Goal: Task Accomplishment & Management: Use online tool/utility

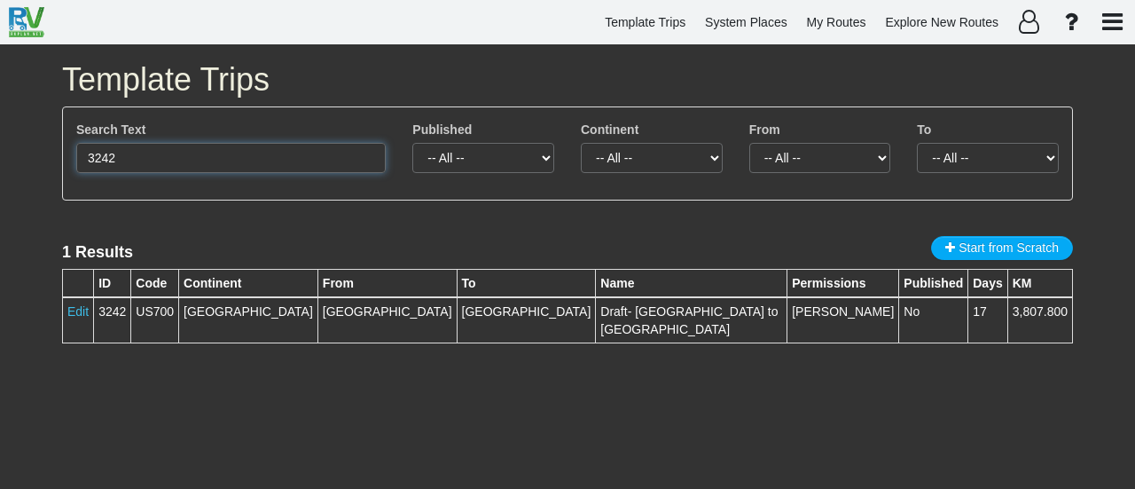
click at [248, 155] on input "3242" at bounding box center [230, 158] width 309 height 30
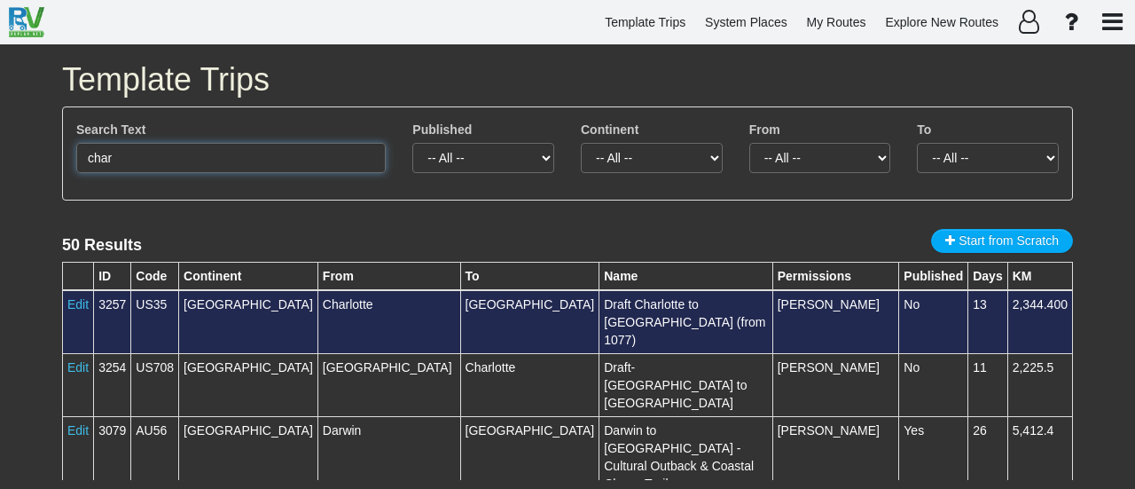
type input "char"
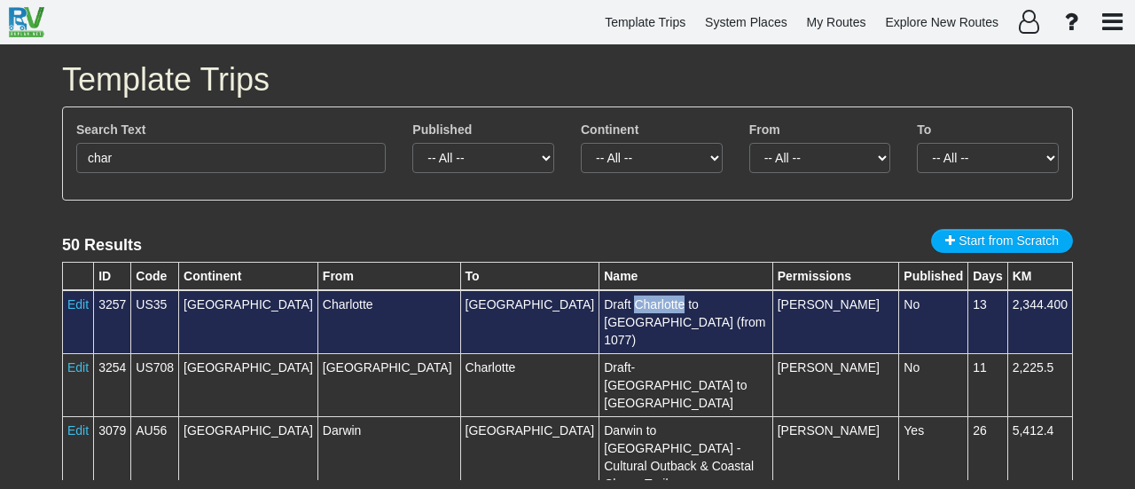
drag, startPoint x: 447, startPoint y: 302, endPoint x: 497, endPoint y: 301, distance: 49.7
click at [599, 301] on td "Draft Charlotte to [GEOGRAPHIC_DATA] (from 1077)" at bounding box center [685, 322] width 173 height 64
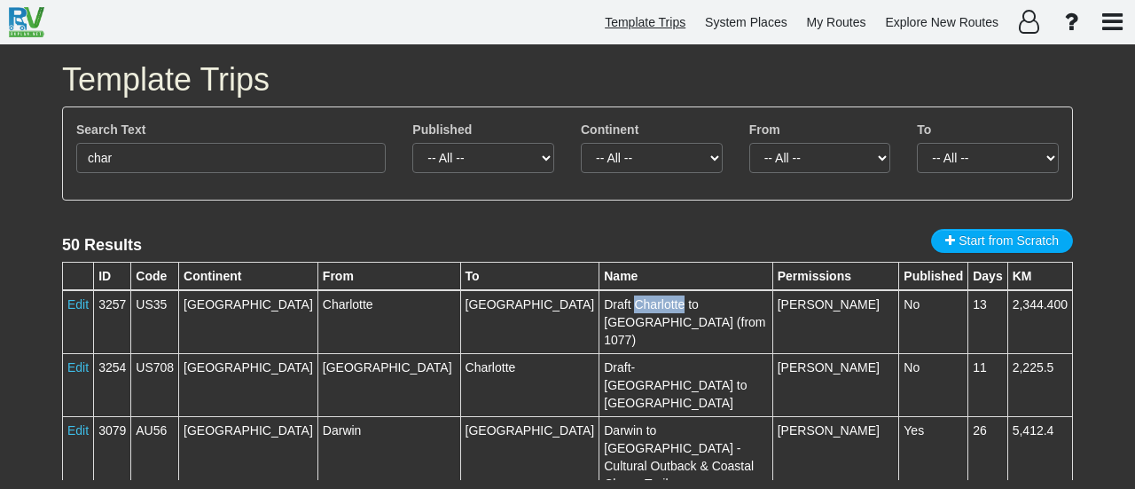
copy td "Charlotte"
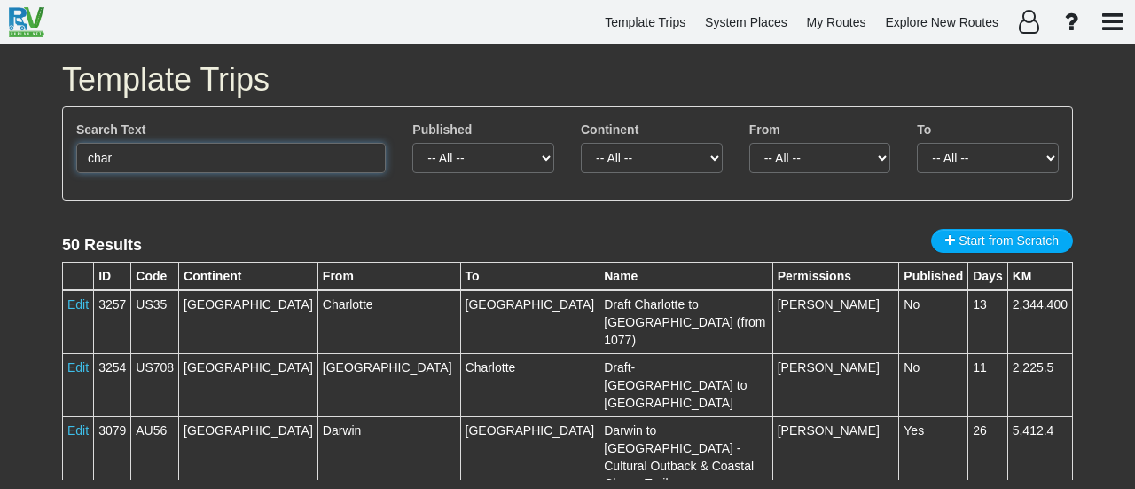
click at [114, 153] on input "char" at bounding box center [230, 158] width 309 height 30
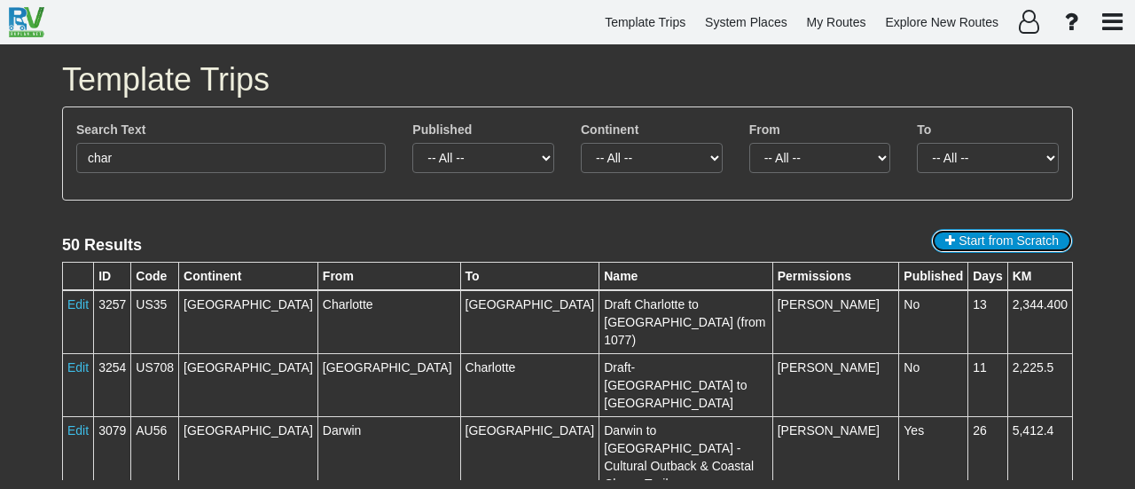
click at [956, 239] on button "Start from Scratch" at bounding box center [1002, 241] width 142 height 24
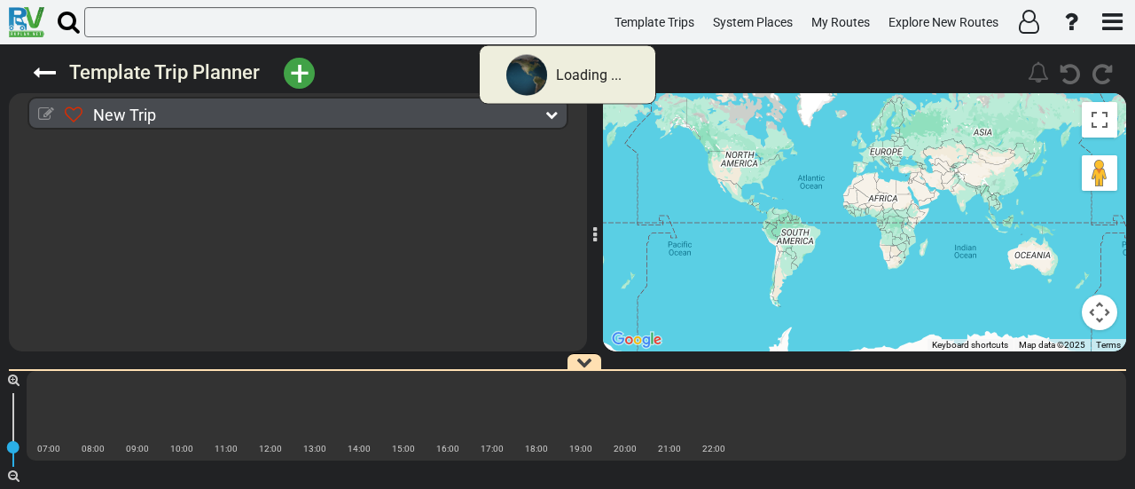
click at [46, 114] on icon at bounding box center [46, 114] width 16 height 16
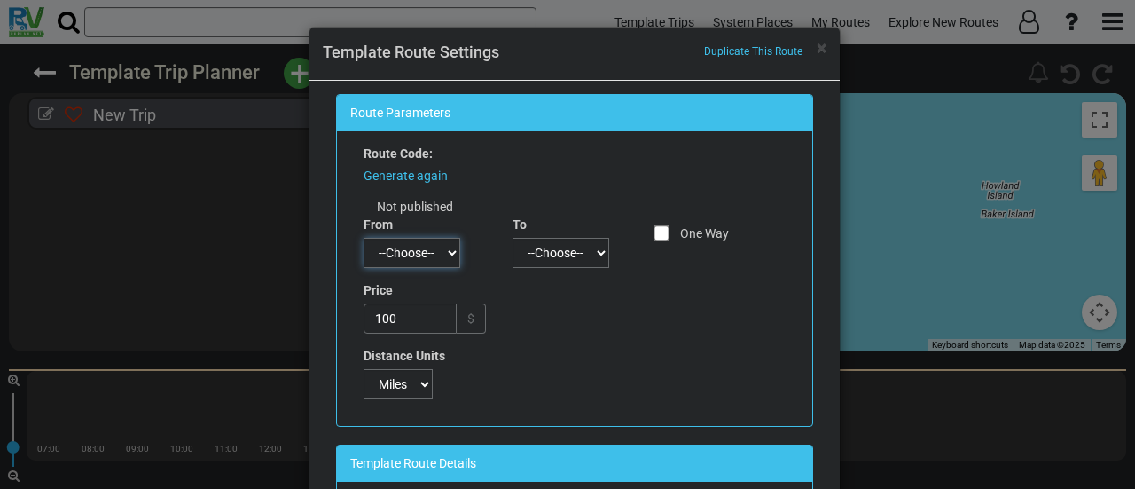
click at [409, 247] on select "--Choose--" at bounding box center [412, 253] width 97 height 30
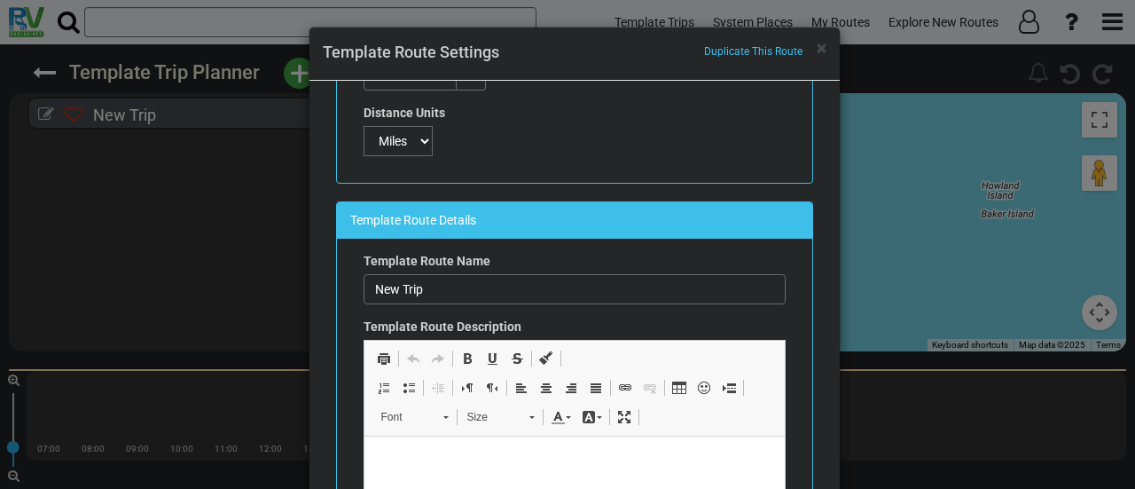
scroll to position [266, 0]
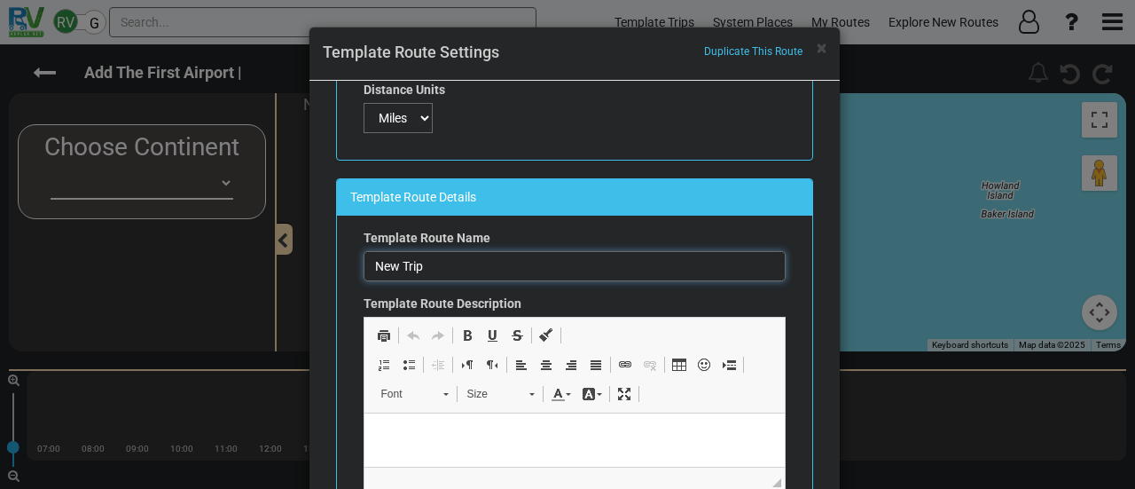
drag, startPoint x: 454, startPoint y: 269, endPoint x: 257, endPoint y: 269, distance: 196.9
click at [257, 269] on div "× Duplicate This Route Template Route Settings Route Parameters Route Code: Gen…" at bounding box center [567, 244] width 1135 height 489
paste input "Charlotte"
paste input "[GEOGRAPHIC_DATA]"
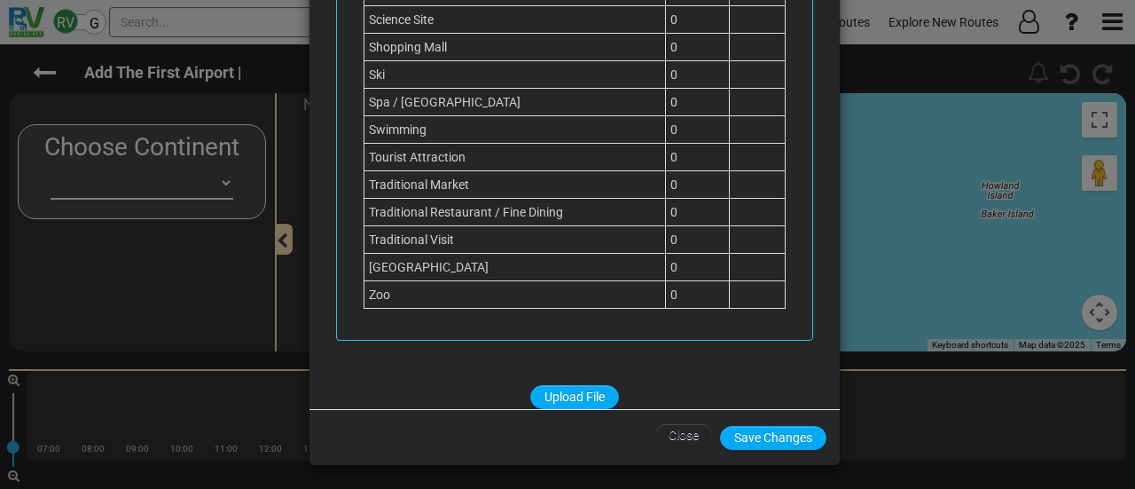
scroll to position [116, 0]
type input "Draft- Charlotte to [GEOGRAPHIC_DATA]"
click at [788, 427] on button "Save Changes" at bounding box center [773, 437] width 106 height 24
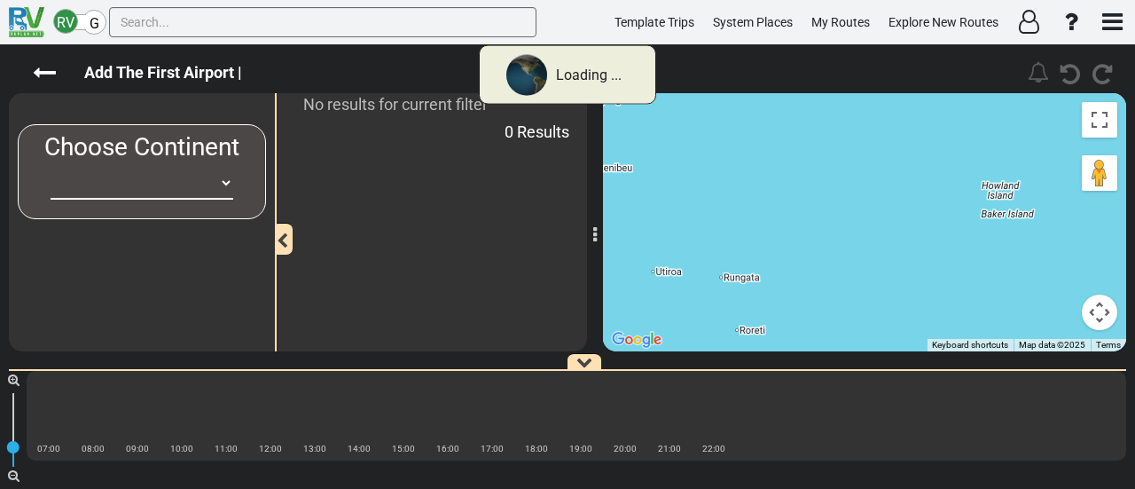
click at [216, 189] on select "-- Empty -- [GEOGRAPHIC_DATA] [GEOGRAPHIC_DATA] [GEOGRAPHIC_DATA] [GEOGRAPHIC_D…" at bounding box center [142, 183] width 183 height 33
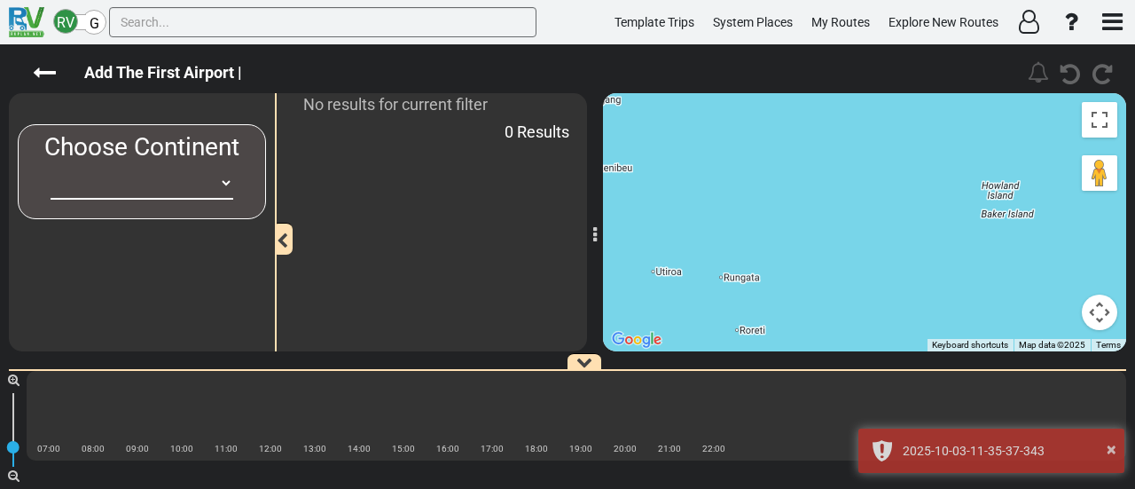
select select "number:2"
click at [51, 167] on select "-- Empty -- [GEOGRAPHIC_DATA] [GEOGRAPHIC_DATA] [GEOGRAPHIC_DATA] [GEOGRAPHIC_D…" at bounding box center [142, 183] width 183 height 33
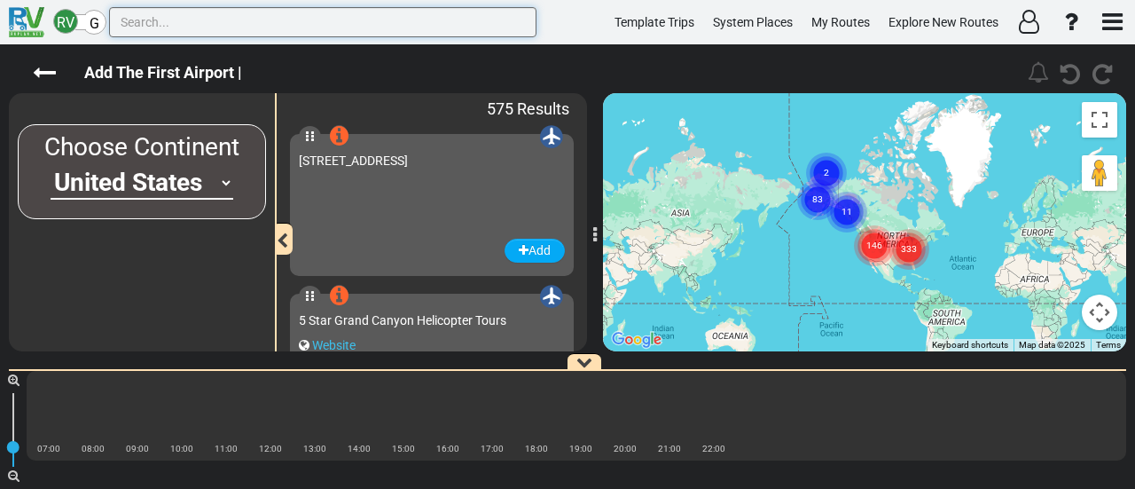
click at [247, 26] on input "text" at bounding box center [322, 22] width 427 height 30
paste input "[GEOGRAPHIC_DATA]"
type input "[GEOGRAPHIC_DATA]"
click at [243, 26] on input "[GEOGRAPHIC_DATA]" at bounding box center [322, 22] width 427 height 30
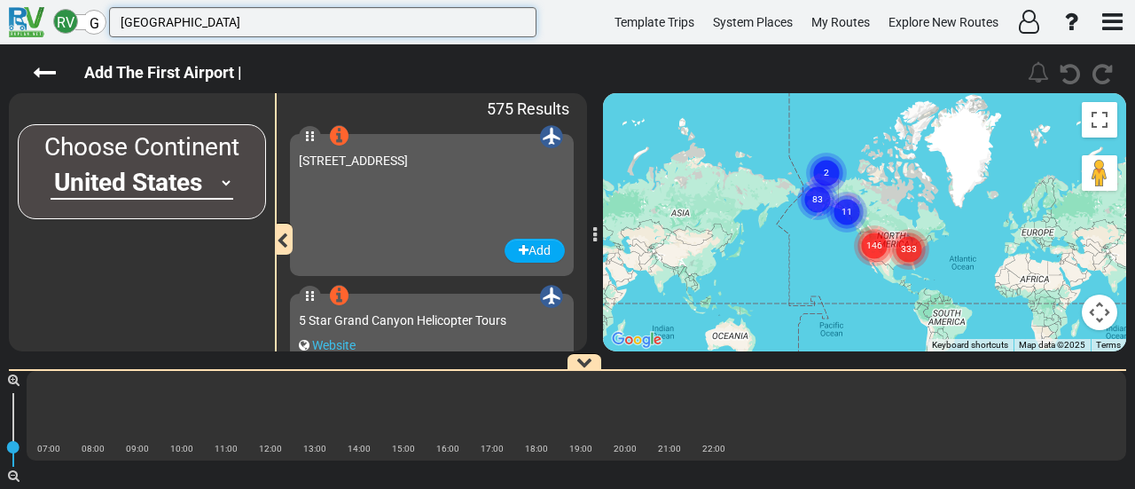
click at [243, 26] on input "[GEOGRAPHIC_DATA]" at bounding box center [322, 22] width 427 height 30
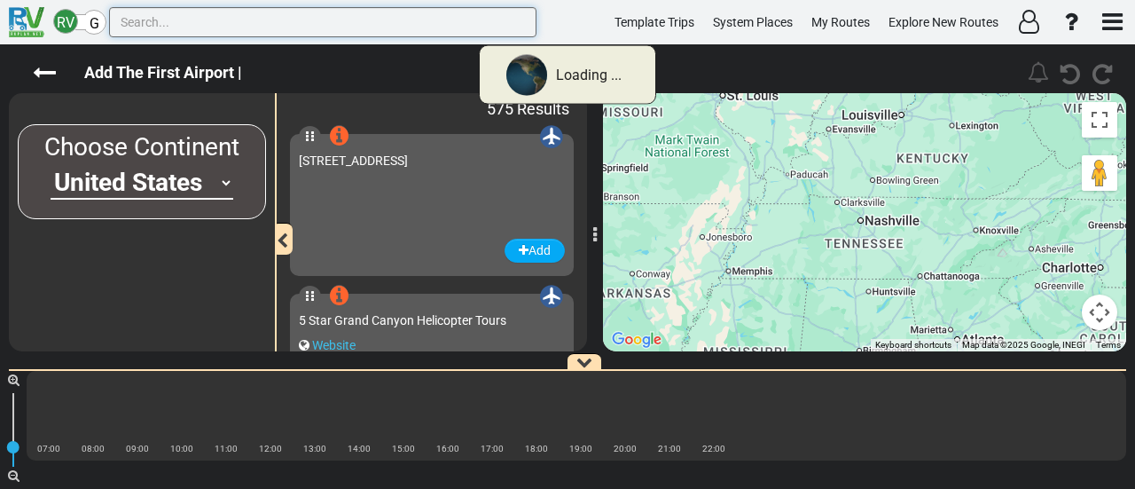
click at [251, 24] on input "text" at bounding box center [322, 22] width 427 height 30
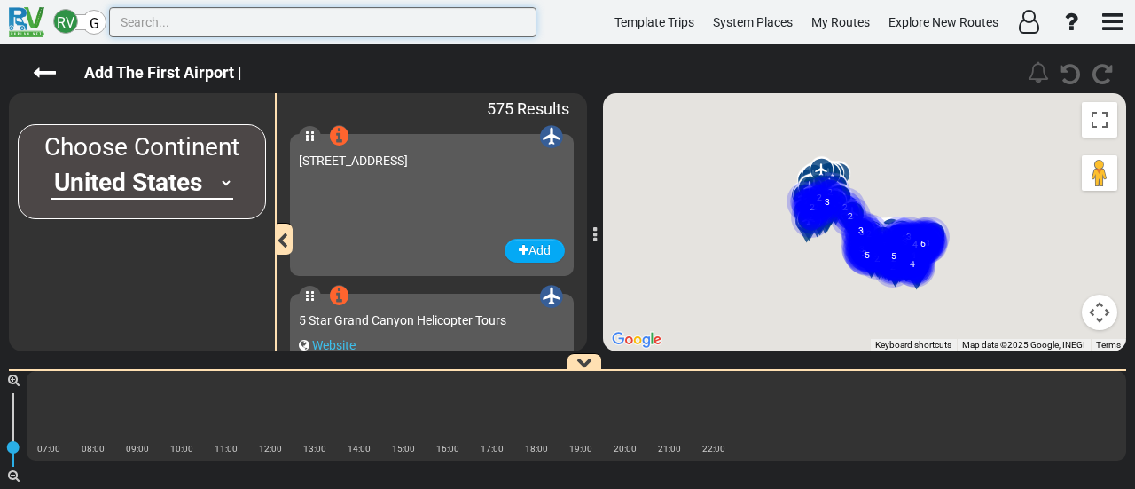
paste input "Charlotte"
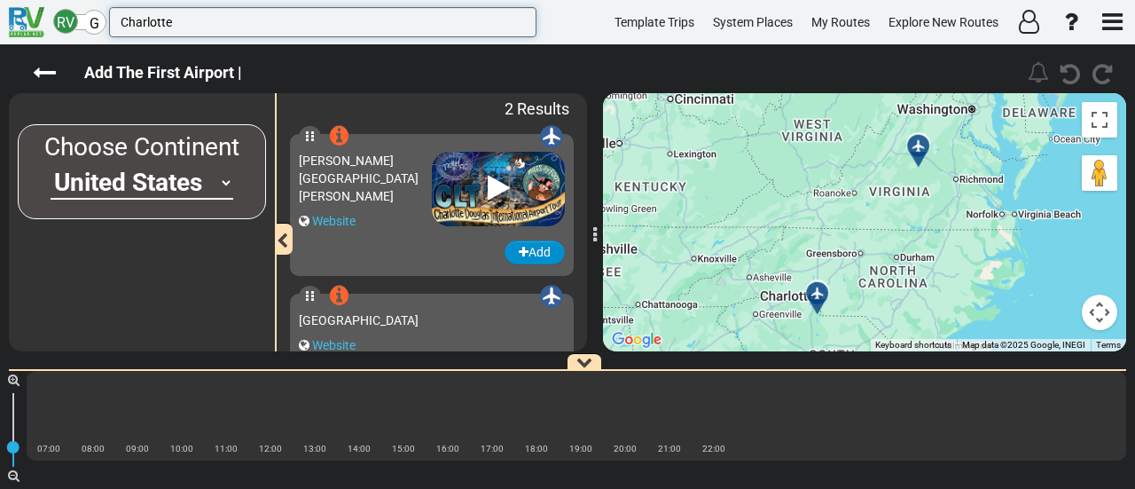
type input "Charlotte"
click at [531, 247] on button "Add" at bounding box center [535, 252] width 60 height 24
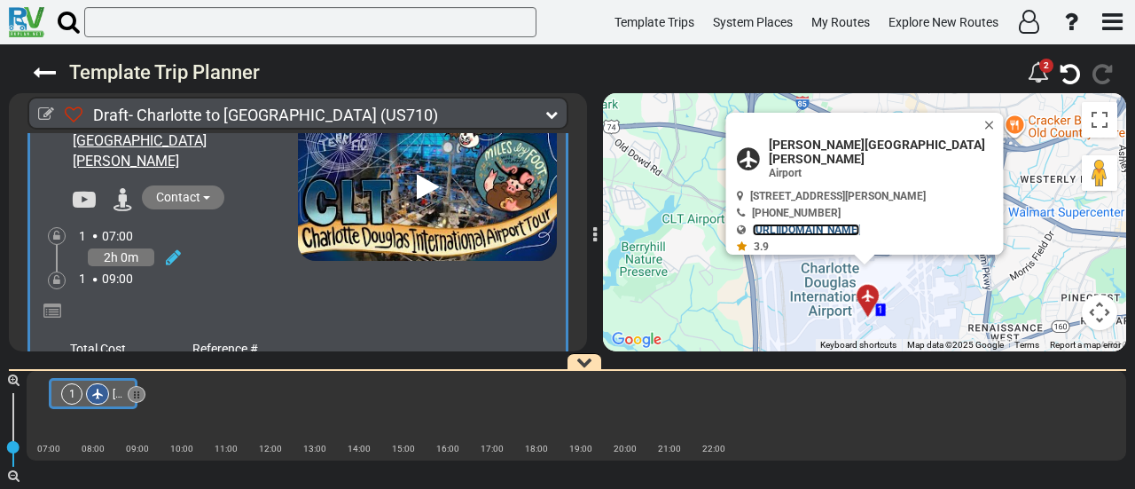
scroll to position [154, 0]
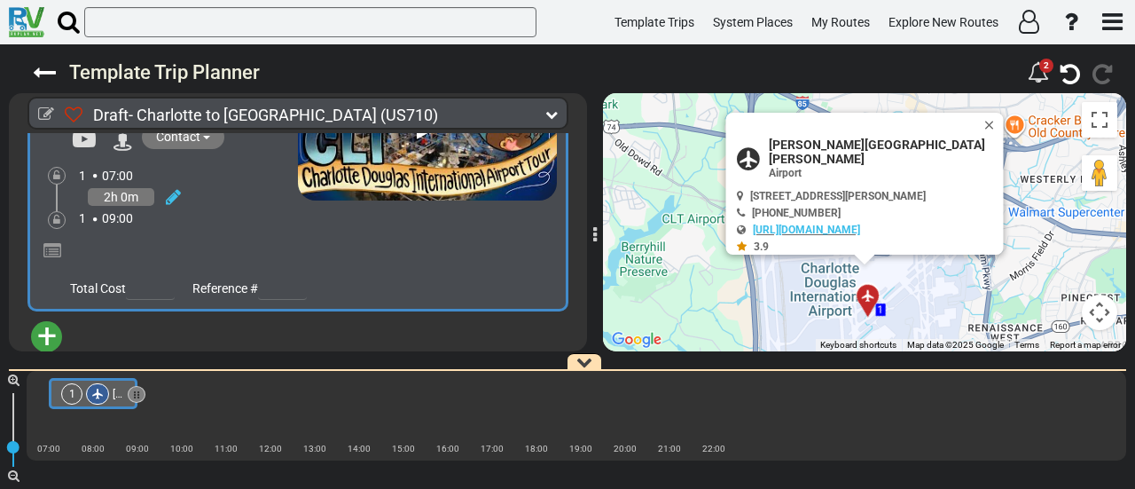
click at [50, 317] on span "+" at bounding box center [47, 336] width 20 height 41
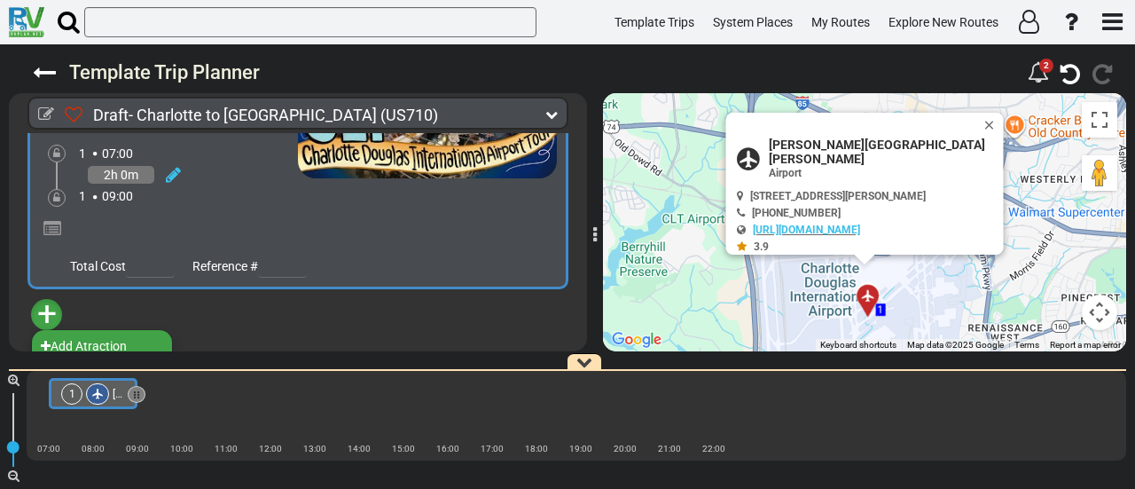
scroll to position [188, 0]
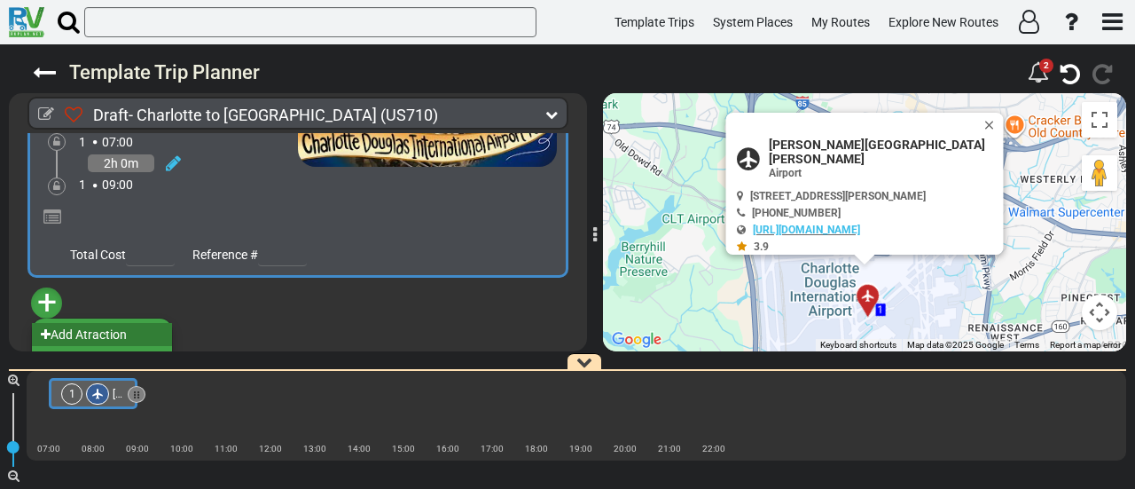
click at [108, 323] on li "Add Atraction" at bounding box center [102, 334] width 140 height 23
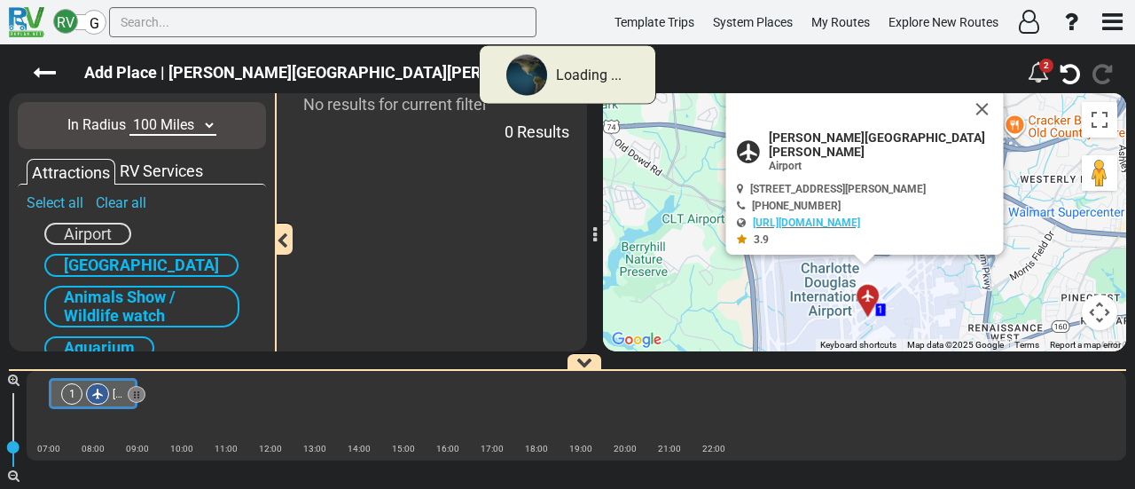
scroll to position [0, 0]
click at [116, 206] on link "Clear all" at bounding box center [121, 202] width 51 height 17
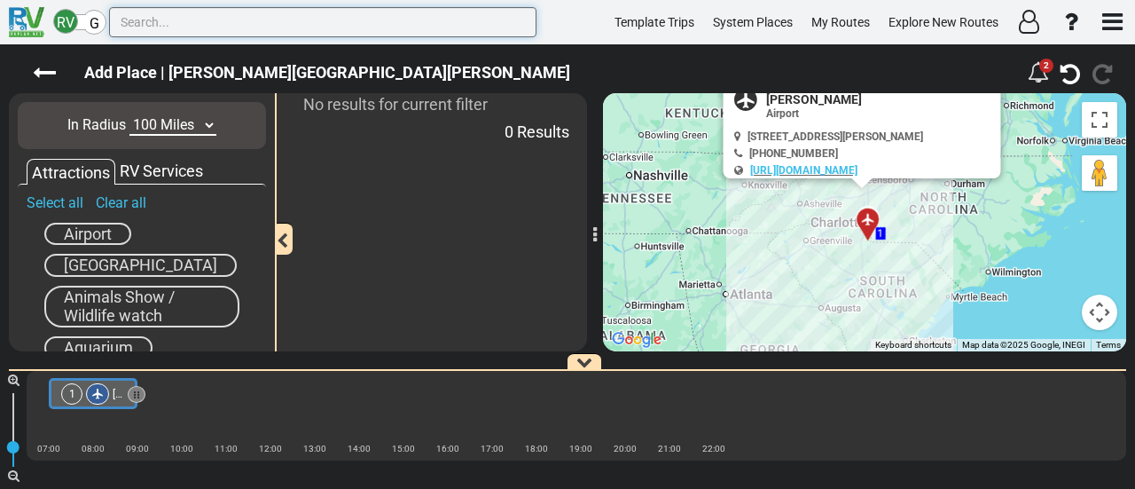
click at [316, 30] on input "text" at bounding box center [322, 22] width 427 height 30
click at [156, 22] on input "nas" at bounding box center [322, 22] width 427 height 30
type input "[PERSON_NAME]"
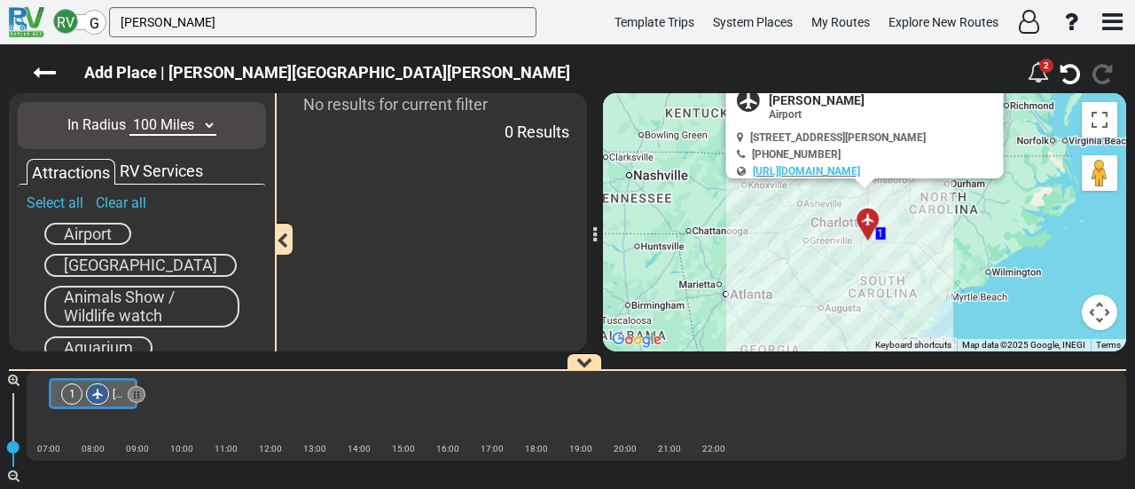
click at [110, 228] on span "Airport" at bounding box center [88, 233] width 48 height 19
click at [169, 125] on select "10 Miles 50 Miles 100 Miles 250 Miles 500 Miles 1000 Miles" at bounding box center [172, 125] width 87 height 20
select select "number:500"
click at [129, 115] on select "10 Miles 50 Miles 100 Miles 250 Miles 500 Miles 1000 Miles" at bounding box center [172, 125] width 87 height 20
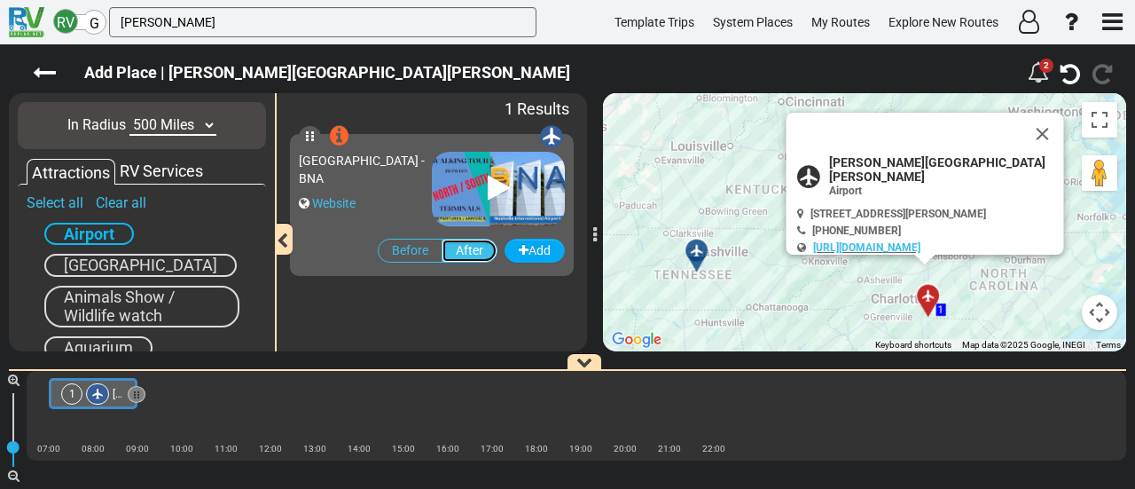
click at [469, 249] on label "After" at bounding box center [470, 251] width 56 height 24
click at [0, 0] on input "After" at bounding box center [0, 0] width 0 height 0
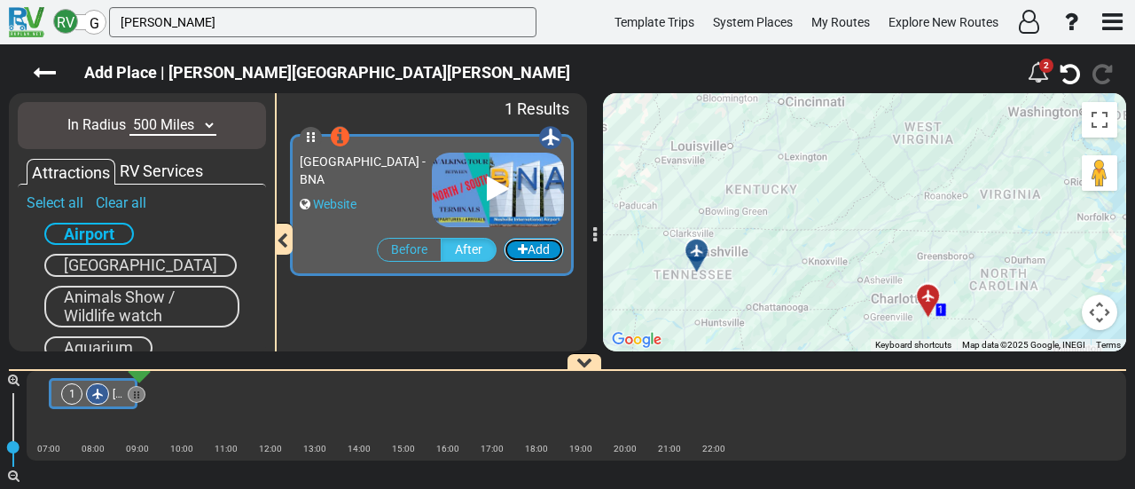
click at [534, 252] on button "Add" at bounding box center [534, 250] width 60 height 24
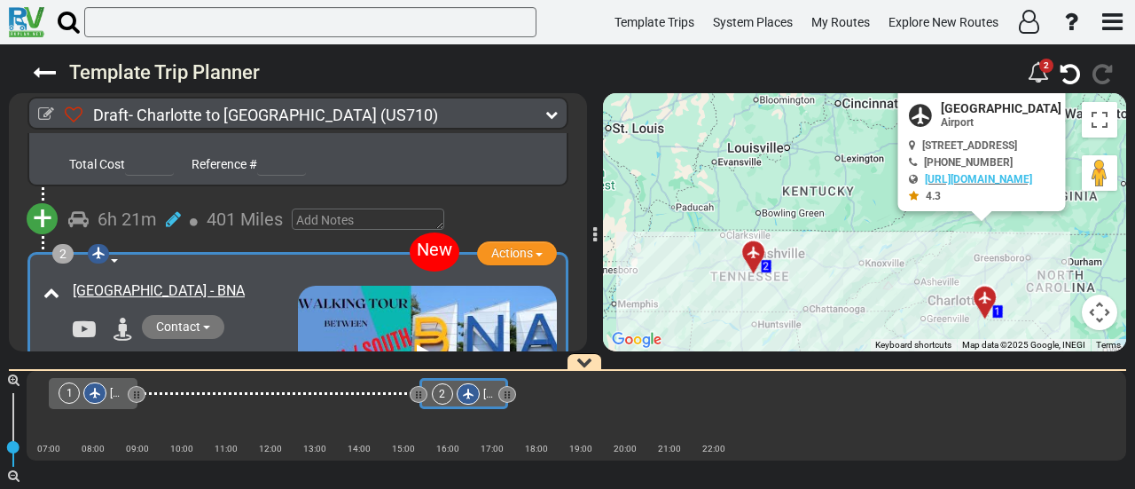
scroll to position [305, 0]
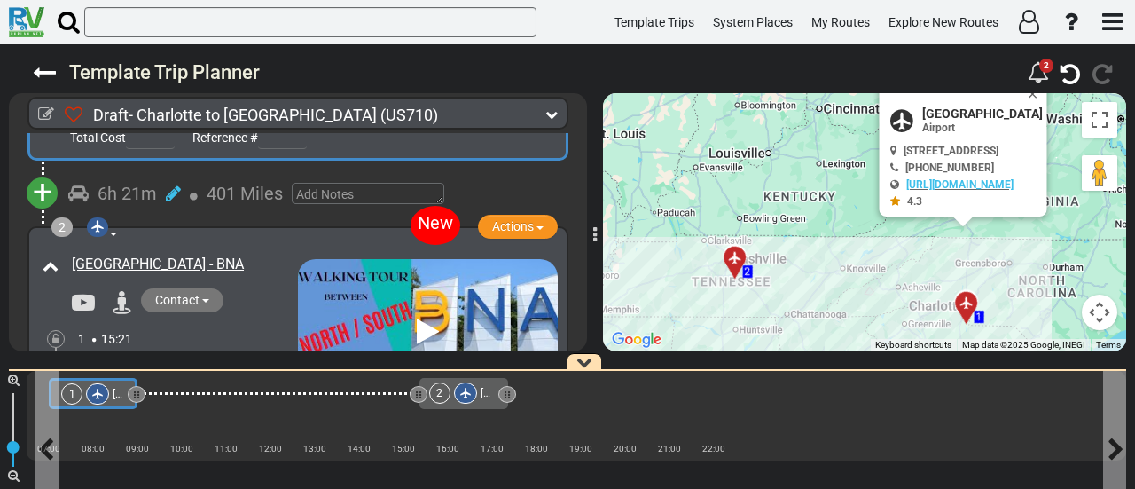
click at [117, 389] on span "[PERSON_NAME][GEOGRAPHIC_DATA][PERSON_NAME]" at bounding box center [244, 394] width 263 height 12
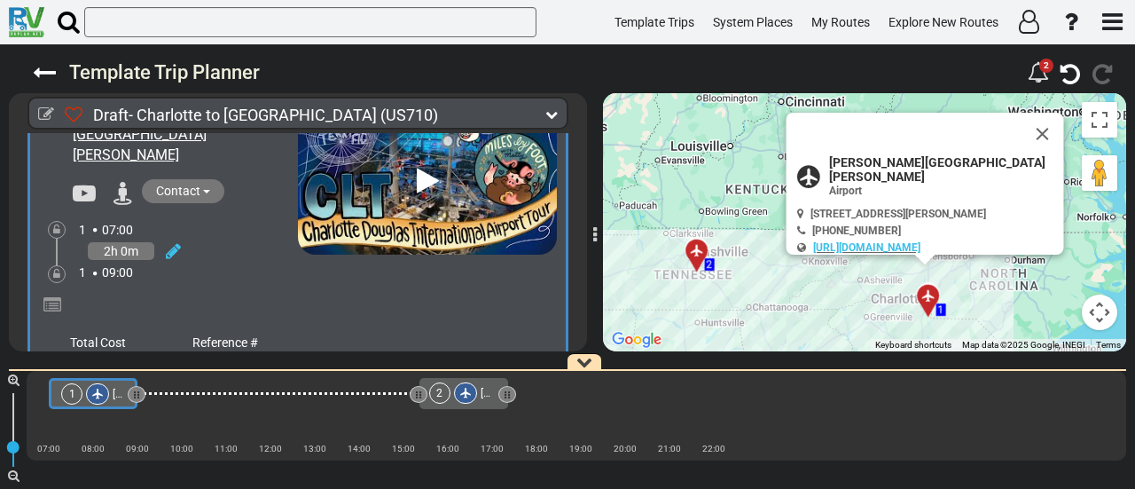
scroll to position [0, 0]
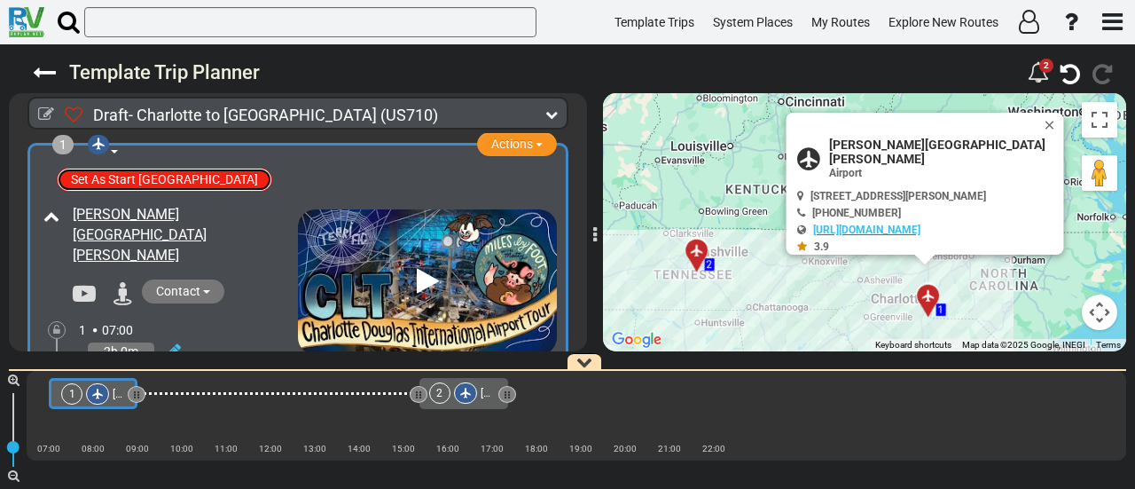
click at [147, 180] on button "Set As Start [GEOGRAPHIC_DATA]" at bounding box center [164, 180] width 215 height 24
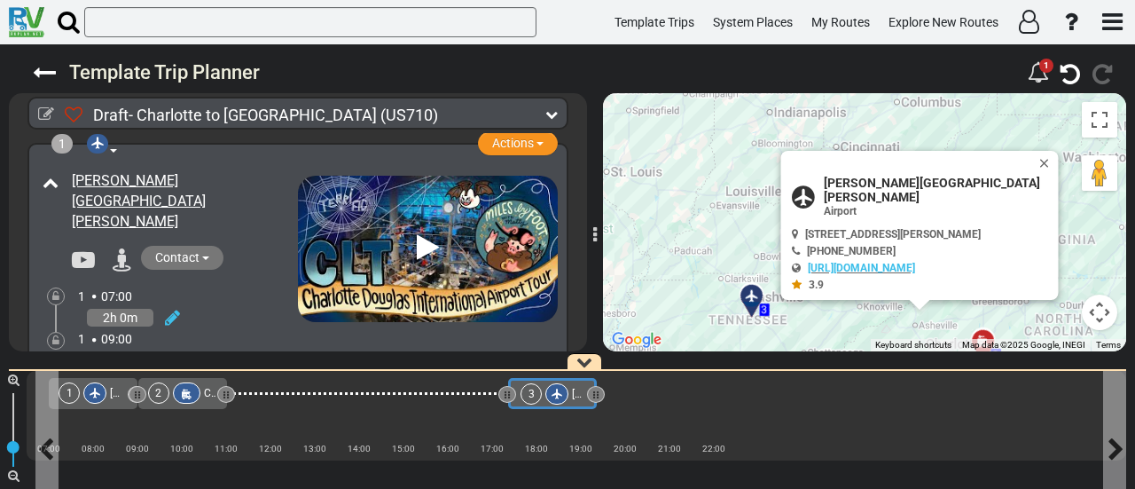
click at [560, 397] on div at bounding box center [556, 393] width 23 height 21
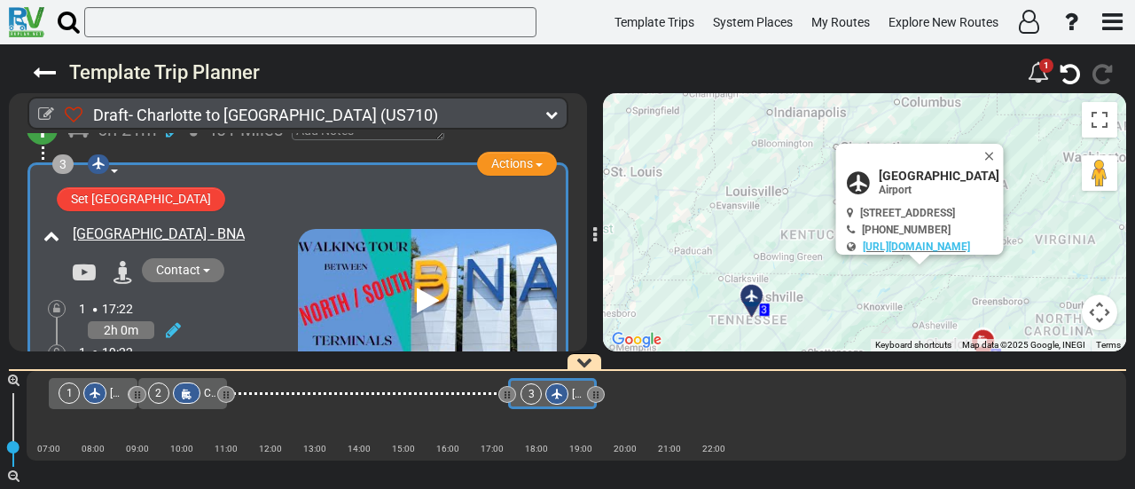
scroll to position [560, 0]
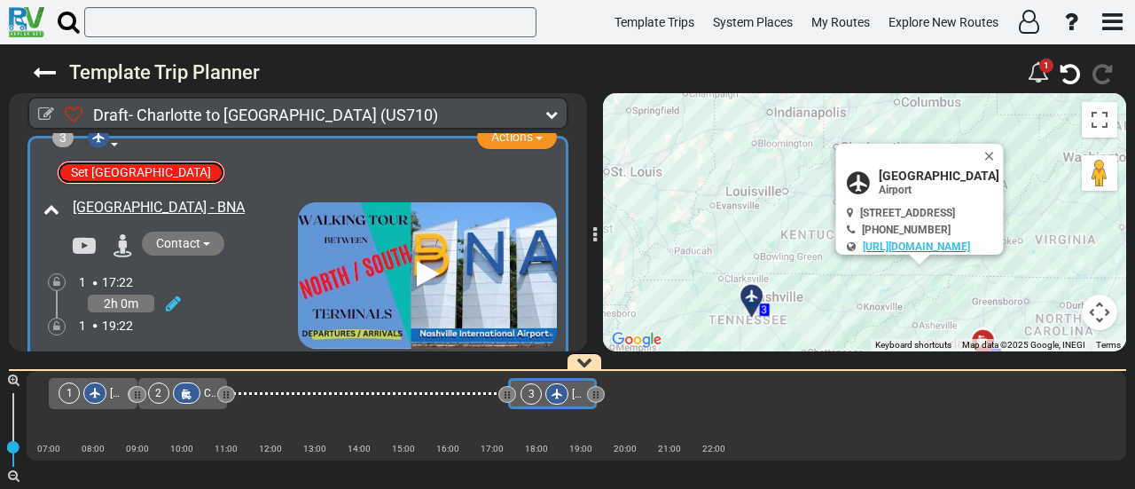
click at [160, 161] on button "Set [GEOGRAPHIC_DATA]" at bounding box center [141, 173] width 168 height 24
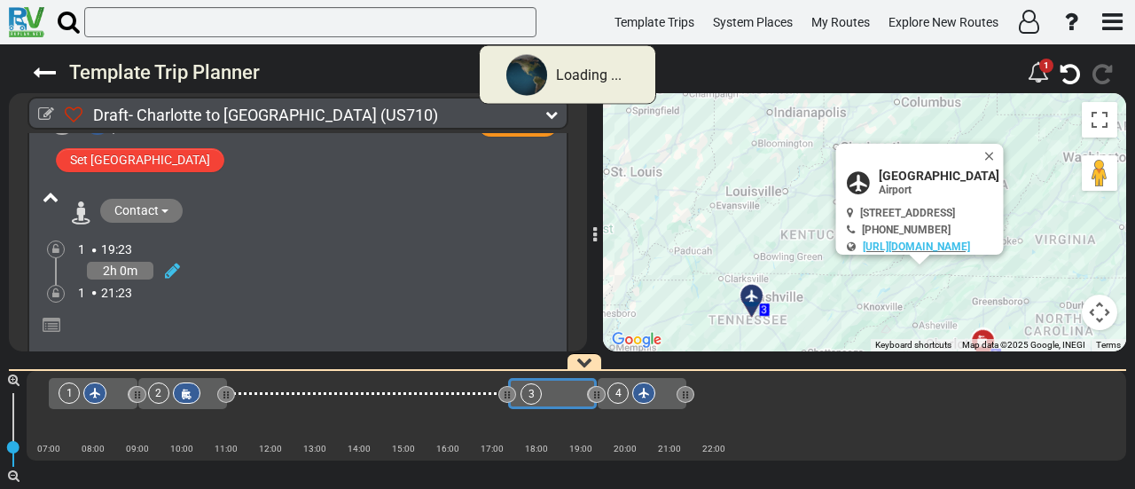
scroll to position [612, 0]
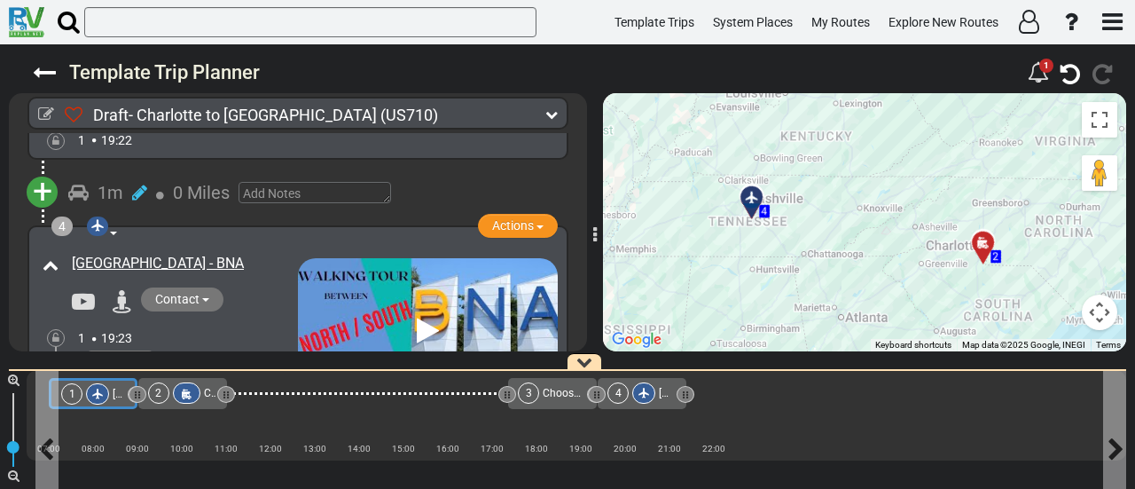
click at [109, 392] on div "1 [PERSON_NAME][GEOGRAPHIC_DATA][PERSON_NAME]" at bounding box center [92, 393] width 62 height 21
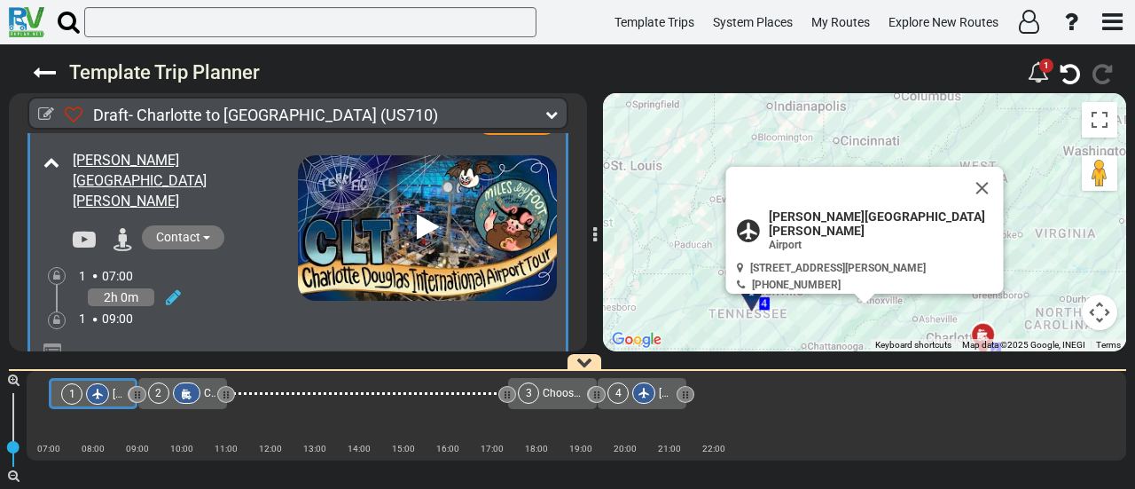
scroll to position [0, 0]
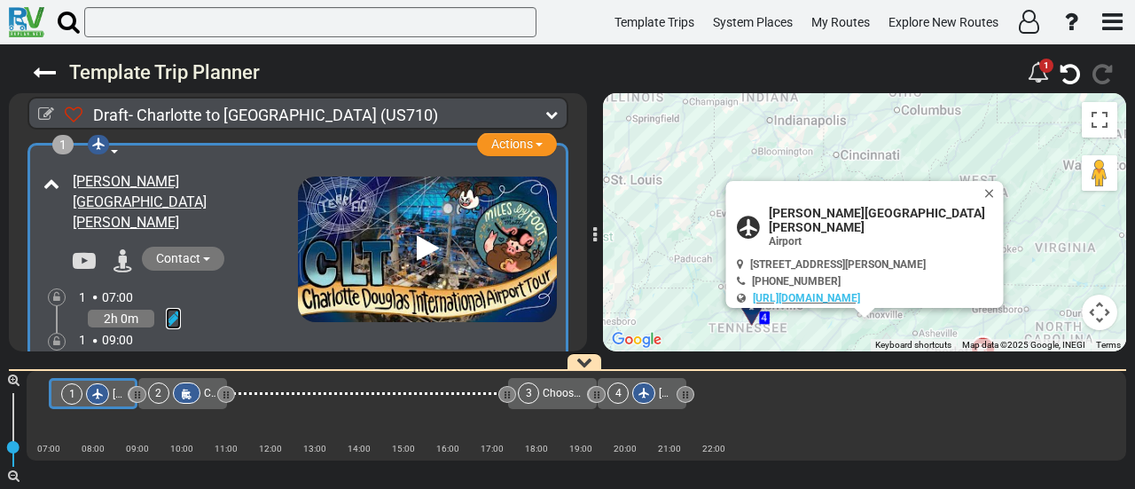
click at [174, 309] on icon at bounding box center [173, 318] width 15 height 18
click at [154, 284] on icon at bounding box center [149, 298] width 16 height 28
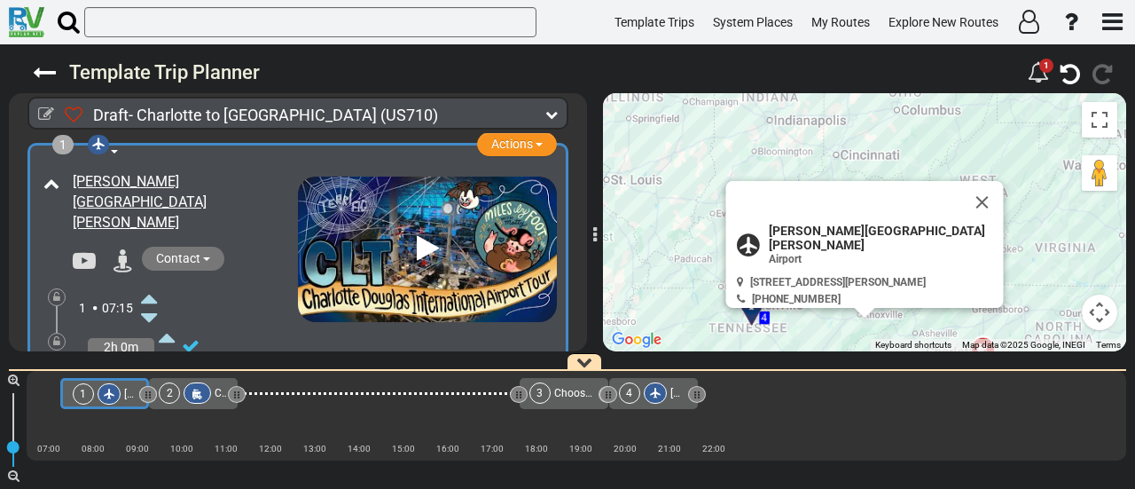
click at [154, 284] on icon at bounding box center [149, 298] width 16 height 28
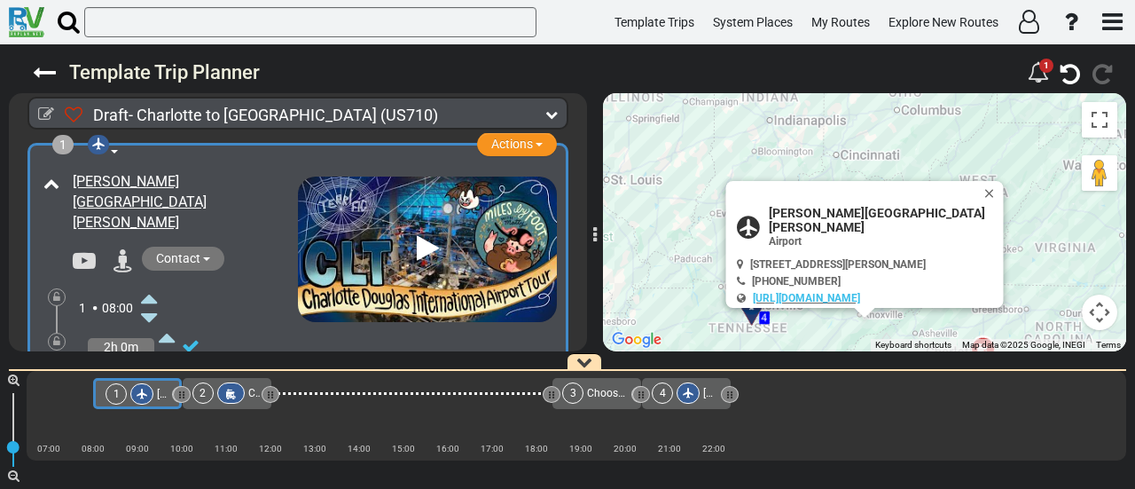
click at [154, 284] on icon at bounding box center [149, 298] width 16 height 28
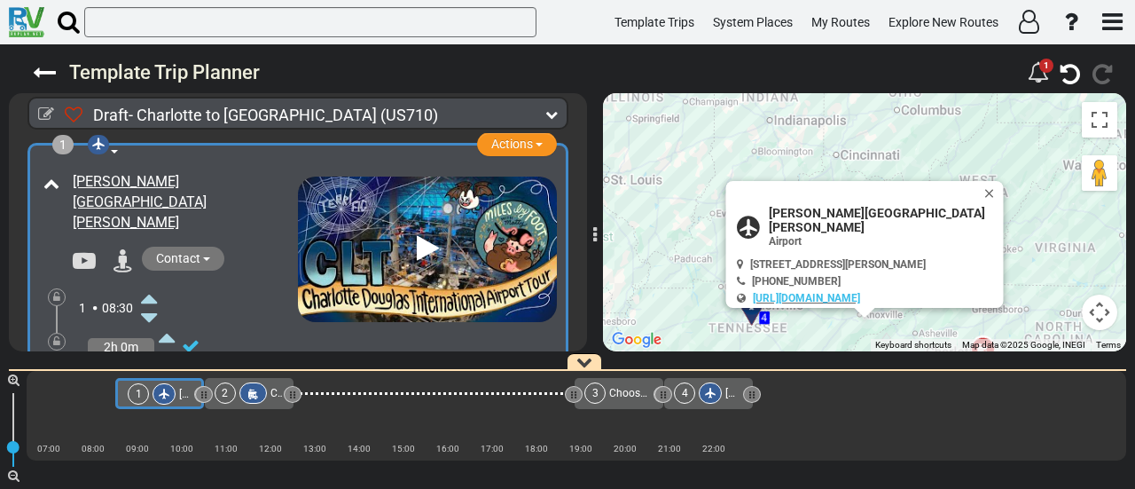
click at [154, 284] on icon at bounding box center [149, 298] width 16 height 28
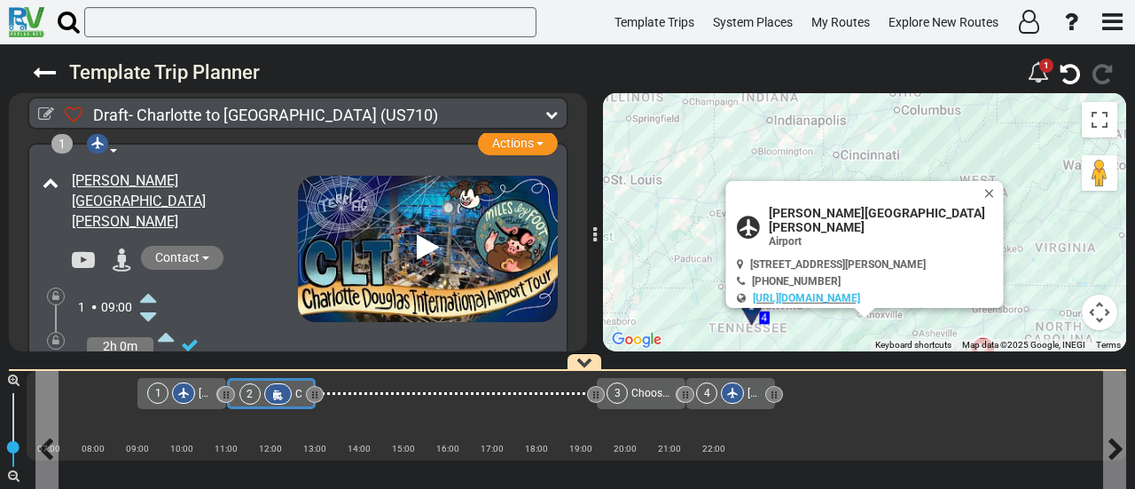
click at [278, 388] on icon at bounding box center [277, 394] width 15 height 12
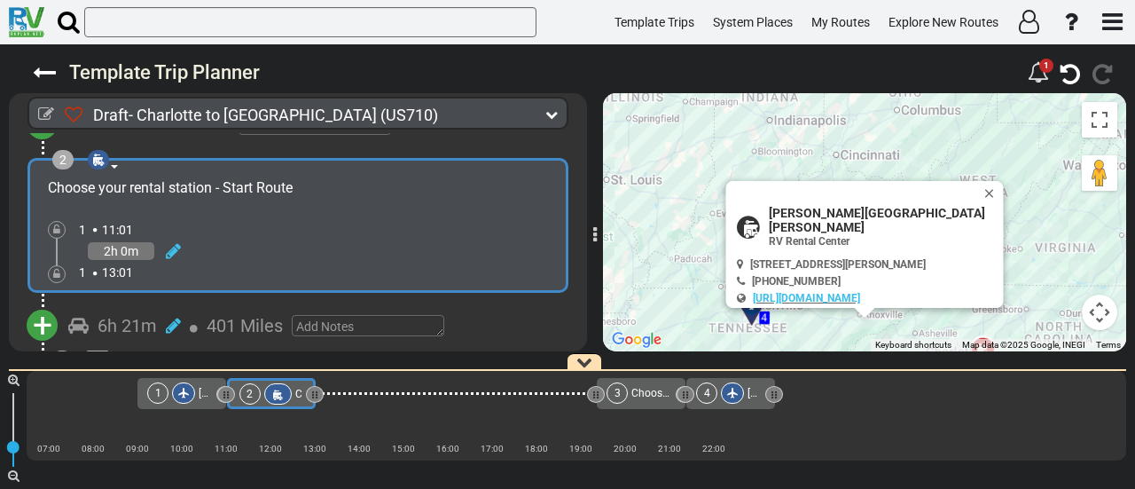
scroll to position [412, 0]
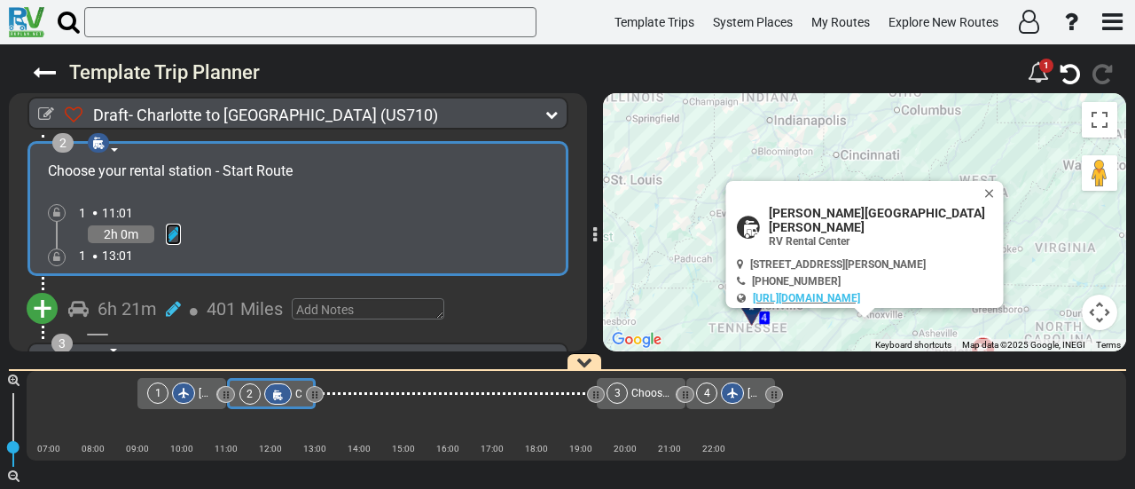
click at [176, 225] on icon at bounding box center [173, 234] width 15 height 18
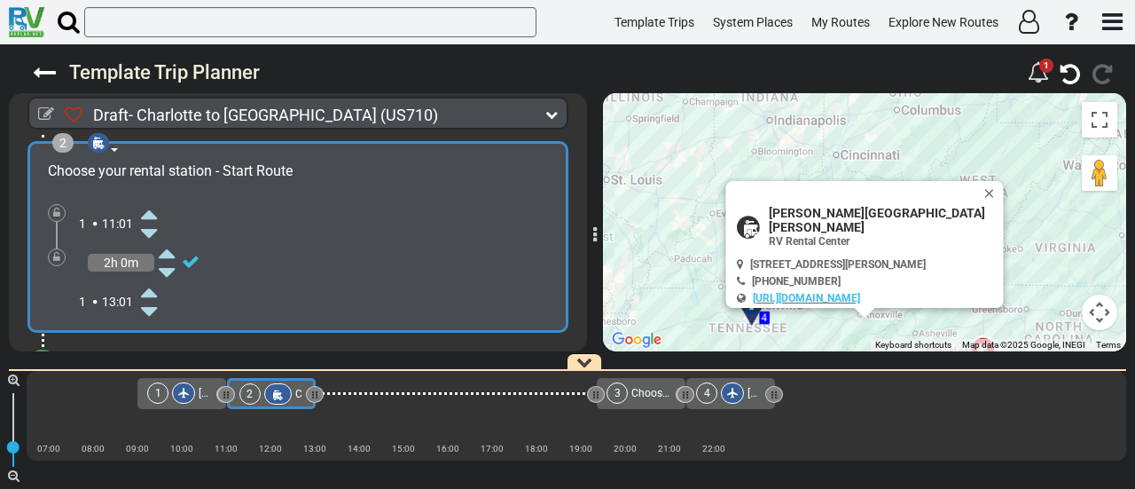
click at [150, 200] on icon at bounding box center [149, 214] width 16 height 28
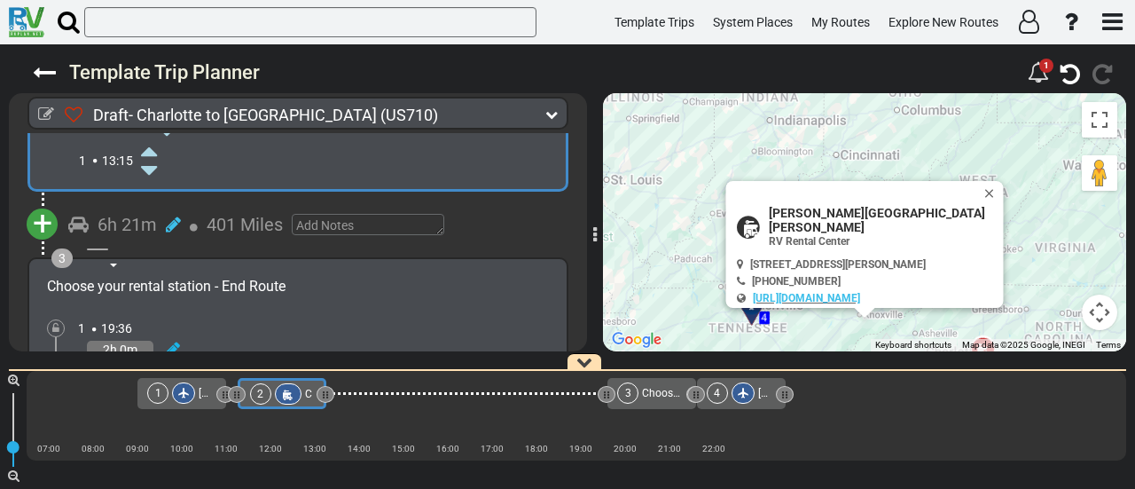
scroll to position [590, 0]
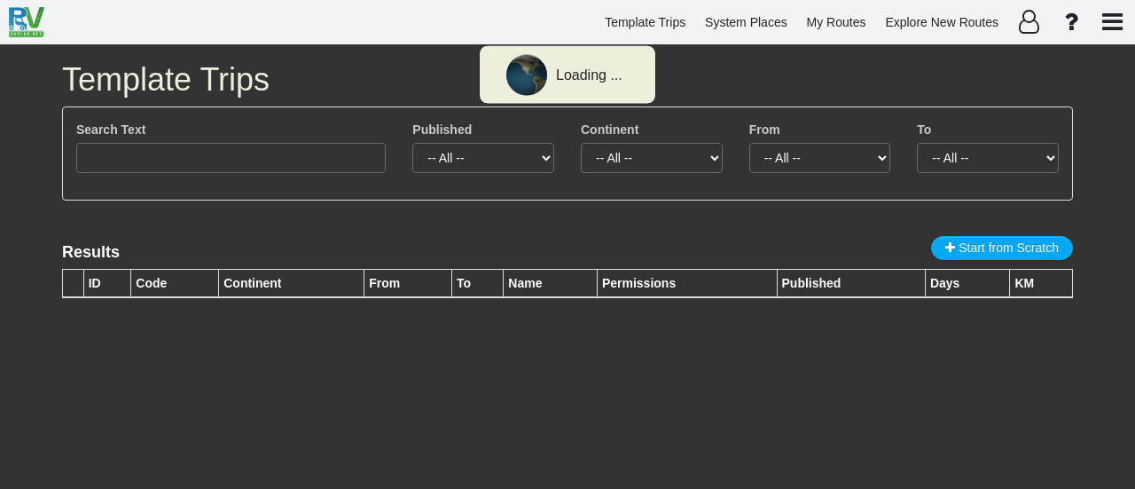
type input "3242"
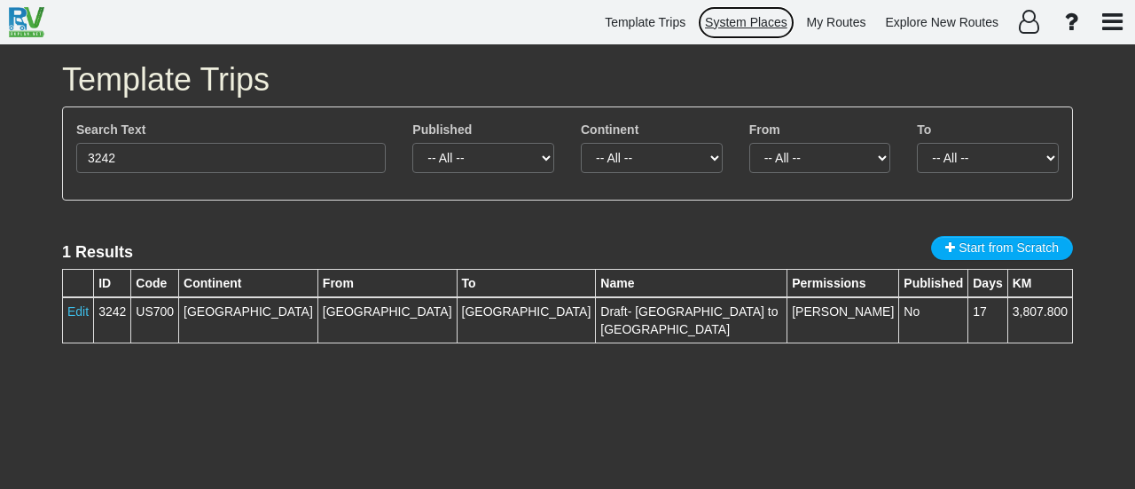
click at [738, 22] on span "System Places" at bounding box center [746, 22] width 82 height 14
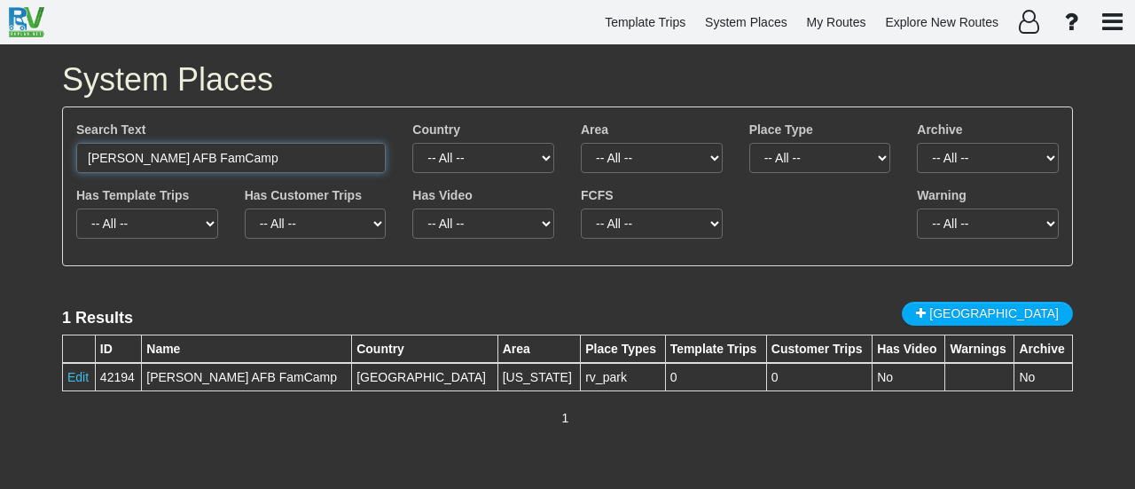
click at [212, 161] on input "Holloman AFB FamCamp" at bounding box center [230, 158] width 309 height 30
paste input "Lake Lure Tours"
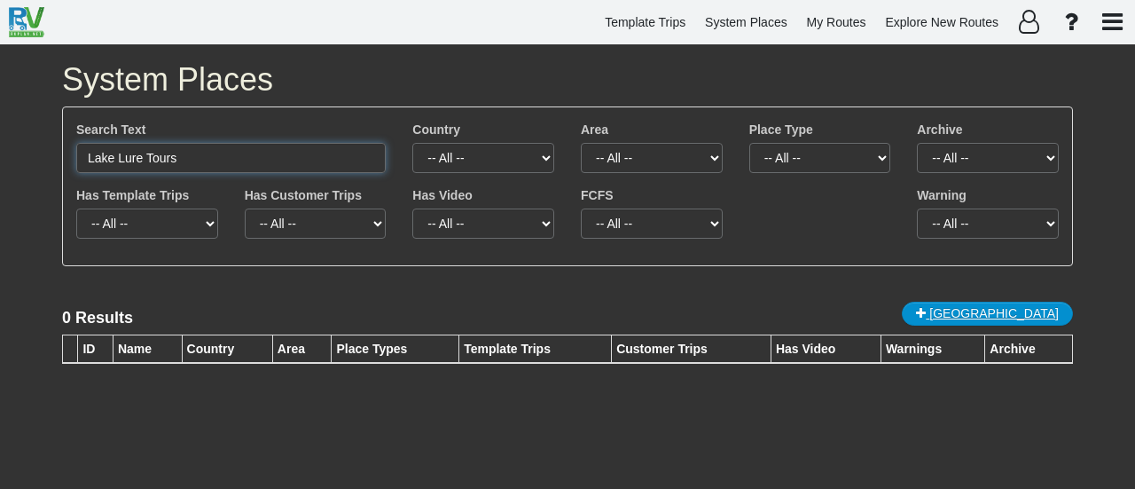
type input "Lake Lure Tours"
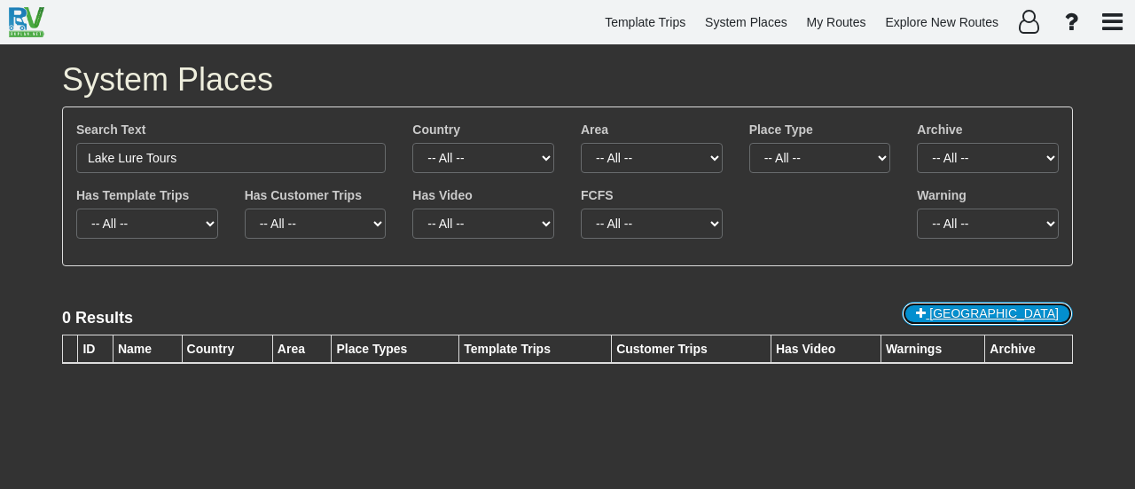
click at [926, 309] on icon at bounding box center [921, 313] width 10 height 12
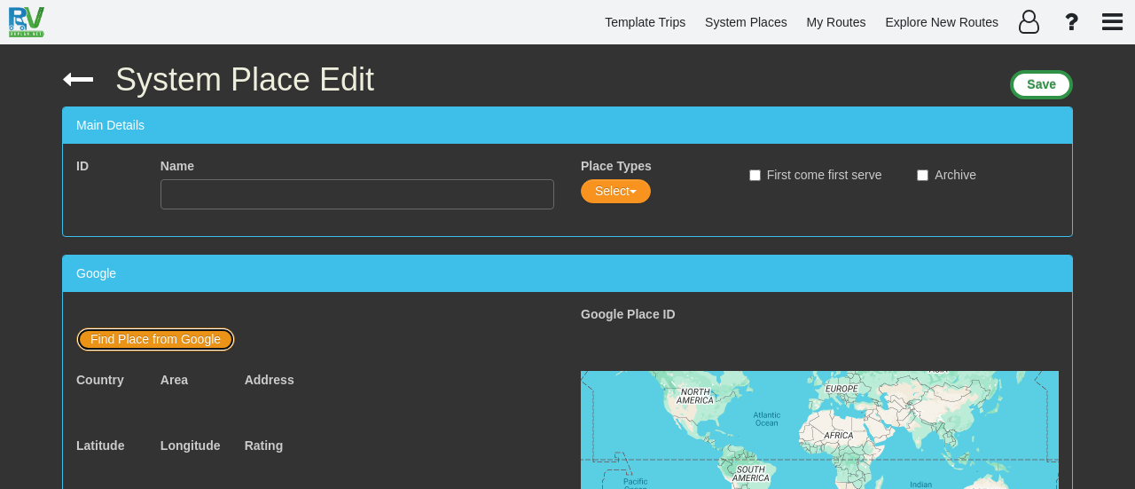
click at [180, 339] on button "Find Place from Google" at bounding box center [155, 339] width 159 height 24
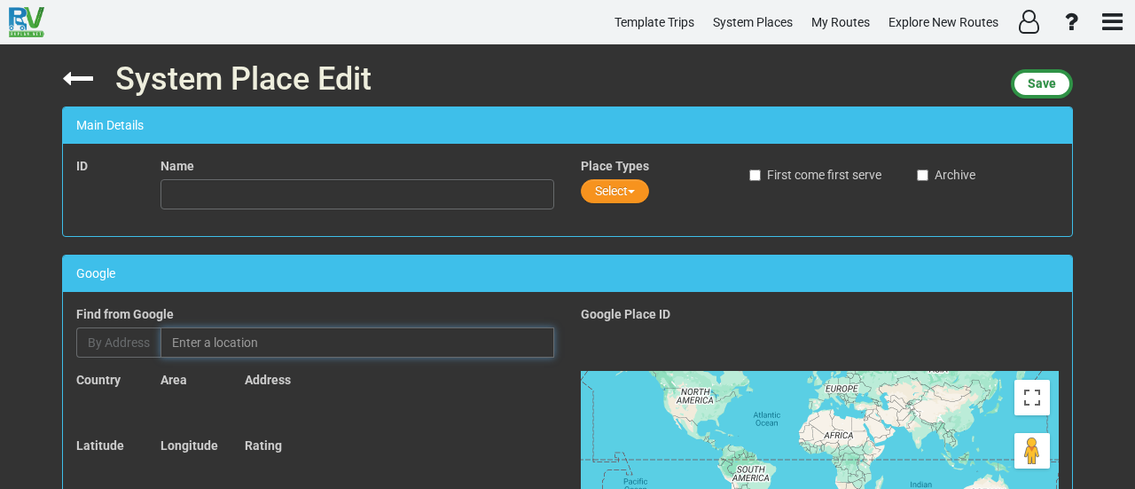
drag, startPoint x: 252, startPoint y: 327, endPoint x: 250, endPoint y: 341, distance: 14.3
click at [250, 334] on input "text" at bounding box center [358, 342] width 394 height 30
paste input "Lake Lure Tours"
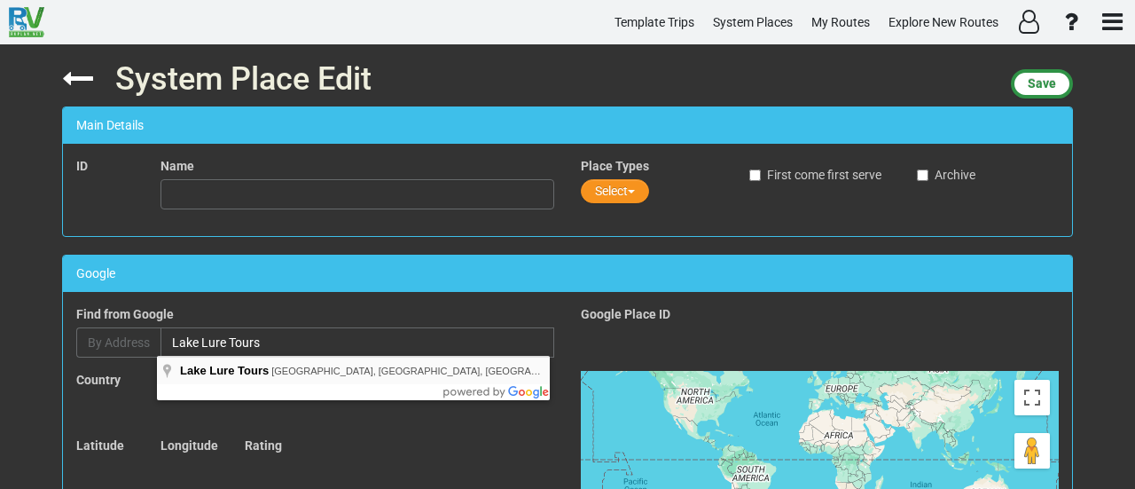
type input "Lake Lure Tours, Memorial Highway, Lake Lure, NC, USA"
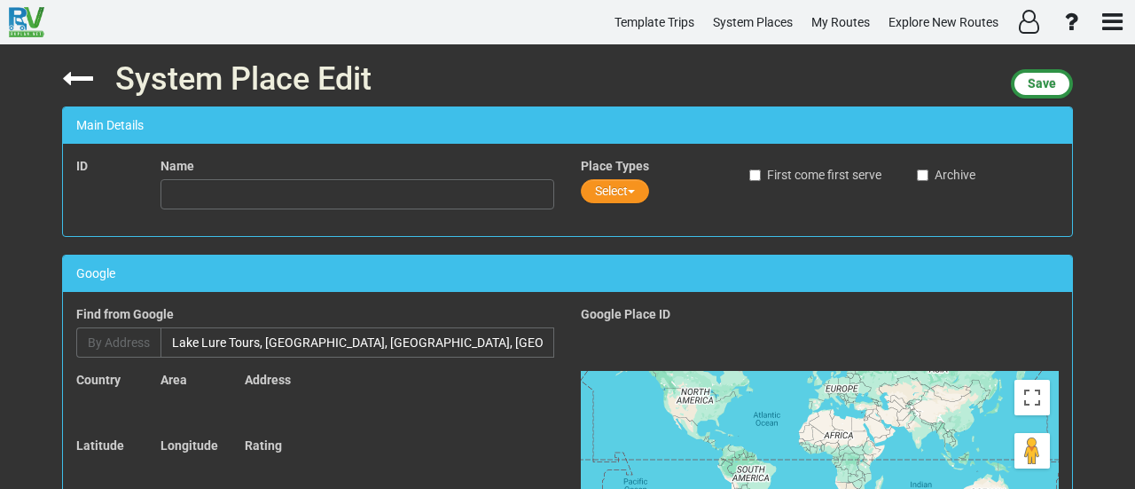
type input "Lake Lure Tours"
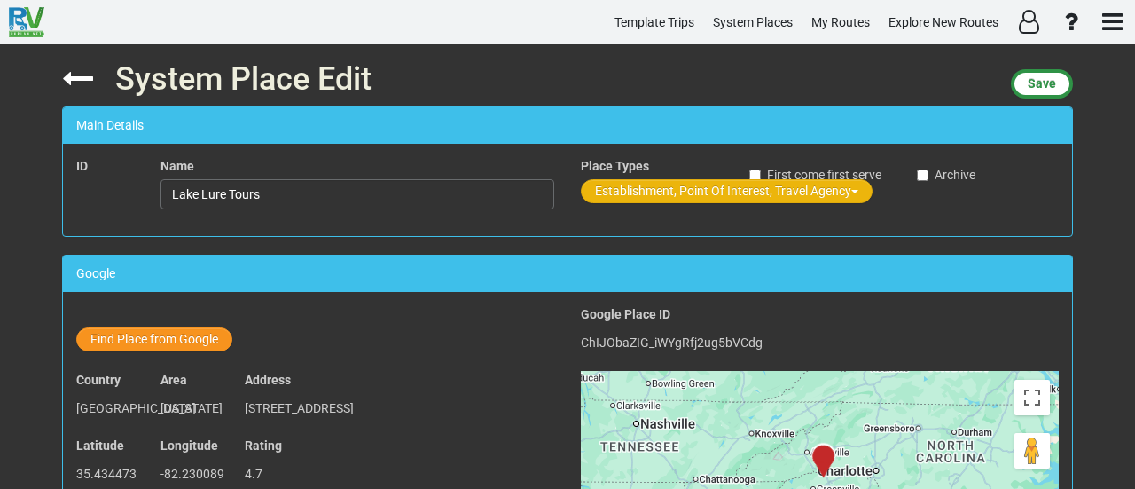
click at [652, 194] on button "Establishment, Point Of Interest, Travel Agency" at bounding box center [727, 191] width 292 height 24
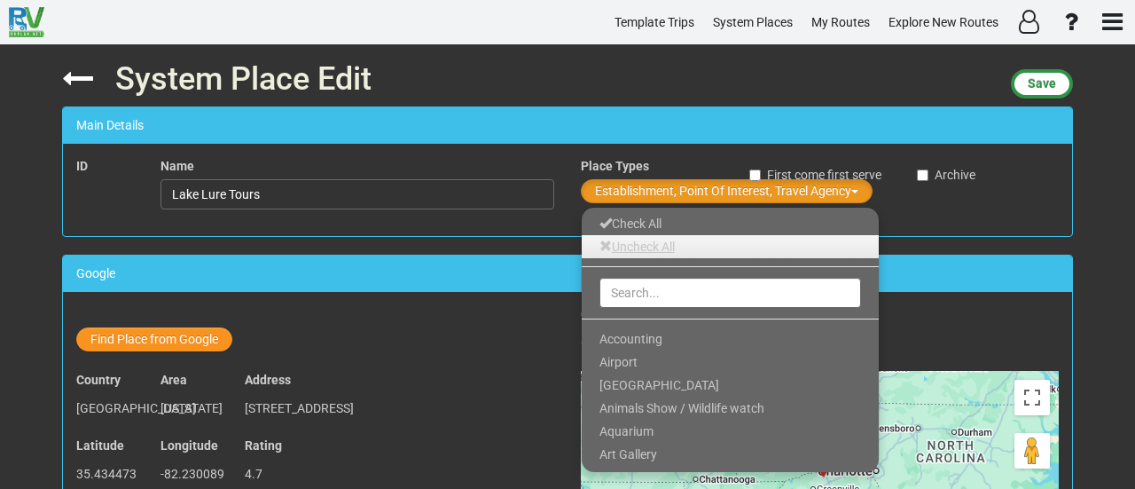
click at [628, 249] on link "Uncheck All" at bounding box center [730, 246] width 297 height 23
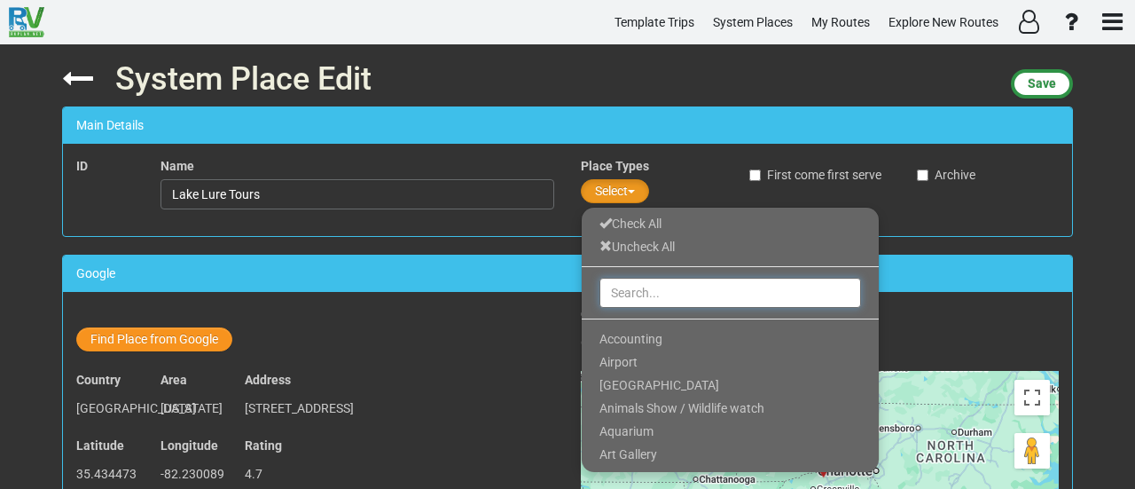
click at [629, 285] on input "text" at bounding box center [730, 293] width 262 height 30
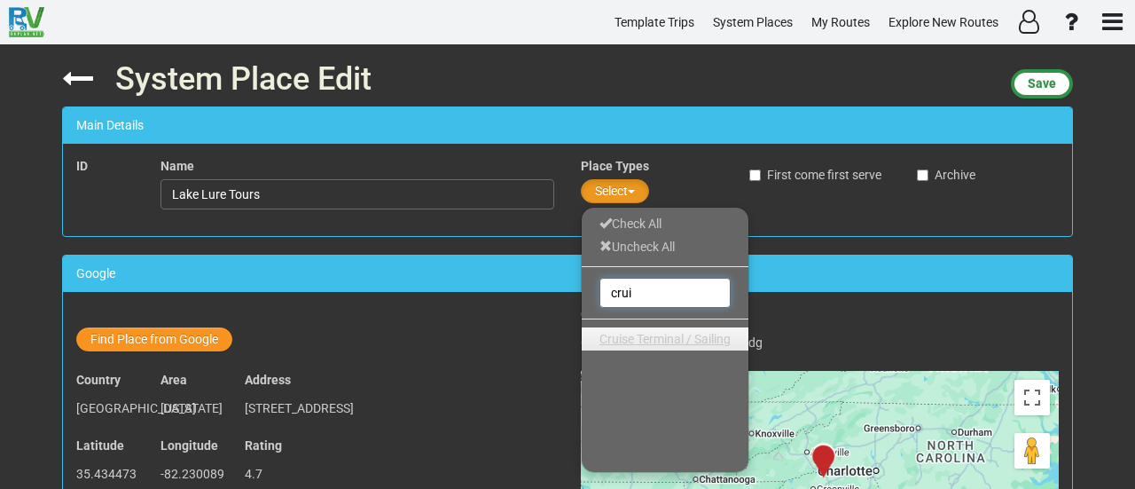
type input "crui"
click at [649, 340] on span "Cruise Terminal / Sailing" at bounding box center [664, 339] width 131 height 14
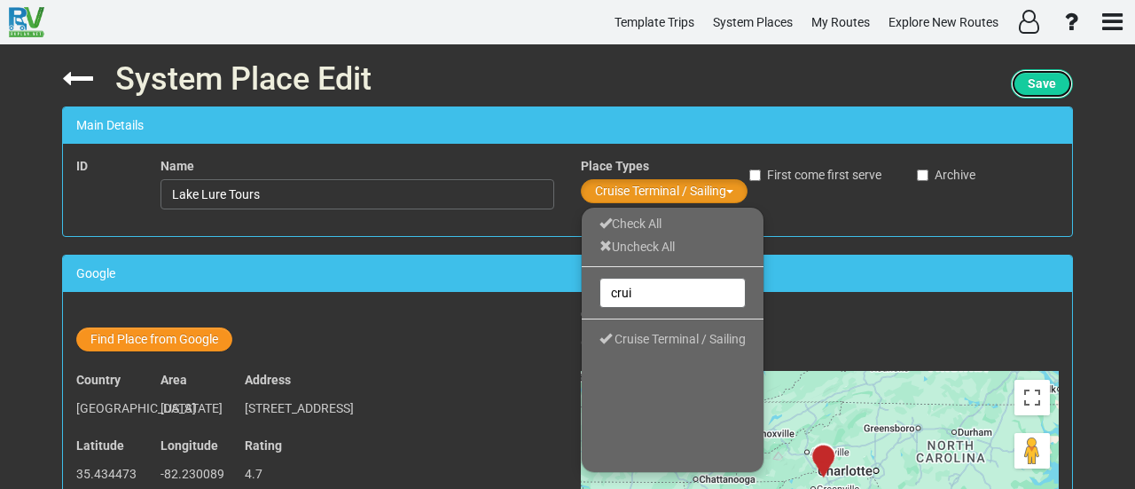
click at [1059, 79] on button "Save" at bounding box center [1042, 83] width 62 height 29
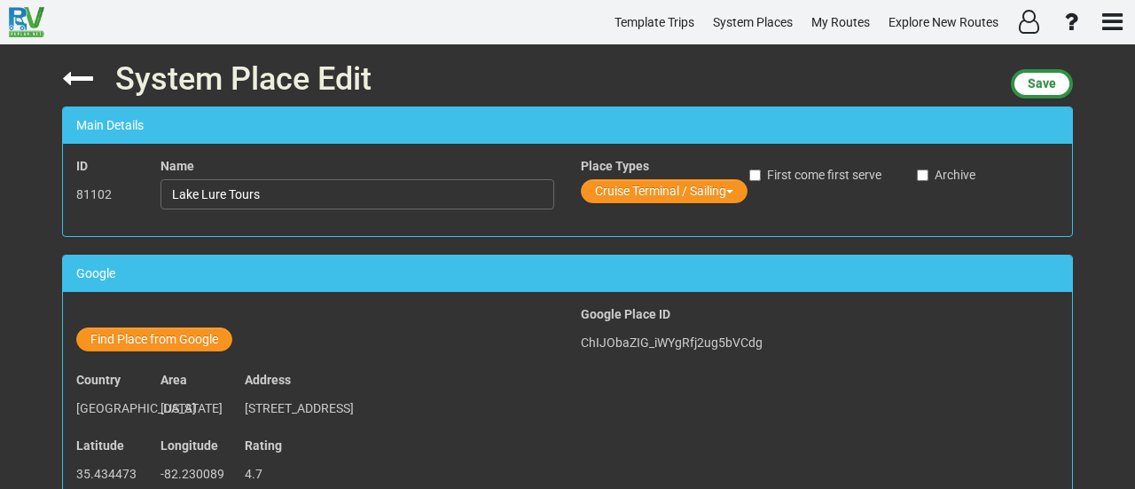
click at [685, 184] on button "Cruise Terminal / Sailing" at bounding box center [664, 191] width 167 height 24
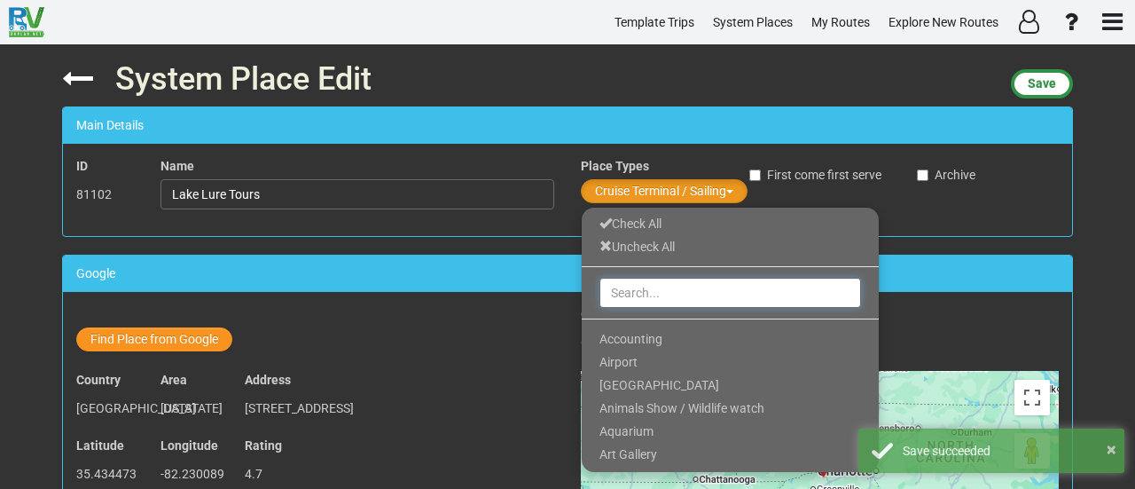
click at [656, 301] on input "text" at bounding box center [730, 293] width 262 height 30
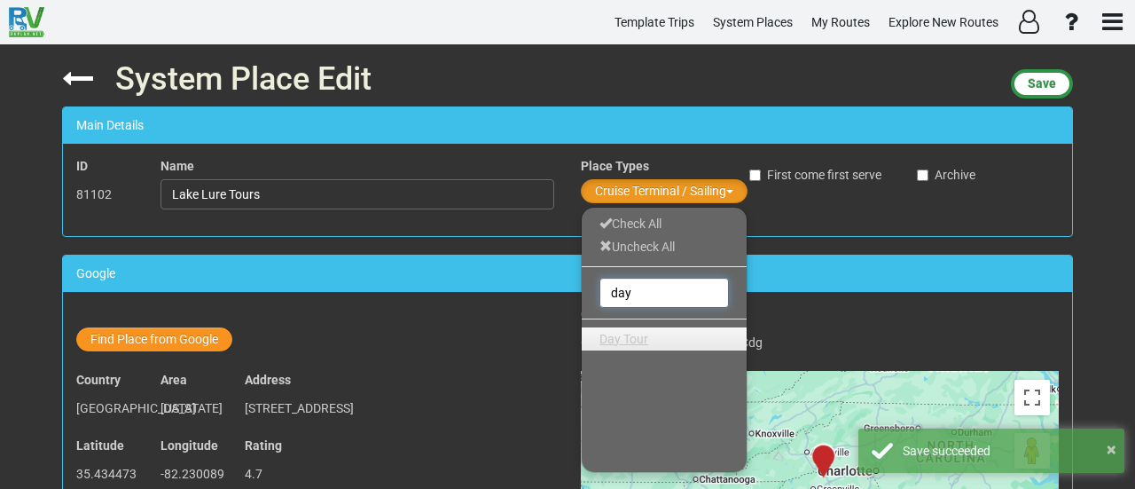
type input "day"
click at [628, 346] on link "Day Tour" at bounding box center [664, 338] width 165 height 23
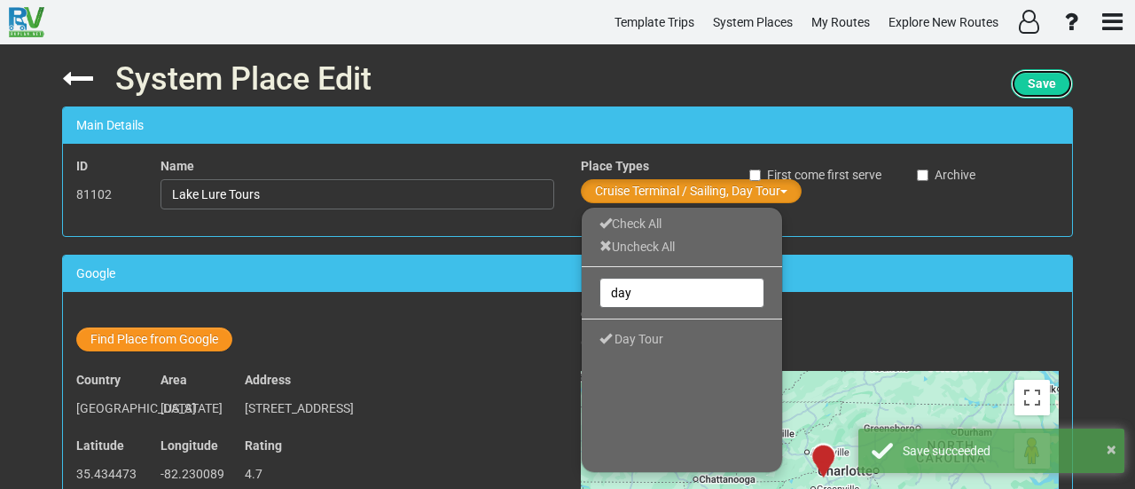
click at [1032, 90] on span "Save" at bounding box center [1042, 83] width 28 height 14
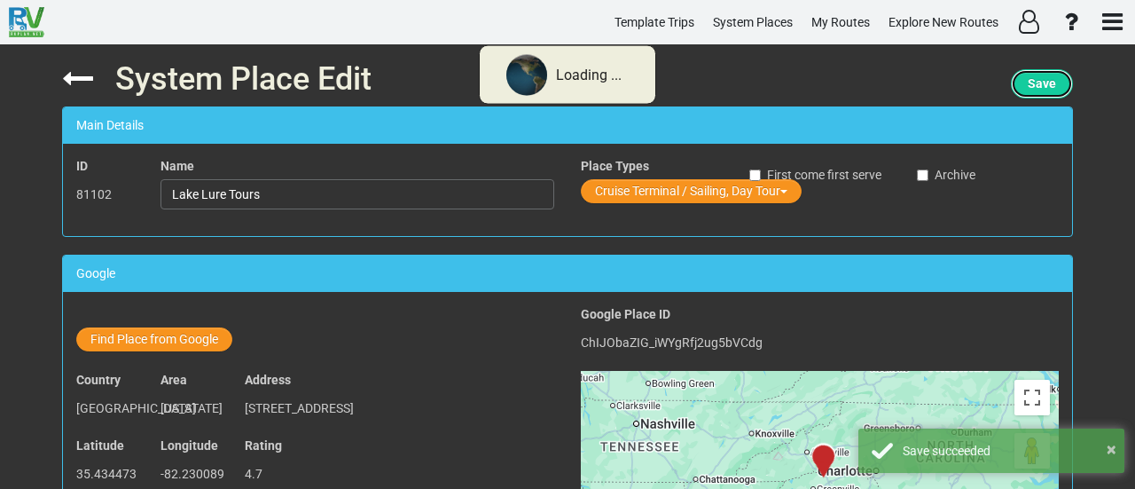
click at [1032, 90] on span "Save" at bounding box center [1042, 83] width 28 height 14
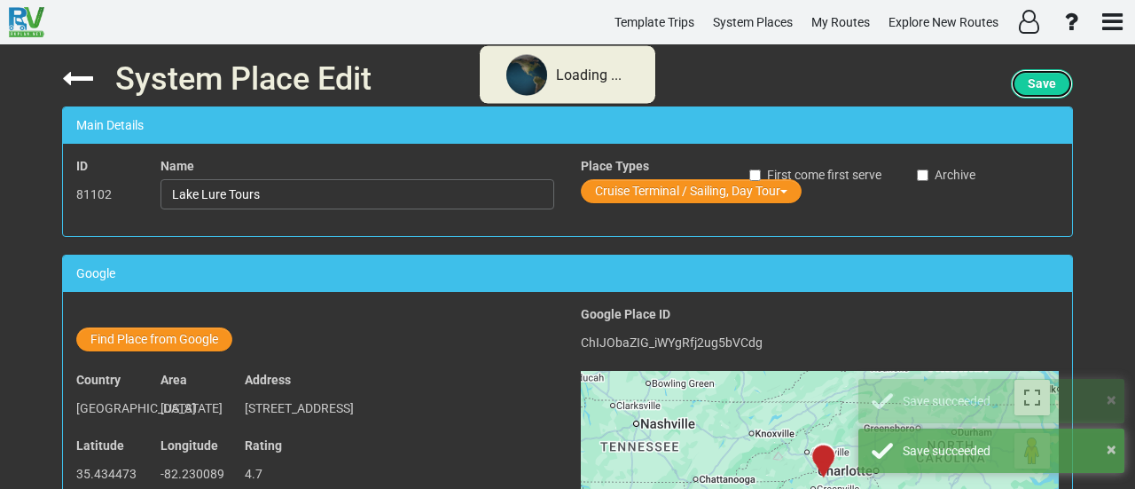
click at [1032, 90] on span "Save" at bounding box center [1042, 83] width 28 height 14
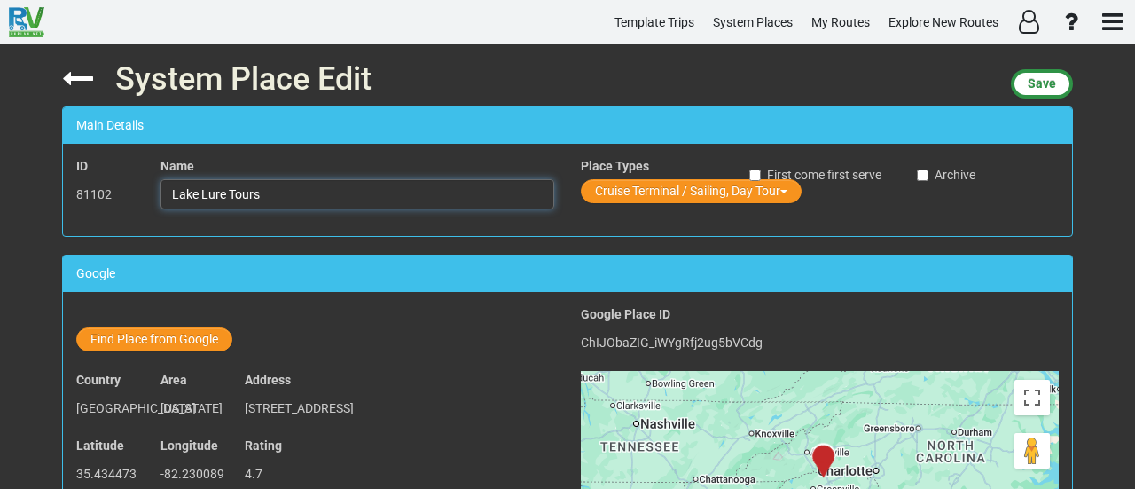
click at [284, 203] on input "Lake Lure Tours" at bounding box center [358, 194] width 394 height 30
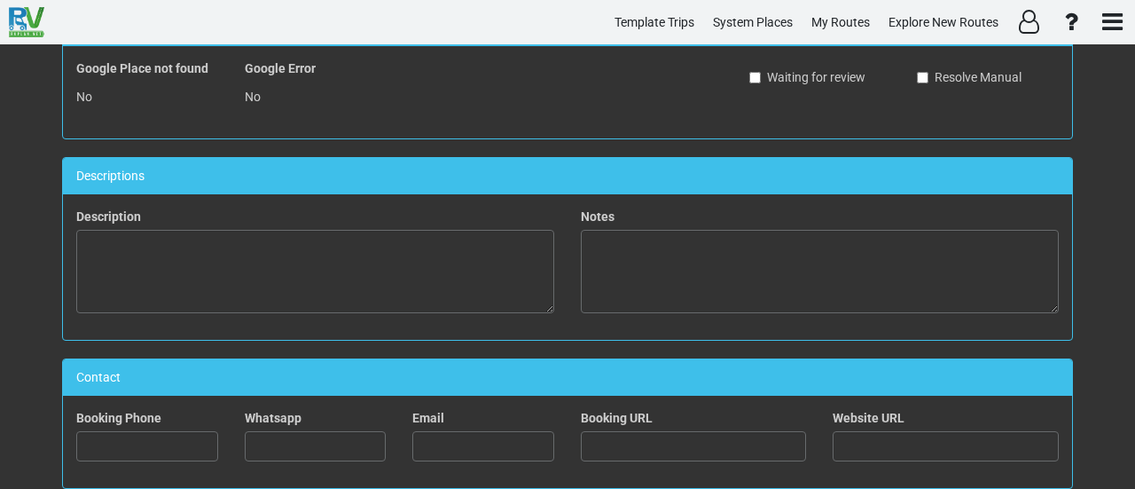
scroll to position [621, 0]
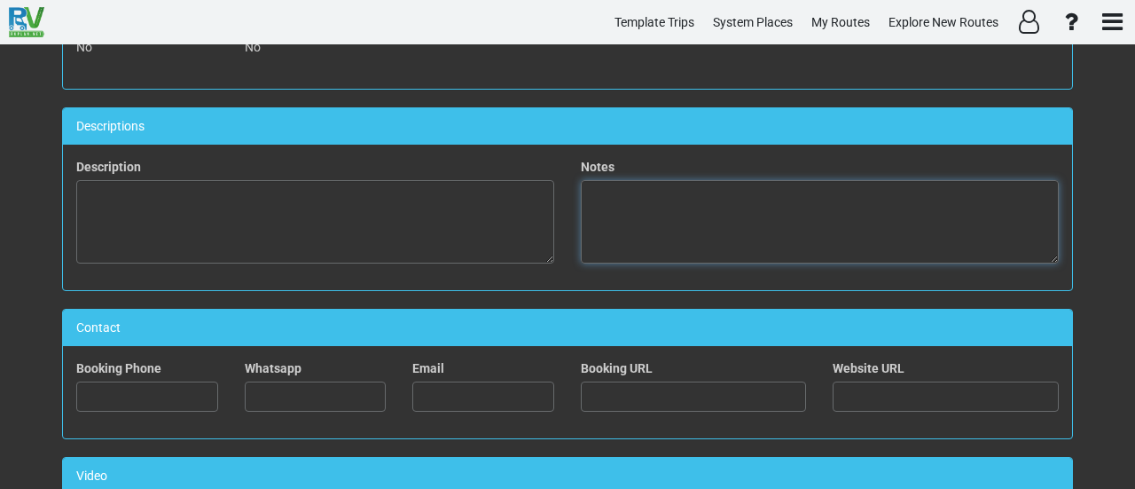
click at [818, 214] on textarea at bounding box center [820, 221] width 478 height 83
paste textarea "Glide through Lake Lure with Lake Lure Tours! Spot Dirty Dancing filming spots,…"
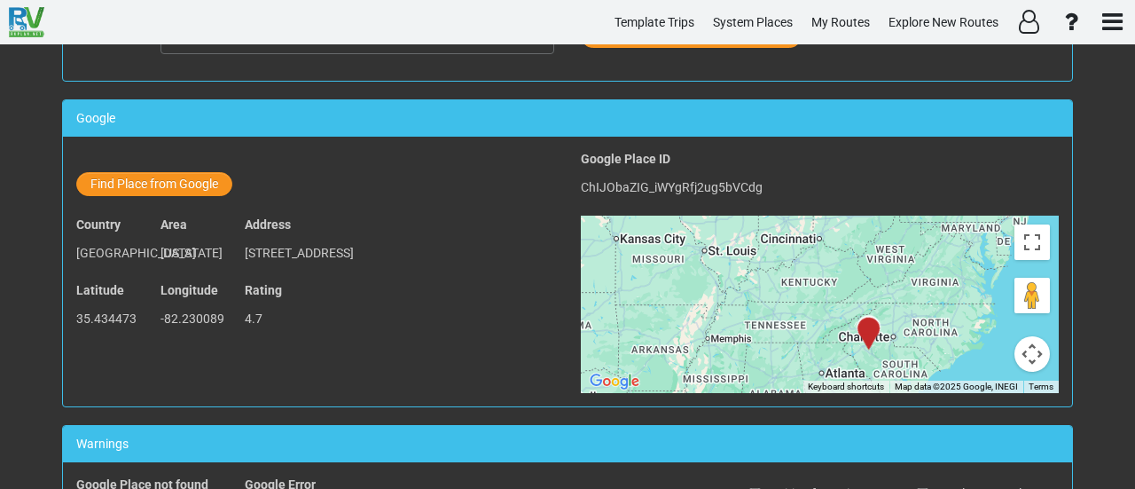
scroll to position [0, 0]
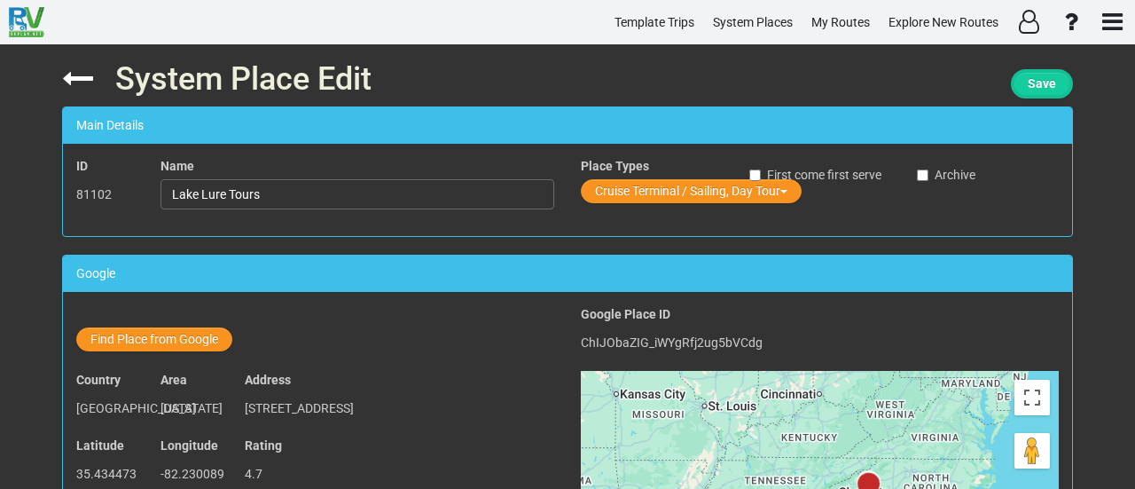
type textarea "Glide through Lake Lure with Lake Lure Tours! Spot Dirty Dancing filming spots,…"
click at [1050, 86] on span "Save" at bounding box center [1042, 83] width 28 height 14
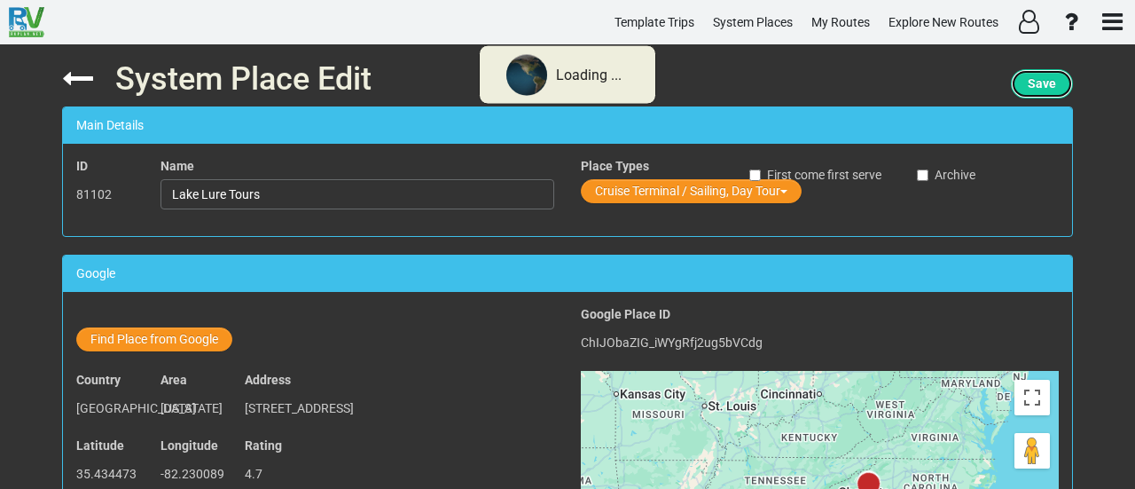
click at [1050, 86] on span "Save" at bounding box center [1042, 83] width 28 height 14
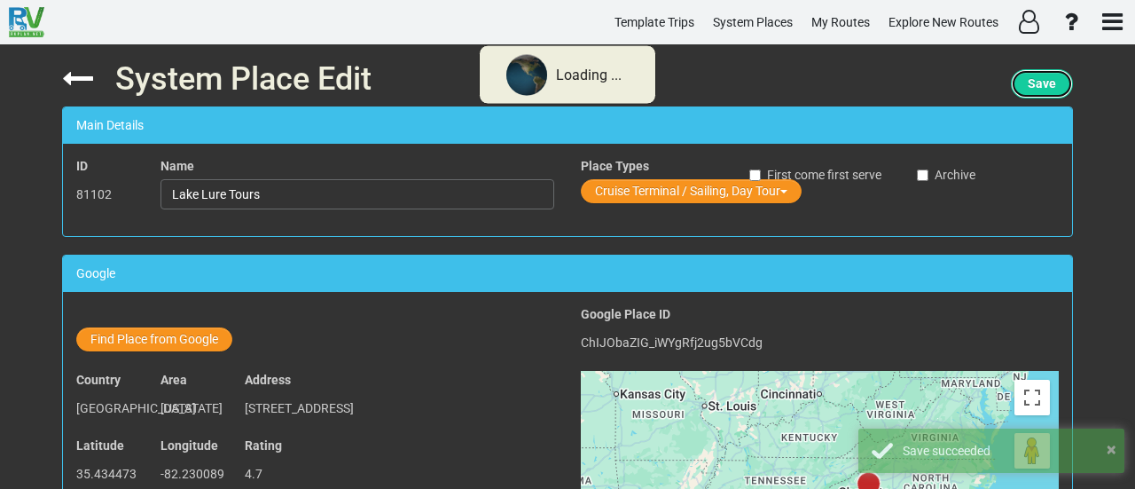
click at [1049, 86] on span "Save" at bounding box center [1042, 83] width 28 height 14
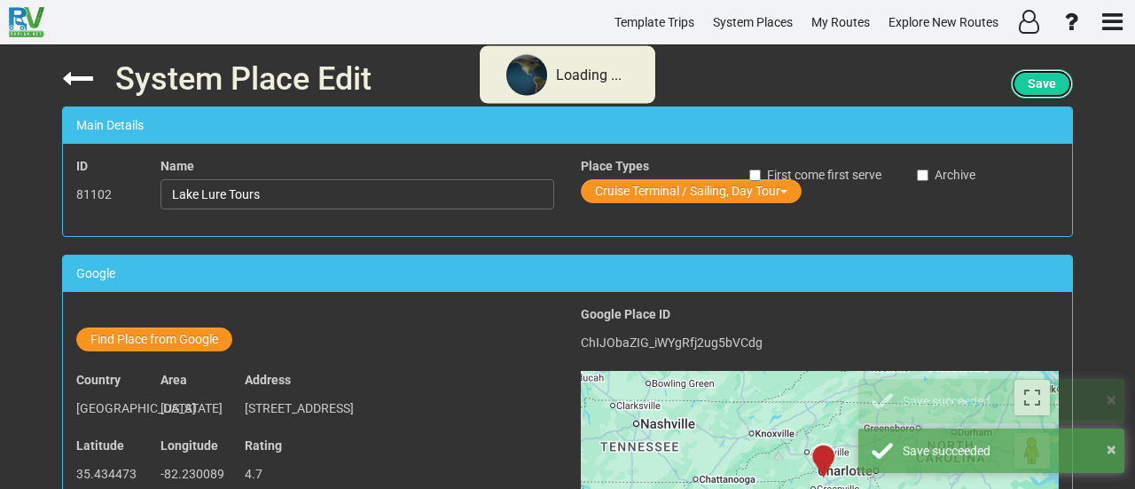
click at [1049, 86] on span "Save" at bounding box center [1042, 83] width 28 height 14
click at [1049, 88] on span "Save" at bounding box center [1042, 83] width 28 height 14
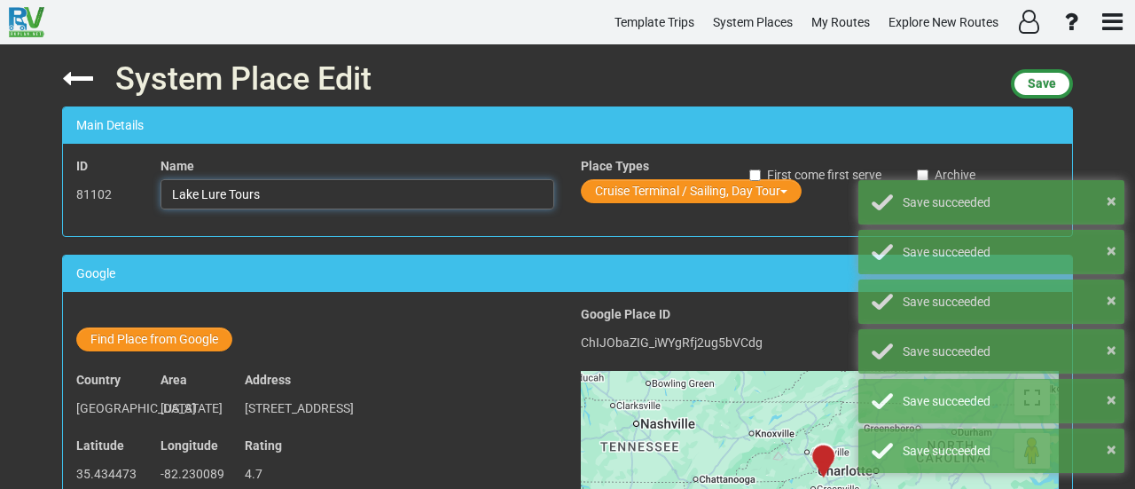
click at [372, 183] on input "Lake Lure Tours" at bounding box center [358, 194] width 394 height 30
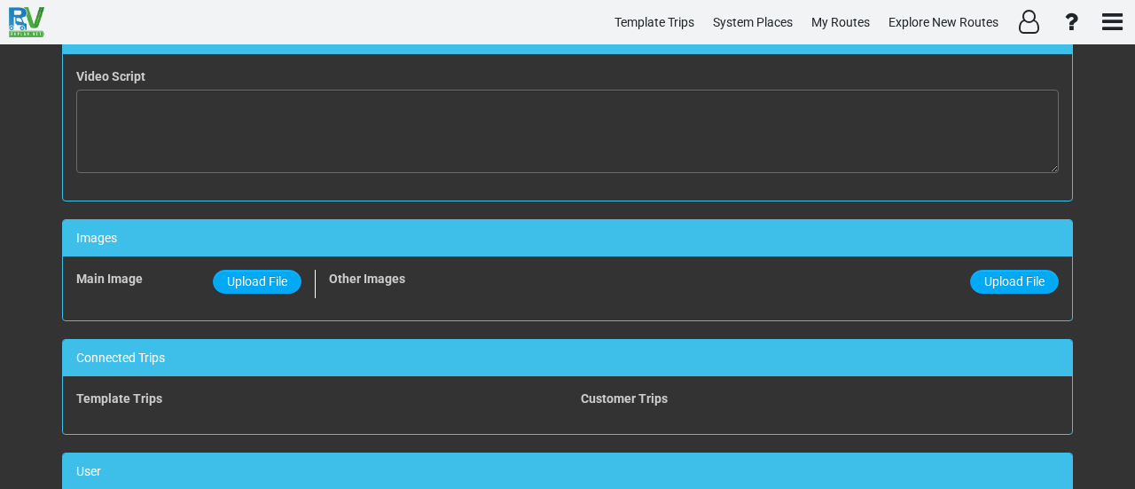
scroll to position [1179, 0]
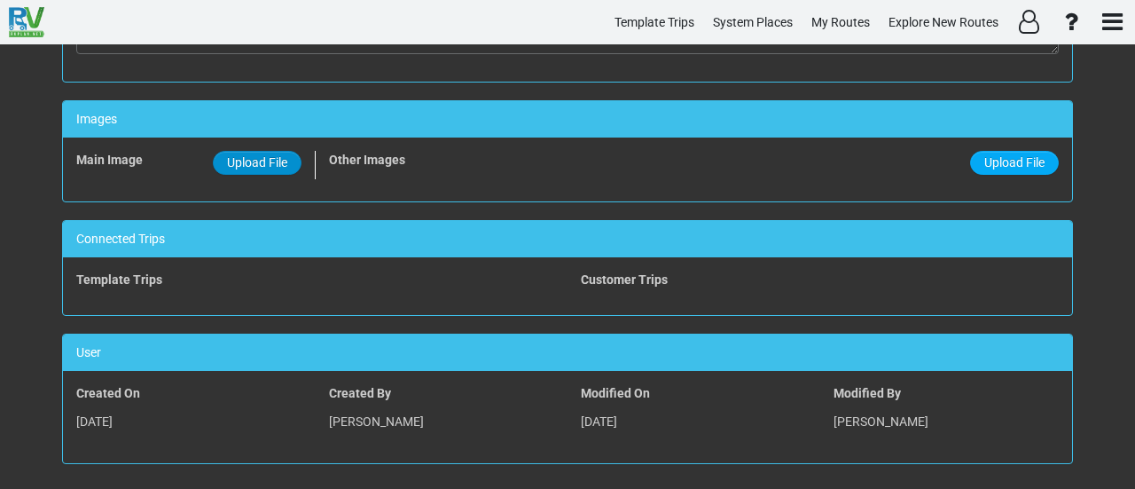
click at [261, 163] on label "Upload File" at bounding box center [257, 163] width 89 height 24
click at [0, 0] on input "Upload File" at bounding box center [0, 0] width 0 height 0
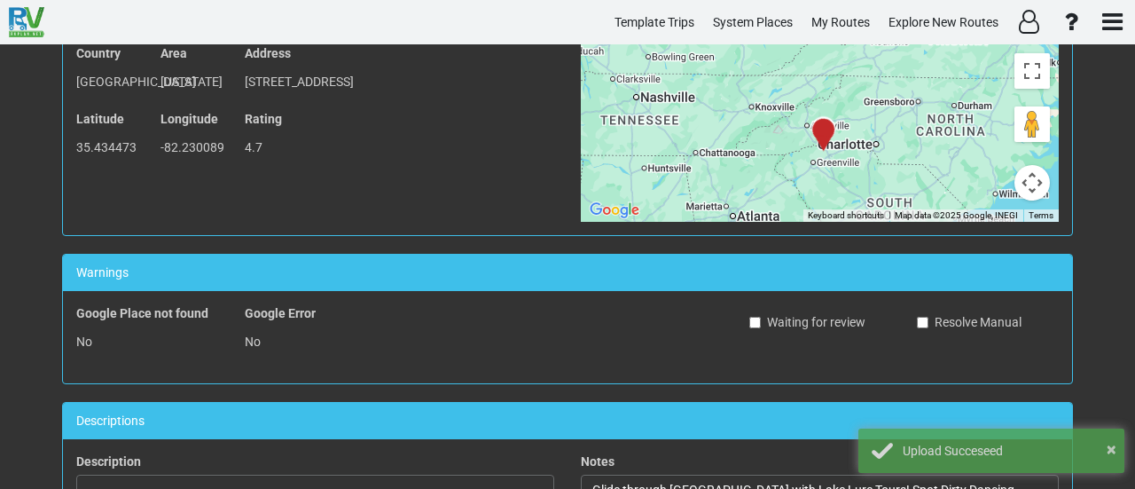
scroll to position [0, 0]
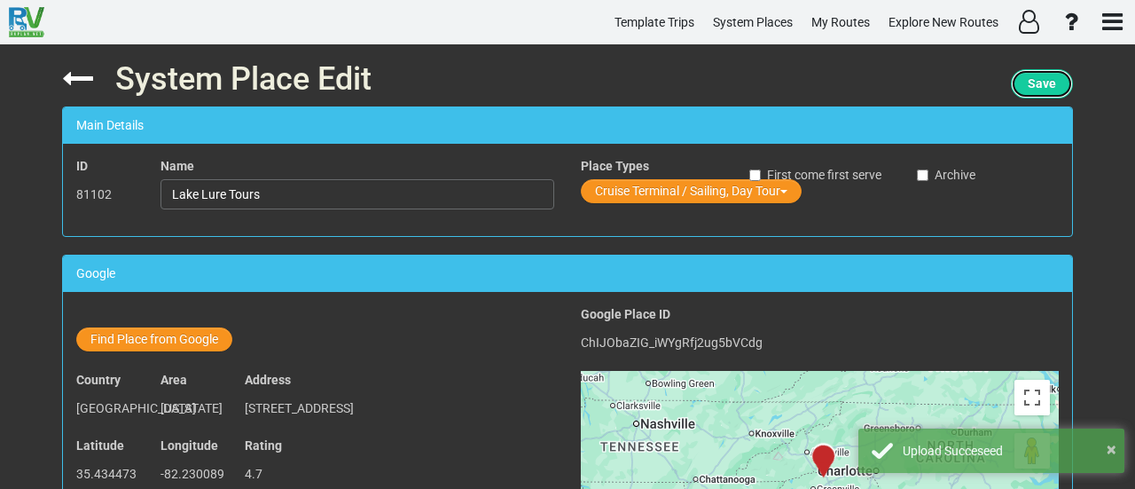
click at [1045, 81] on span "Save" at bounding box center [1042, 83] width 28 height 14
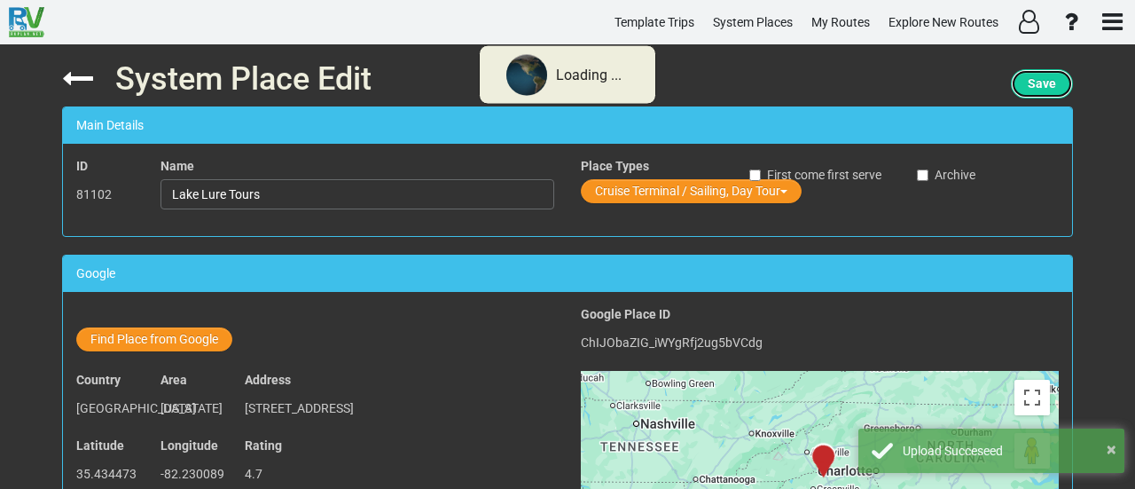
click at [1045, 81] on span "Save" at bounding box center [1042, 83] width 28 height 14
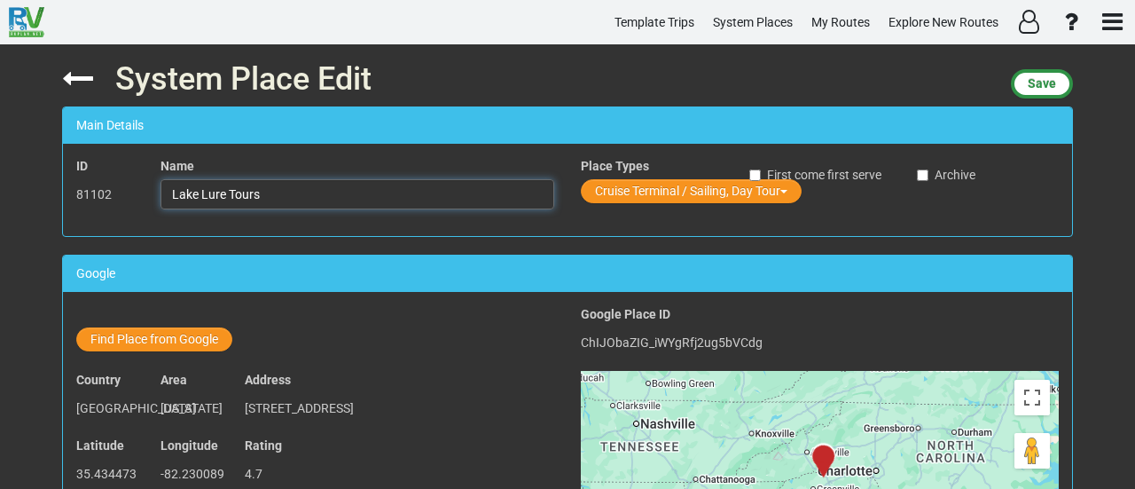
click at [271, 198] on input "Lake Lure Tours" at bounding box center [358, 194] width 394 height 30
click at [1022, 84] on button "Save" at bounding box center [1042, 83] width 62 height 29
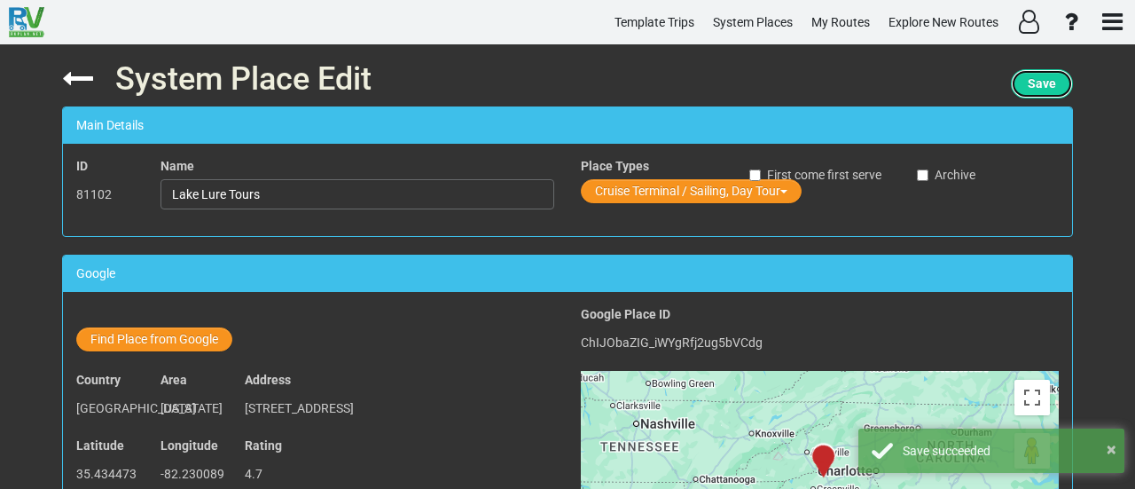
click at [1036, 80] on span "Save" at bounding box center [1042, 83] width 28 height 14
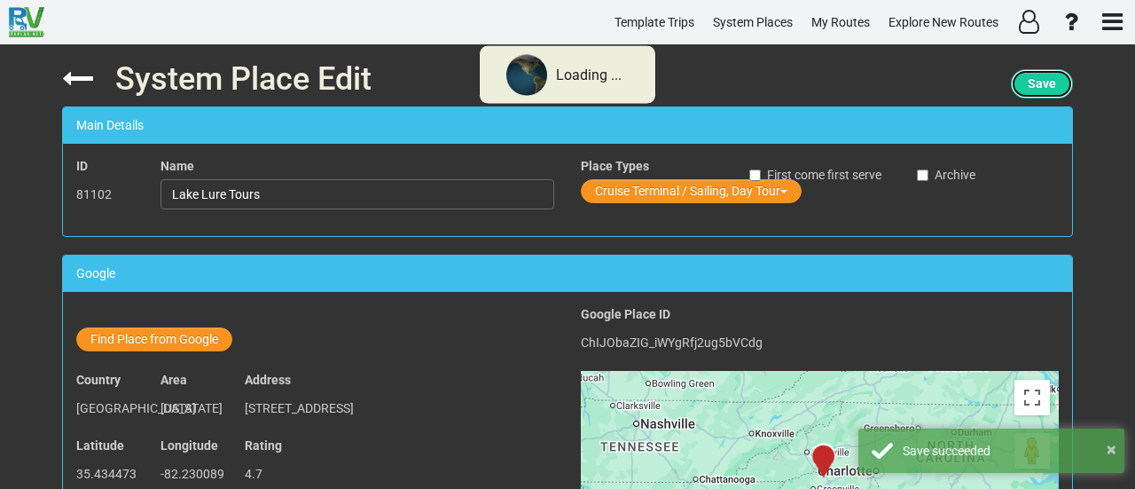
click at [1036, 80] on span "Save" at bounding box center [1042, 83] width 28 height 14
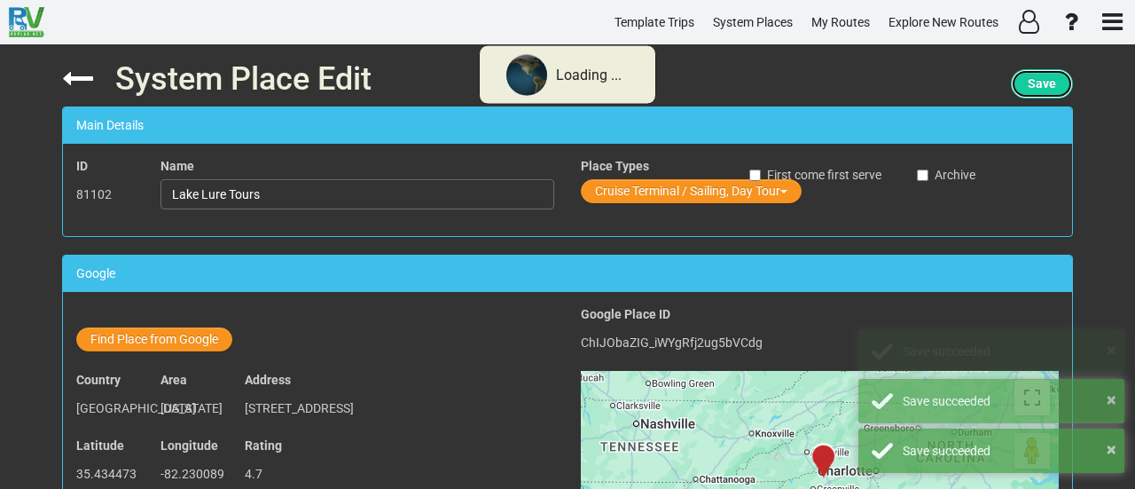
click at [1037, 80] on span "Save" at bounding box center [1042, 83] width 28 height 14
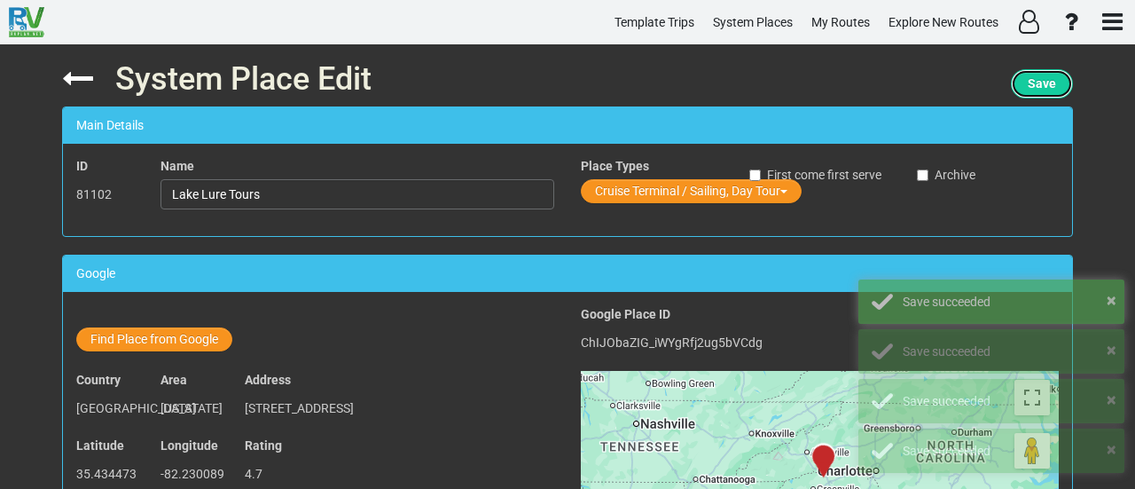
click at [1052, 77] on button "Save" at bounding box center [1042, 83] width 62 height 29
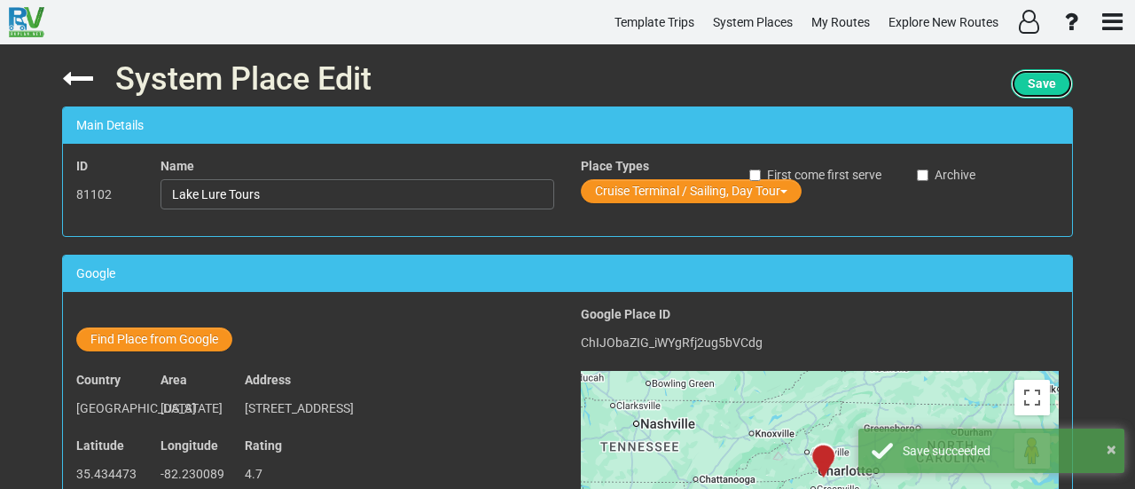
click at [1044, 83] on span "Save" at bounding box center [1042, 83] width 28 height 14
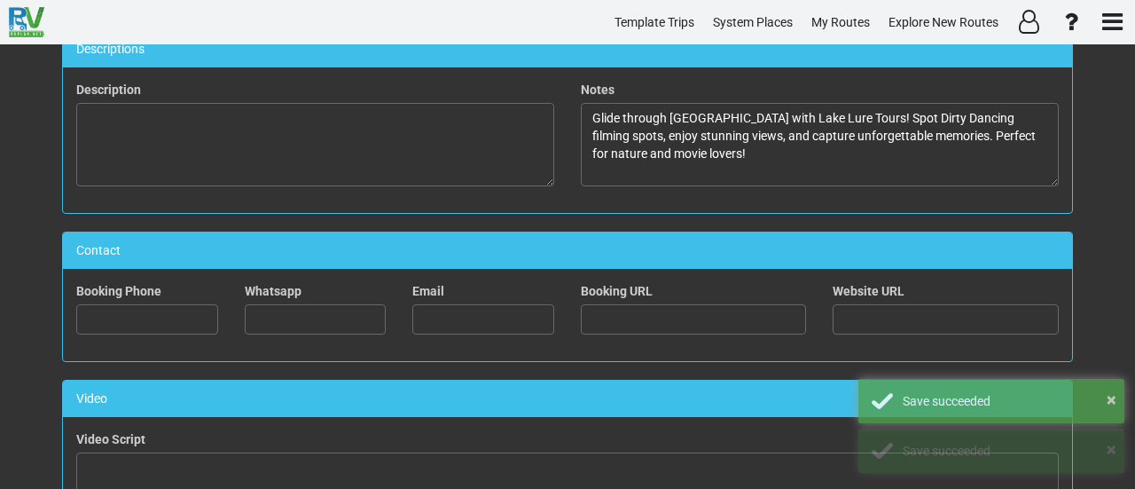
scroll to position [875, 0]
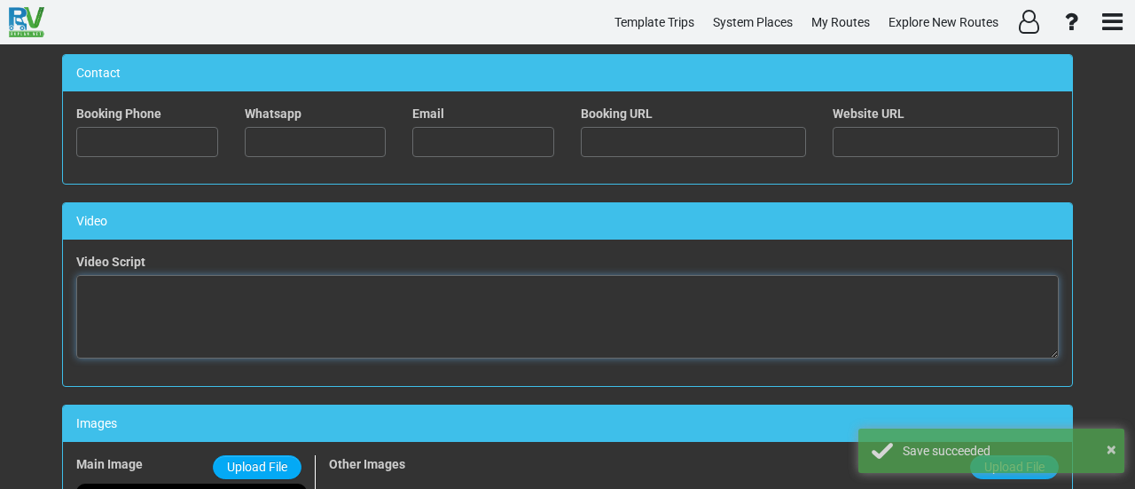
click at [433, 311] on textarea at bounding box center [567, 316] width 983 height 83
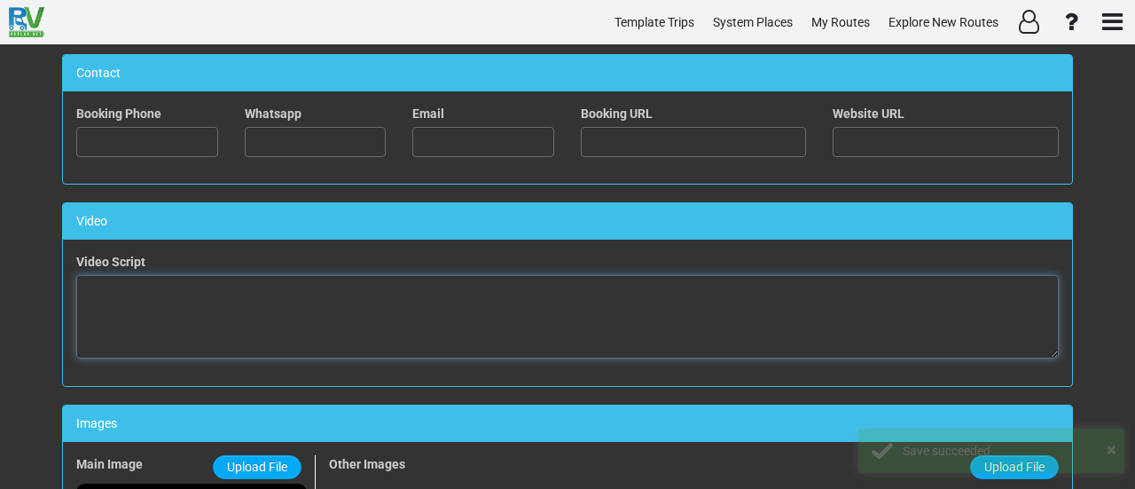
paste textarea "<iframe width="560" height="315" src="https://www.youtube.com/embed/NfCa6hohHqc…"
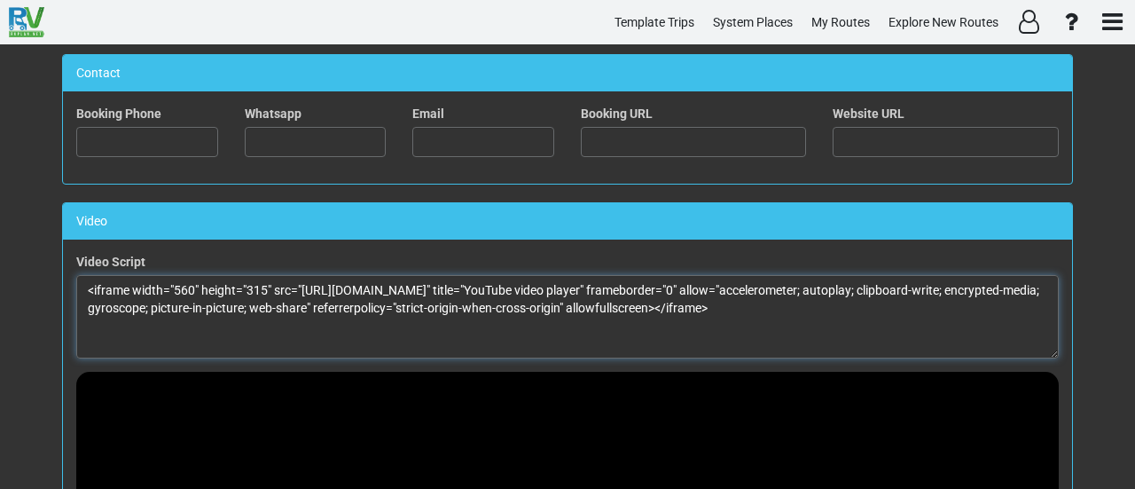
drag, startPoint x: 168, startPoint y: 280, endPoint x: 186, endPoint y: 277, distance: 18.1
click at [186, 277] on textarea "<iframe width="560" height="315" src="https://www.youtube.com/embed/NfCa6hohHqc…" at bounding box center [567, 316] width 983 height 83
click at [205, 281] on textarea "<iframe width="100%0" height="315" src="https://www.youtube.com/embed/NfCa6hohH…" at bounding box center [567, 316] width 983 height 83
drag, startPoint x: 253, startPoint y: 283, endPoint x: 270, endPoint y: 277, distance: 18.8
click at [270, 277] on textarea "<iframe width="100%" height="315" src="https://www.youtube.com/embed/NfCa6hohHq…" at bounding box center [567, 316] width 983 height 83
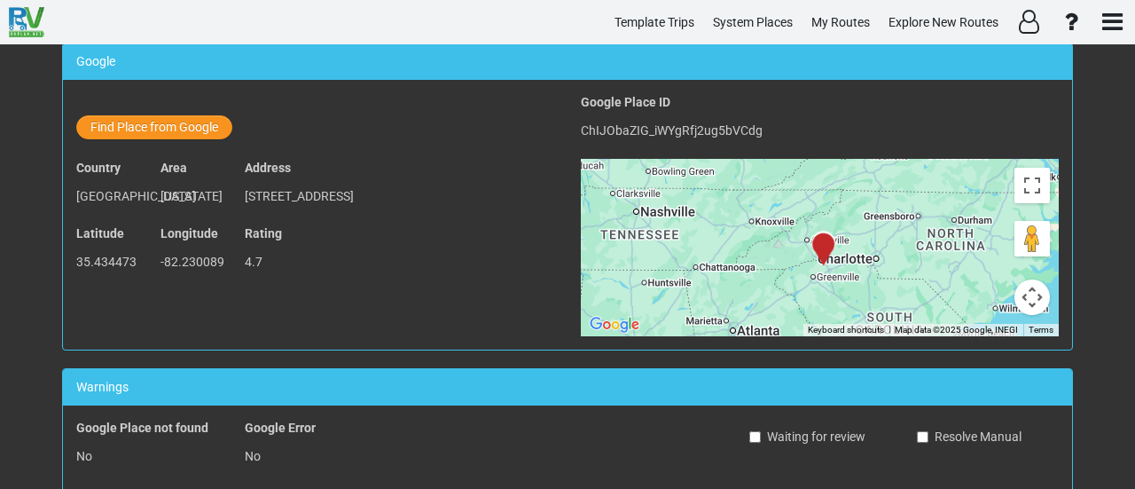
scroll to position [0, 0]
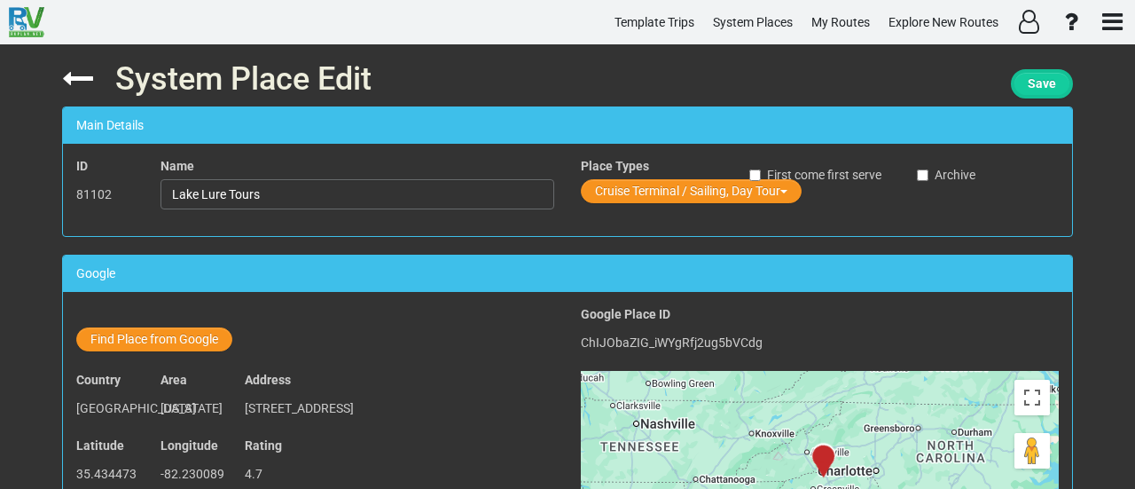
type textarea "<iframe width="100%" height="100%" src="https://www.youtube.com/embed/NfCa6hohH…"
click at [1063, 79] on button "Save" at bounding box center [1042, 83] width 62 height 29
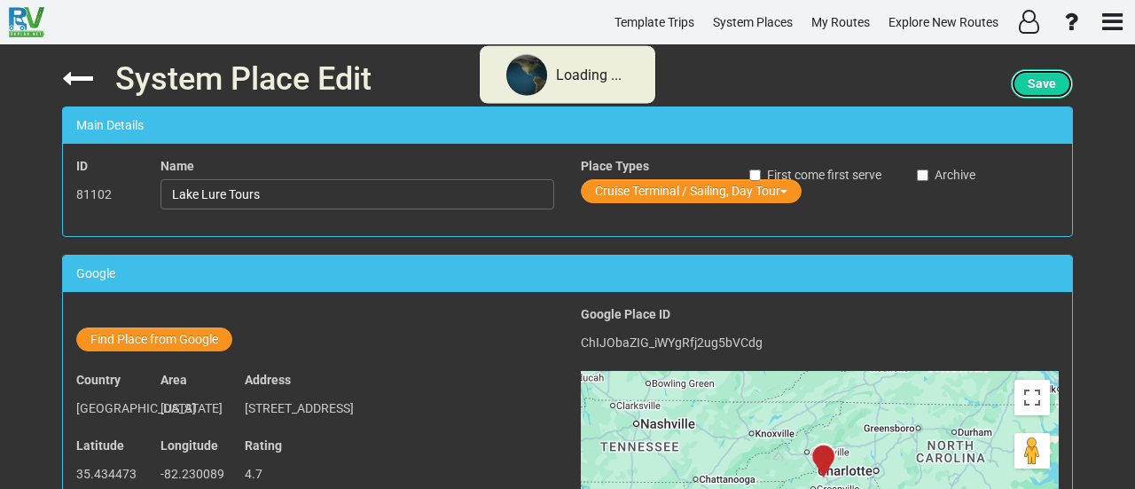
click at [1063, 79] on button "Save" at bounding box center [1042, 83] width 62 height 29
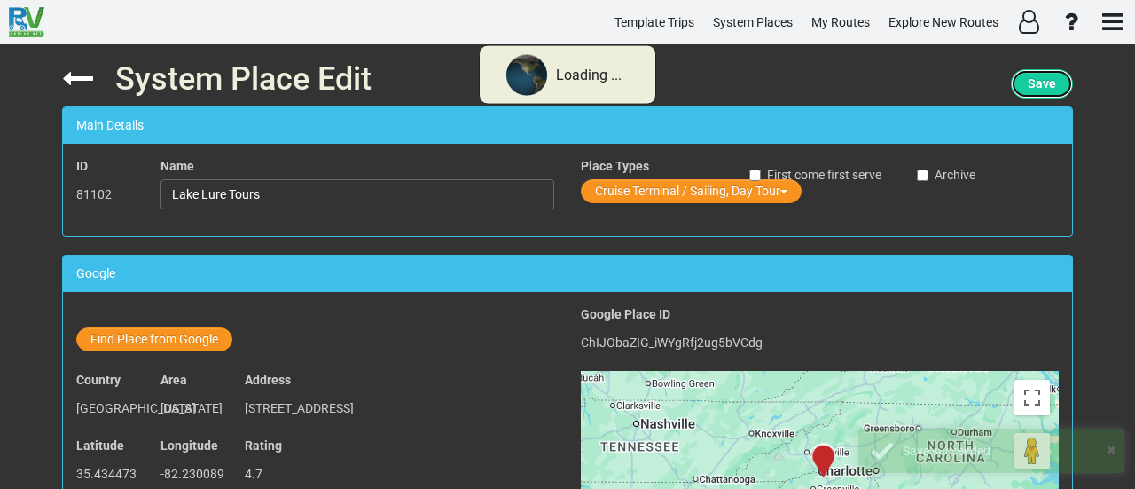
click at [1063, 79] on button "Save" at bounding box center [1042, 83] width 62 height 29
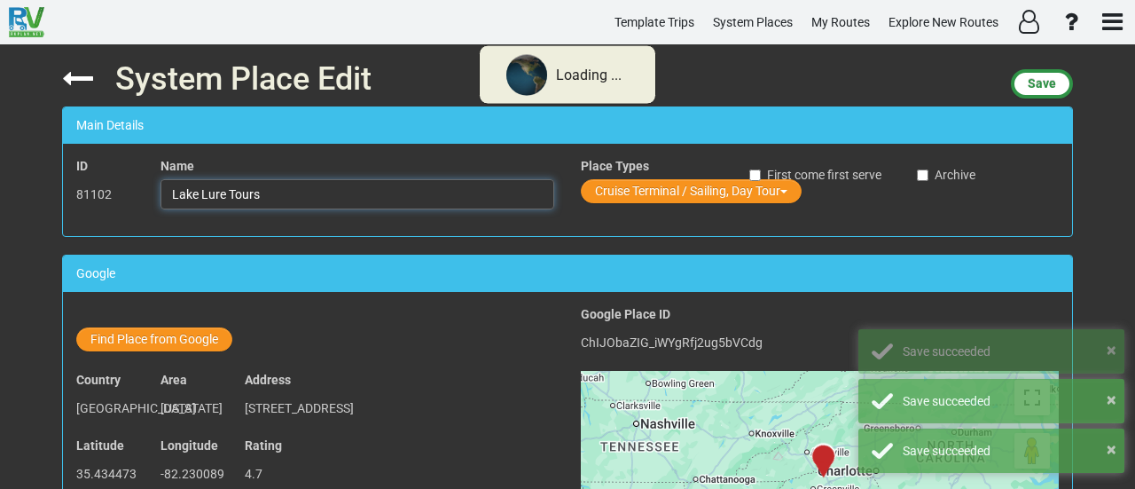
click at [417, 184] on input "Lake Lure Tours" at bounding box center [358, 194] width 394 height 30
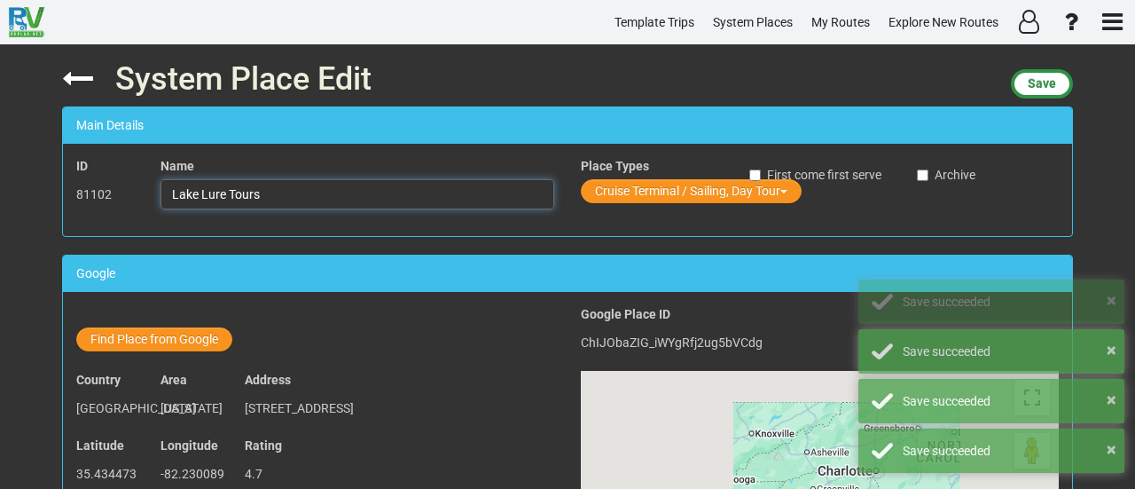
click at [417, 184] on input "Lake Lure Tours" at bounding box center [358, 194] width 394 height 30
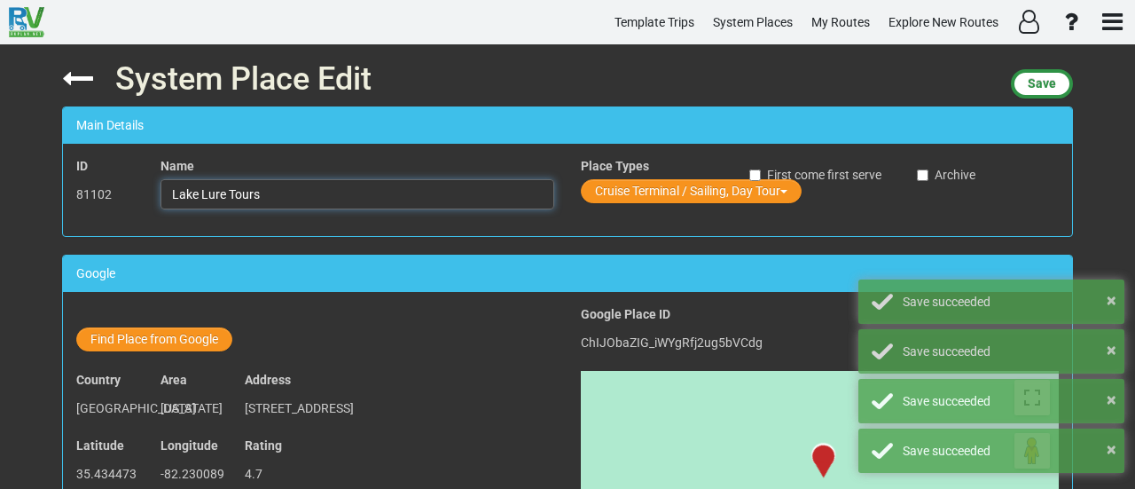
click at [417, 184] on input "Lake Lure Tours" at bounding box center [358, 194] width 394 height 30
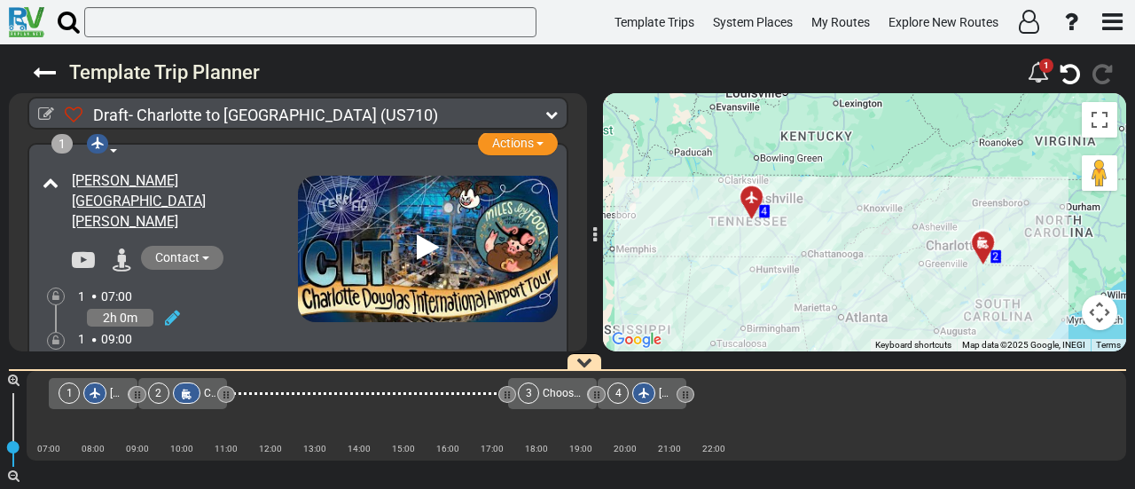
click at [190, 384] on div at bounding box center [186, 392] width 27 height 21
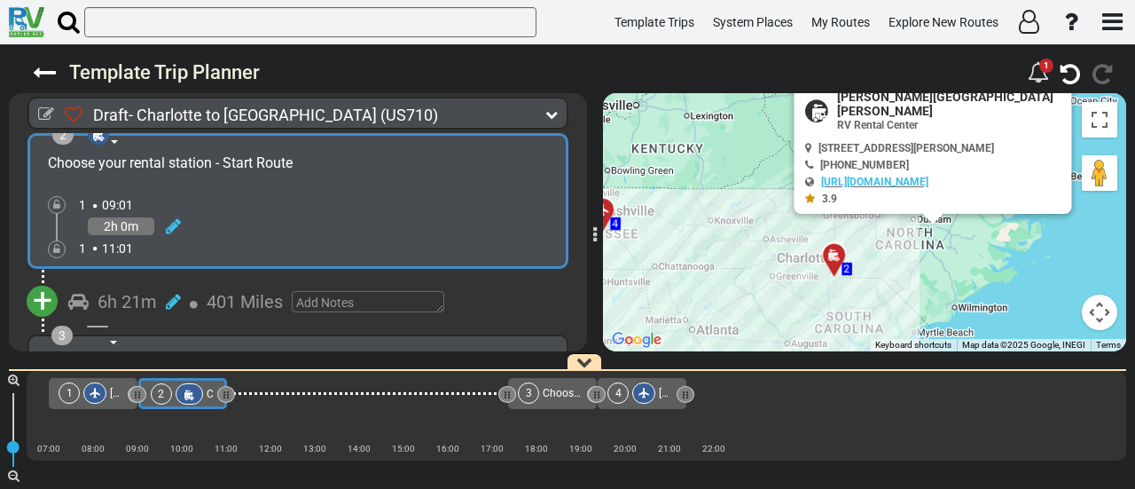
scroll to position [362, 0]
click at [41, 282] on span "+" at bounding box center [43, 302] width 20 height 41
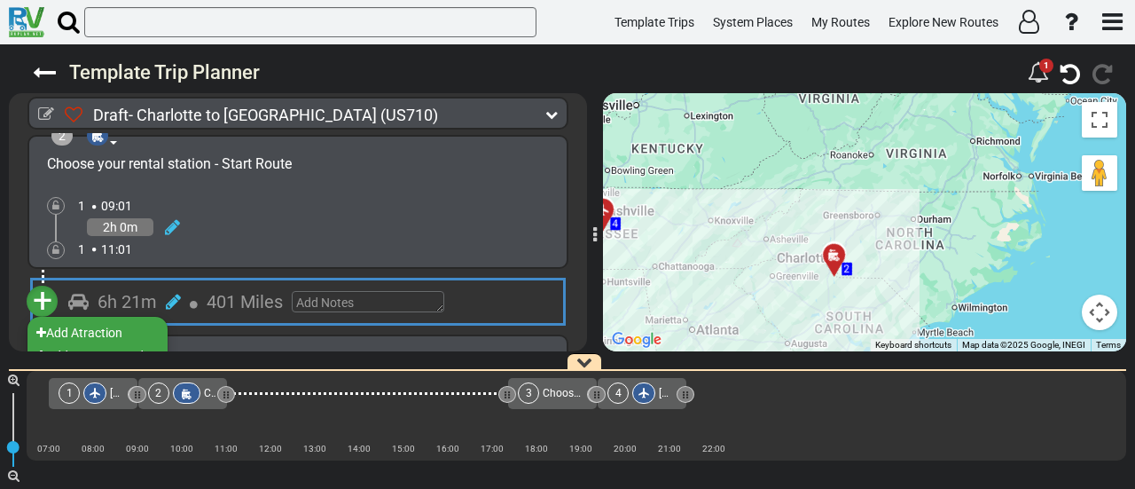
scroll to position [361, 0]
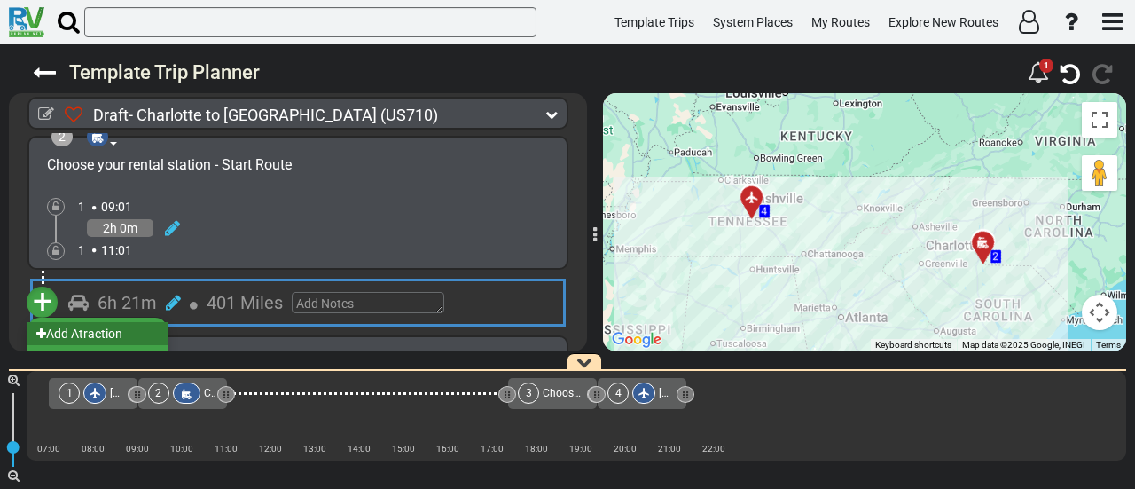
click at [67, 322] on li "Add Atraction" at bounding box center [97, 333] width 140 height 23
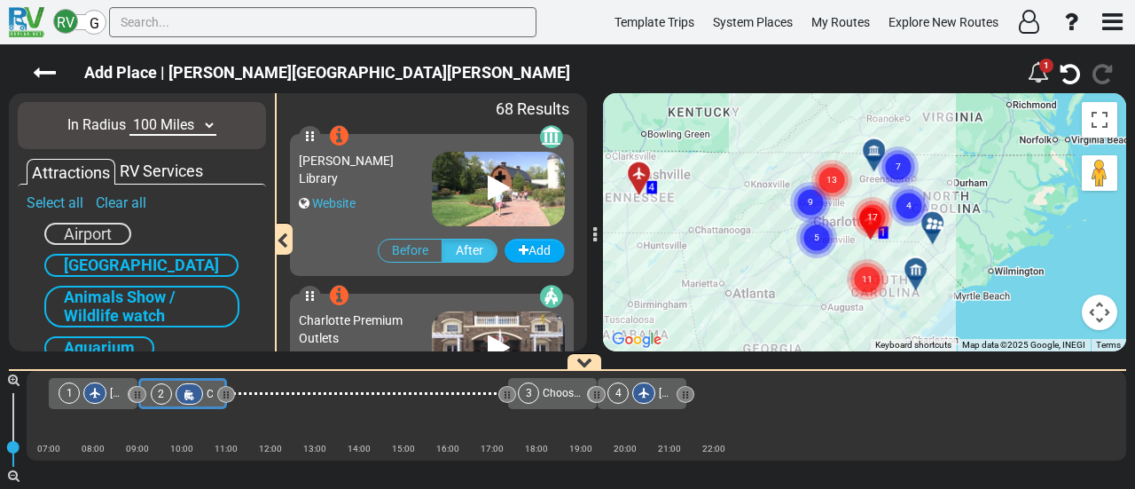
click at [155, 129] on select "10 Miles 50 Miles 100 Miles 250 Miles 500 Miles 1000 Miles" at bounding box center [172, 125] width 87 height 20
select select "number:10"
click at [129, 115] on select "10 Miles 50 Miles 100 Miles 250 Miles 500 Miles 1000 Miles" at bounding box center [172, 125] width 87 height 20
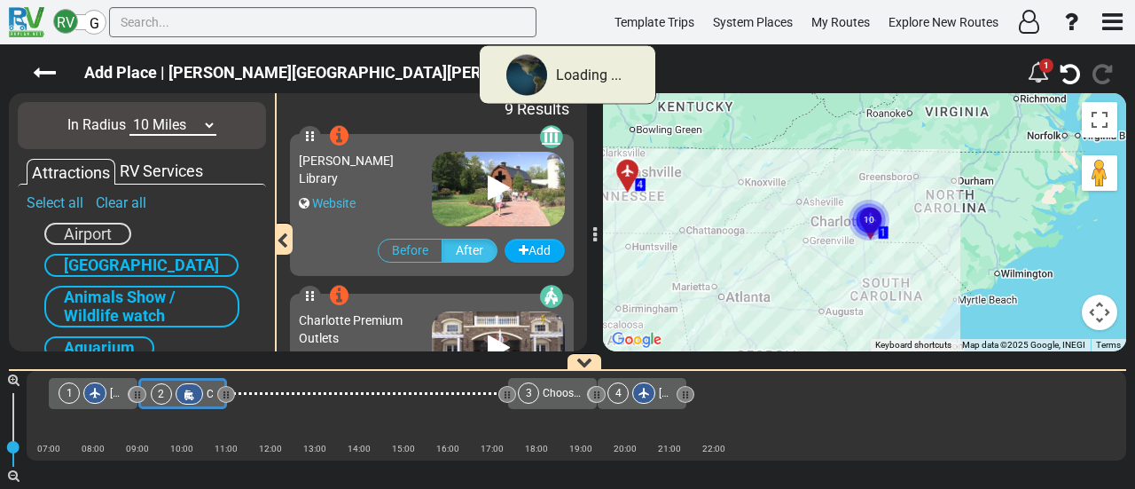
click at [131, 172] on div "RV Services" at bounding box center [161, 171] width 92 height 23
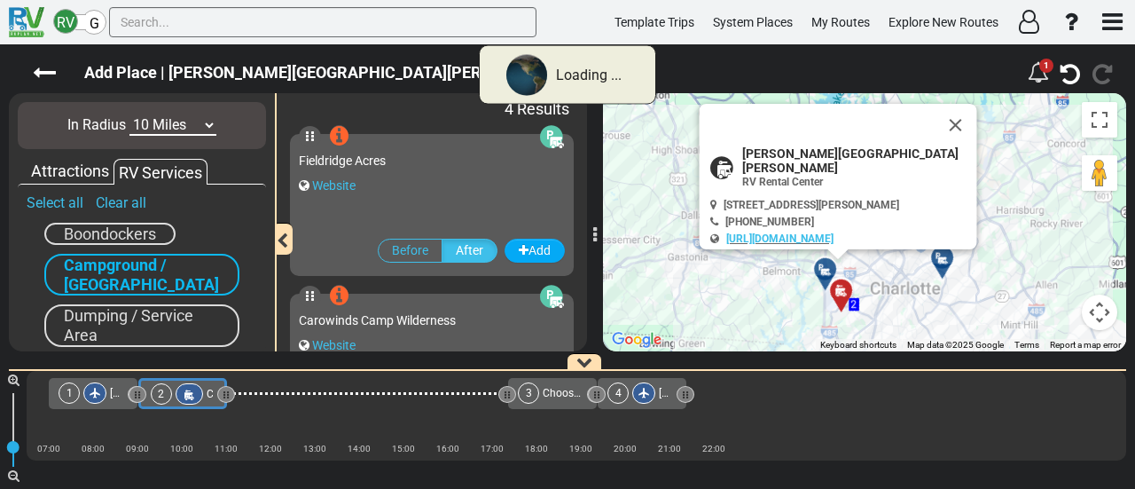
click at [112, 267] on span "Campground / Rv Park" at bounding box center [141, 274] width 155 height 38
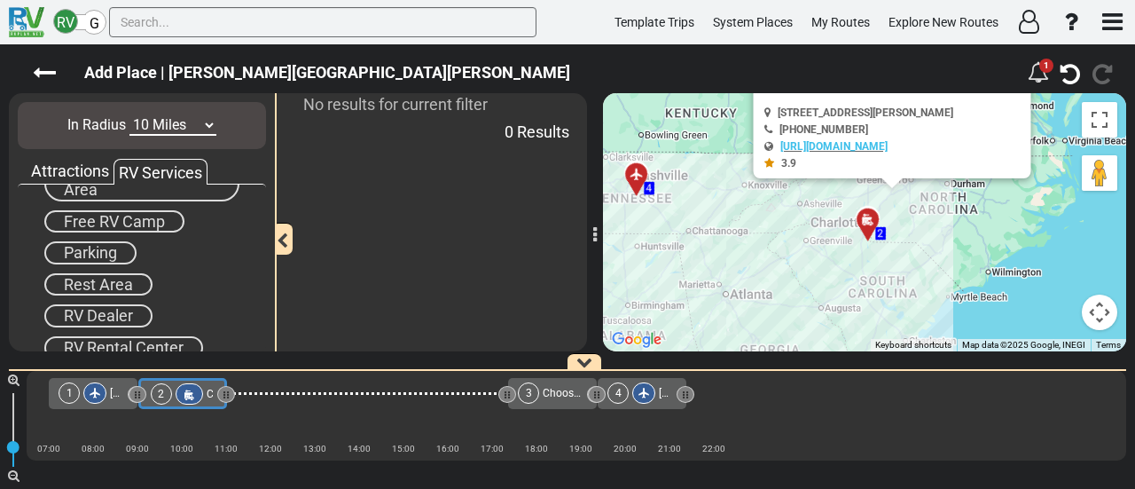
scroll to position [232, 0]
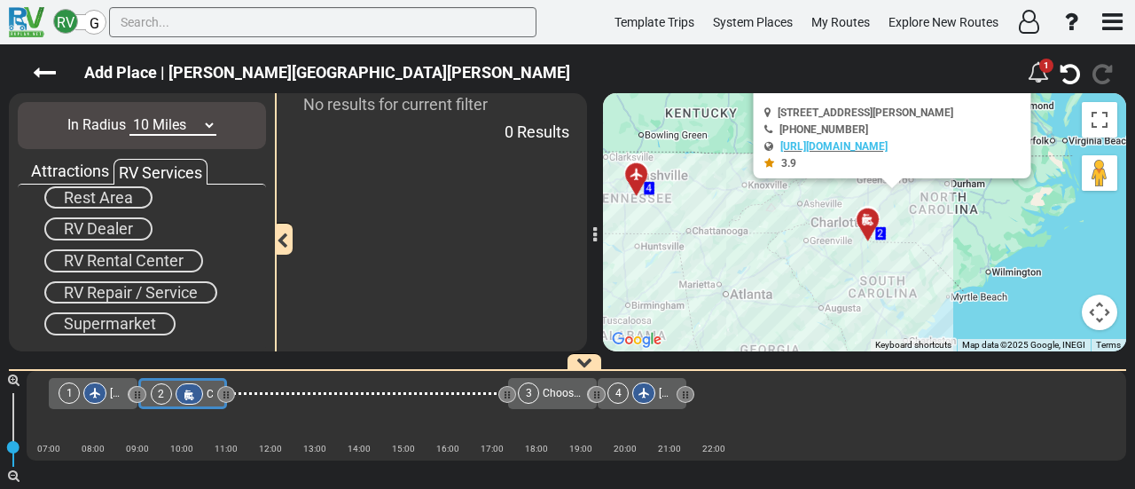
click at [124, 322] on span "Supermarket" at bounding box center [110, 323] width 92 height 19
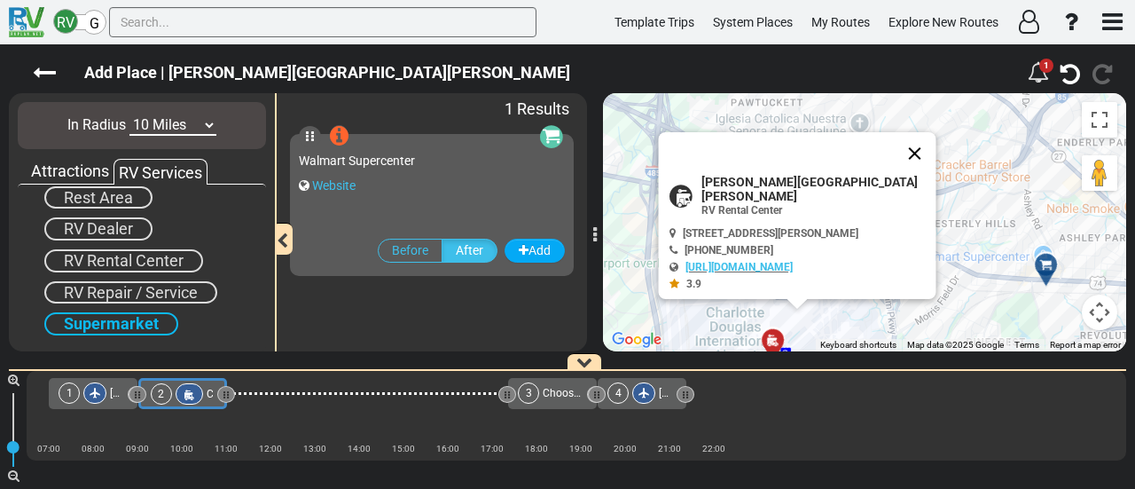
click at [918, 160] on button "Close" at bounding box center [915, 153] width 43 height 43
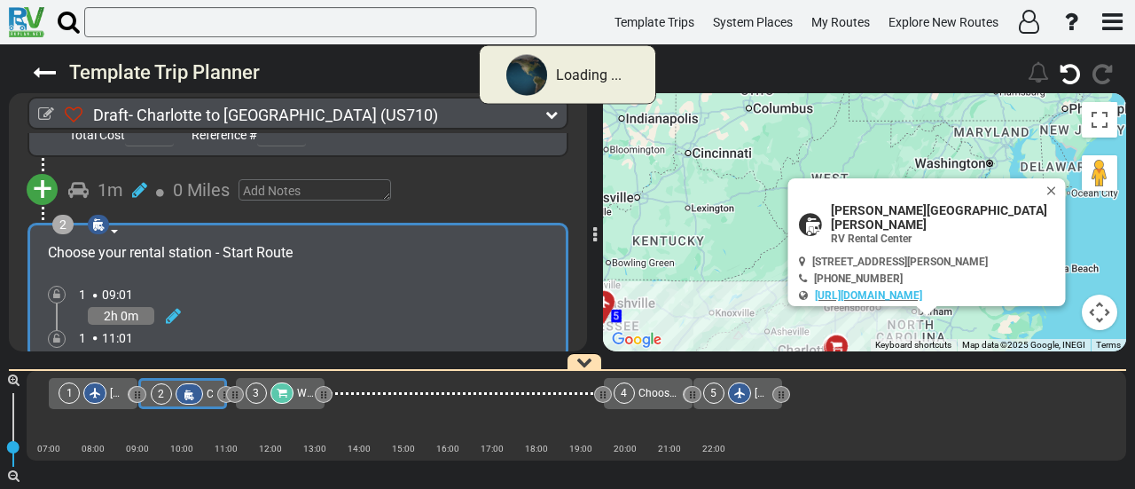
scroll to position [273, 0]
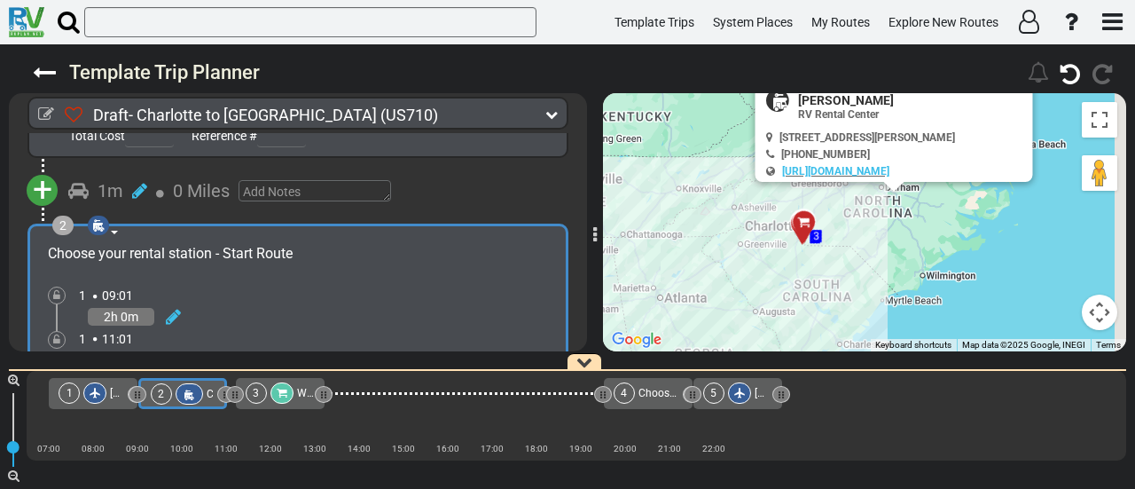
drag, startPoint x: 693, startPoint y: 237, endPoint x: 661, endPoint y: 95, distance: 145.4
click at [661, 95] on div "To activate drag with keyboard, press Alt + Enter. Once in keyboard drag state,…" at bounding box center [864, 222] width 523 height 258
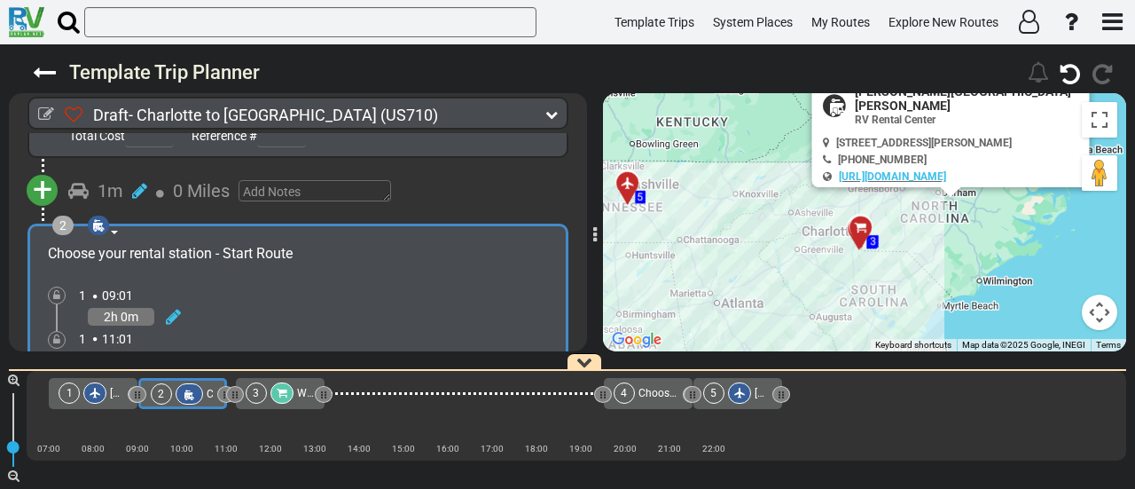
drag, startPoint x: 718, startPoint y: 272, endPoint x: 776, endPoint y: 299, distance: 63.5
click at [776, 299] on div "To activate drag with keyboard, press Alt + Enter. Once in keyboard drag state,…" at bounding box center [864, 222] width 523 height 258
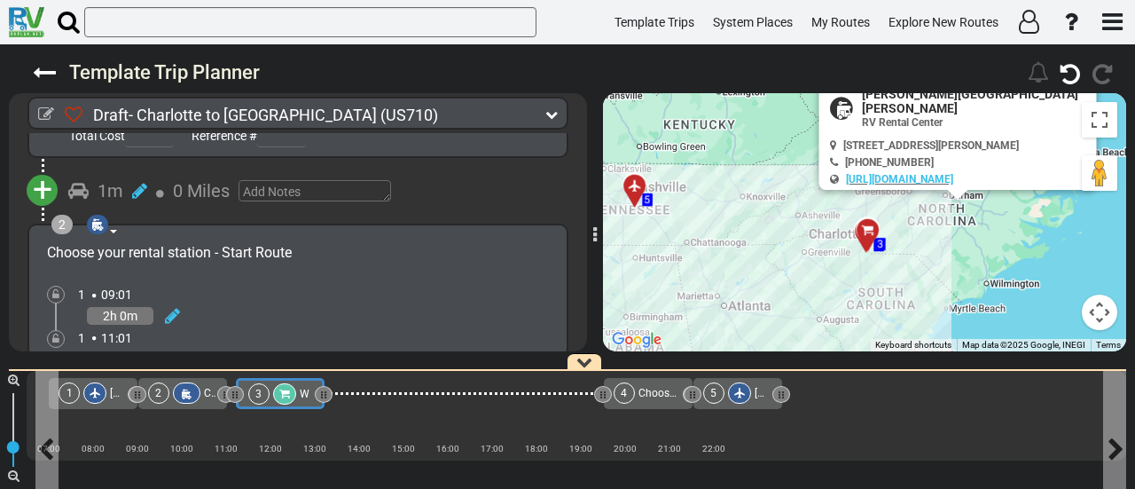
click at [269, 392] on div "3" at bounding box center [273, 393] width 51 height 21
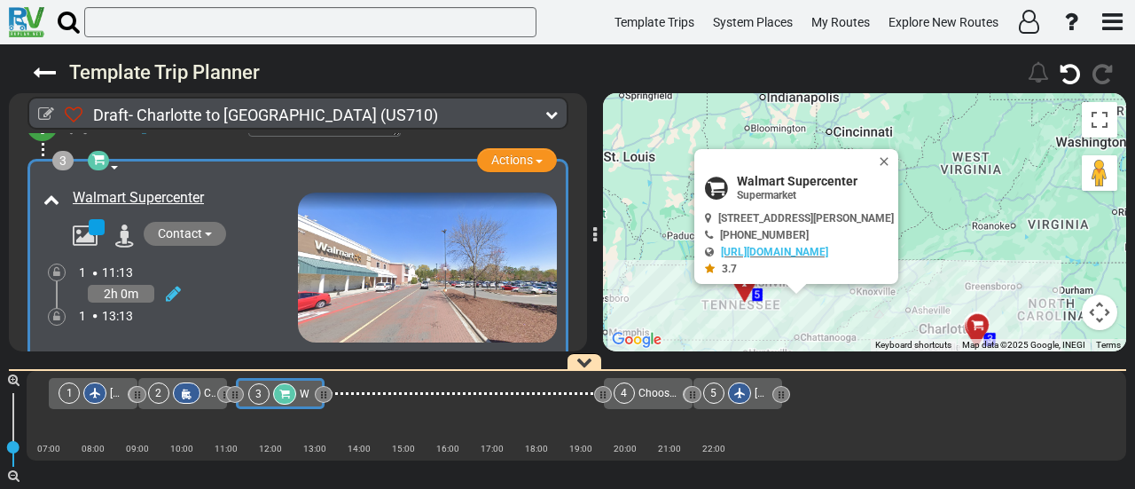
scroll to position [560, 0]
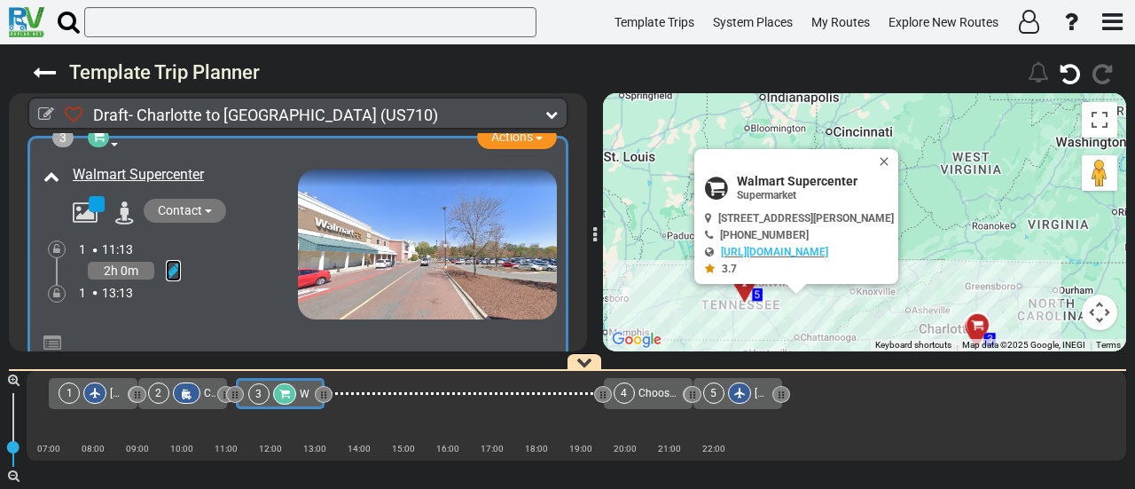
click at [170, 262] on icon at bounding box center [173, 271] width 15 height 18
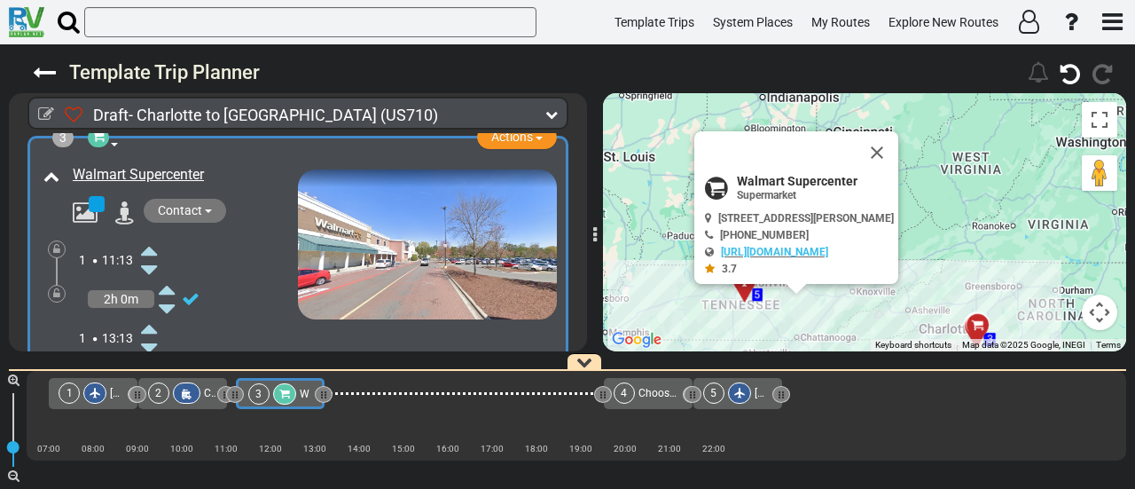
click at [149, 236] on icon at bounding box center [149, 250] width 16 height 28
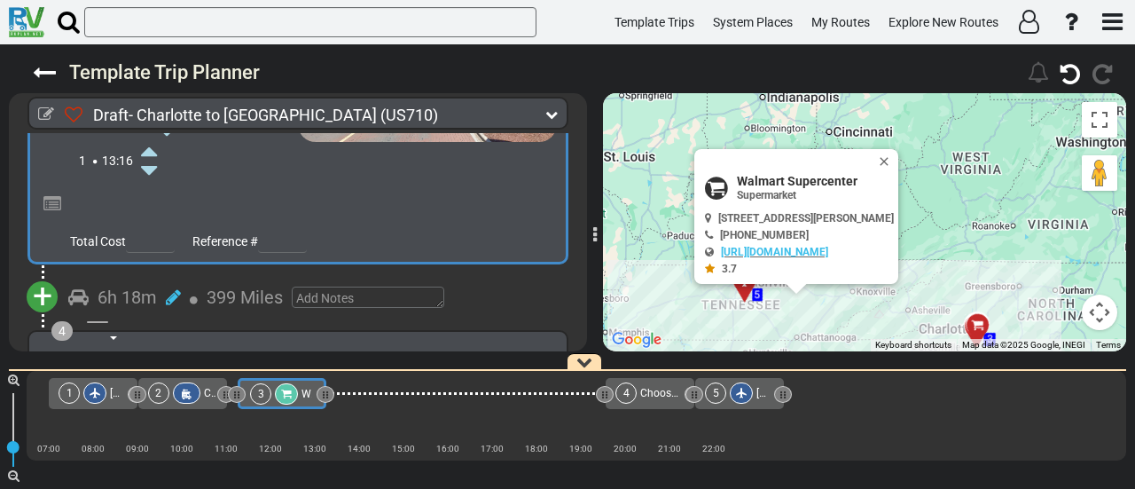
click at [45, 276] on span "+" at bounding box center [43, 296] width 20 height 41
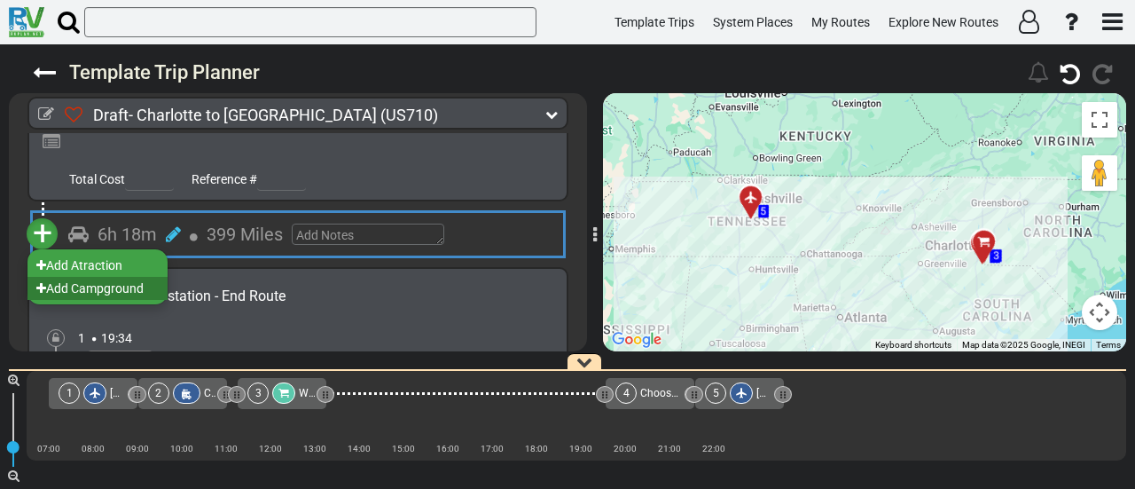
scroll to position [826, 0]
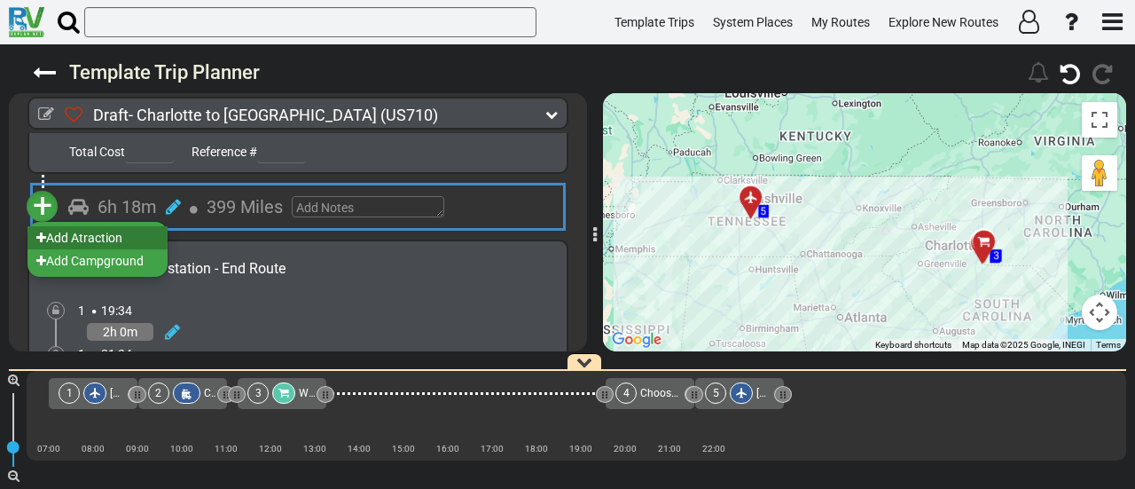
click at [131, 226] on li "Add Atraction" at bounding box center [97, 237] width 140 height 23
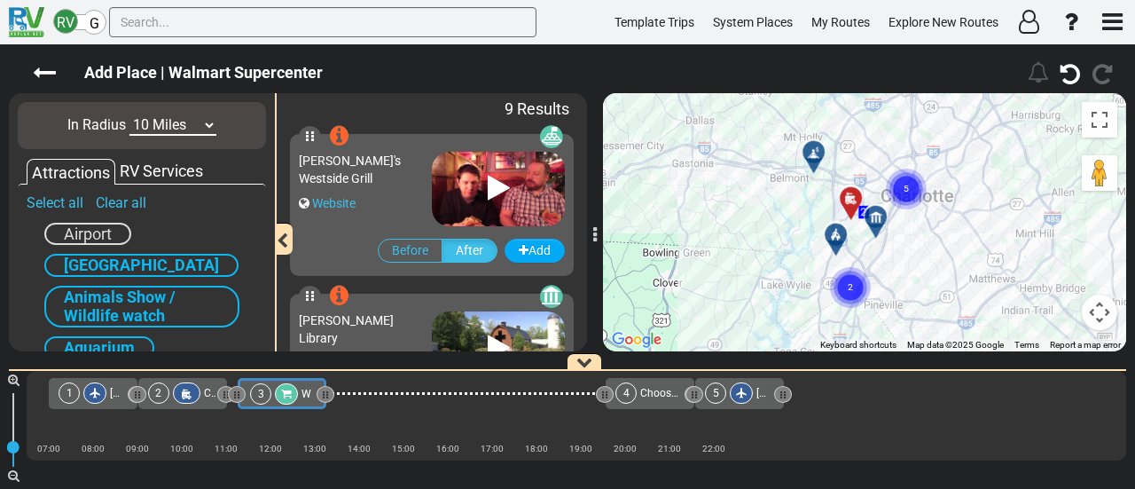
click at [164, 171] on div "RV Services" at bounding box center [161, 171] width 92 height 23
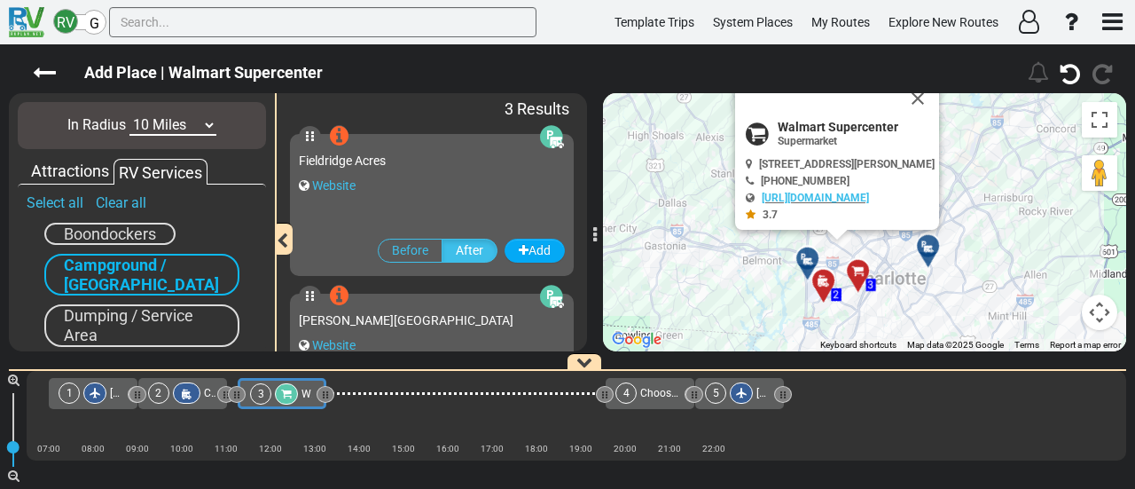
click at [807, 270] on div at bounding box center [813, 265] width 29 height 27
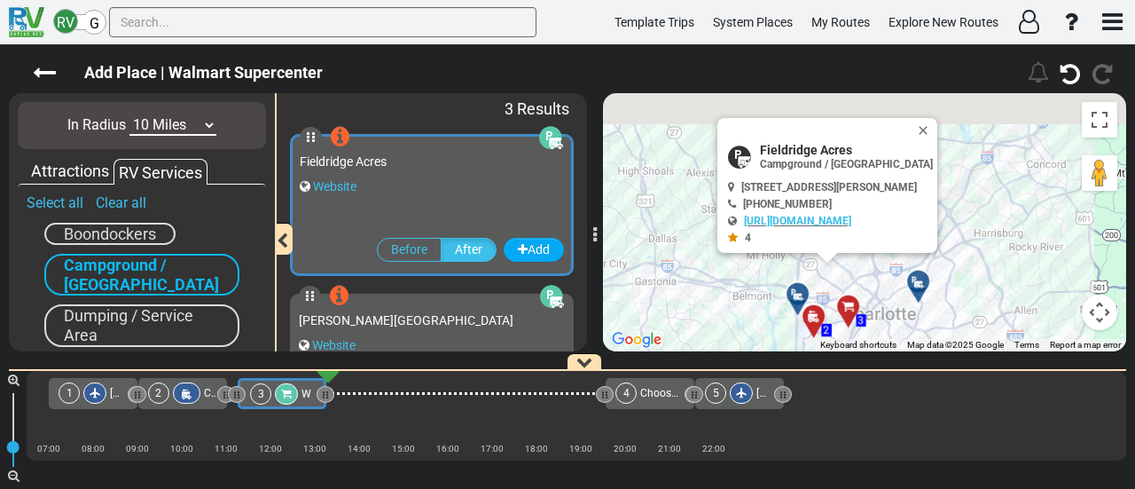
drag, startPoint x: 947, startPoint y: 251, endPoint x: 920, endPoint y: 325, distance: 79.1
click at [920, 325] on div "To activate drag with keyboard, press Alt + Enter. Once in keyboard drag state,…" at bounding box center [864, 222] width 523 height 258
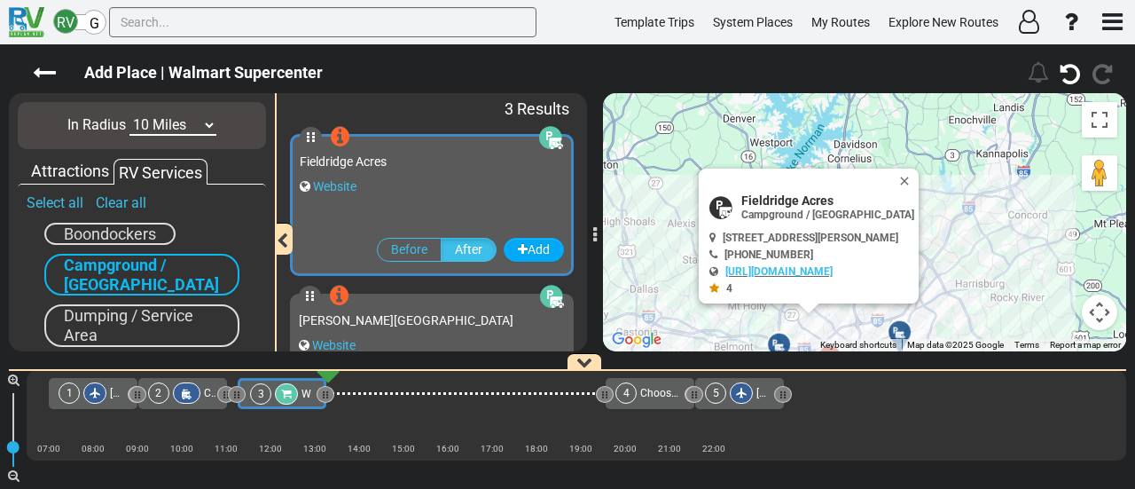
click at [919, 176] on button "Close" at bounding box center [907, 180] width 21 height 25
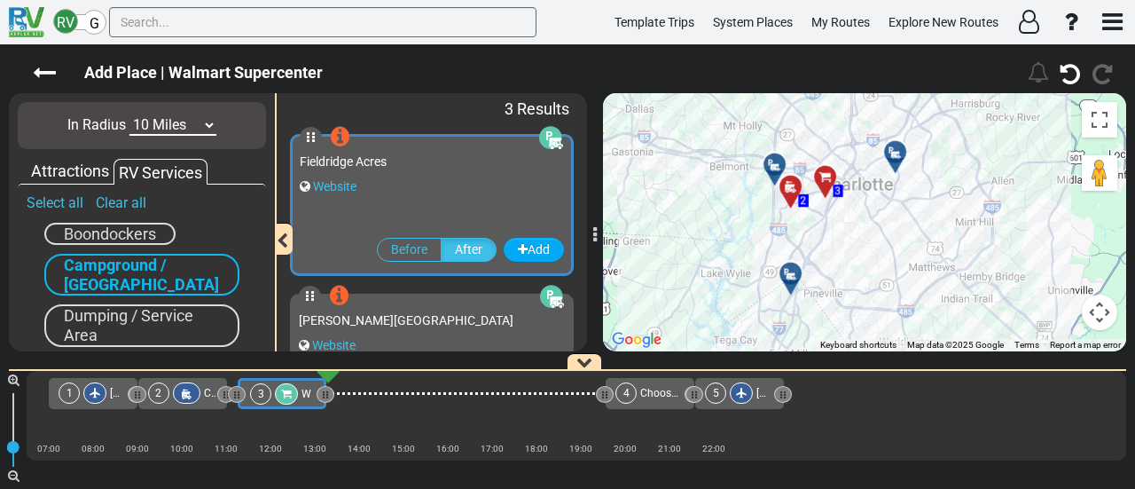
drag, startPoint x: 869, startPoint y: 295, endPoint x: 862, endPoint y: 121, distance: 173.9
click at [862, 121] on div "To activate drag with keyboard, press Alt + Enter. Once in keyboard drag state,…" at bounding box center [864, 222] width 523 height 258
click at [224, 20] on input "text" at bounding box center [322, 22] width 427 height 30
paste input "NASCAR"
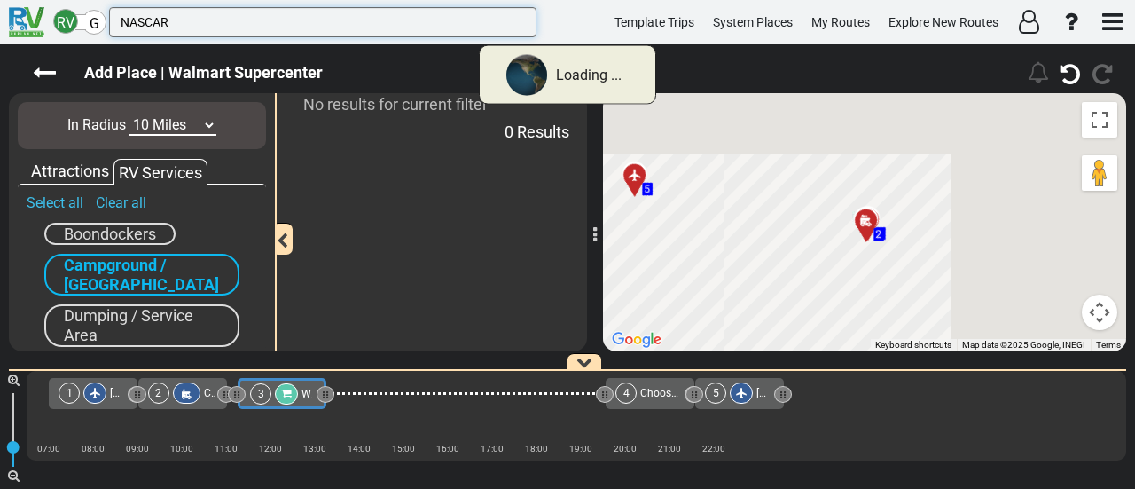
type input "NASCAR"
click at [92, 168] on div "Attractions" at bounding box center [70, 171] width 87 height 23
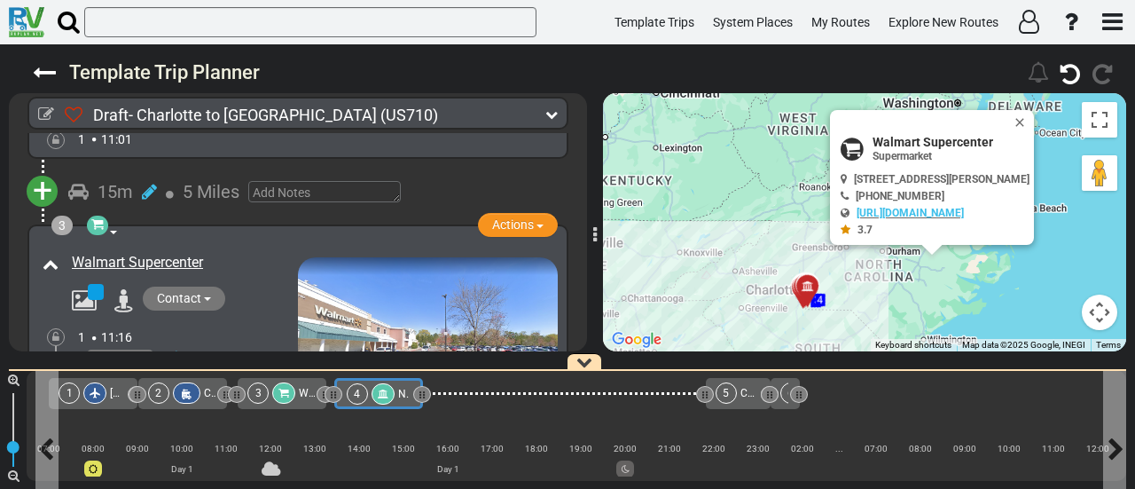
click at [366, 400] on div "4" at bounding box center [372, 393] width 51 height 21
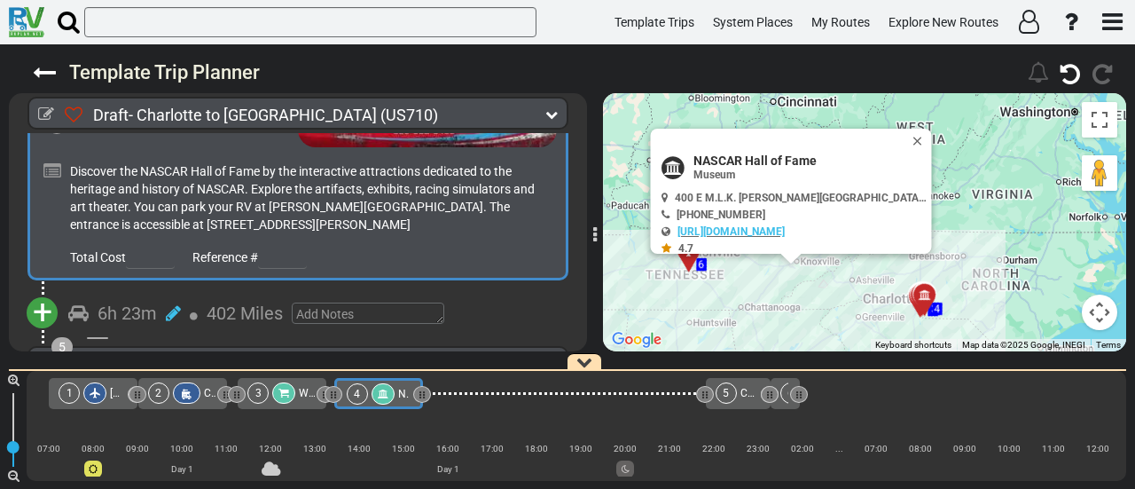
click at [41, 292] on span "+" at bounding box center [43, 312] width 20 height 41
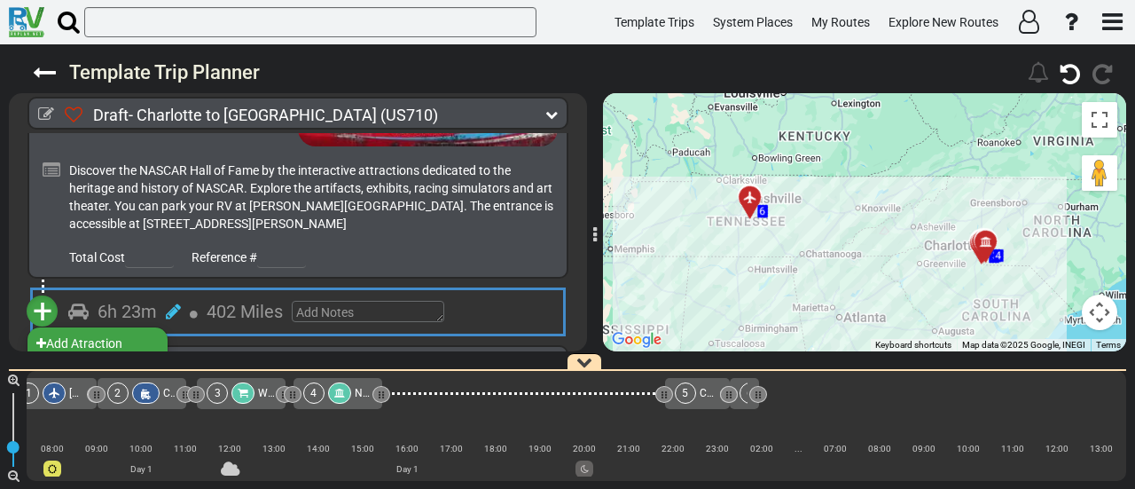
click at [143, 355] on li "Add Campground" at bounding box center [97, 366] width 140 height 23
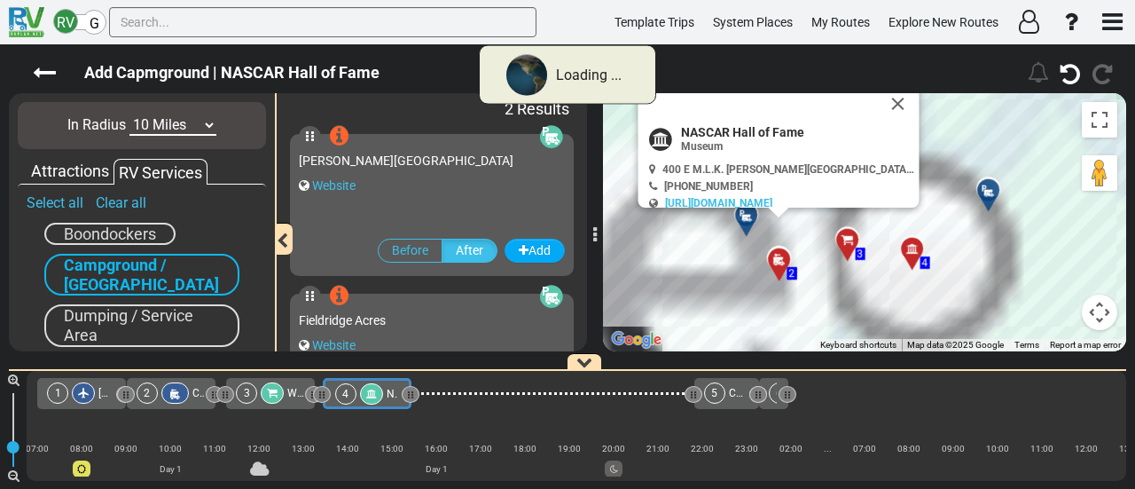
scroll to position [0, 0]
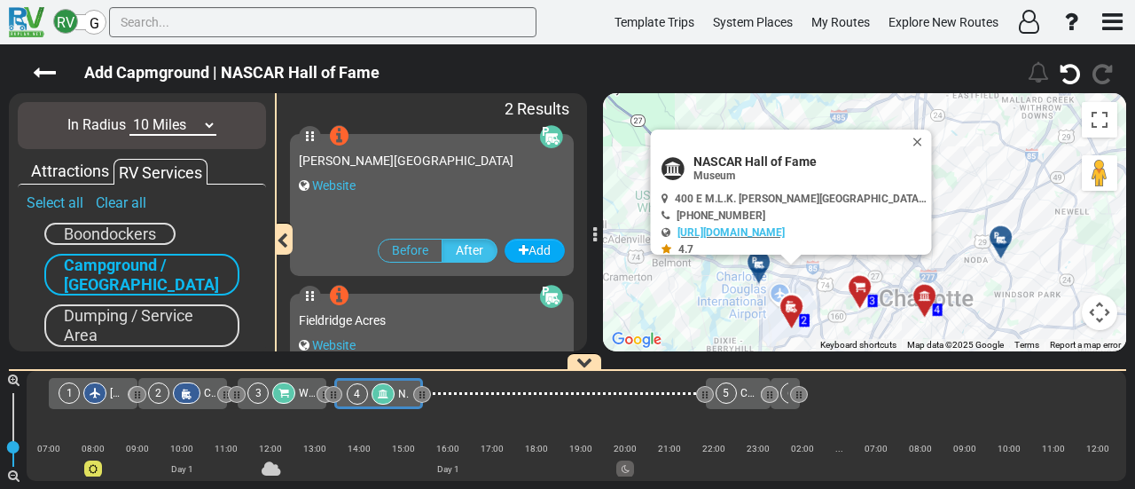
click at [901, 145] on div at bounding box center [786, 141] width 249 height 25
click at [918, 138] on button "Close" at bounding box center [921, 141] width 21 height 25
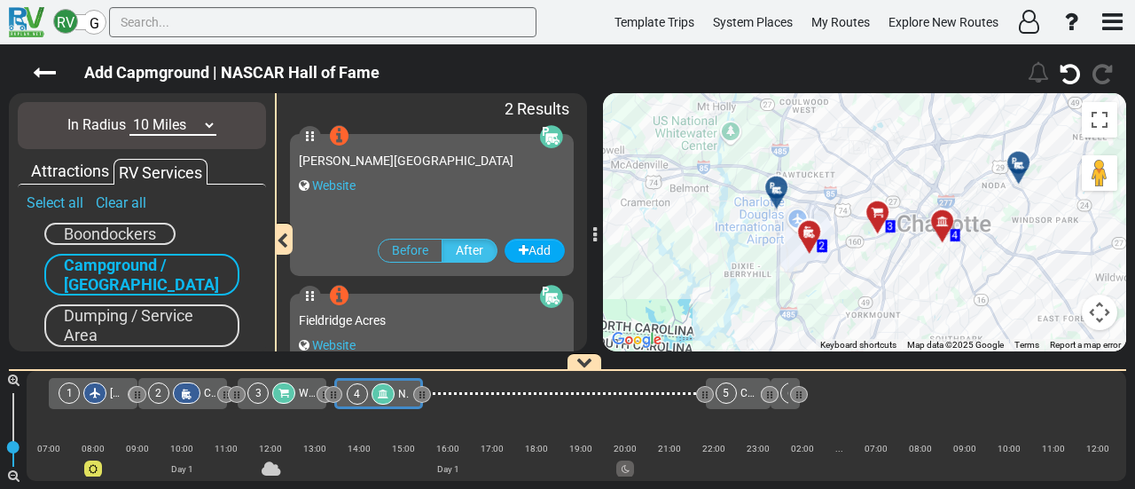
drag, startPoint x: 933, startPoint y: 223, endPoint x: 951, endPoint y: 146, distance: 78.3
click at [951, 146] on div "To activate drag with keyboard, press Alt + Enter. Once in keyboard drag state,…" at bounding box center [864, 222] width 523 height 258
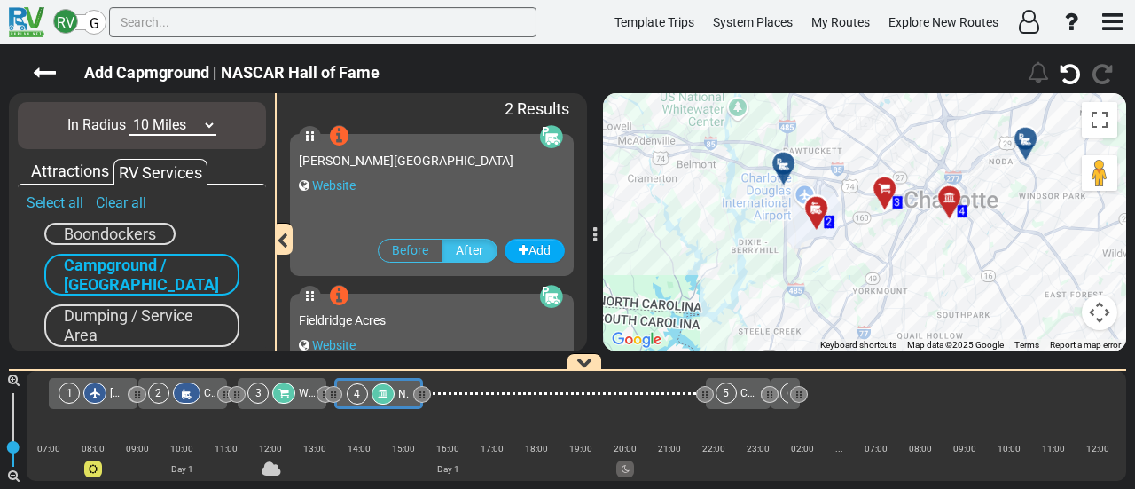
click at [790, 168] on div at bounding box center [789, 170] width 29 height 27
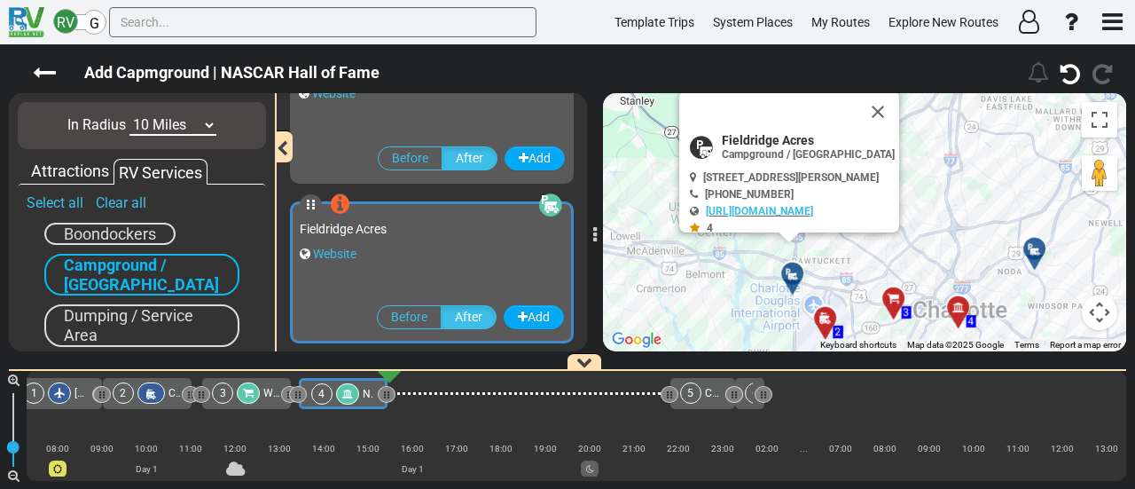
scroll to position [0, 41]
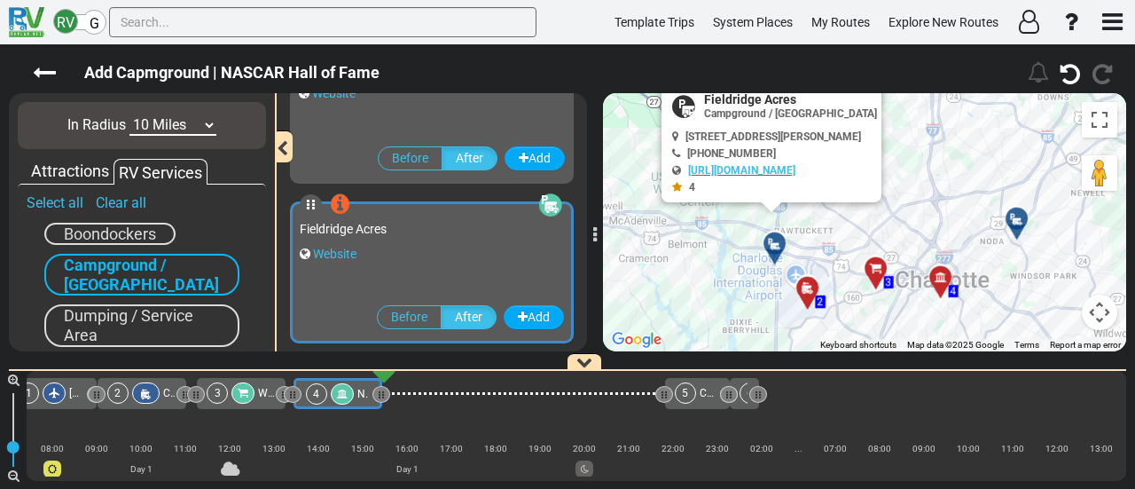
drag, startPoint x: 968, startPoint y: 213, endPoint x: 956, endPoint y: 168, distance: 46.9
click at [956, 168] on div "To activate drag with keyboard, press Alt + Enter. Once in keyboard drag state,…" at bounding box center [864, 222] width 523 height 258
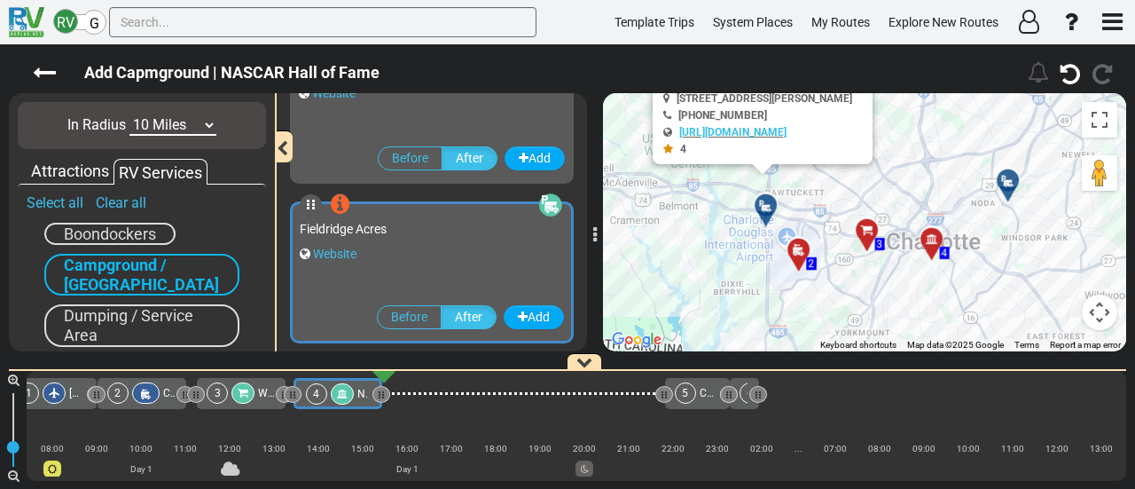
click at [1006, 181] on icon at bounding box center [1008, 181] width 18 height 14
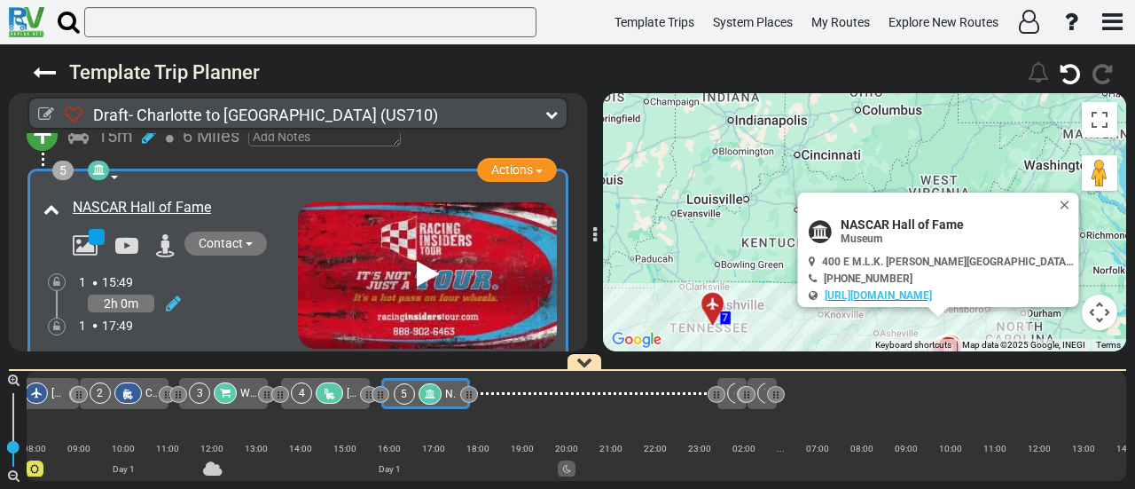
scroll to position [1240, 0]
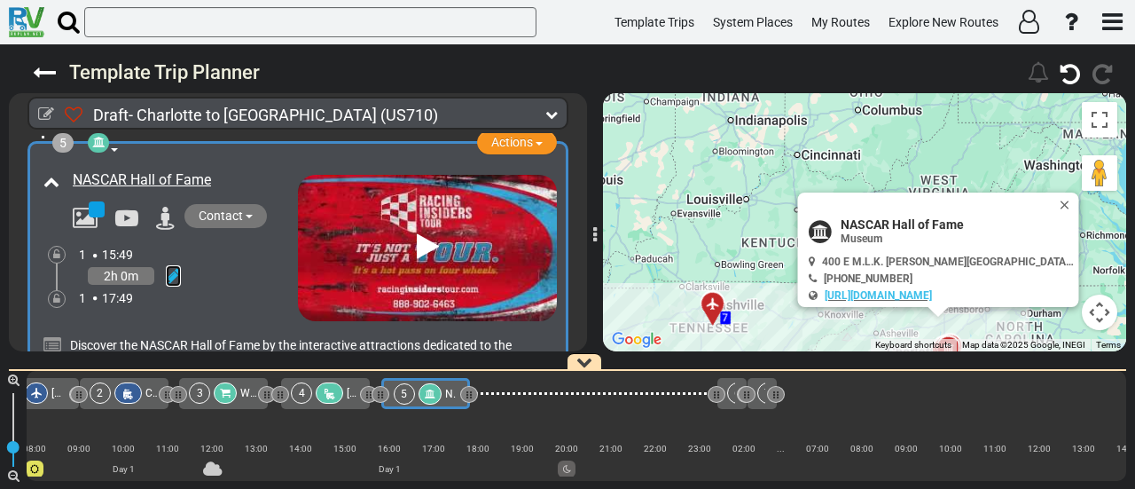
click at [168, 267] on icon at bounding box center [173, 276] width 15 height 18
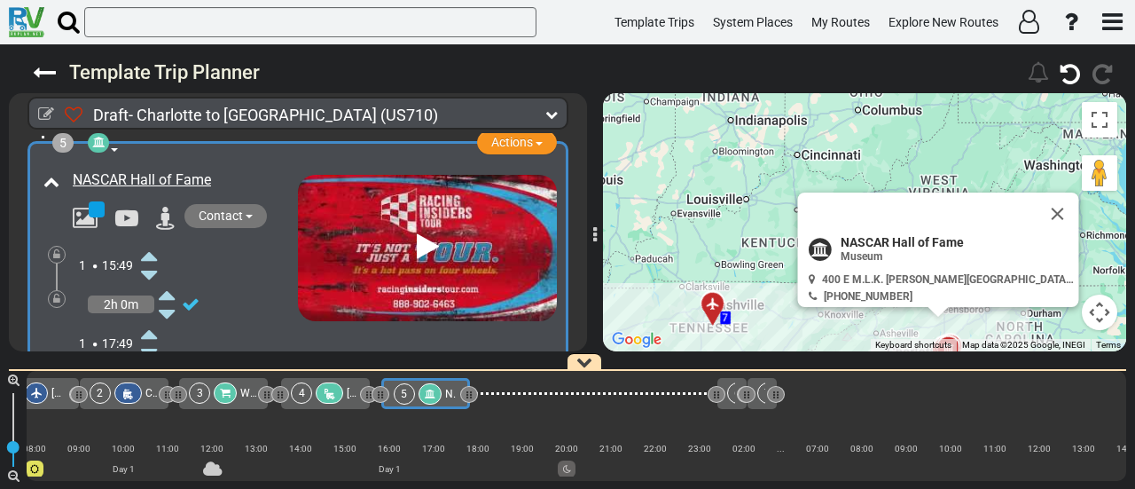
click at [154, 241] on icon at bounding box center [149, 255] width 16 height 28
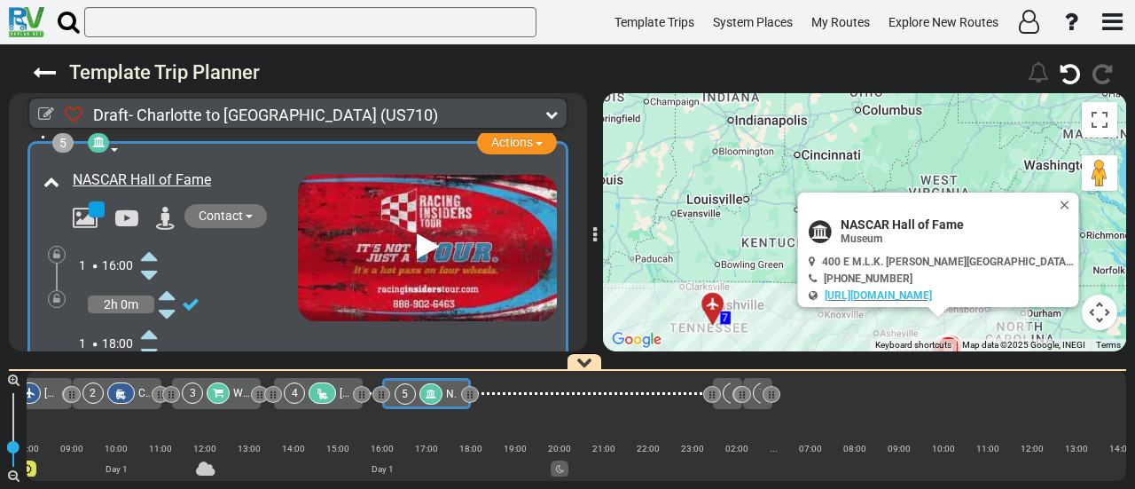
scroll to position [0, 67]
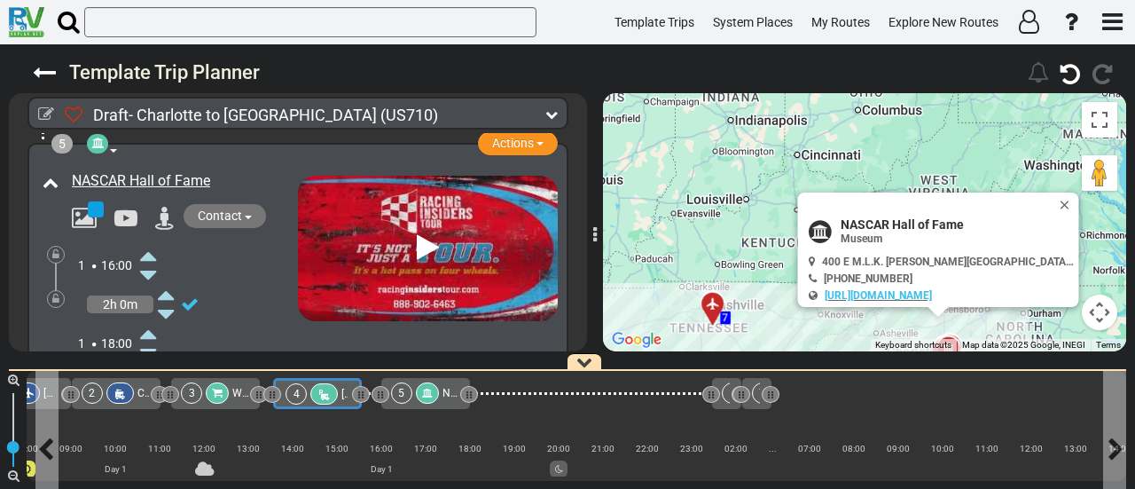
click at [337, 395] on div "4 Elmore RV Park" at bounding box center [317, 393] width 62 height 21
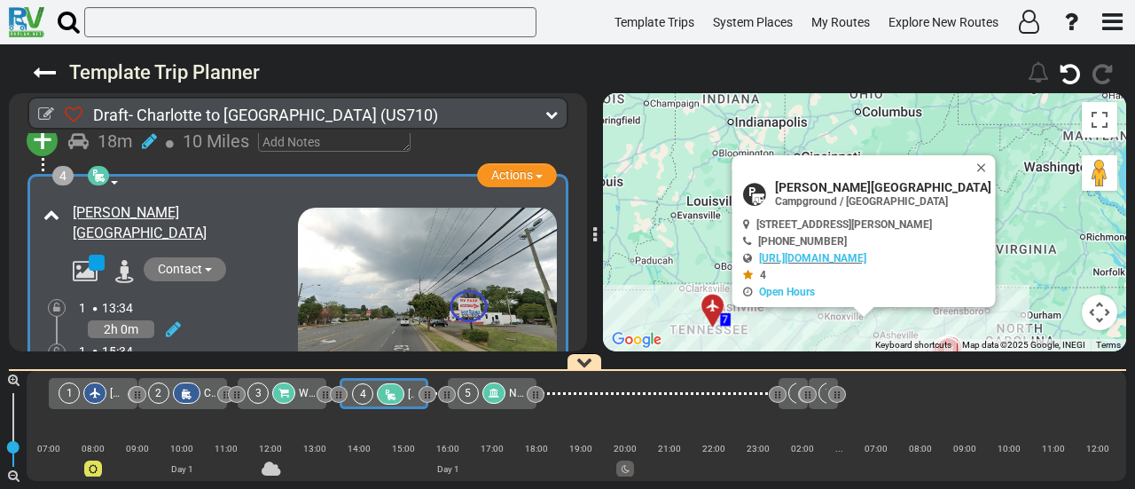
scroll to position [889, 0]
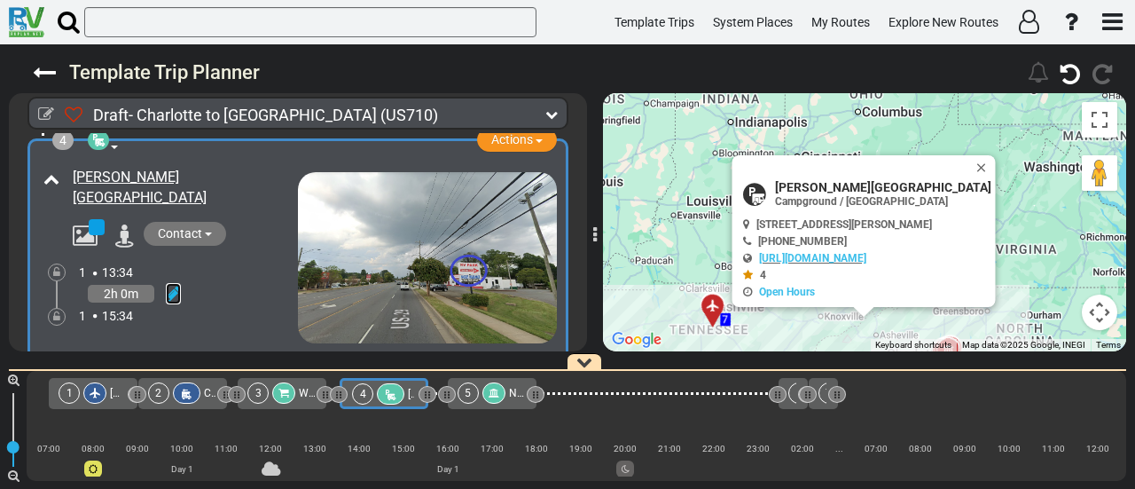
click at [169, 285] on icon at bounding box center [173, 294] width 15 height 18
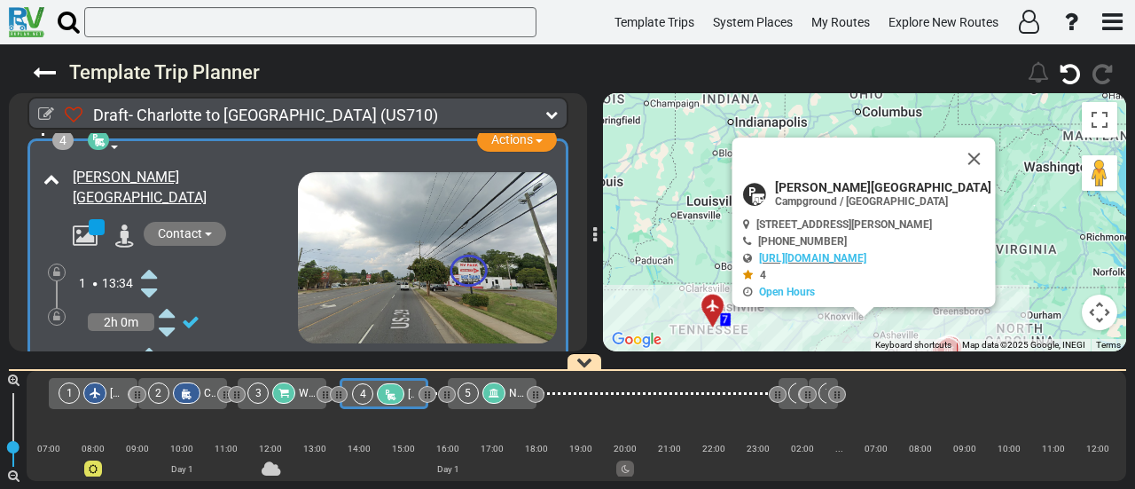
click at [151, 259] on icon at bounding box center [149, 273] width 16 height 28
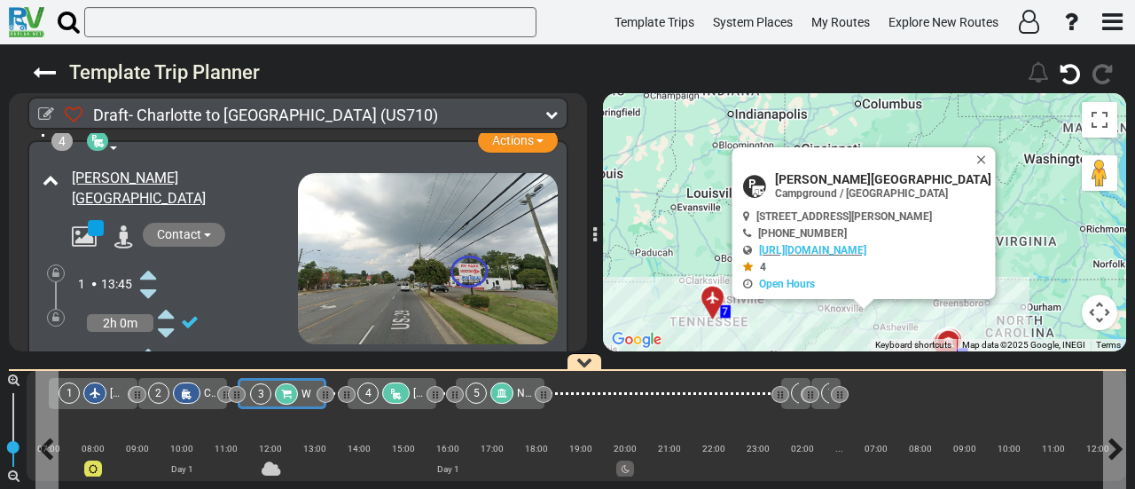
click at [294, 388] on div "3" at bounding box center [275, 393] width 51 height 21
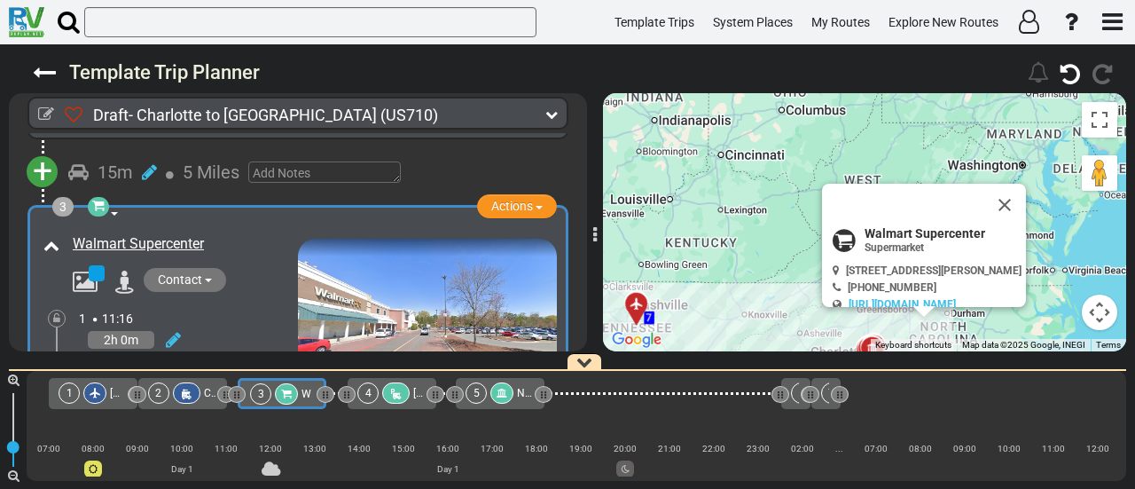
scroll to position [472, 0]
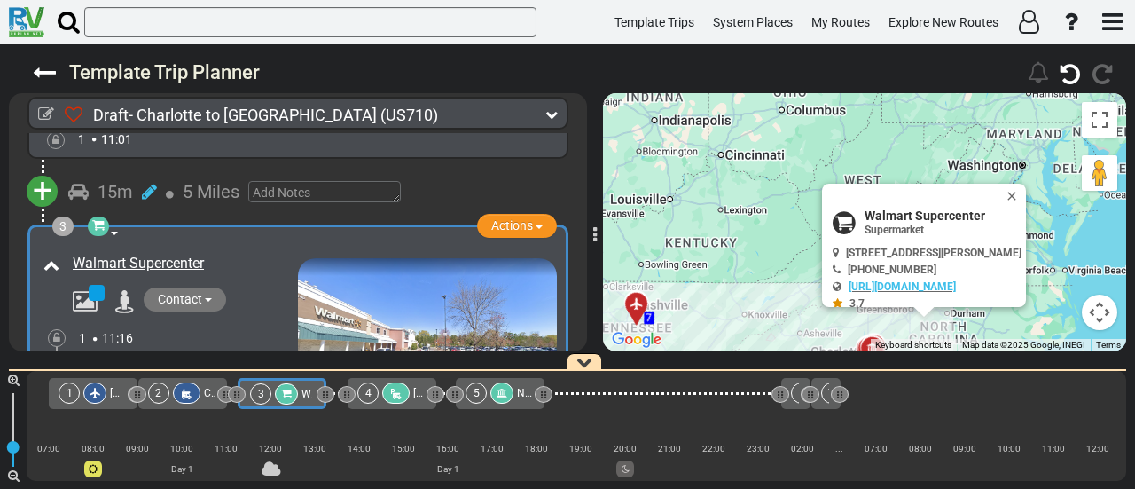
drag, startPoint x: 183, startPoint y: 331, endPoint x: 158, endPoint y: 315, distance: 29.5
click at [181, 347] on div "2h 0m" at bounding box center [188, 360] width 219 height 26
click at [166, 350] on icon at bounding box center [173, 359] width 15 height 18
click at [150, 325] on icon at bounding box center [149, 339] width 16 height 28
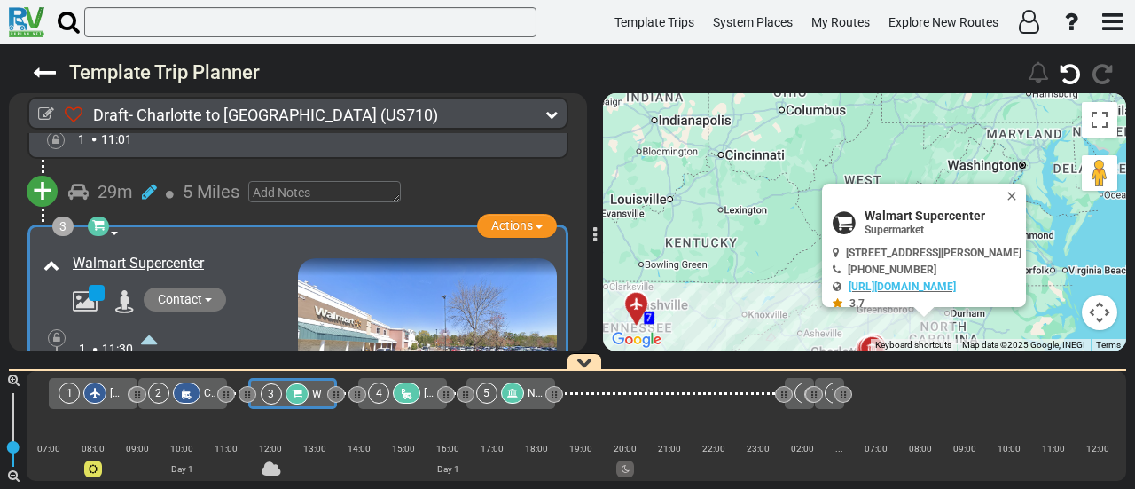
click at [408, 395] on icon at bounding box center [406, 394] width 15 height 12
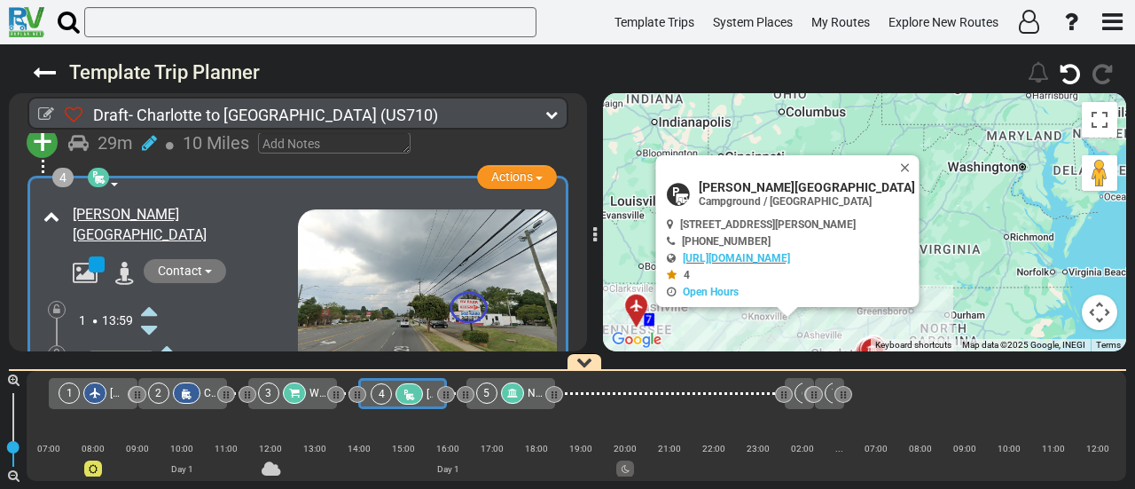
scroll to position [929, 0]
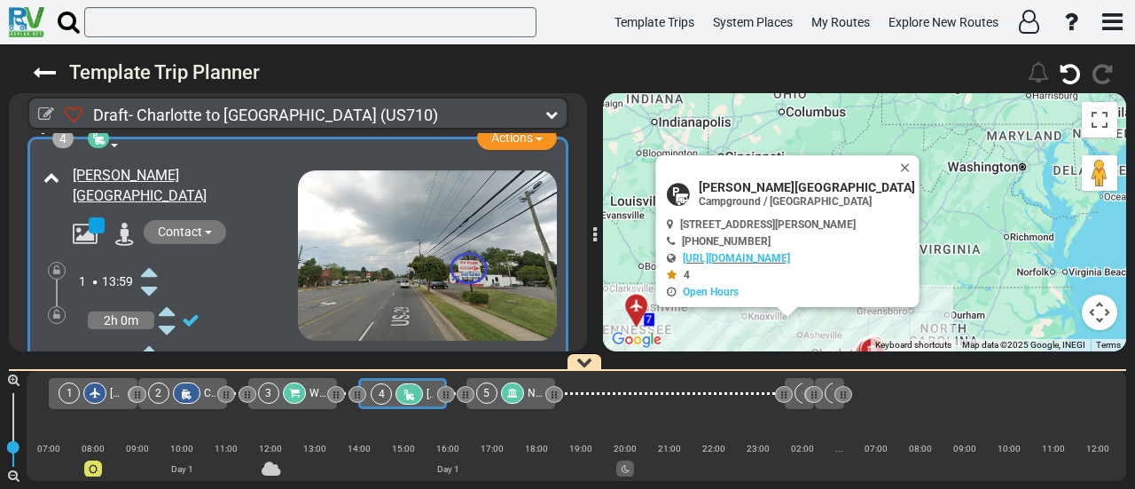
click at [149, 257] on icon at bounding box center [149, 271] width 16 height 28
click at [155, 277] on icon at bounding box center [149, 291] width 16 height 28
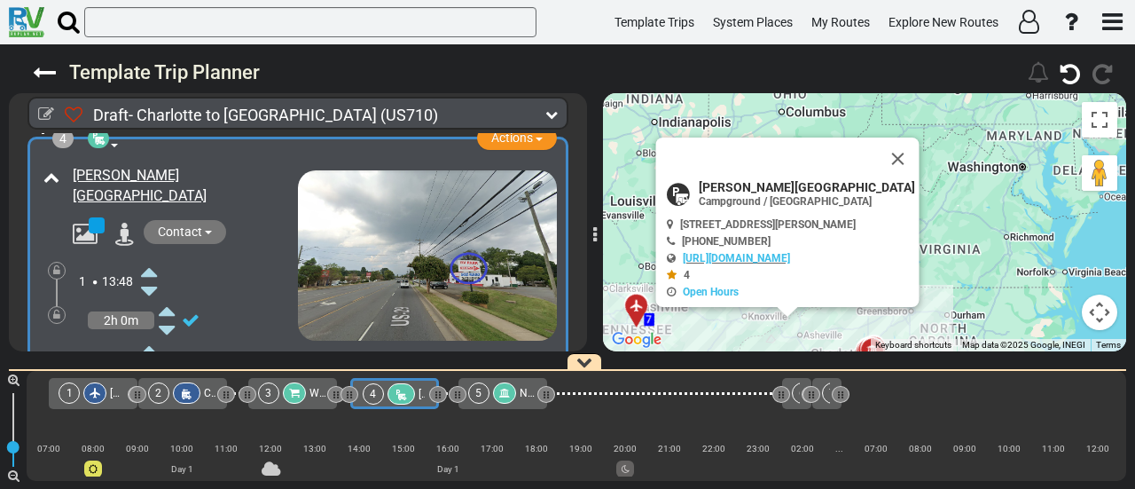
click at [155, 277] on icon at bounding box center [149, 291] width 16 height 28
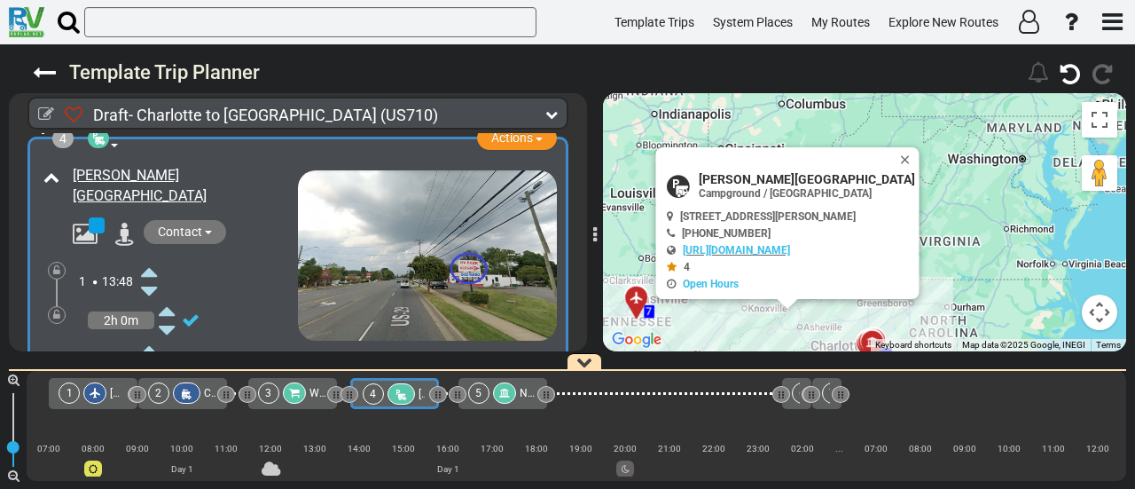
click at [145, 257] on icon at bounding box center [149, 271] width 16 height 28
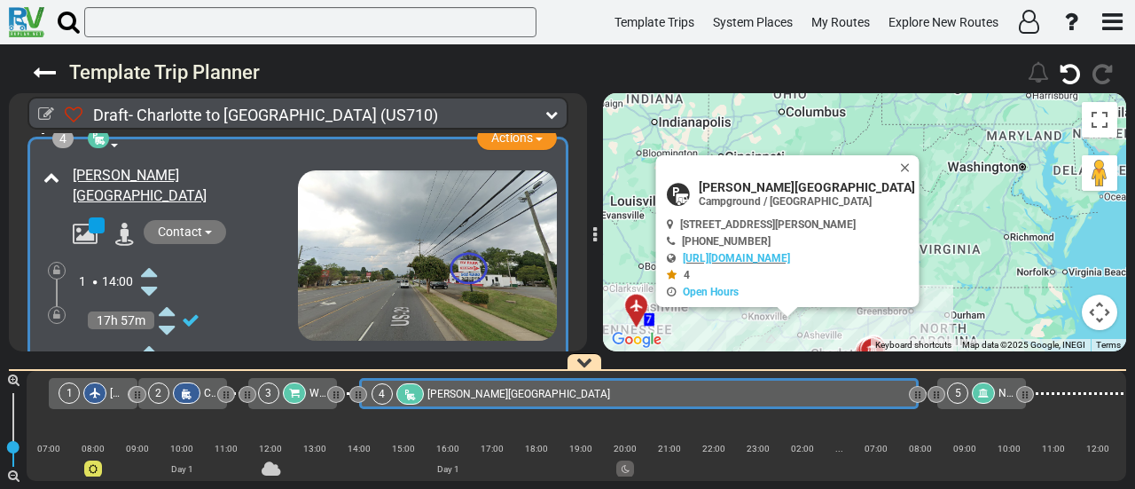
drag, startPoint x: 447, startPoint y: 388, endPoint x: 918, endPoint y: 432, distance: 472.9
click at [918, 432] on div "1 [PERSON_NAME][GEOGRAPHIC_DATA][PERSON_NAME]" at bounding box center [577, 426] width 1100 height 110
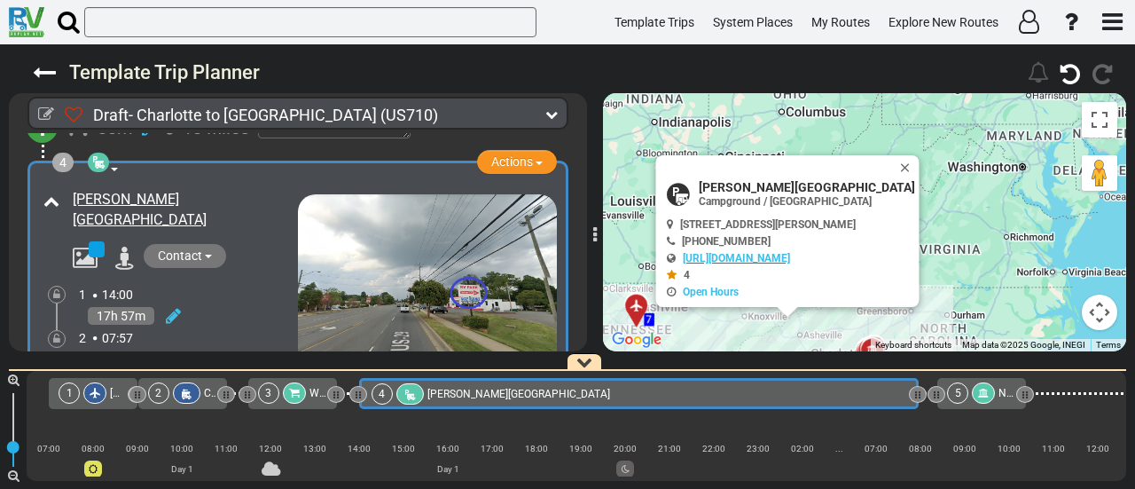
scroll to position [0, 0]
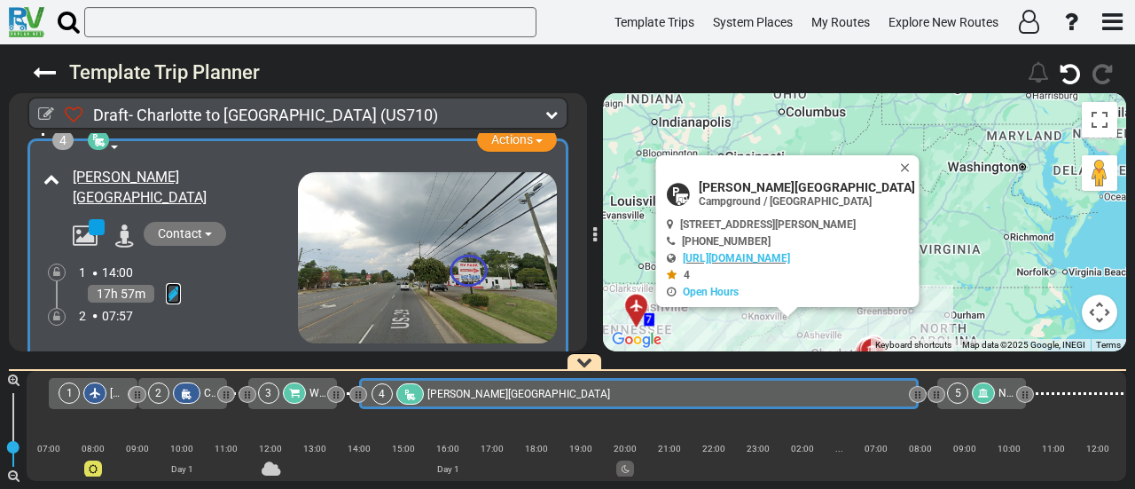
click at [172, 285] on icon at bounding box center [173, 294] width 15 height 18
click at [153, 337] on icon at bounding box center [149, 351] width 16 height 28
click at [59, 311] on icon at bounding box center [56, 316] width 7 height 11
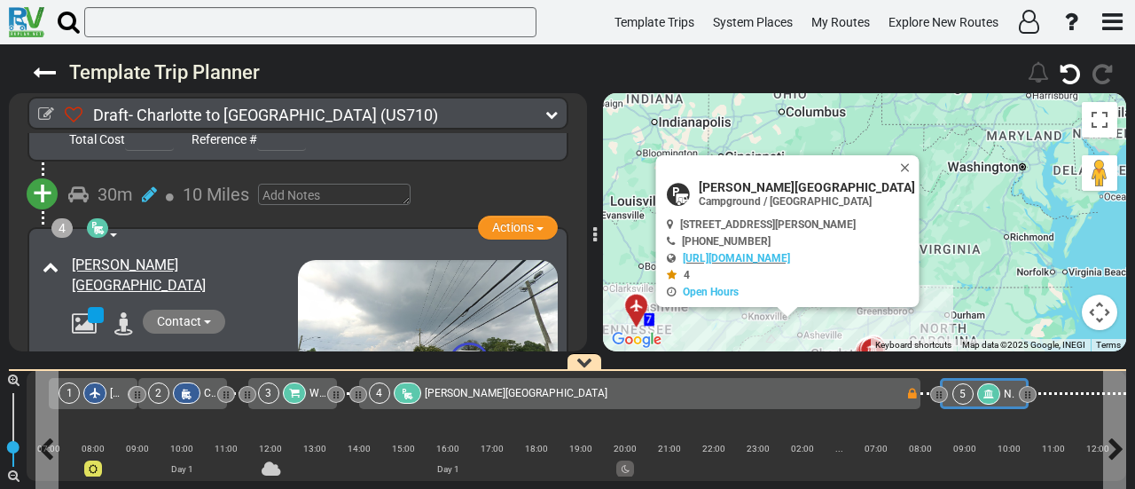
click at [968, 393] on div "5" at bounding box center [962, 393] width 21 height 21
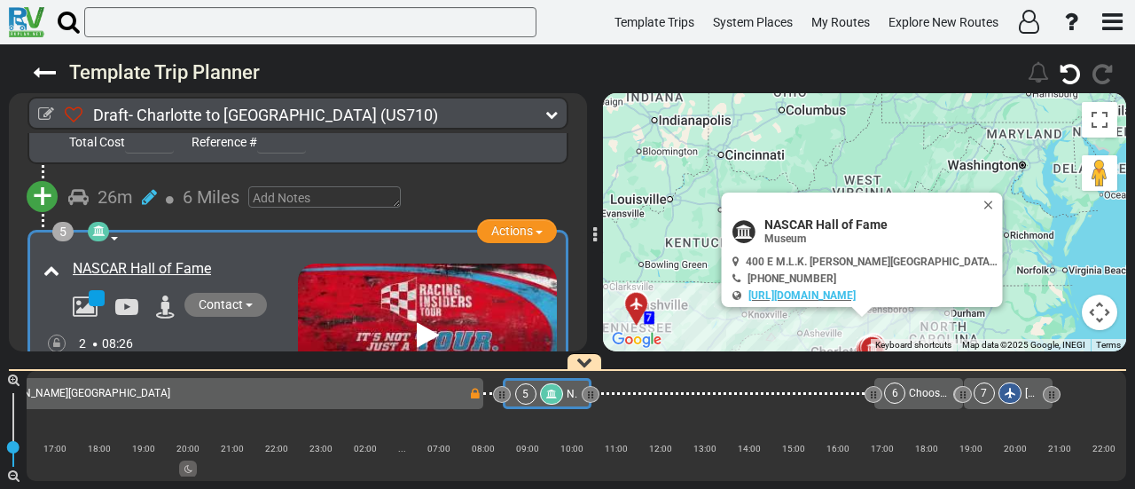
click at [862, 226] on span "NASCAR Hall of Fame" at bounding box center [879, 224] width 231 height 14
copy div "NASCAR Hall of Fame"
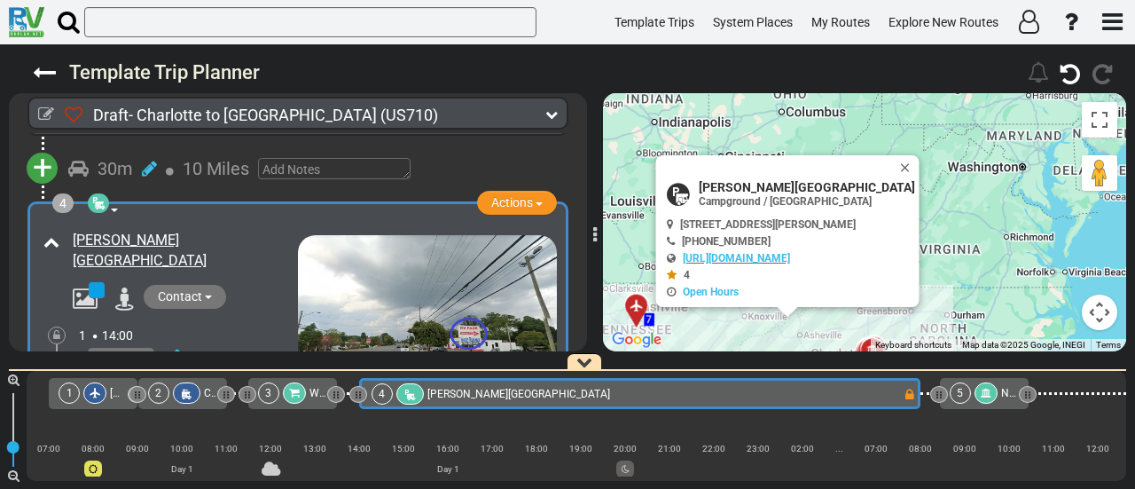
scroll to position [889, 0]
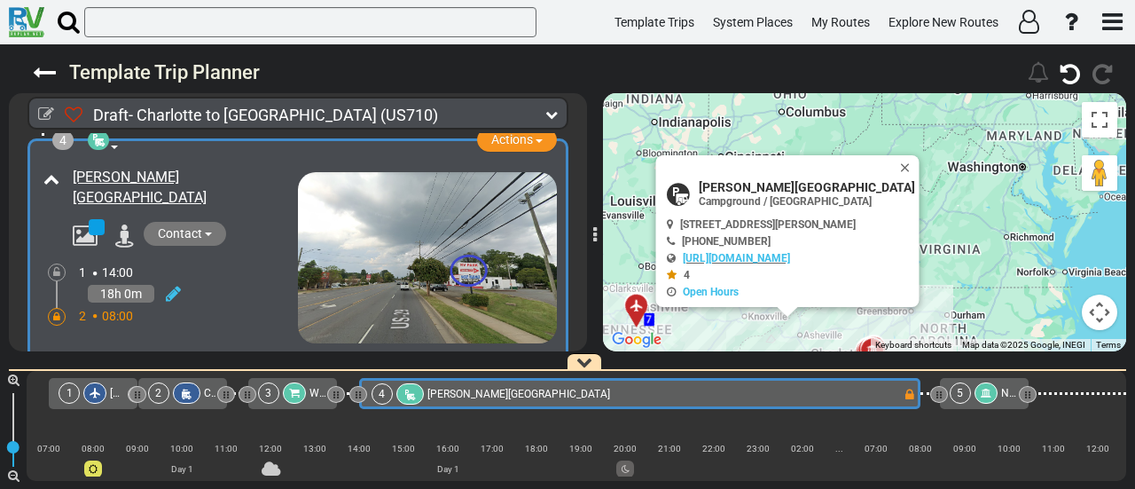
click at [55, 311] on icon at bounding box center [56, 316] width 7 height 11
click at [178, 285] on icon at bounding box center [173, 294] width 15 height 18
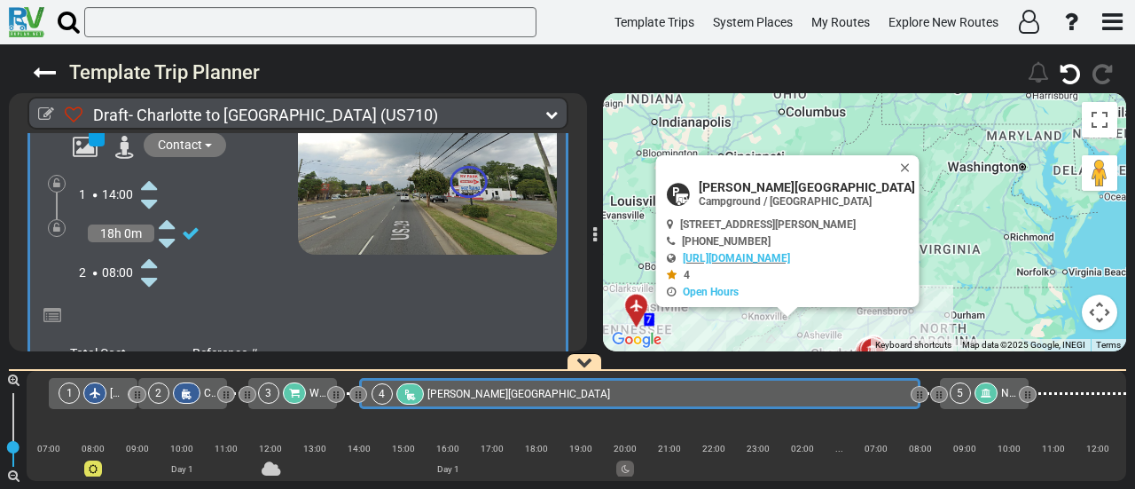
click at [151, 248] on icon at bounding box center [149, 262] width 16 height 28
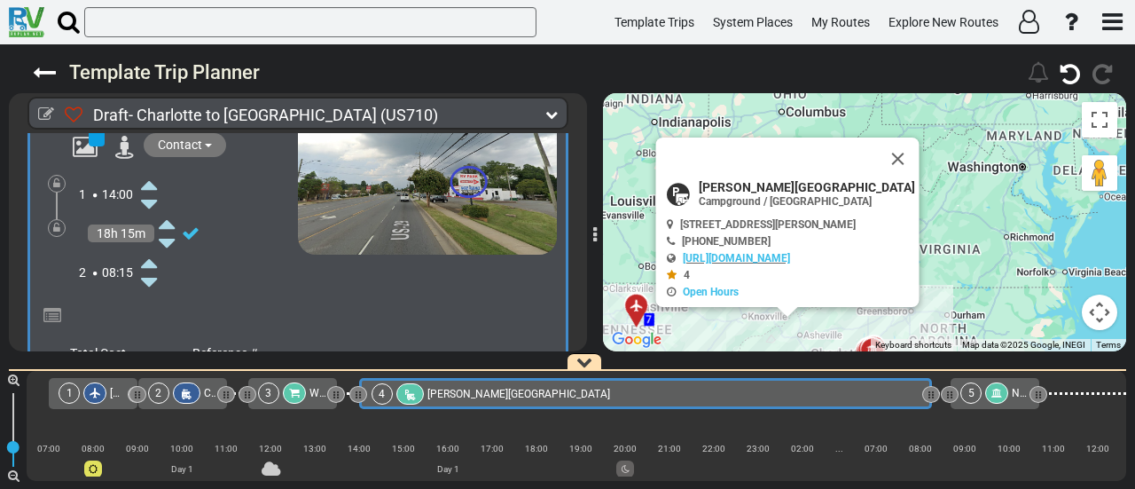
click at [151, 248] on icon at bounding box center [149, 262] width 16 height 28
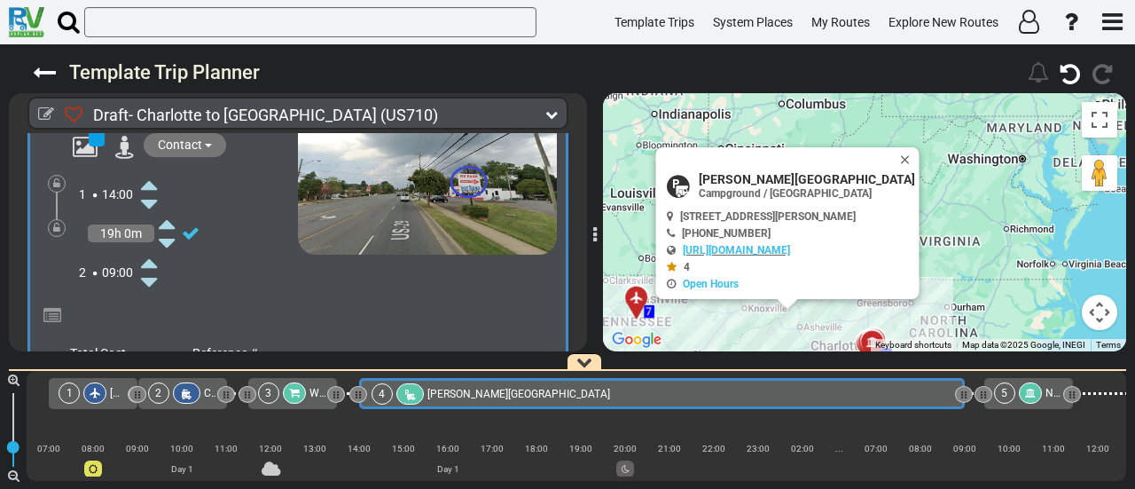
click at [151, 248] on icon at bounding box center [149, 262] width 16 height 28
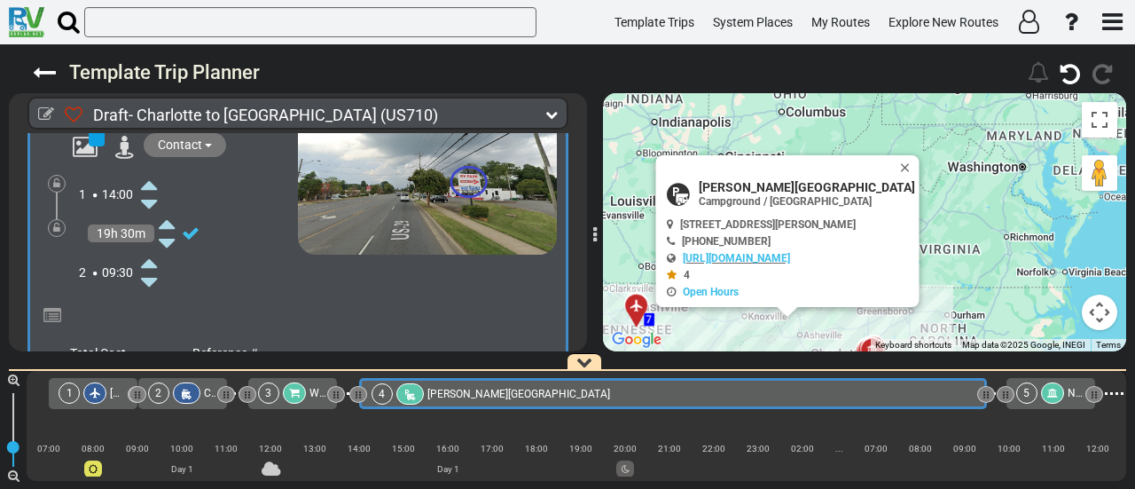
click at [60, 219] on div at bounding box center [57, 228] width 18 height 18
click at [56, 223] on icon at bounding box center [56, 228] width 7 height 11
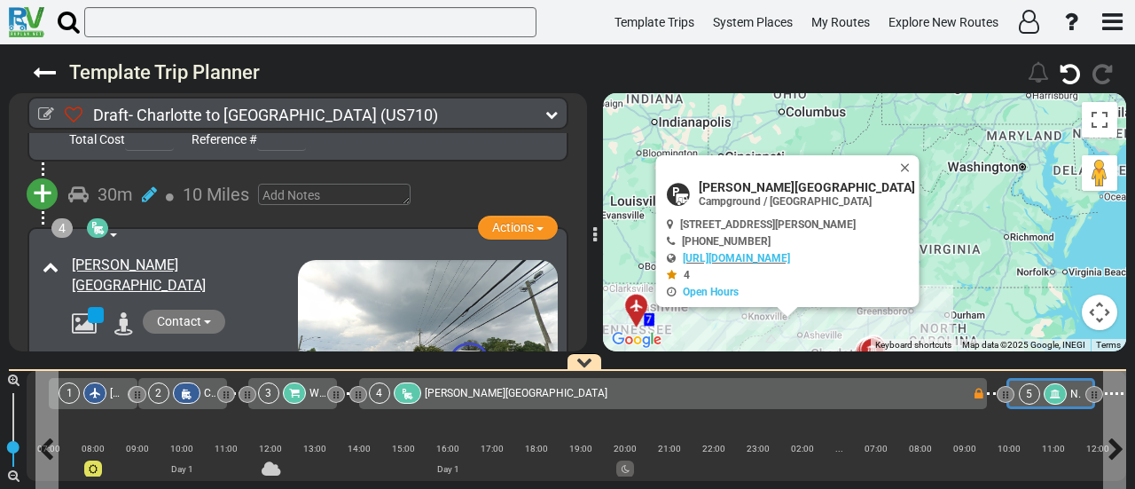
click at [1064, 391] on div "5" at bounding box center [1044, 393] width 51 height 21
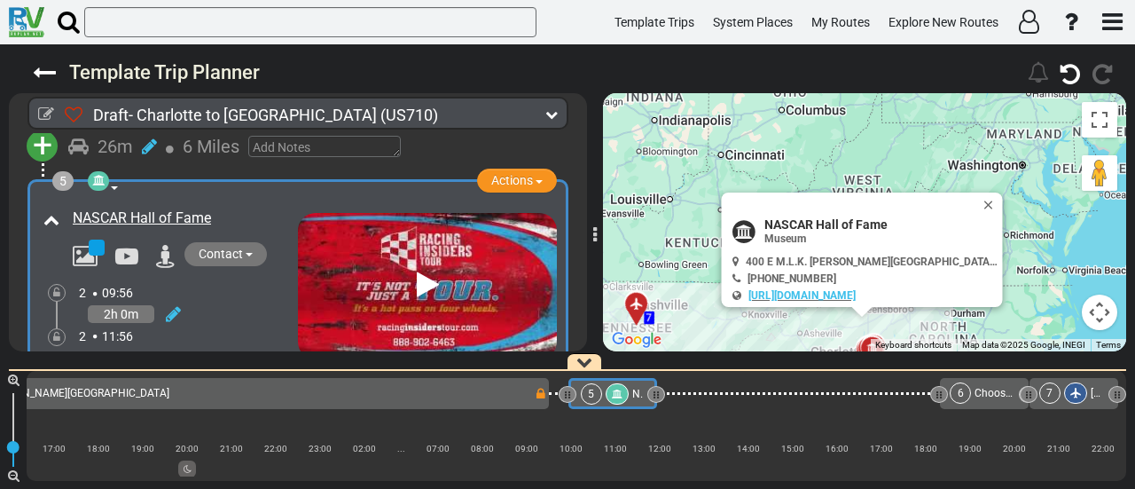
scroll to position [1240, 0]
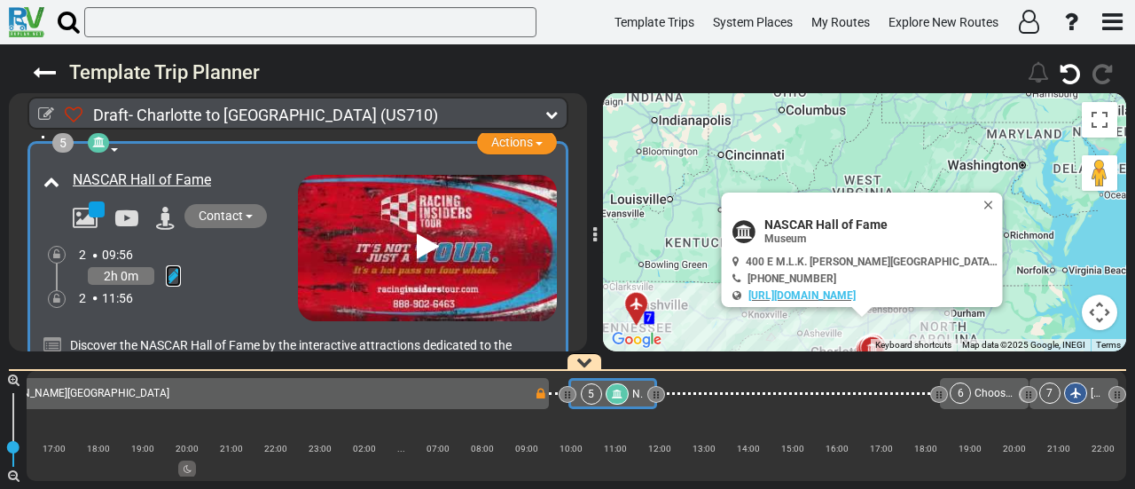
click at [167, 267] on icon at bounding box center [173, 276] width 15 height 18
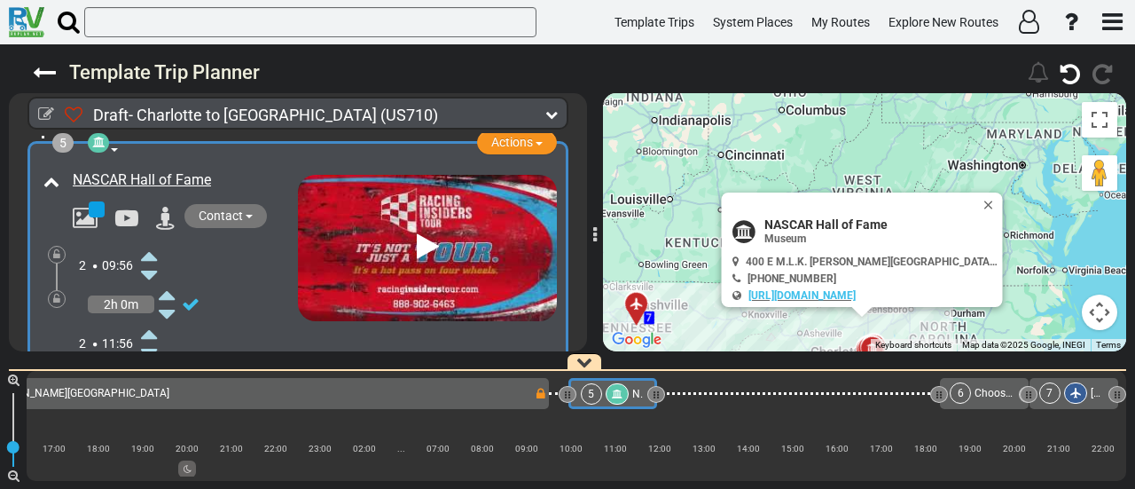
click at [149, 241] on icon at bounding box center [149, 255] width 16 height 28
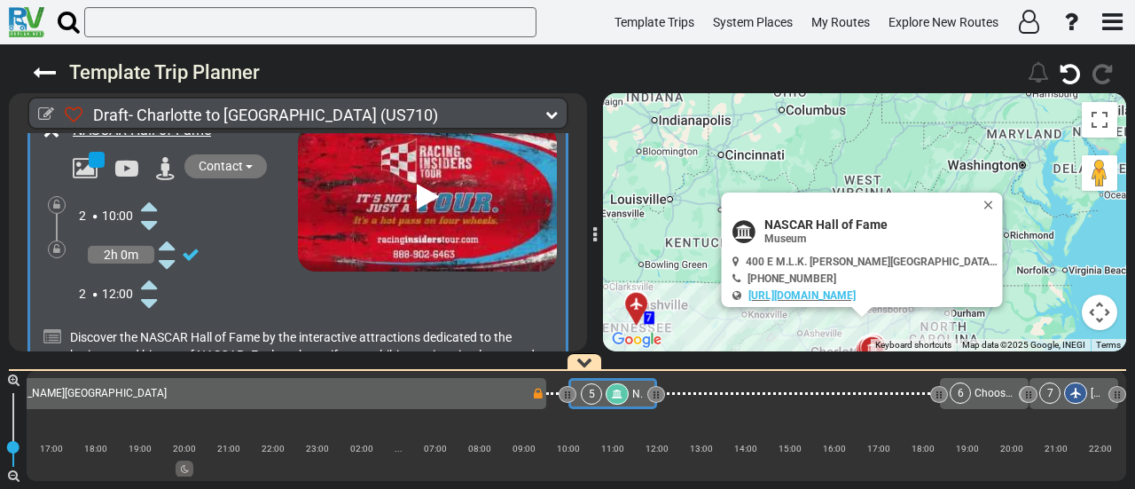
scroll to position [1328, 0]
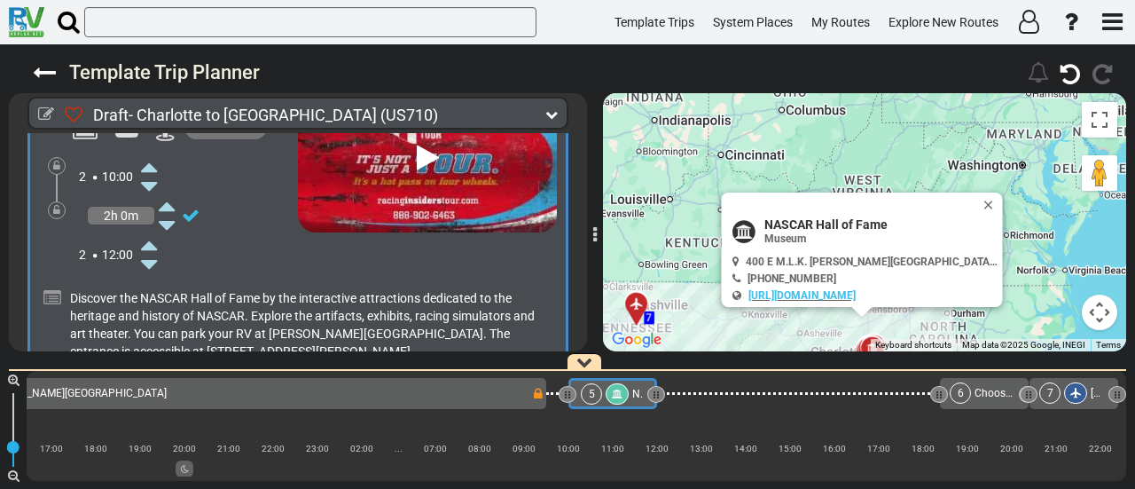
click at [151, 231] on icon at bounding box center [149, 245] width 16 height 28
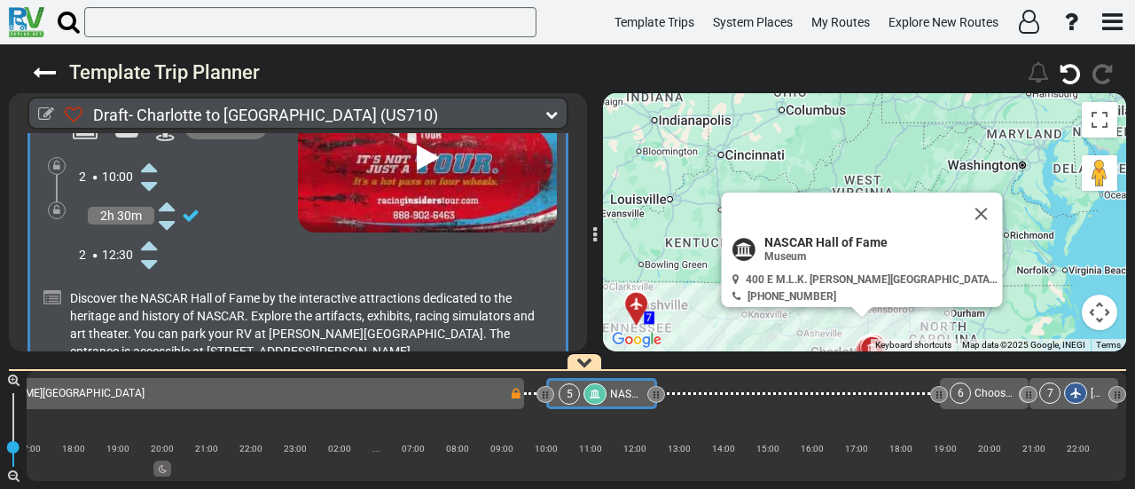
click at [151, 231] on icon at bounding box center [149, 245] width 16 height 28
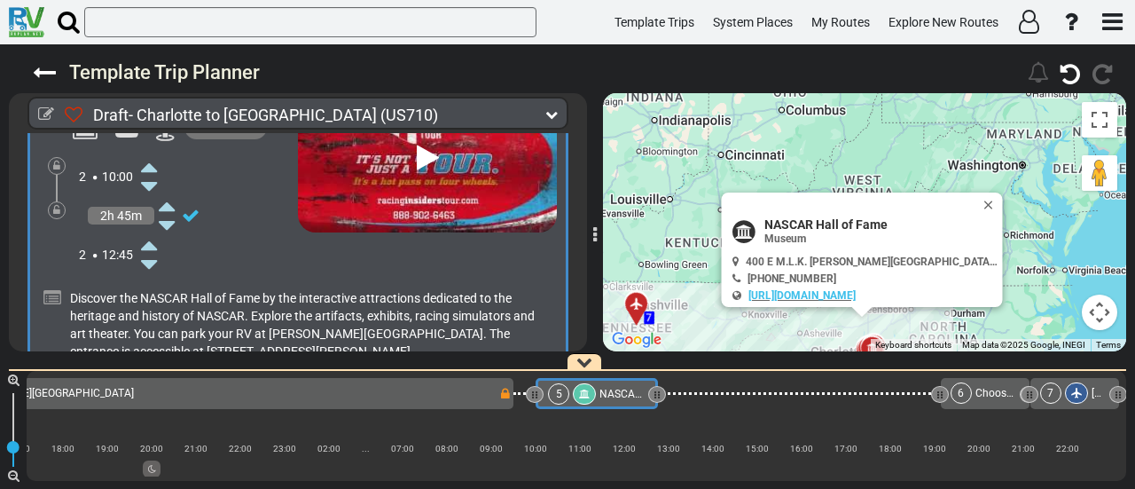
click at [151, 231] on icon at bounding box center [149, 245] width 16 height 28
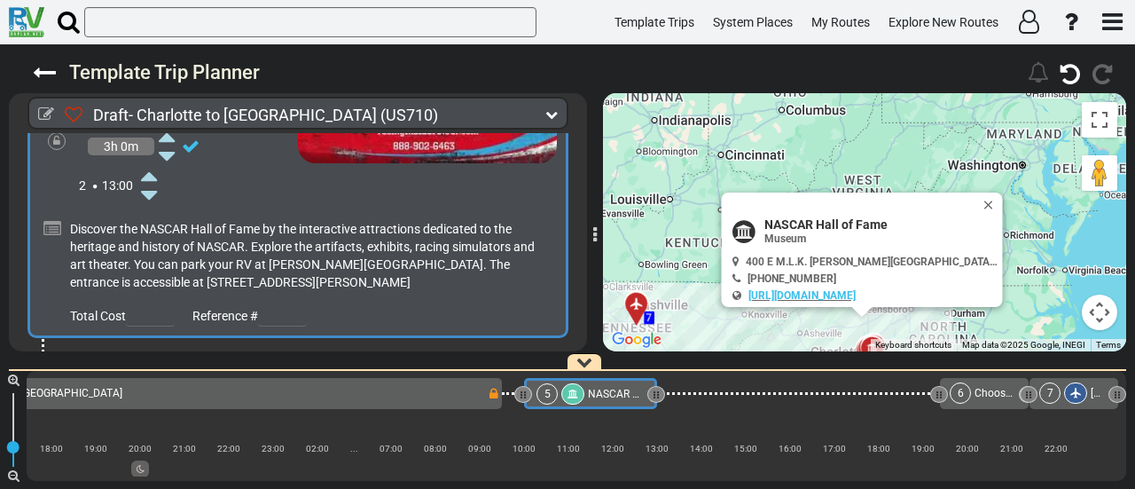
scroll to position [1506, 0]
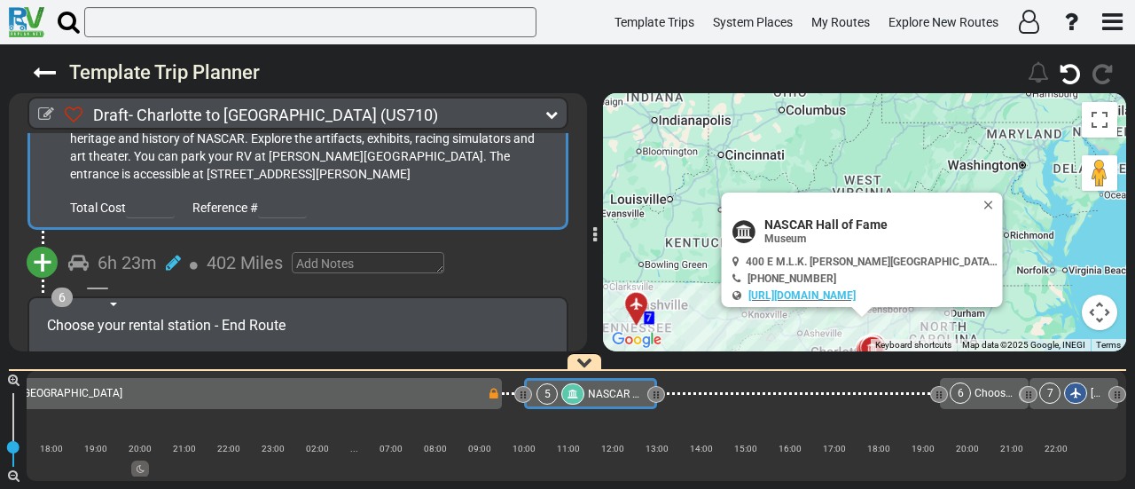
click at [36, 242] on span "+" at bounding box center [43, 262] width 20 height 41
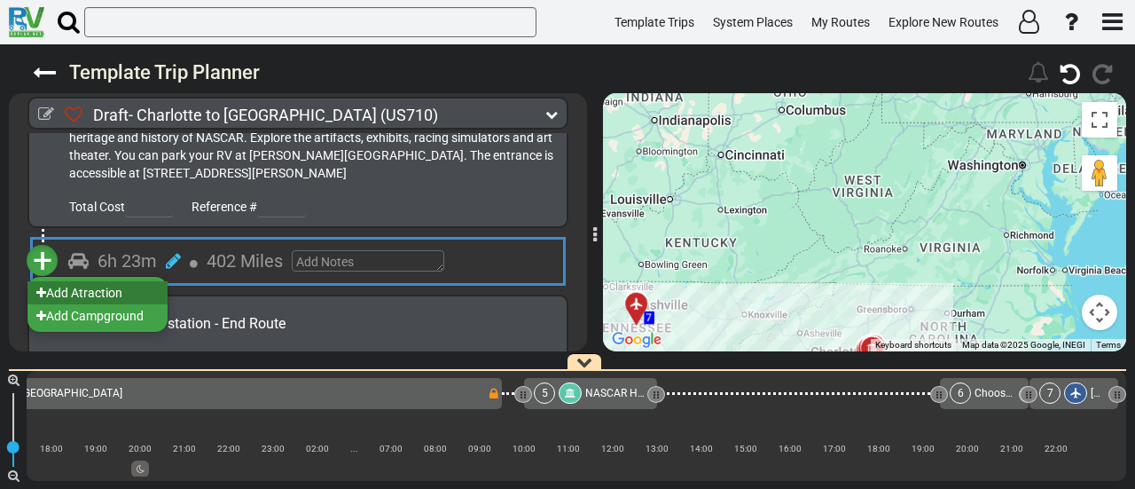
scroll to position [1505, 0]
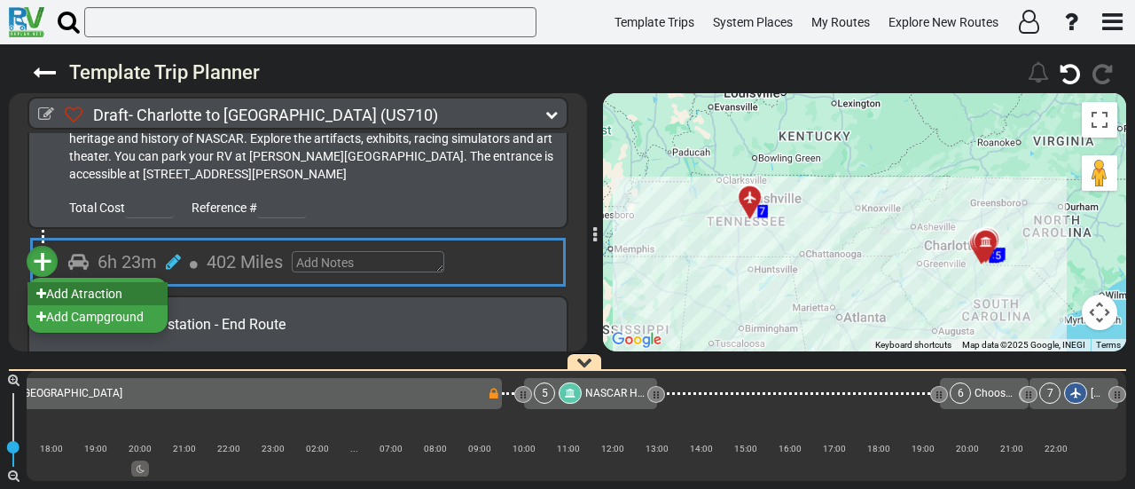
click at [98, 282] on li "Add Atraction" at bounding box center [97, 293] width 140 height 23
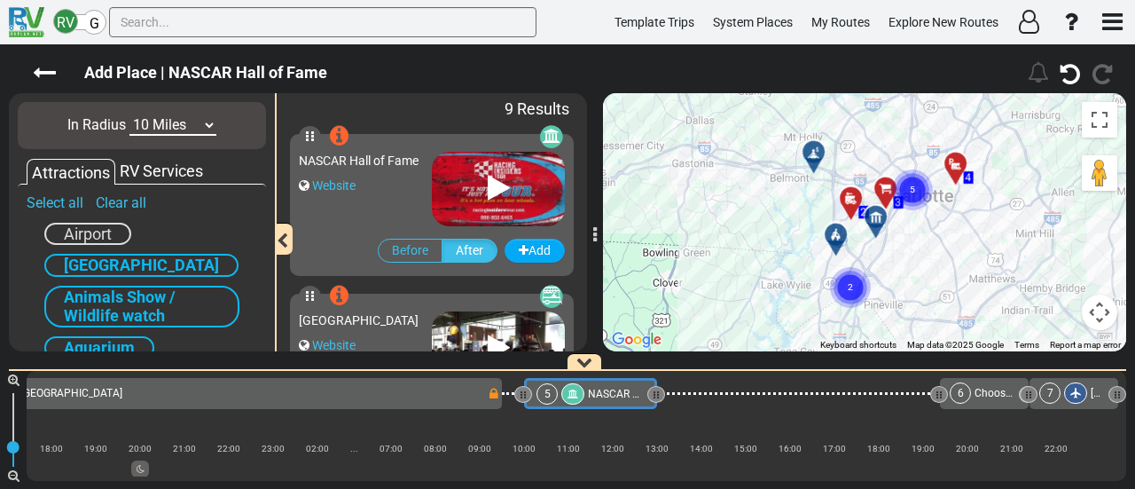
click at [818, 153] on div at bounding box center [819, 158] width 29 height 27
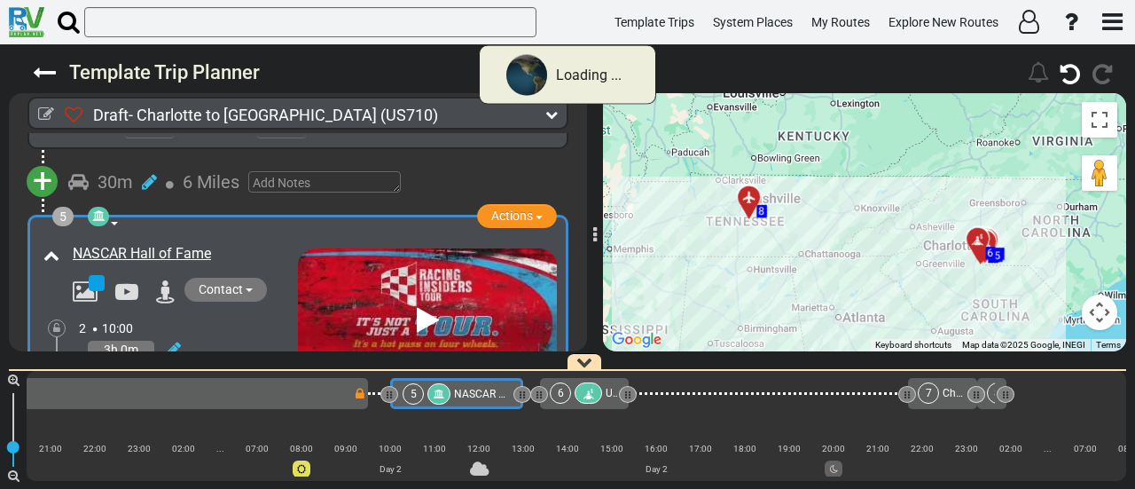
scroll to position [1151, 0]
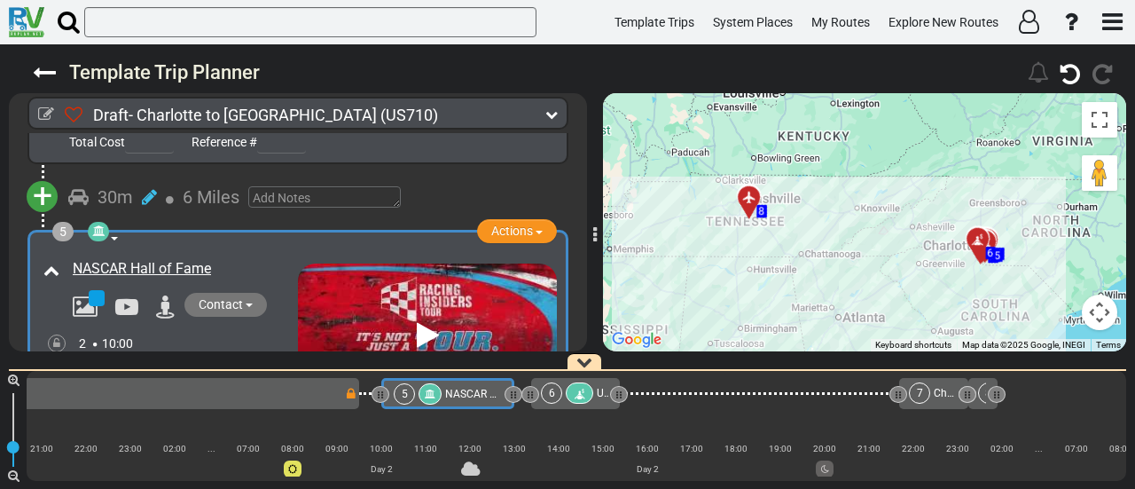
click at [592, 390] on div at bounding box center [579, 392] width 27 height 21
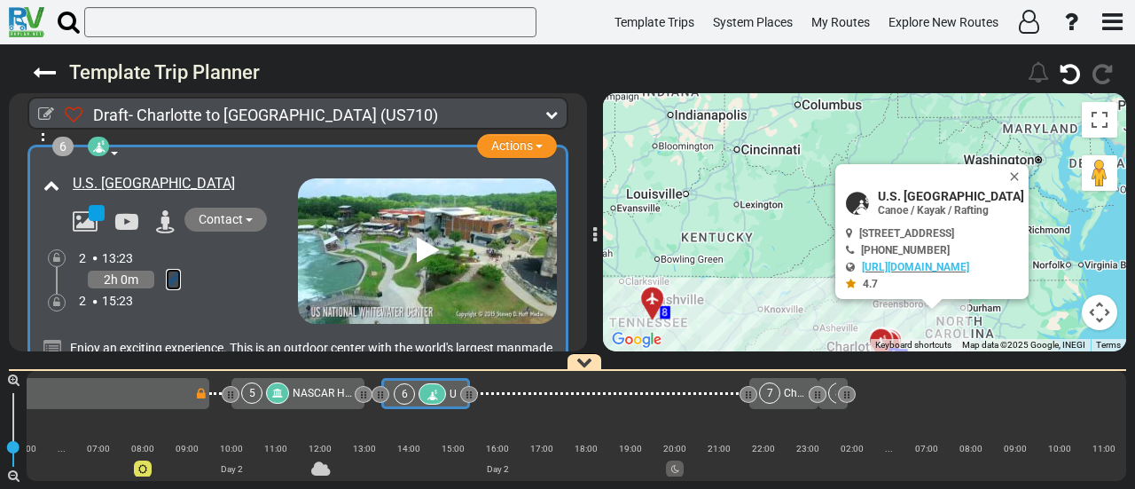
drag, startPoint x: 168, startPoint y: 246, endPoint x: 166, endPoint y: 232, distance: 13.6
click at [168, 270] on icon at bounding box center [173, 279] width 15 height 18
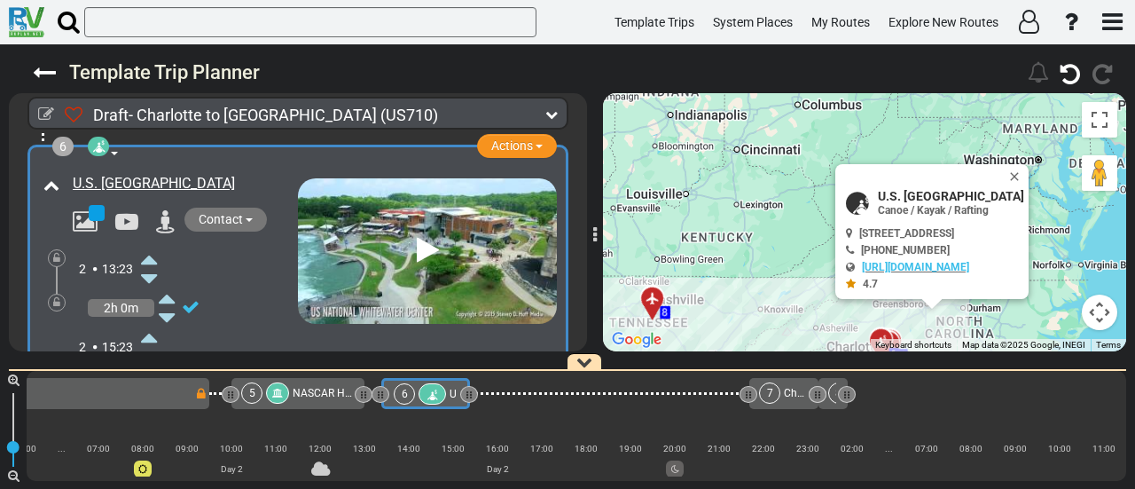
click at [145, 245] on icon at bounding box center [149, 259] width 16 height 28
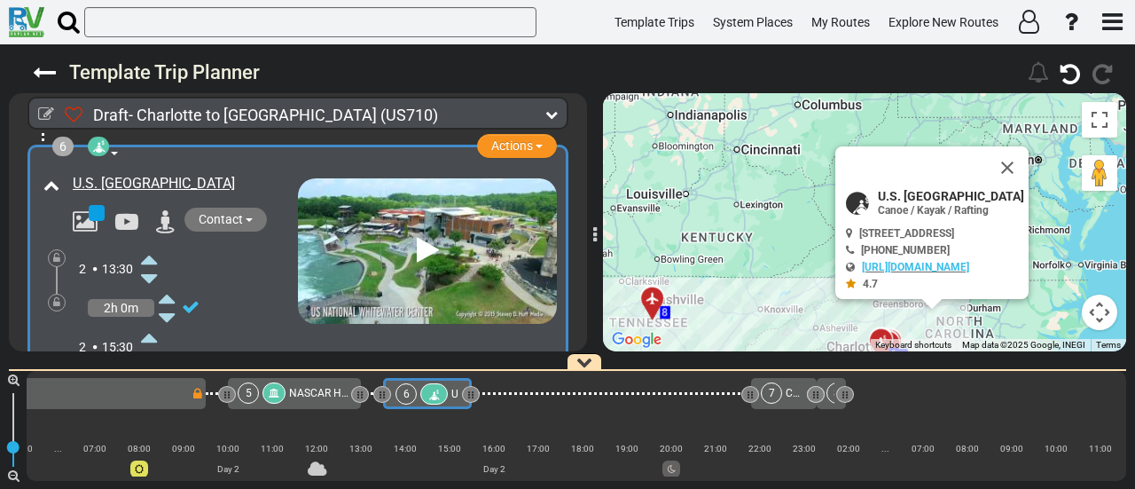
scroll to position [0, 783]
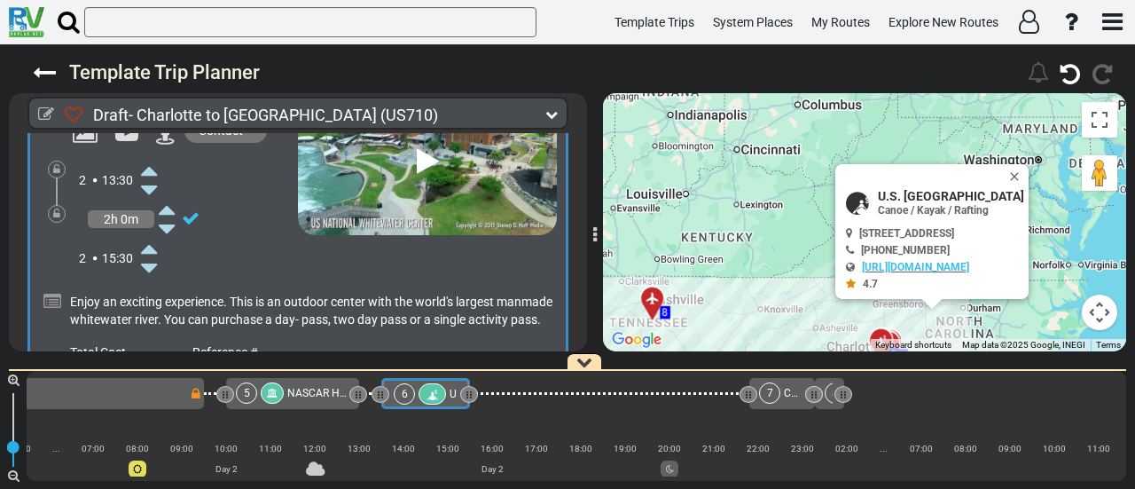
click at [149, 234] on icon at bounding box center [149, 248] width 16 height 28
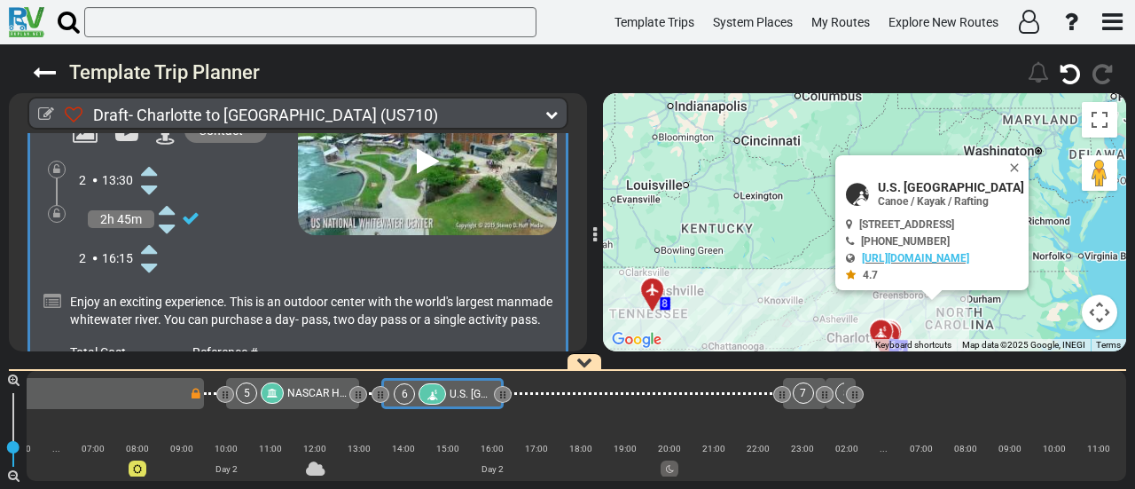
click at [149, 234] on icon at bounding box center [149, 248] width 16 height 28
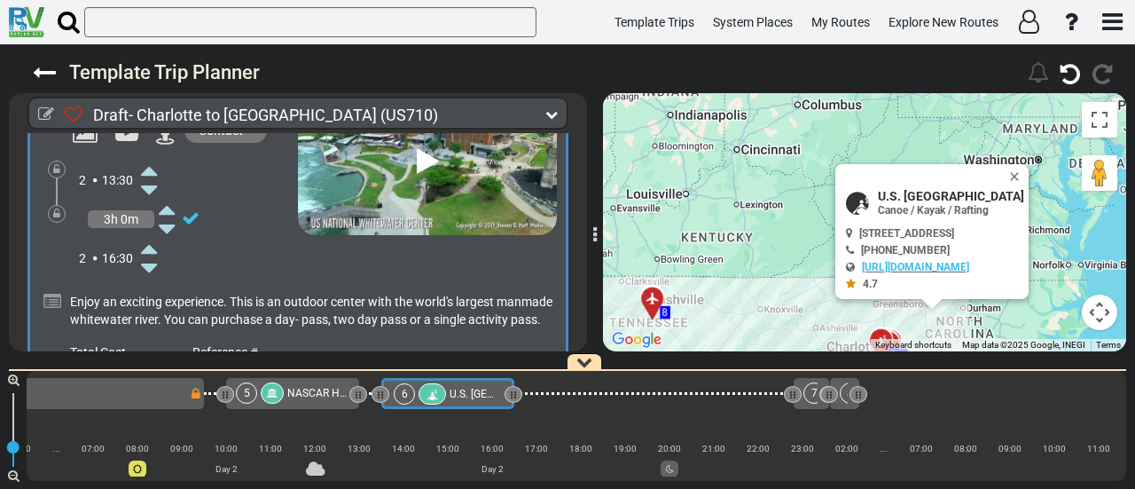
click at [922, 189] on span "U.S. [GEOGRAPHIC_DATA]" at bounding box center [951, 196] width 146 height 14
click at [923, 189] on span "U.S. [GEOGRAPHIC_DATA]" at bounding box center [951, 196] width 146 height 14
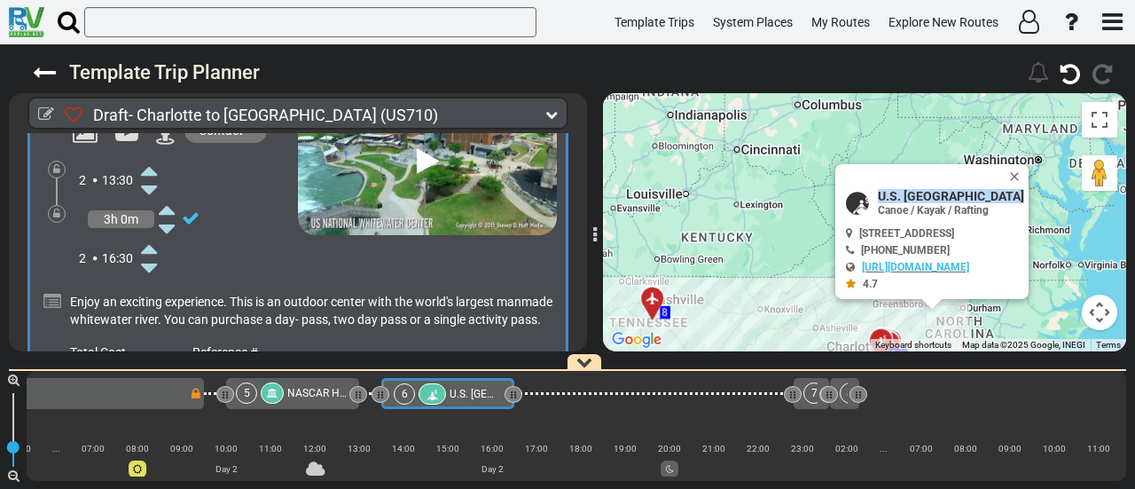
copy div "U.S. [GEOGRAPHIC_DATA]"
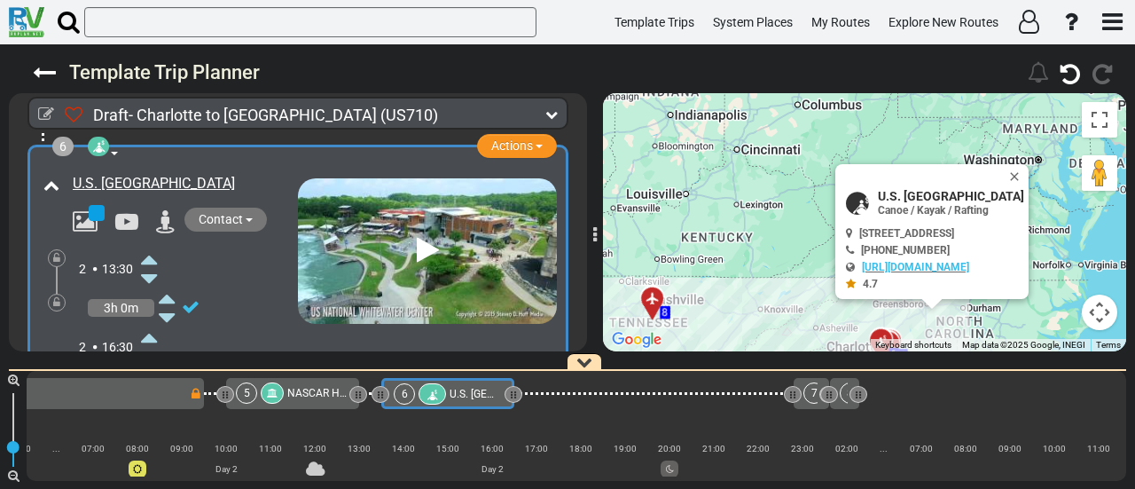
click at [151, 323] on icon at bounding box center [149, 337] width 16 height 28
click at [148, 342] on icon at bounding box center [149, 356] width 16 height 28
click at [306, 385] on div "NASCAR Hall of Fame" at bounding box center [317, 392] width 60 height 21
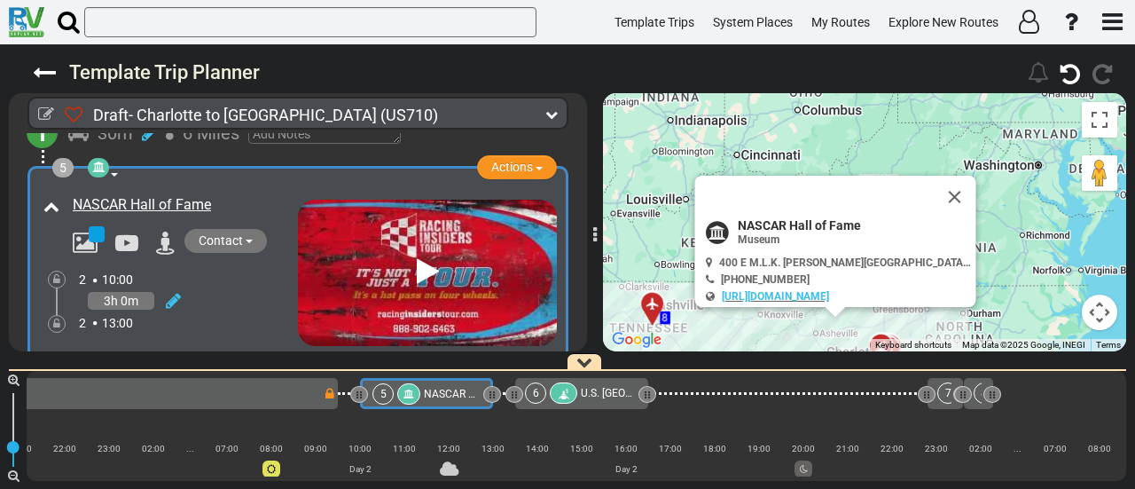
scroll to position [0, 628]
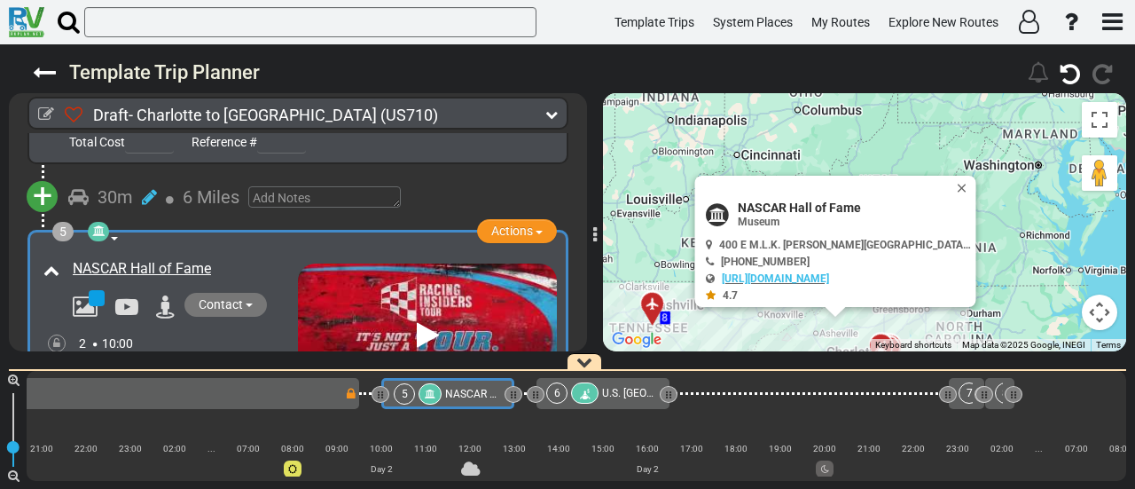
click at [100, 224] on icon at bounding box center [98, 230] width 12 height 12
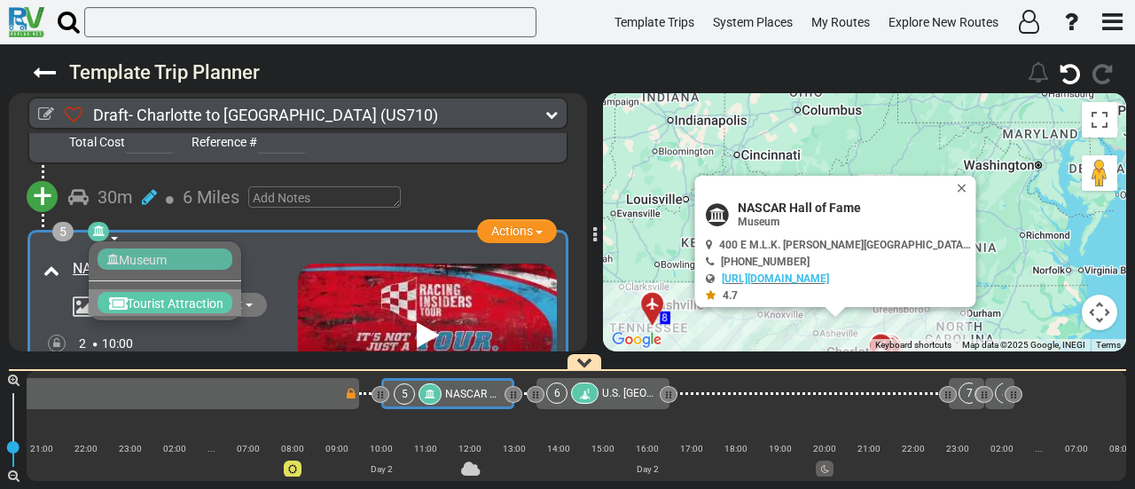
click at [166, 296] on span "Tourist Attraction" at bounding box center [175, 303] width 97 height 14
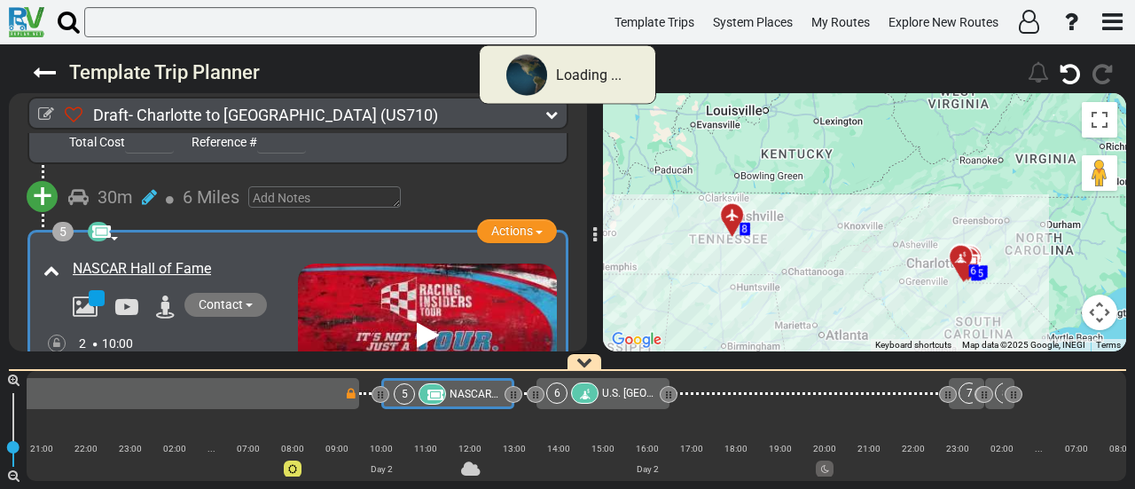
click at [587, 395] on icon at bounding box center [584, 394] width 15 height 12
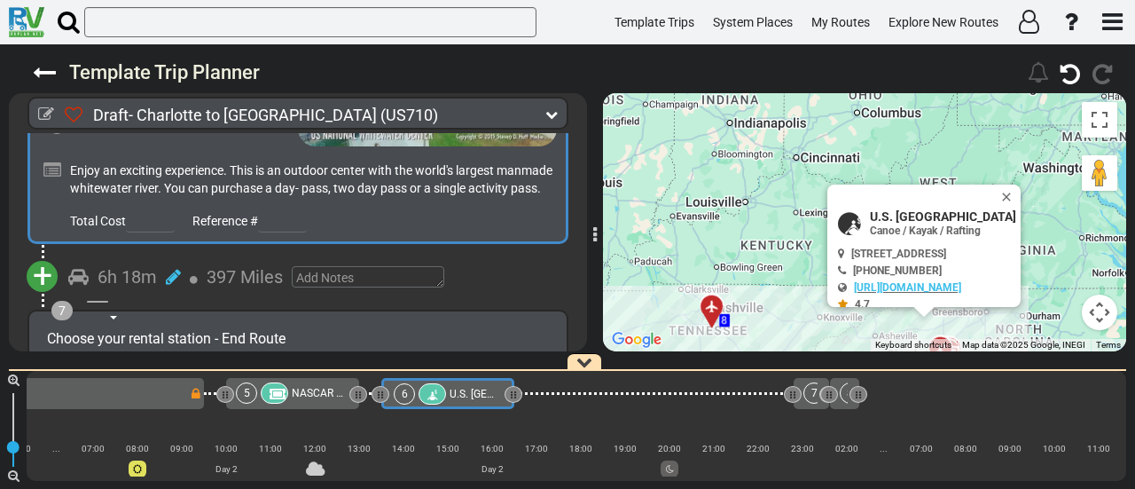
click at [51, 258] on span "+" at bounding box center [43, 275] width 20 height 41
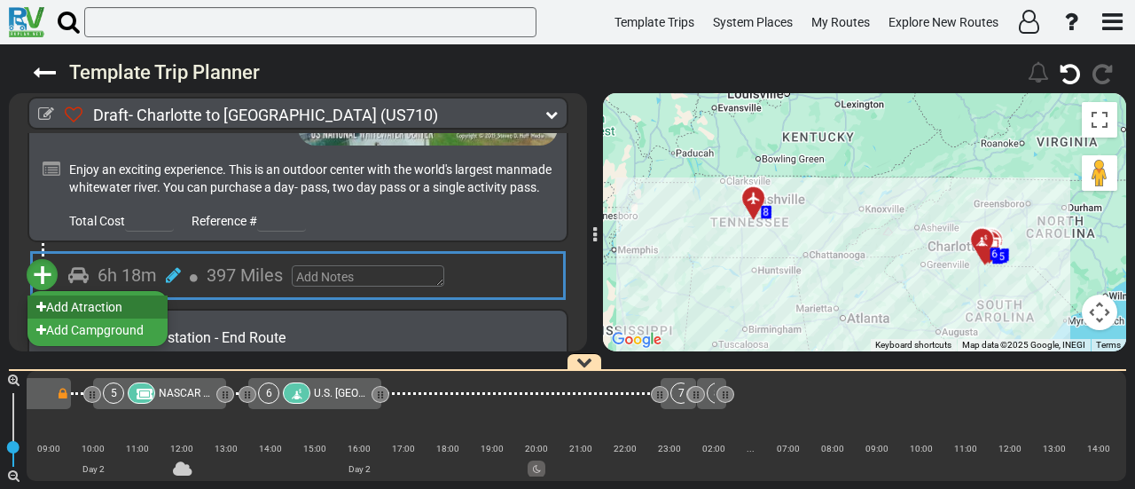
click at [100, 295] on li "Add Atraction" at bounding box center [97, 306] width 140 height 23
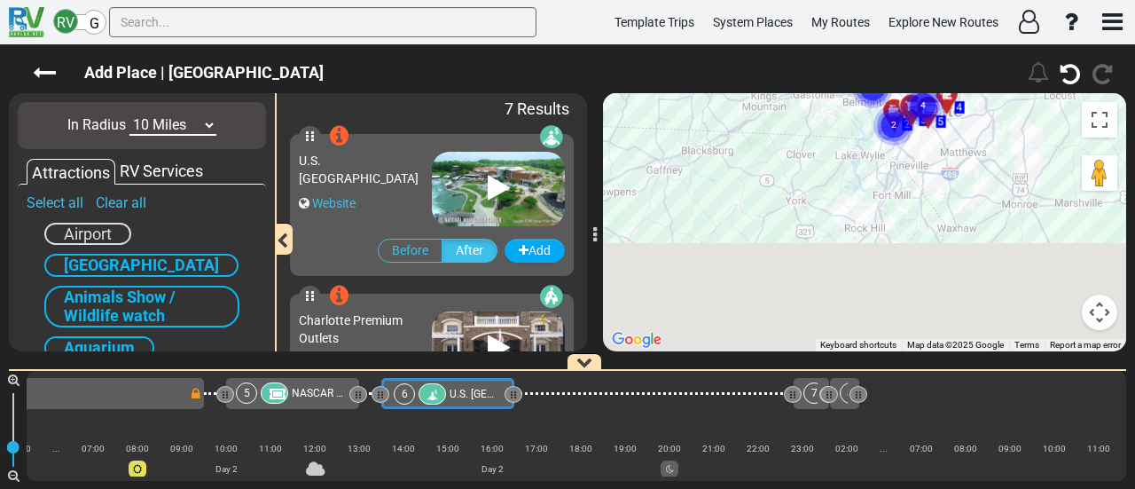
click at [803, 139] on div "To activate drag with keyboard, press Alt + Enter. Once in keyboard drag state,…" at bounding box center [864, 222] width 523 height 258
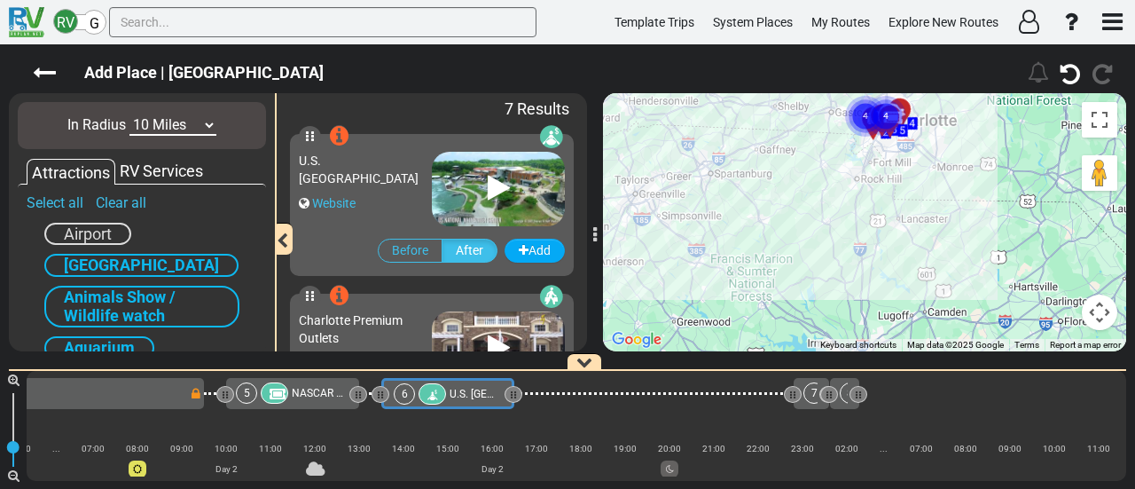
drag, startPoint x: 944, startPoint y: 332, endPoint x: 965, endPoint y: 231, distance: 102.4
click at [965, 231] on div "To activate drag with keyboard, press Alt + Enter. Once in keyboard drag state,…" at bounding box center [864, 222] width 523 height 258
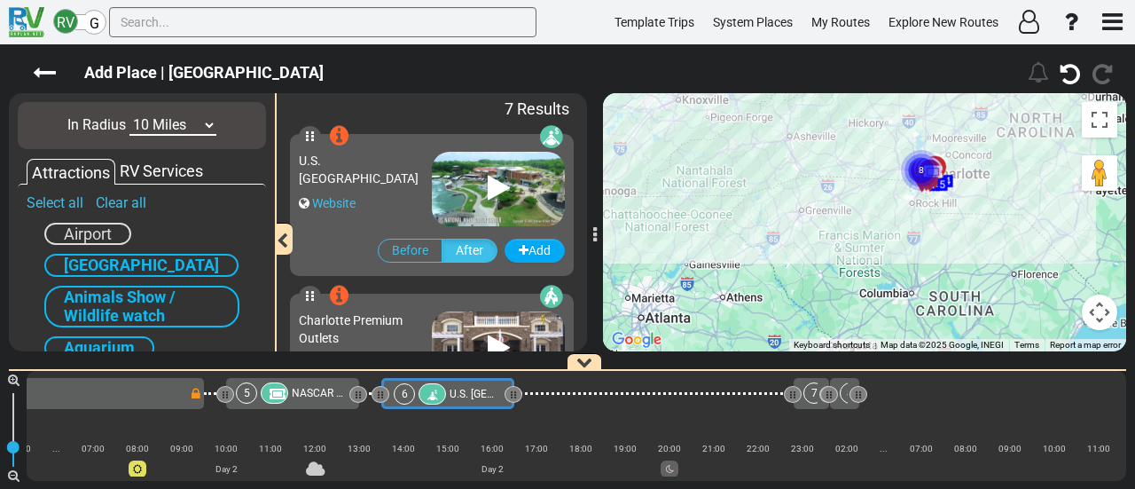
click at [972, 286] on div "To activate drag with keyboard, press Alt + Enter. Once in keyboard drag state,…" at bounding box center [864, 222] width 523 height 258
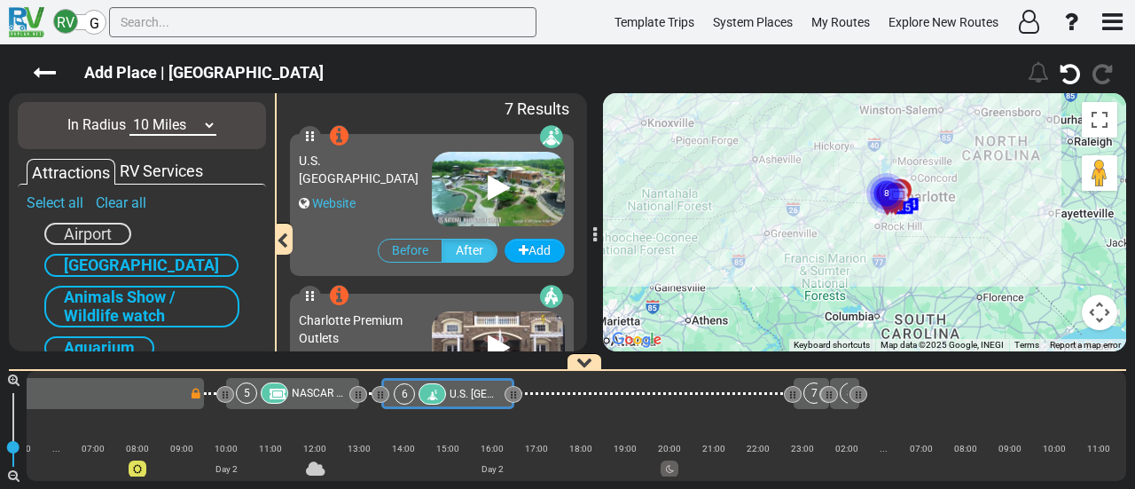
drag, startPoint x: 973, startPoint y: 286, endPoint x: 939, endPoint y: 307, distance: 39.4
click at [939, 307] on div "To activate drag with keyboard, press Alt + Enter. Once in keyboard drag state,…" at bounding box center [864, 222] width 523 height 258
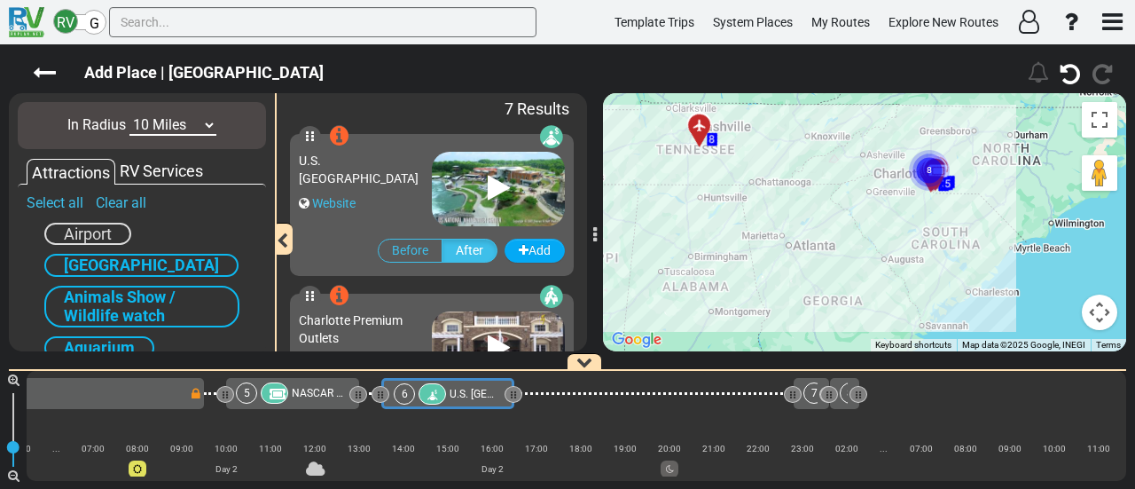
drag, startPoint x: 965, startPoint y: 318, endPoint x: 983, endPoint y: 237, distance: 83.5
click at [983, 237] on div "To activate drag with keyboard, press Alt + Enter. Once in keyboard drag state,…" at bounding box center [864, 222] width 523 height 258
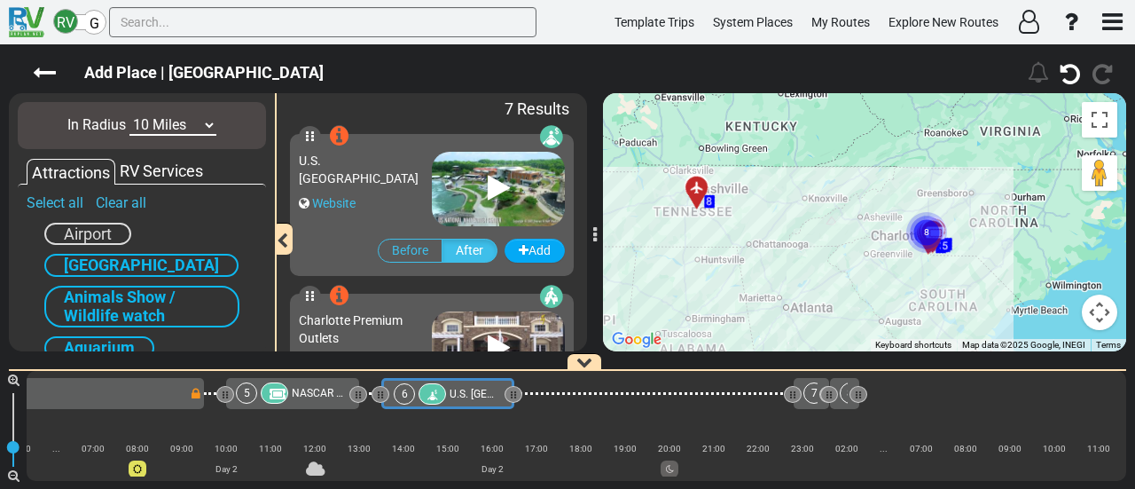
drag, startPoint x: 983, startPoint y: 249, endPoint x: 981, endPoint y: 305, distance: 55.9
click at [981, 305] on div "To activate drag with keyboard, press Alt + Enter. Once in keyboard drag state,…" at bounding box center [864, 222] width 523 height 258
click at [181, 124] on select "10 Miles 50 Miles 100 Miles 250 Miles 500 Miles 1000 Miles" at bounding box center [172, 125] width 87 height 20
click at [129, 115] on select "10 Miles 50 Miles 100 Miles 250 Miles 500 Miles 1000 Miles" at bounding box center [172, 125] width 87 height 20
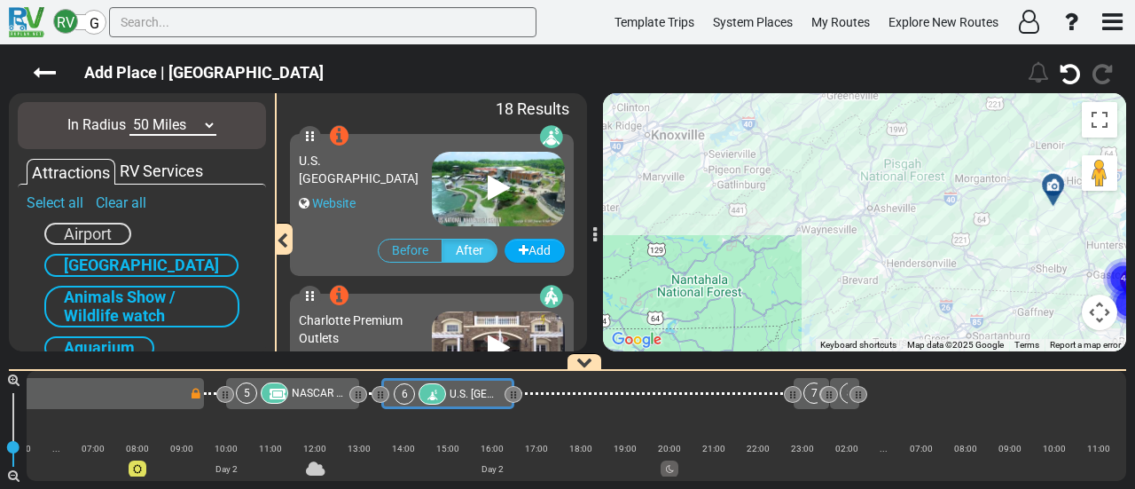
drag, startPoint x: 787, startPoint y: 175, endPoint x: 1073, endPoint y: 219, distance: 289.0
click at [1073, 219] on div "To activate drag with keyboard, press Alt + Enter. Once in keyboard drag state,…" at bounding box center [864, 222] width 523 height 258
drag, startPoint x: 178, startPoint y: 126, endPoint x: 174, endPoint y: 134, distance: 9.1
click at [174, 134] on select "10 Miles 50 Miles 100 Miles 250 Miles 500 Miles 1000 Miles" at bounding box center [172, 125] width 87 height 20
select select "number:100"
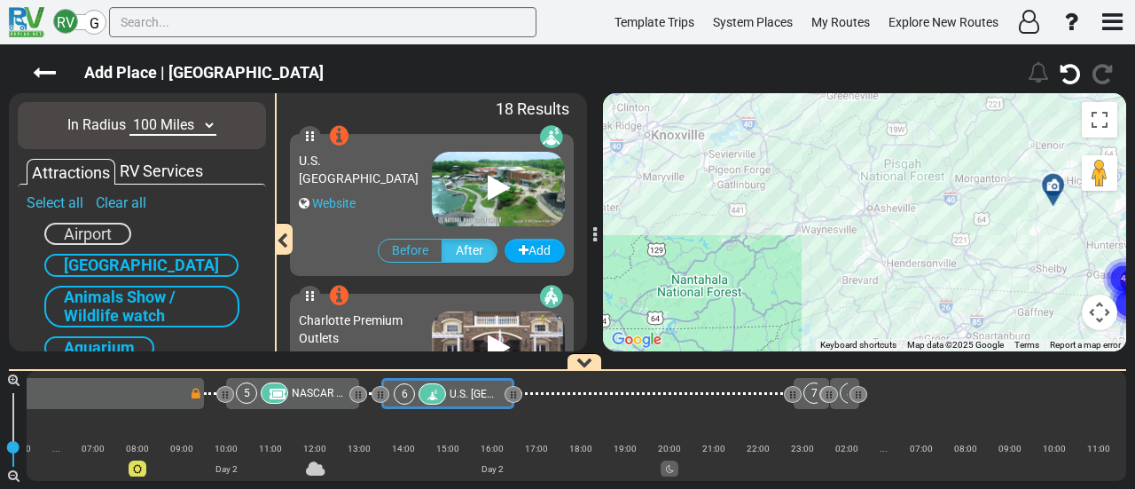
click at [129, 115] on select "10 Miles 50 Miles 100 Miles 250 Miles 500 Miles 1000 Miles" at bounding box center [172, 125] width 87 height 20
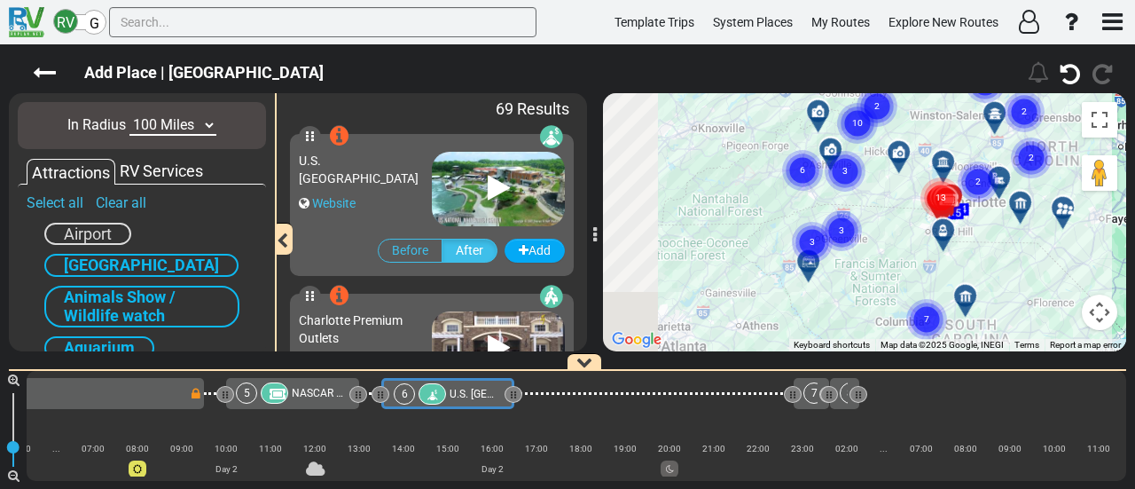
drag, startPoint x: 896, startPoint y: 249, endPoint x: 935, endPoint y: 269, distance: 43.6
click at [935, 269] on div "To activate drag with keyboard, press Alt + Enter. Once in keyboard drag state,…" at bounding box center [864, 222] width 523 height 258
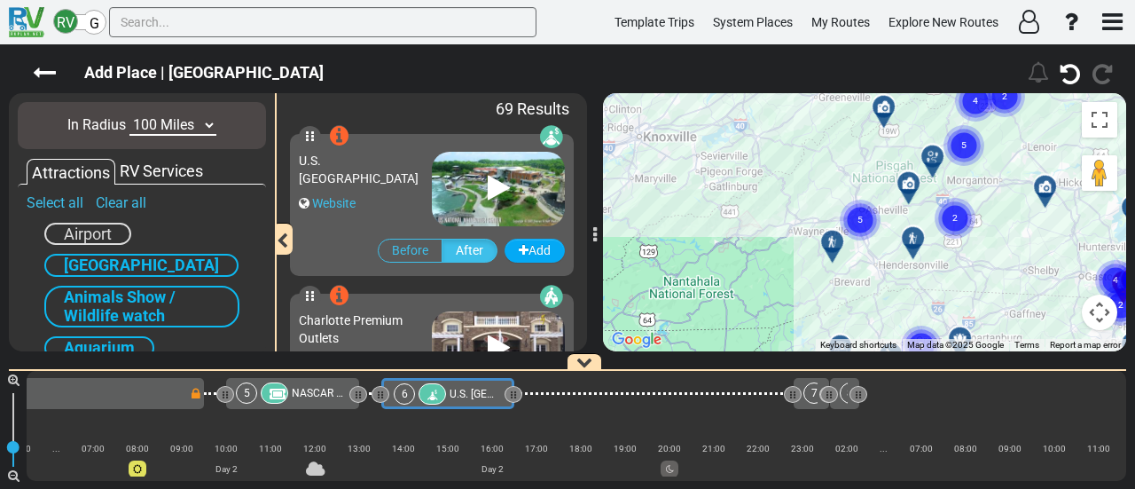
drag, startPoint x: 818, startPoint y: 212, endPoint x: 938, endPoint y: 338, distance: 173.7
click at [938, 337] on icon "2" at bounding box center [921, 346] width 44 height 44
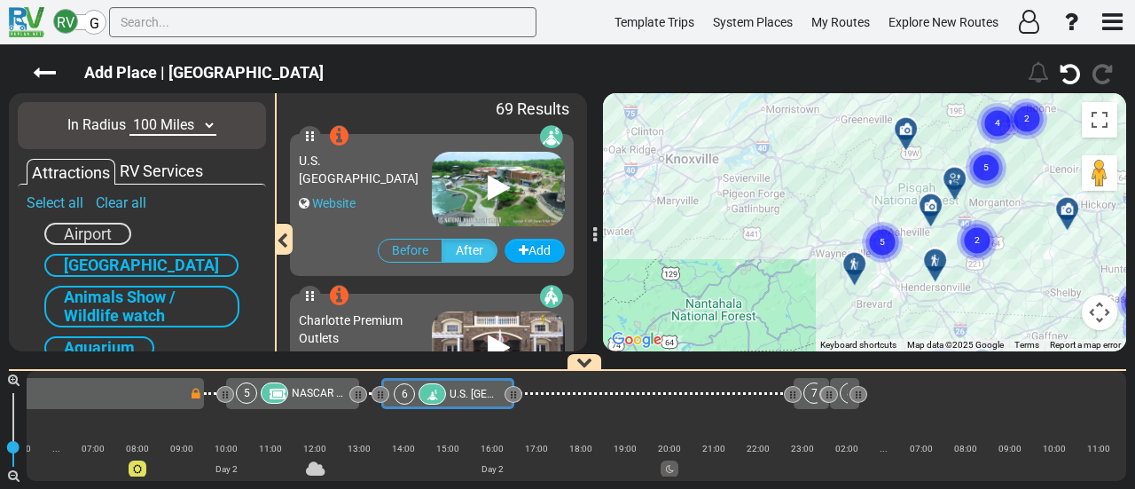
click at [896, 229] on circle "Cluster of 5 markers" at bounding box center [882, 242] width 41 height 41
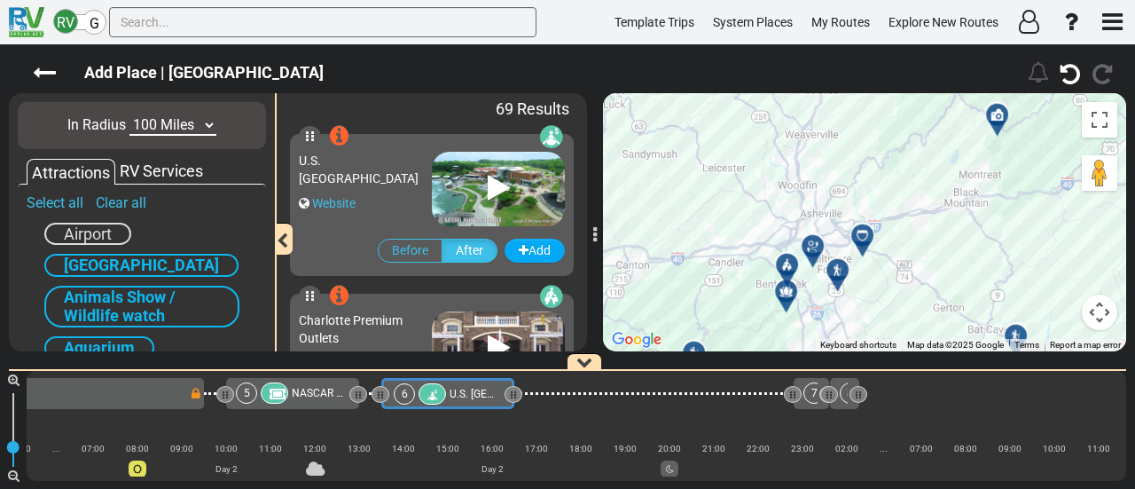
click at [862, 230] on icon at bounding box center [862, 235] width 12 height 12
click at [865, 233] on div at bounding box center [862, 234] width 31 height 31
click at [863, 234] on icon at bounding box center [862, 235] width 12 height 12
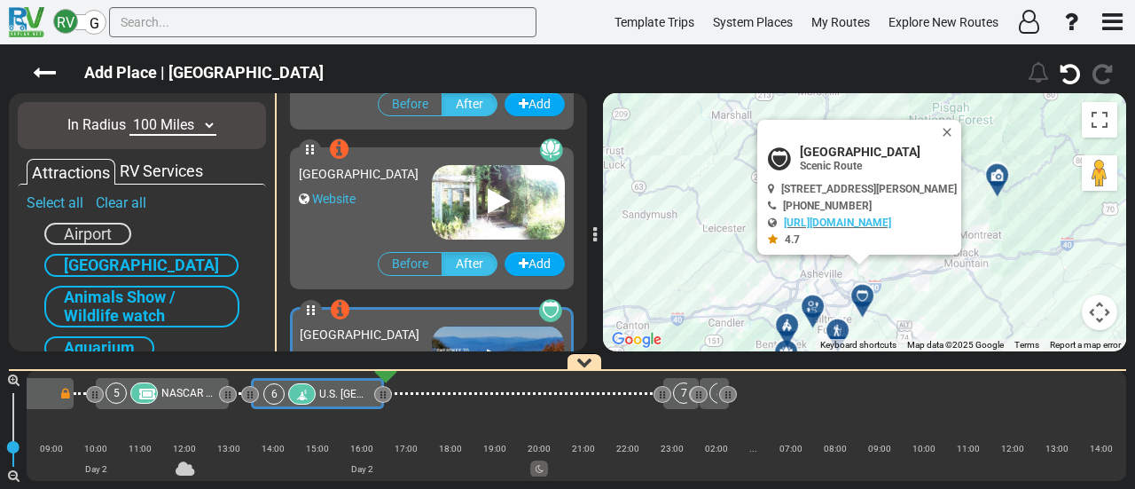
scroll to position [7179, 0]
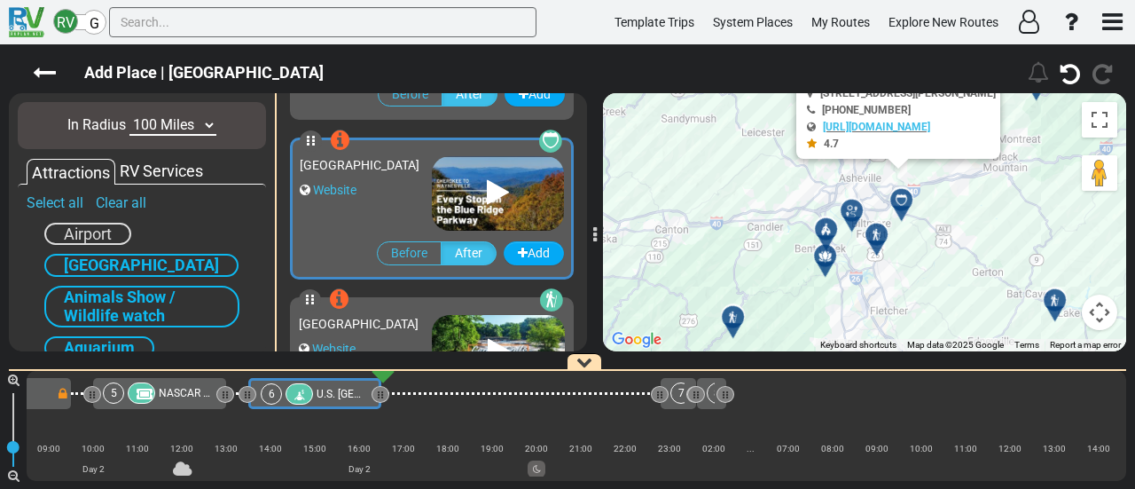
drag, startPoint x: 998, startPoint y: 222, endPoint x: 1022, endPoint y: 178, distance: 50.0
click at [1022, 178] on div "To activate drag with keyboard, press Alt + Enter. Once in keyboard drag state,…" at bounding box center [864, 222] width 523 height 258
click at [856, 208] on div at bounding box center [851, 209] width 31 height 31
click at [850, 215] on div at bounding box center [857, 217] width 29 height 27
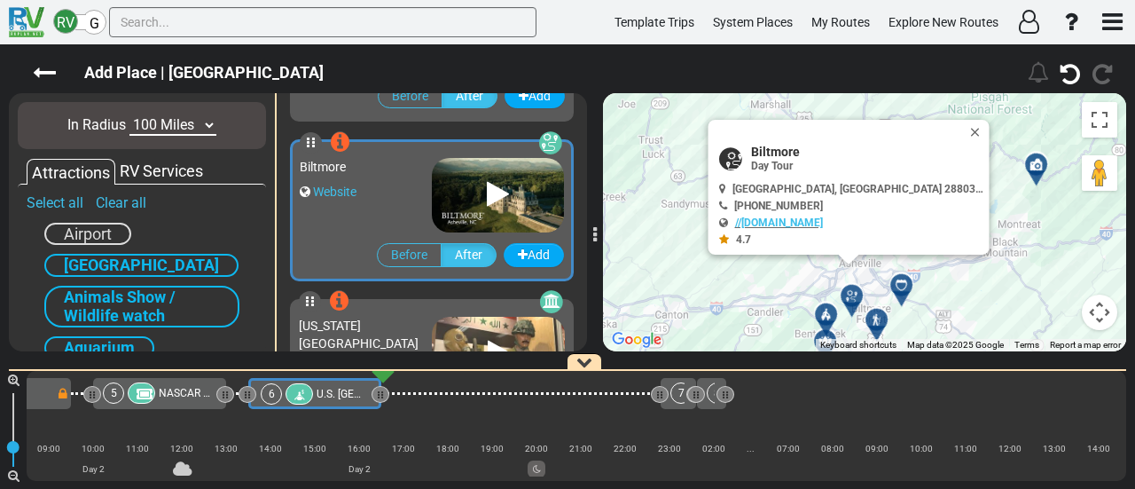
scroll to position [9095, 0]
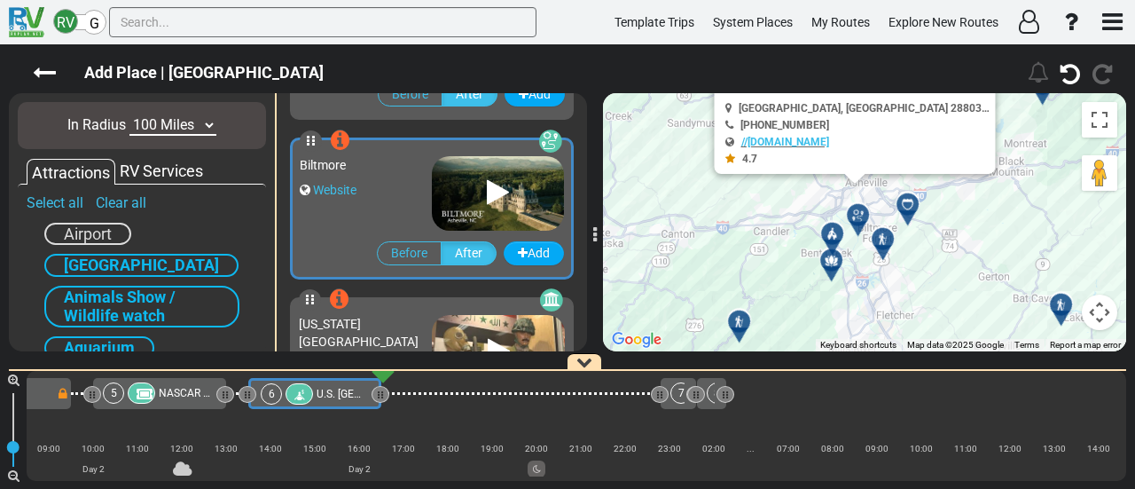
drag, startPoint x: 968, startPoint y: 237, endPoint x: 975, endPoint y: 214, distance: 23.9
click at [975, 214] on div "To activate drag with keyboard, press Alt + Enter. Once in keyboard drag state,…" at bounding box center [864, 222] width 523 height 258
click at [881, 237] on icon at bounding box center [882, 238] width 12 height 12
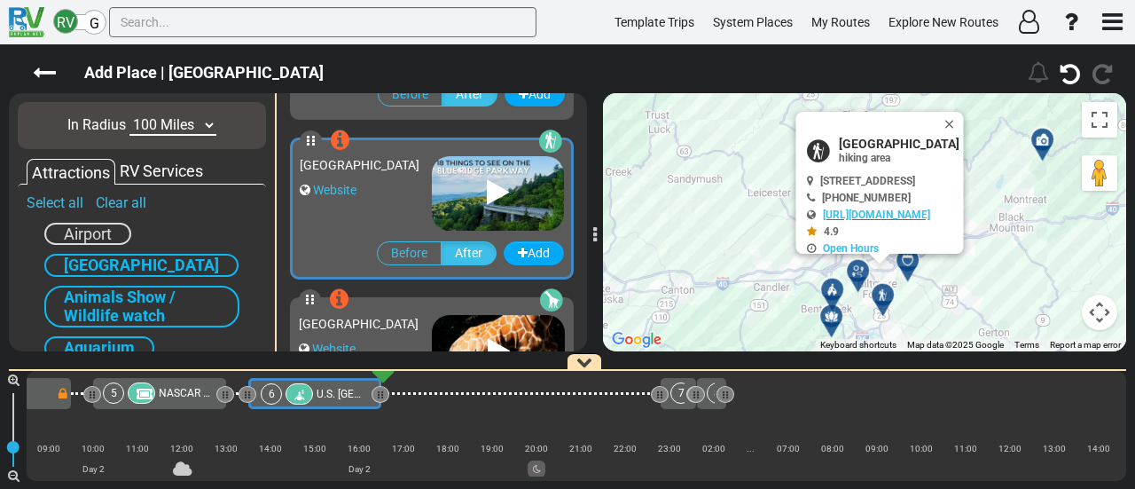
scroll to position [7658, 0]
click at [831, 315] on icon at bounding box center [832, 316] width 18 height 14
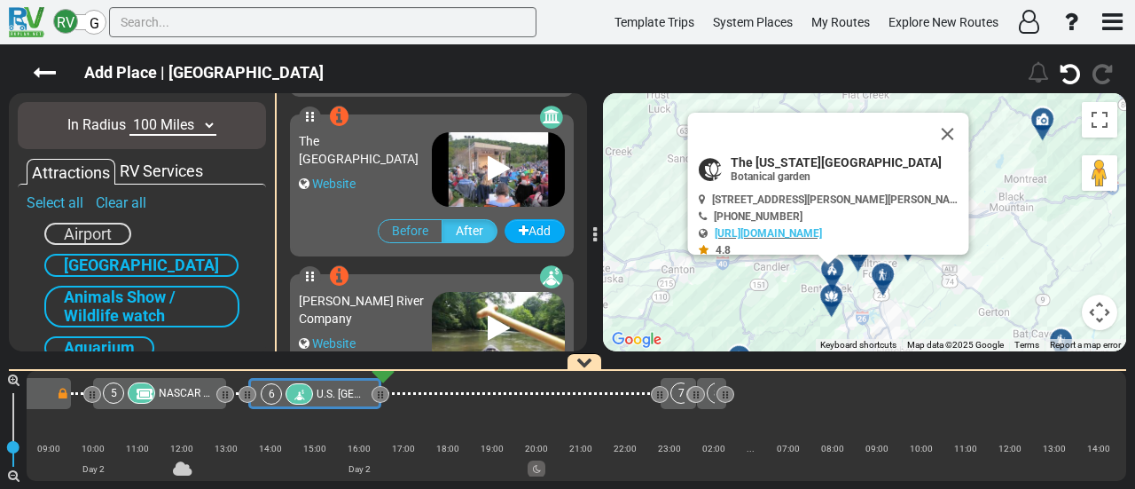
scroll to position [9893, 0]
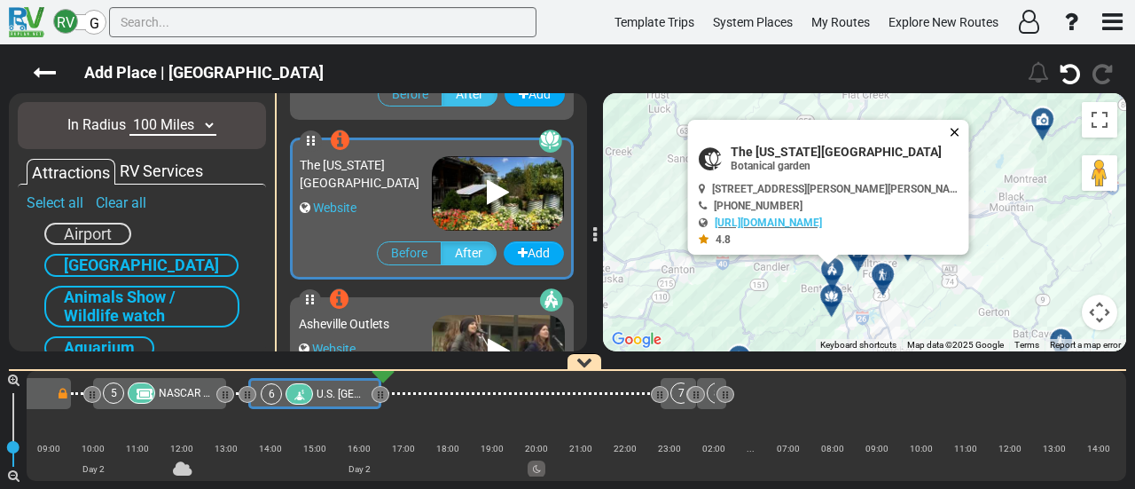
click at [959, 123] on button "Close" at bounding box center [958, 132] width 21 height 25
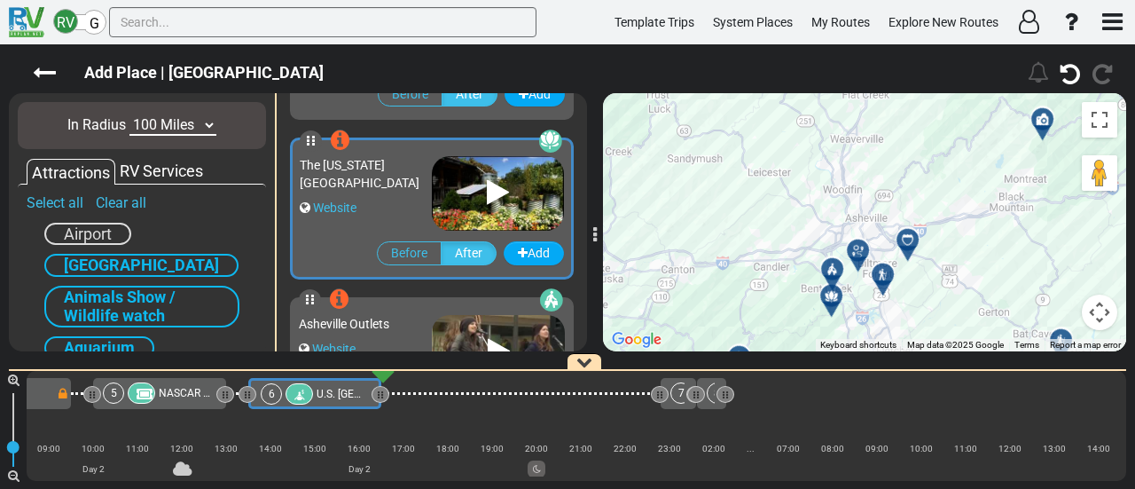
click at [1043, 123] on div at bounding box center [1048, 126] width 29 height 27
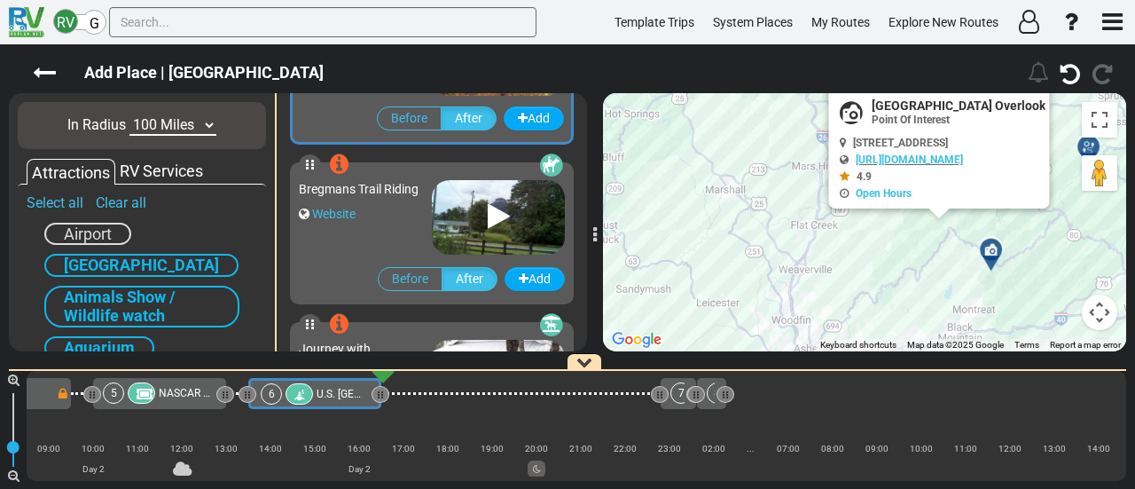
scroll to position [6381, 0]
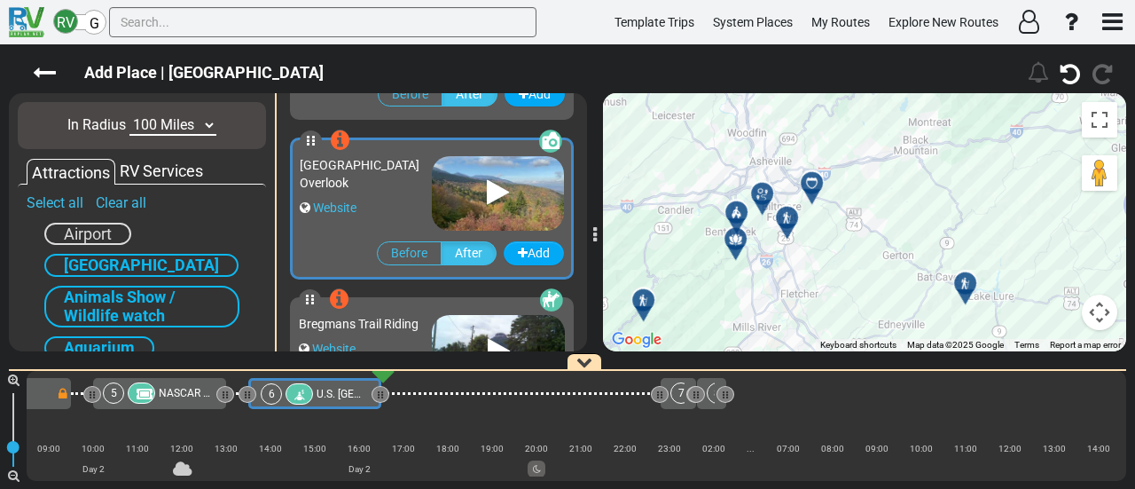
drag, startPoint x: 932, startPoint y: 273, endPoint x: 880, endPoint y: 17, distance: 261.6
click at [880, 17] on div "RV G Template Trips System Places My Routes Explore New Routes" at bounding box center [567, 244] width 1135 height 489
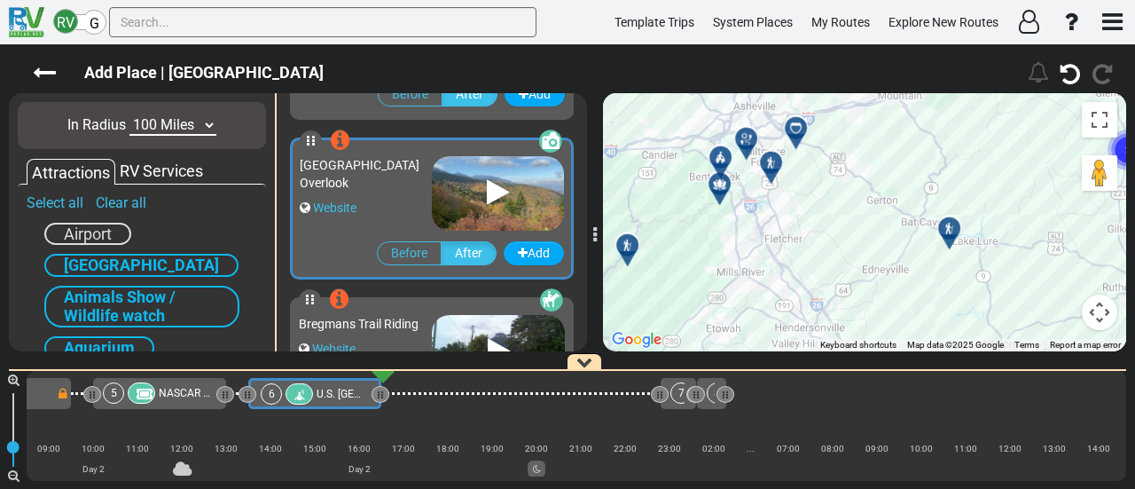
click at [955, 230] on div at bounding box center [955, 235] width 29 height 27
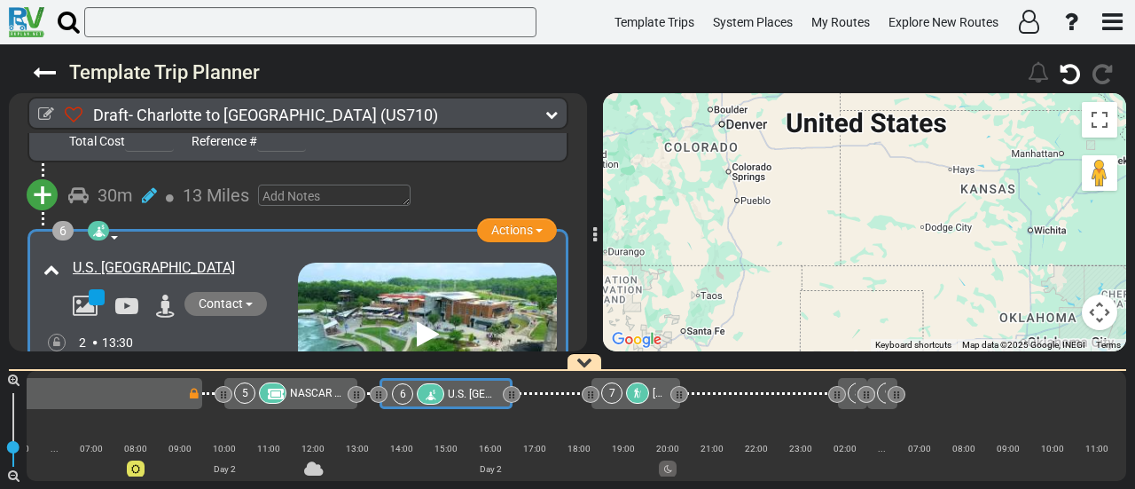
scroll to position [0, 783]
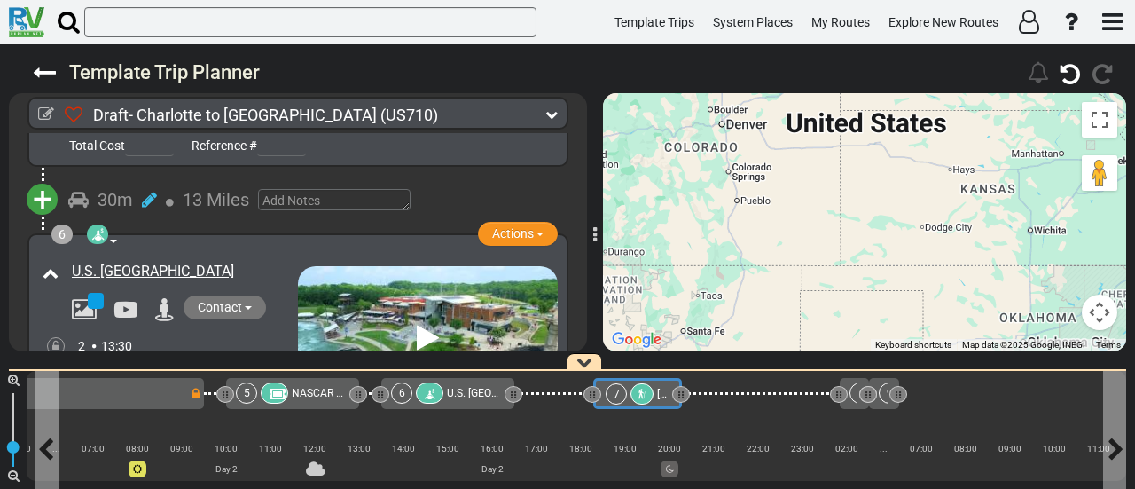
click at [658, 390] on span "[GEOGRAPHIC_DATA]" at bounding box center [708, 394] width 102 height 12
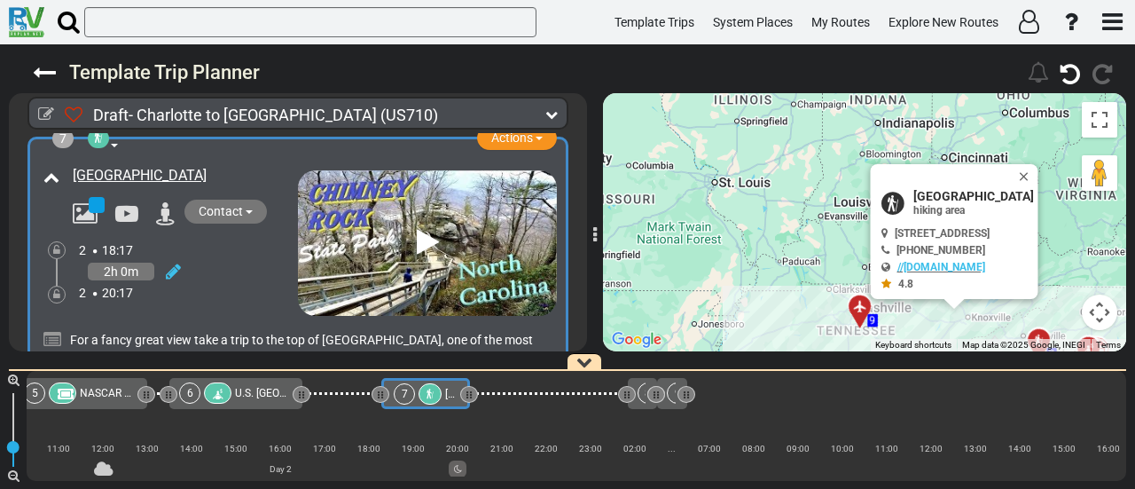
scroll to position [1971, 0]
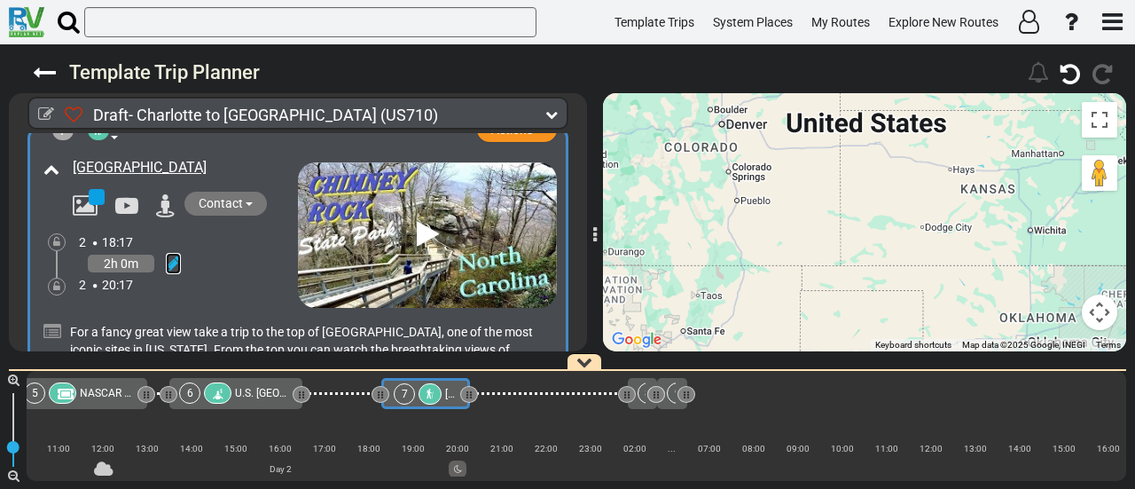
click at [175, 254] on icon at bounding box center [173, 263] width 15 height 18
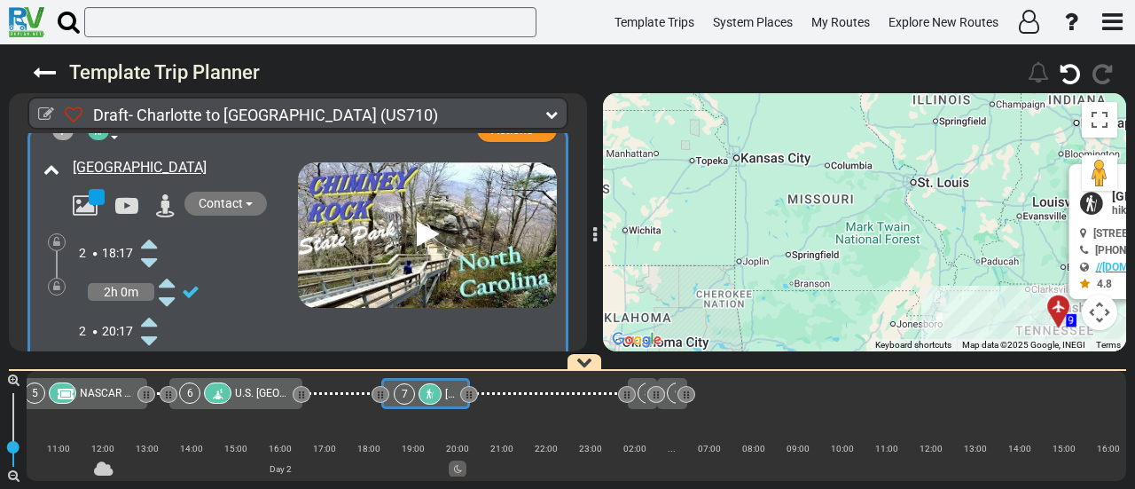
click at [155, 229] on icon at bounding box center [149, 243] width 16 height 28
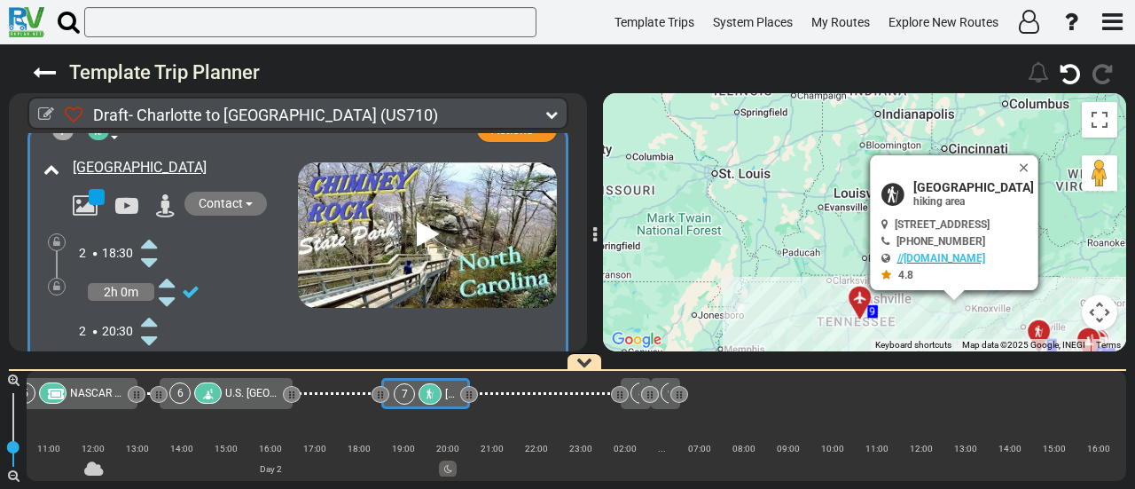
scroll to position [2060, 0]
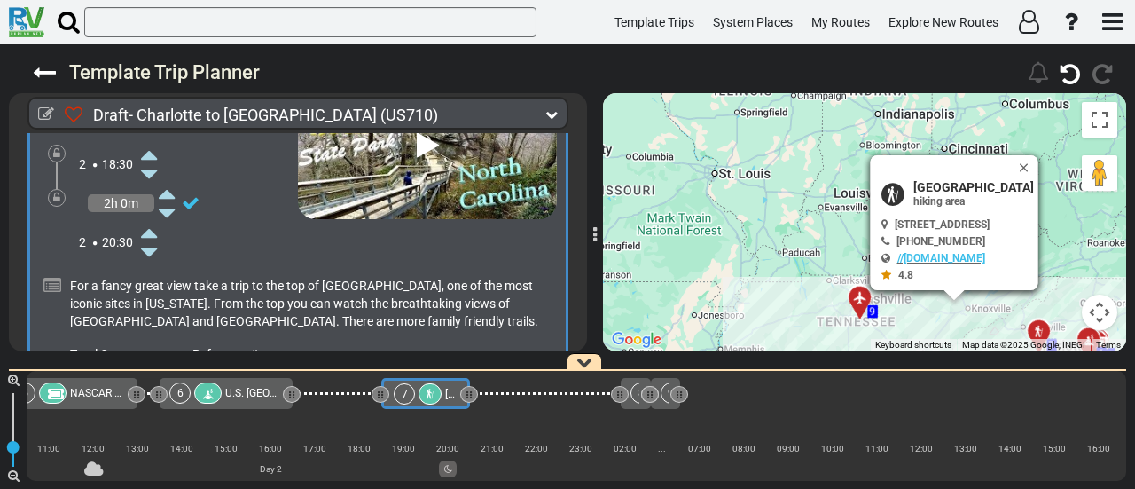
click at [432, 392] on icon at bounding box center [430, 393] width 11 height 11
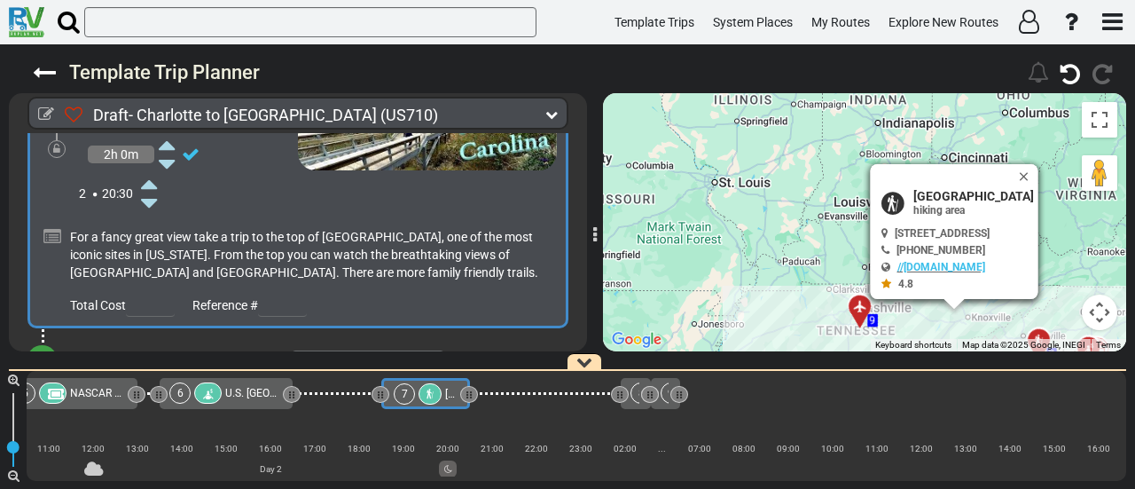
scroll to position [2149, 0]
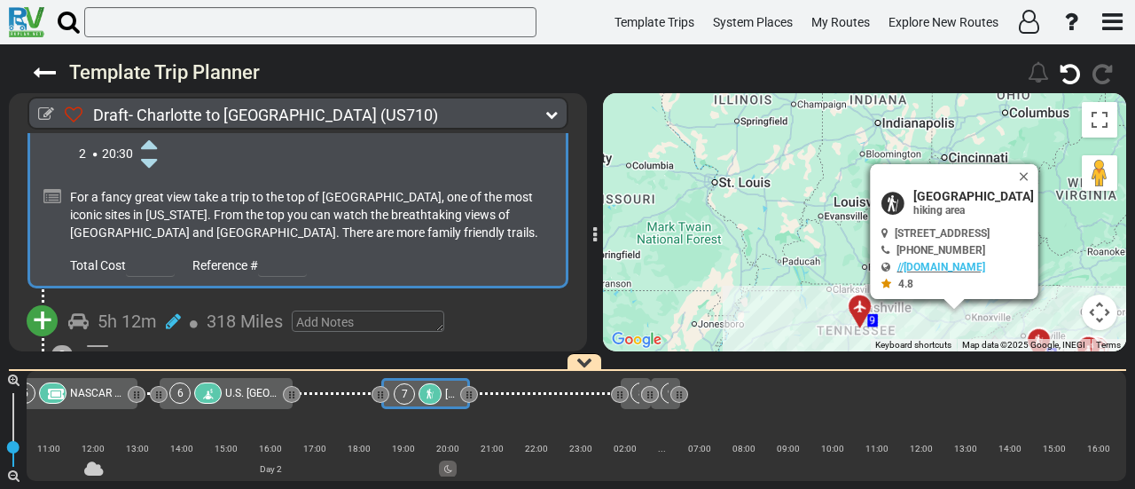
click at [50, 305] on span "+" at bounding box center [43, 320] width 20 height 41
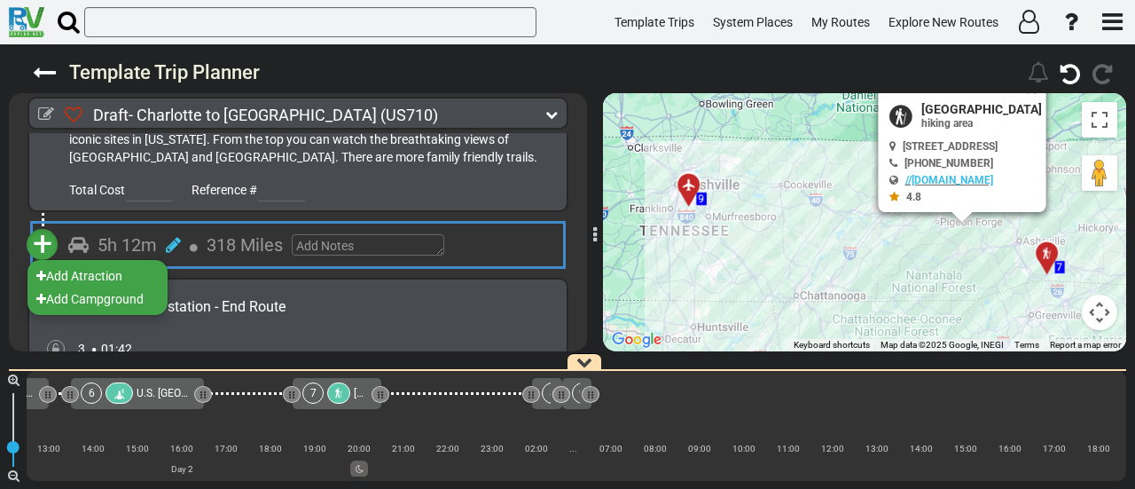
scroll to position [2236, 0]
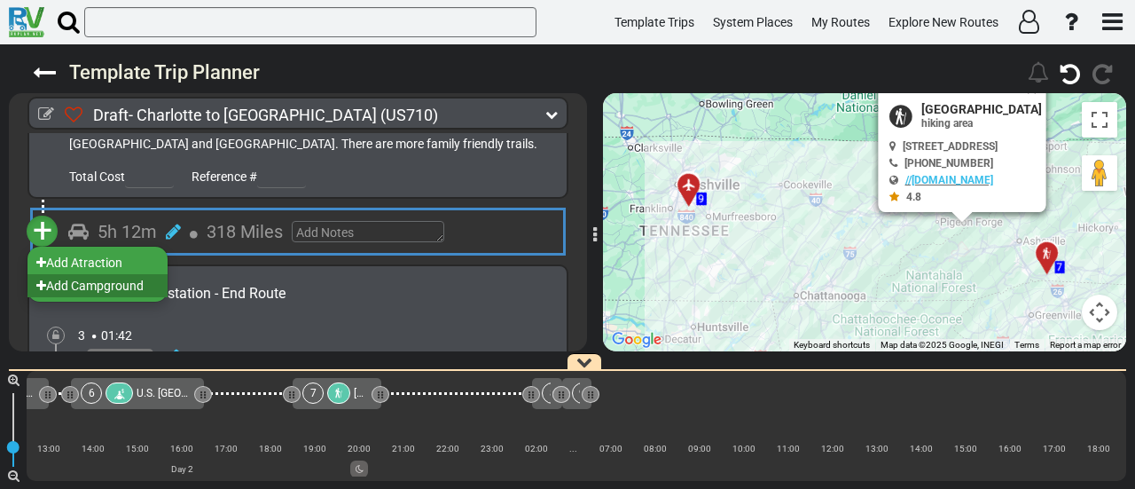
click at [131, 279] on li "Add Campground" at bounding box center [97, 285] width 140 height 23
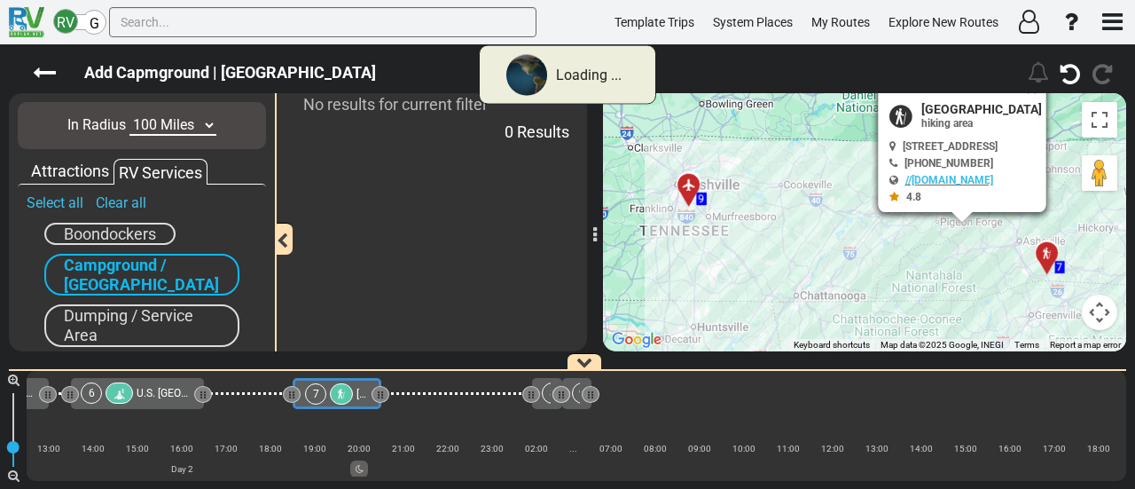
scroll to position [0, 1071]
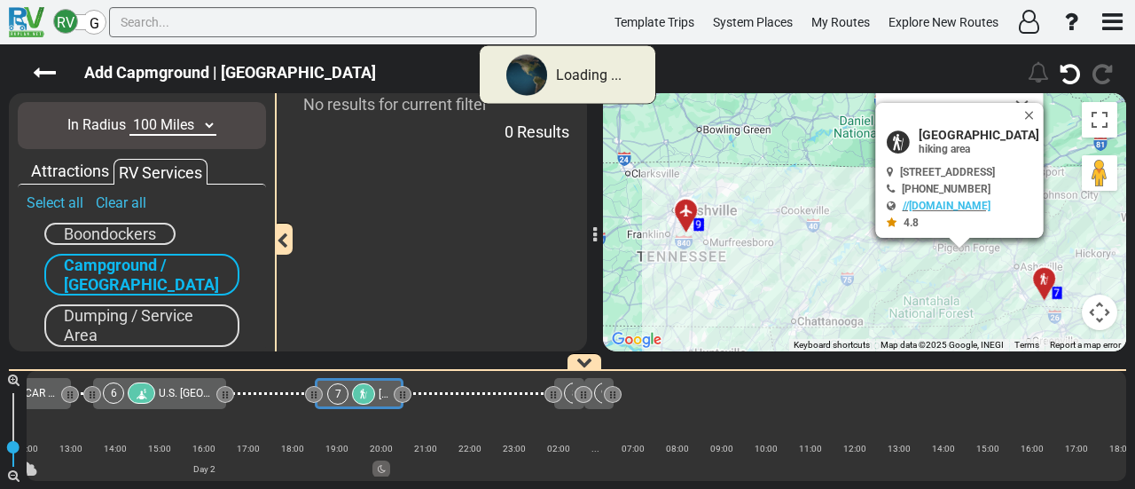
click at [181, 127] on select "10 Miles 50 Miles 100 Miles 250 Miles 500 Miles 1000 Miles" at bounding box center [172, 125] width 87 height 20
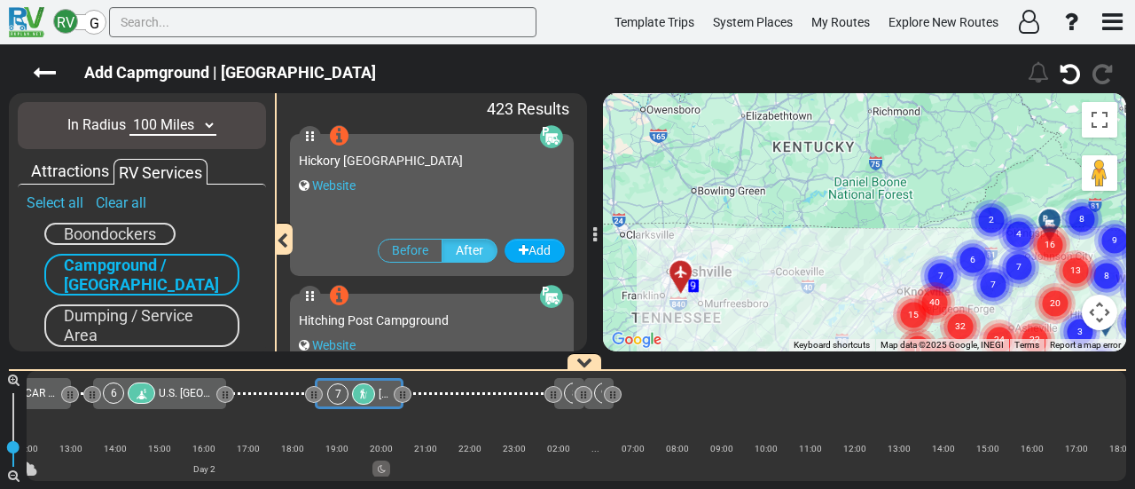
scroll to position [0, 1005]
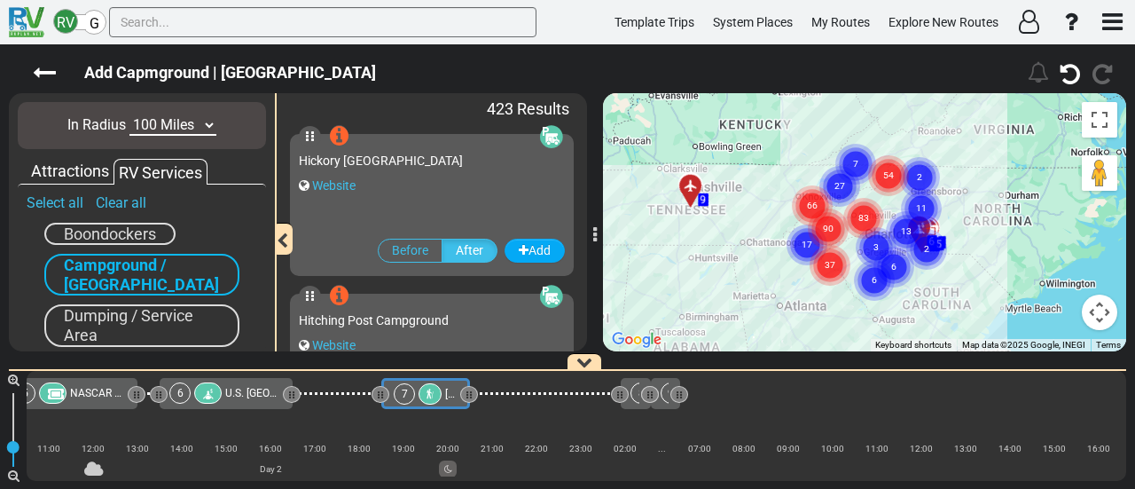
select select "number:10"
click at [129, 115] on select "10 Miles 50 Miles 100 Miles 250 Miles 500 Miles 1000 Miles" at bounding box center [172, 125] width 87 height 20
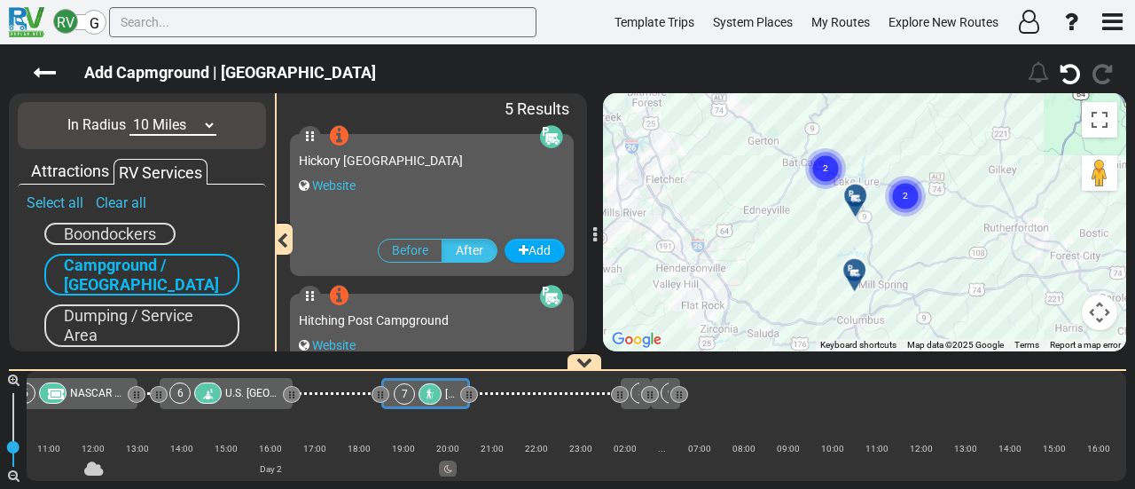
click at [848, 200] on div at bounding box center [861, 202] width 29 height 27
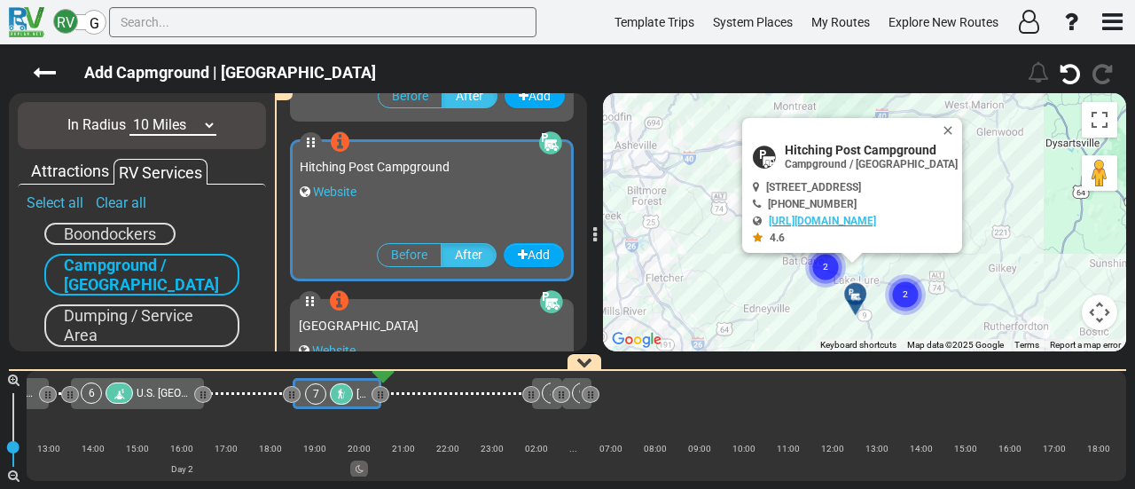
scroll to position [156, 0]
click at [855, 306] on div at bounding box center [861, 301] width 29 height 27
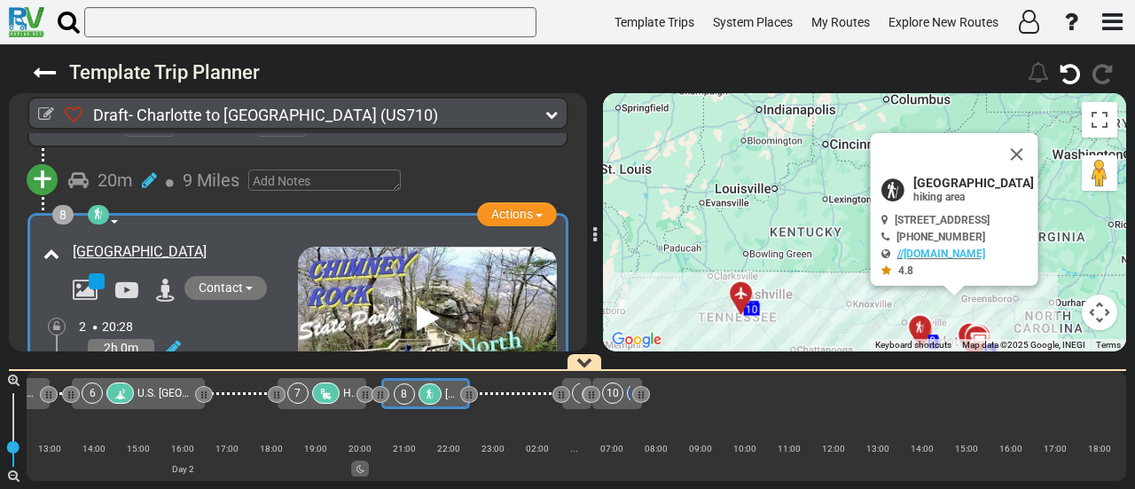
scroll to position [2203, 0]
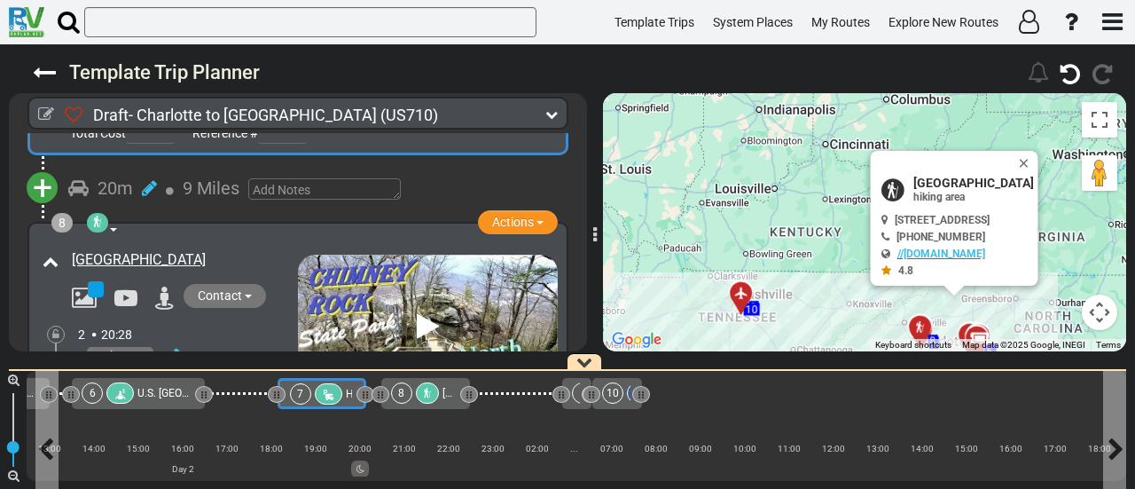
click at [317, 390] on div at bounding box center [328, 393] width 27 height 21
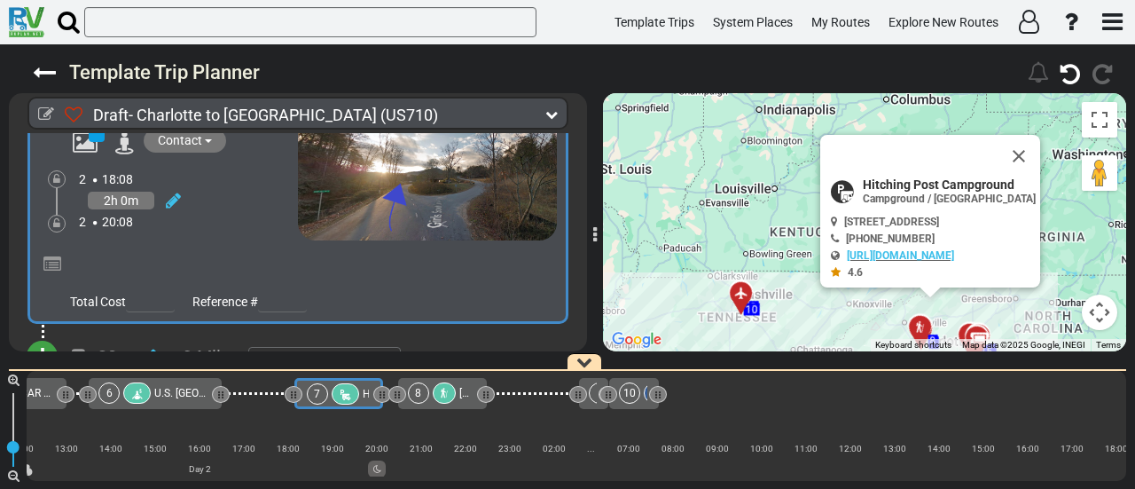
scroll to position [0, 1038]
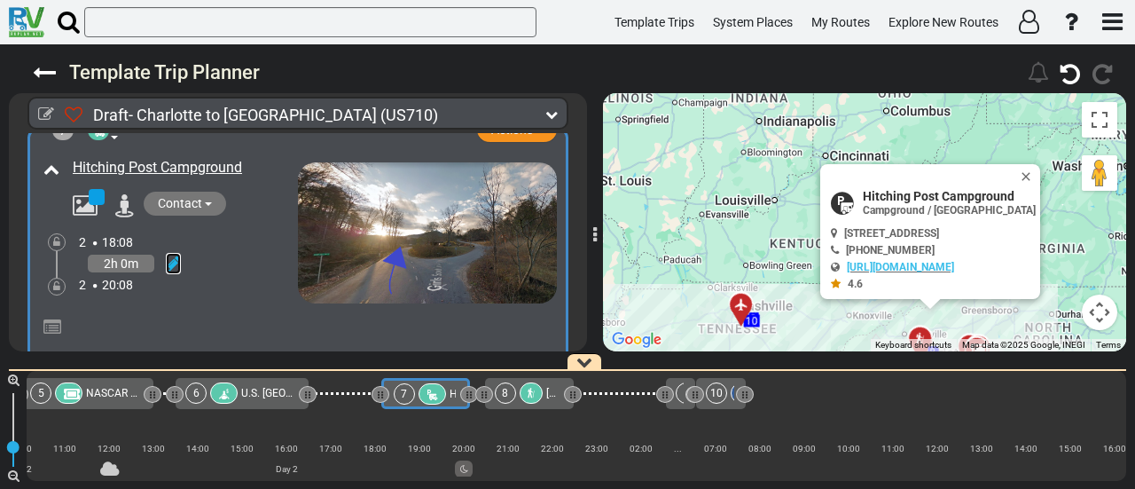
click at [172, 254] on icon at bounding box center [173, 263] width 15 height 18
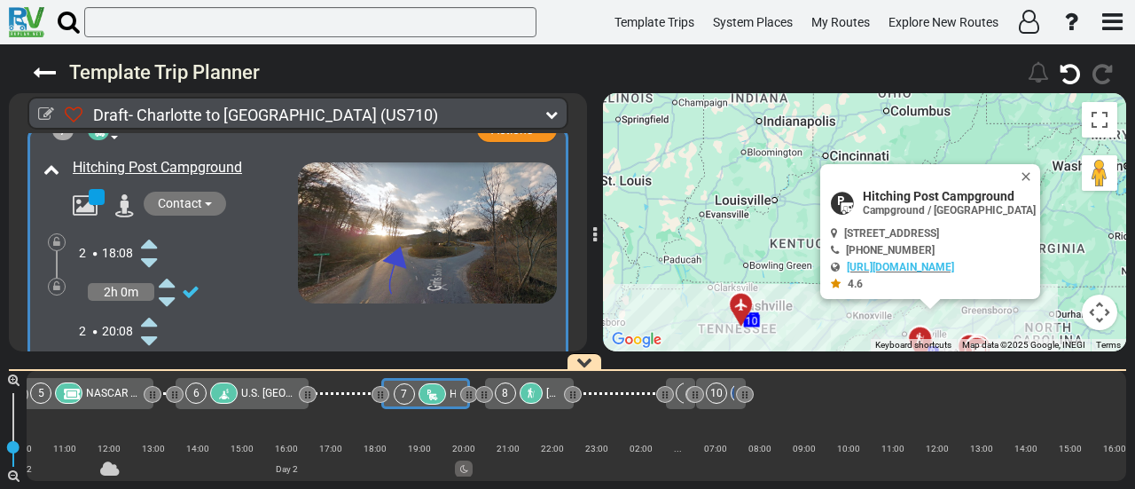
click at [153, 248] on icon at bounding box center [149, 262] width 16 height 28
click at [145, 229] on icon at bounding box center [149, 243] width 16 height 28
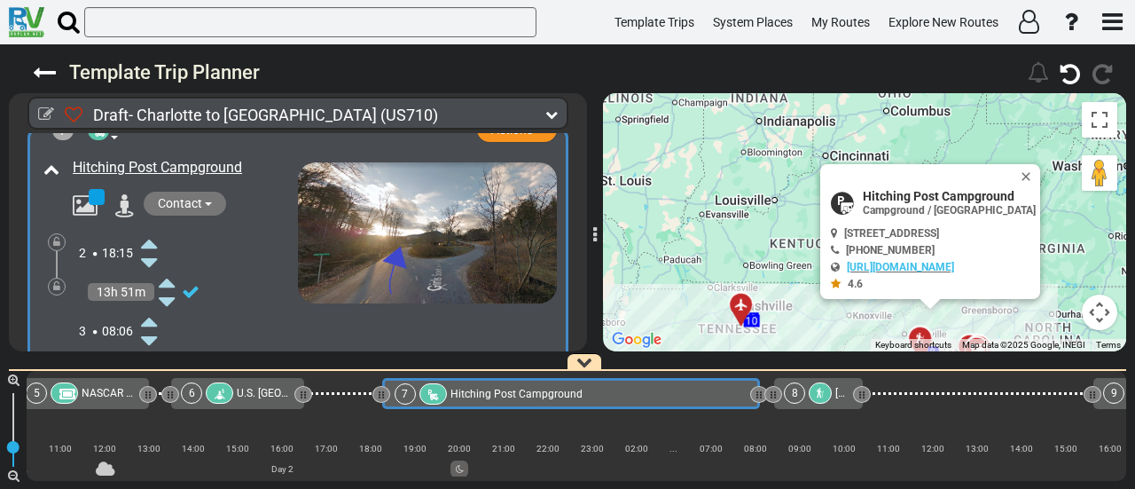
drag, startPoint x: 466, startPoint y: 395, endPoint x: 756, endPoint y: 464, distance: 297.2
click at [756, 464] on div "1 [PERSON_NAME][GEOGRAPHIC_DATA][PERSON_NAME]" at bounding box center [577, 426] width 1100 height 110
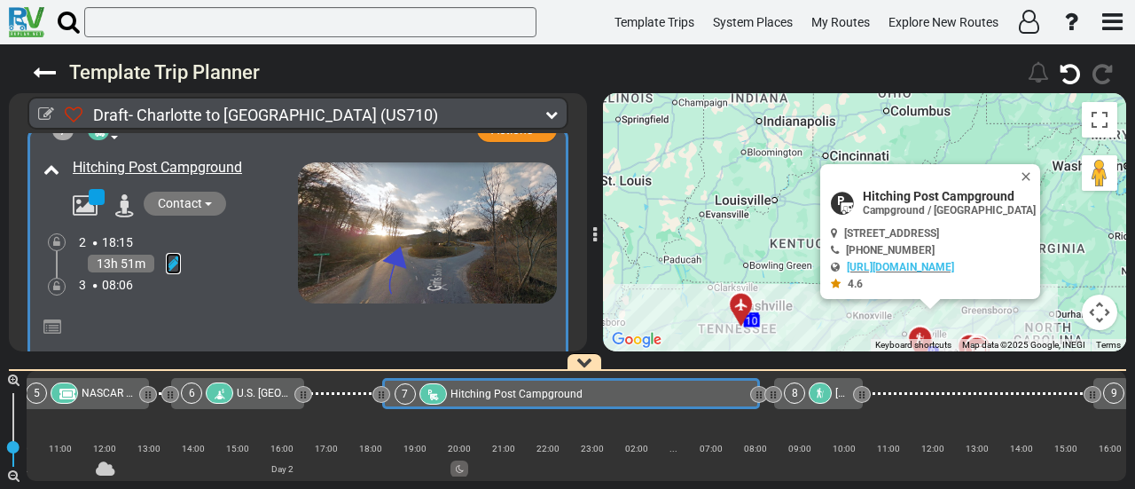
click at [174, 254] on icon at bounding box center [173, 263] width 15 height 18
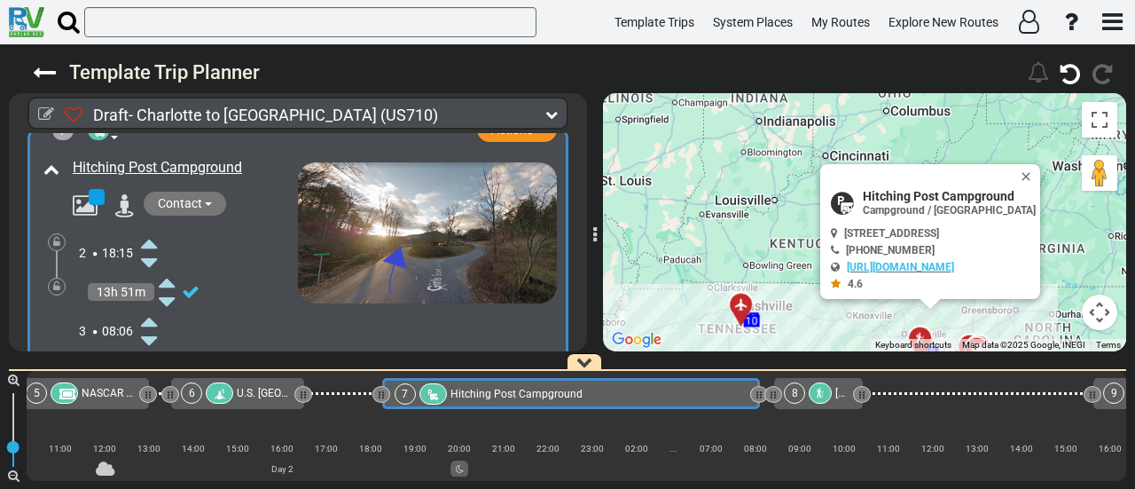
click at [147, 326] on icon at bounding box center [149, 340] width 16 height 28
click at [60, 278] on div at bounding box center [57, 287] width 18 height 18
click at [57, 281] on icon at bounding box center [56, 286] width 7 height 11
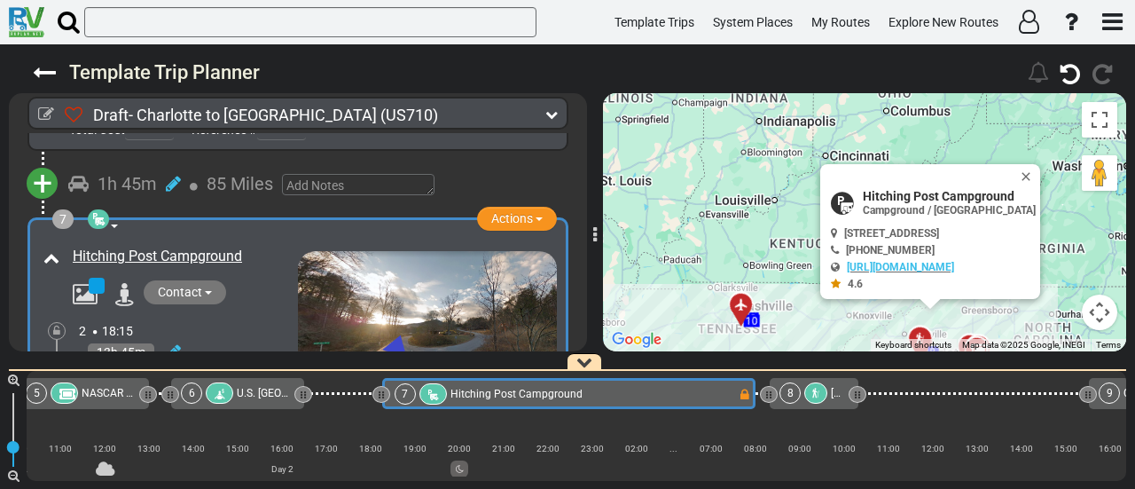
click at [816, 389] on icon at bounding box center [815, 393] width 11 height 11
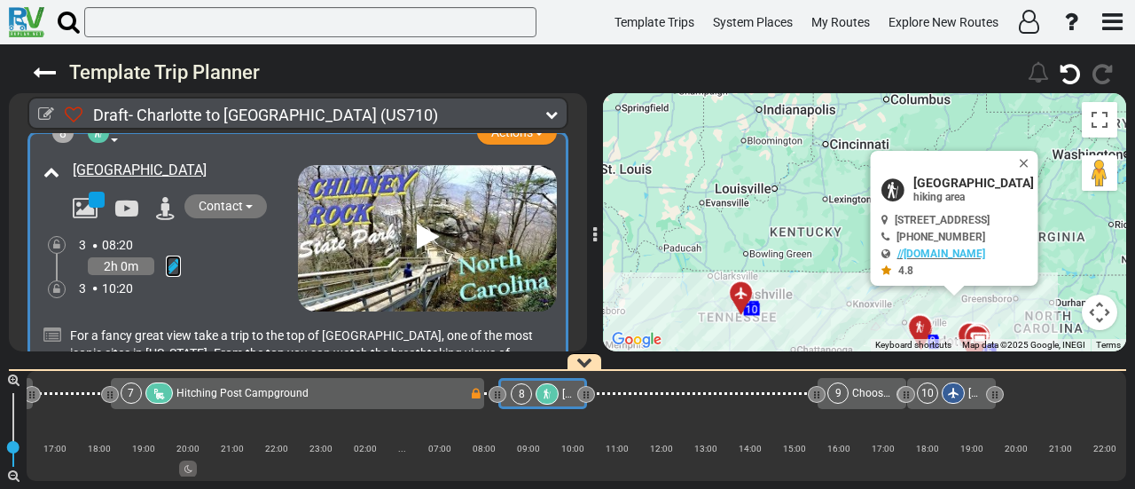
click at [168, 257] on icon at bounding box center [173, 266] width 15 height 18
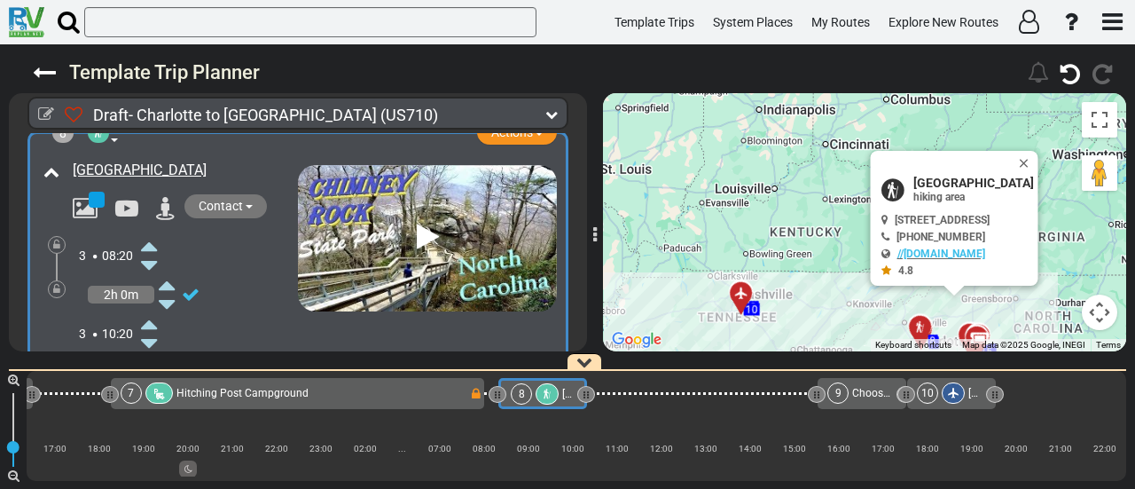
click at [157, 231] on icon at bounding box center [149, 245] width 16 height 28
click at [556, 398] on icon at bounding box center [555, 393] width 11 height 11
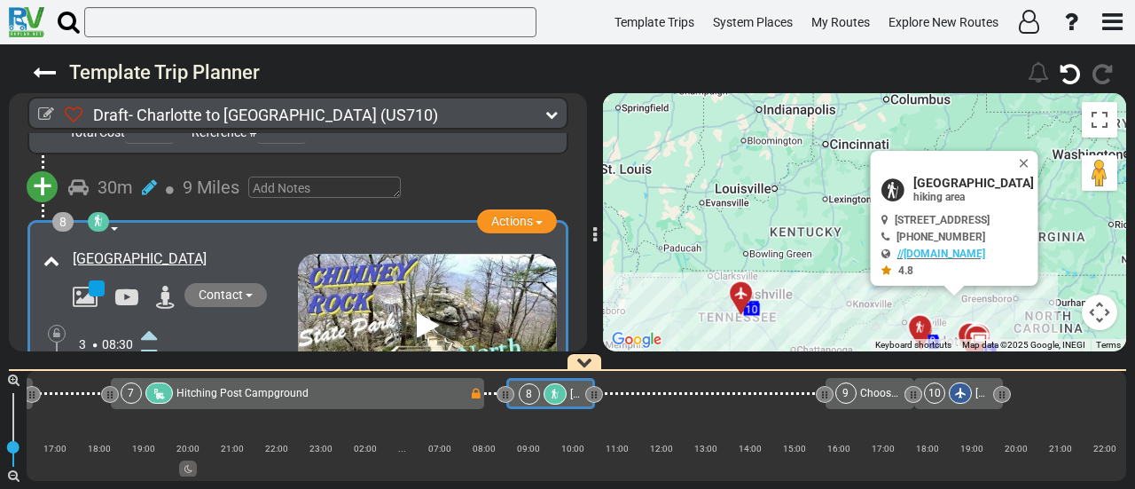
drag, startPoint x: 1061, startPoint y: 155, endPoint x: 1002, endPoint y: 155, distance: 58.5
click at [1038, 155] on button "Close" at bounding box center [1027, 163] width 21 height 25
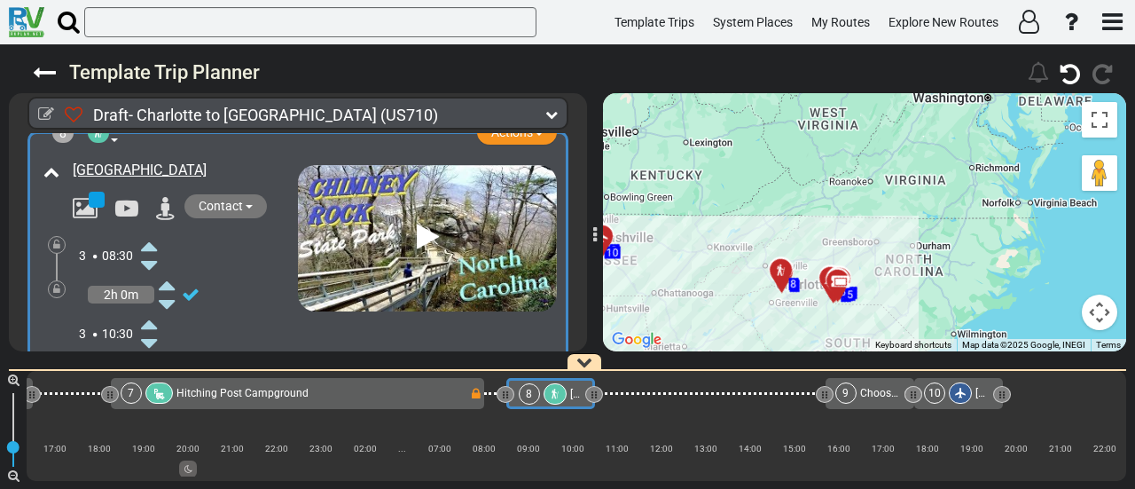
drag, startPoint x: 913, startPoint y: 241, endPoint x: 774, endPoint y: 176, distance: 153.5
click at [774, 176] on div "To activate drag with keyboard, press Alt + Enter. Once in keyboard drag state,…" at bounding box center [864, 222] width 523 height 258
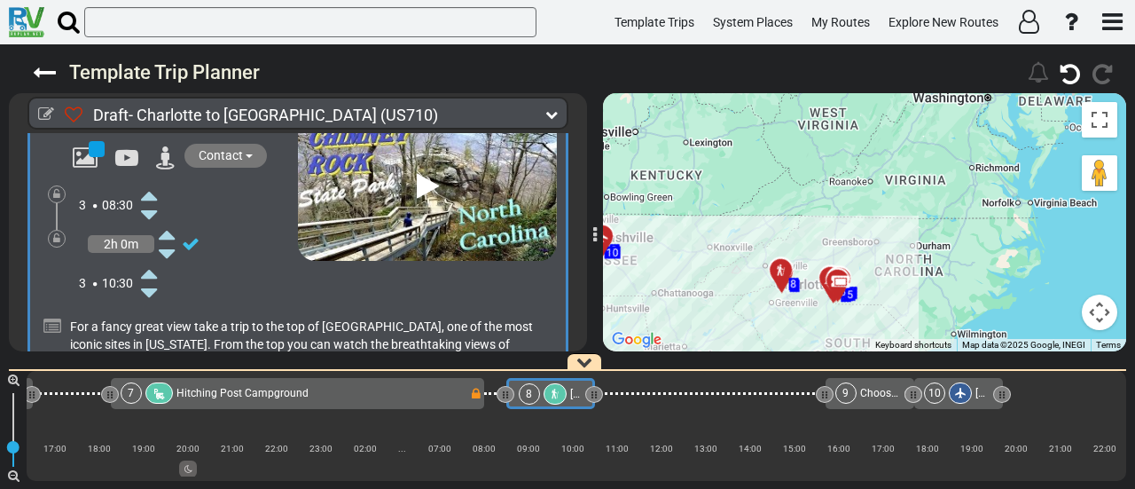
scroll to position [2380, 0]
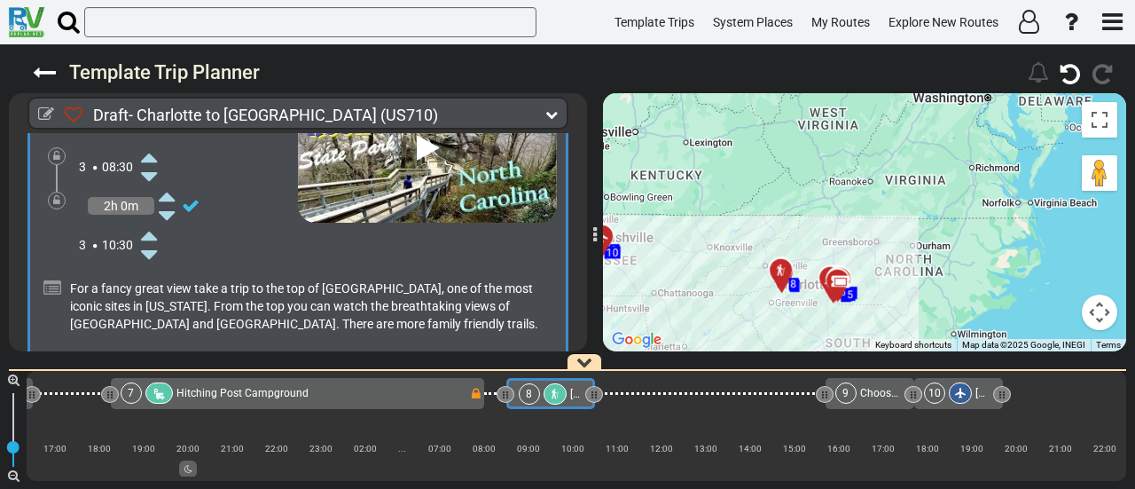
click at [146, 221] on icon at bounding box center [149, 235] width 16 height 28
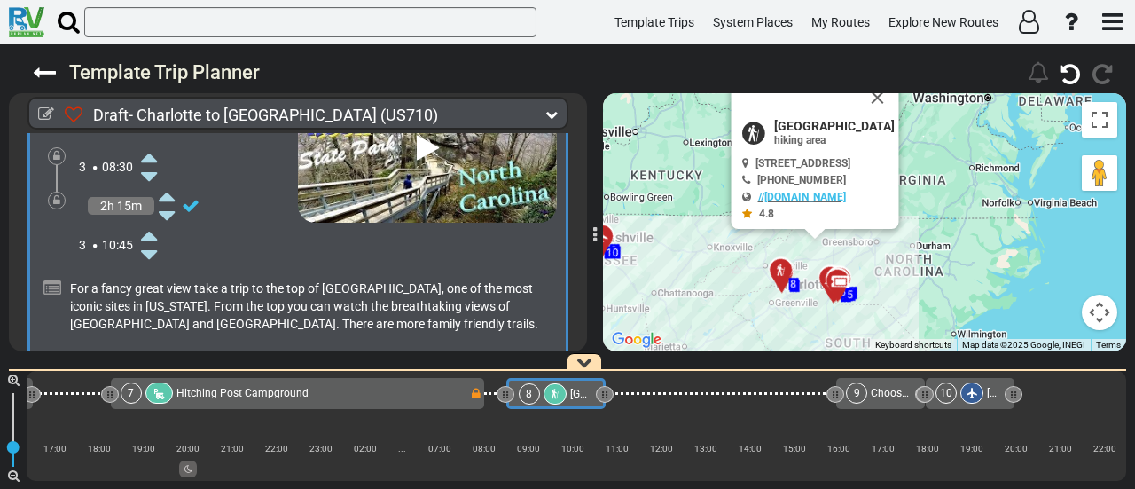
click at [146, 221] on icon at bounding box center [149, 235] width 16 height 28
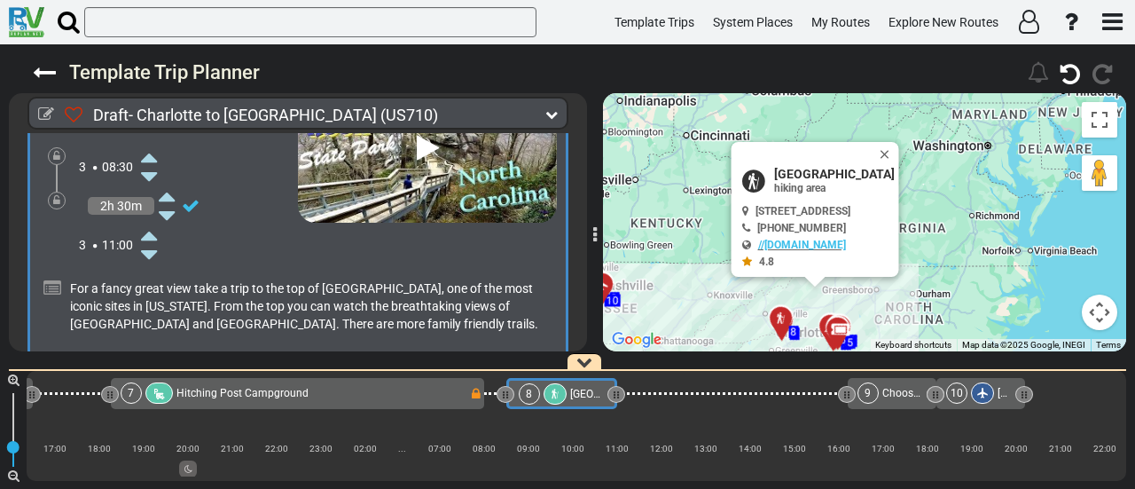
click at [146, 221] on icon at bounding box center [149, 235] width 16 height 28
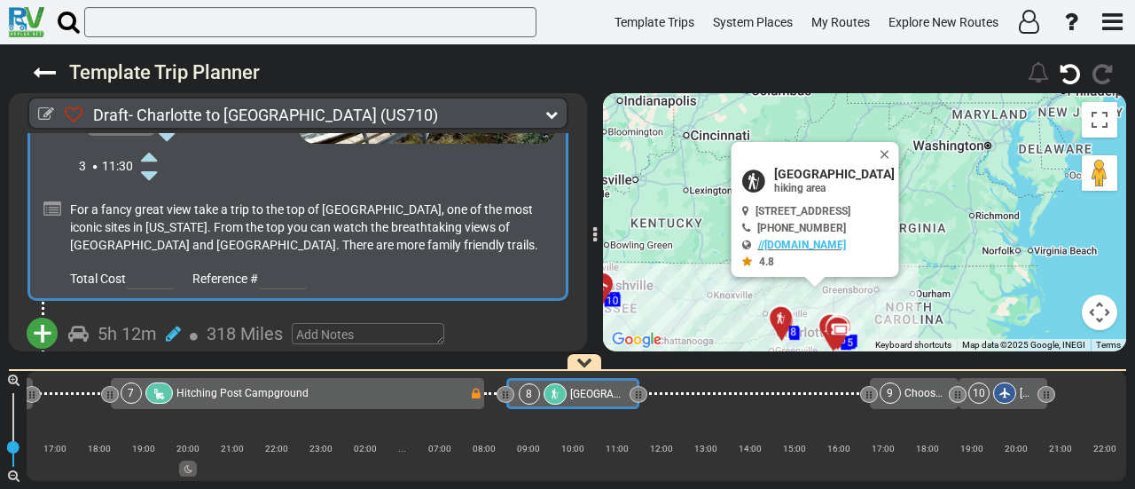
scroll to position [2557, 0]
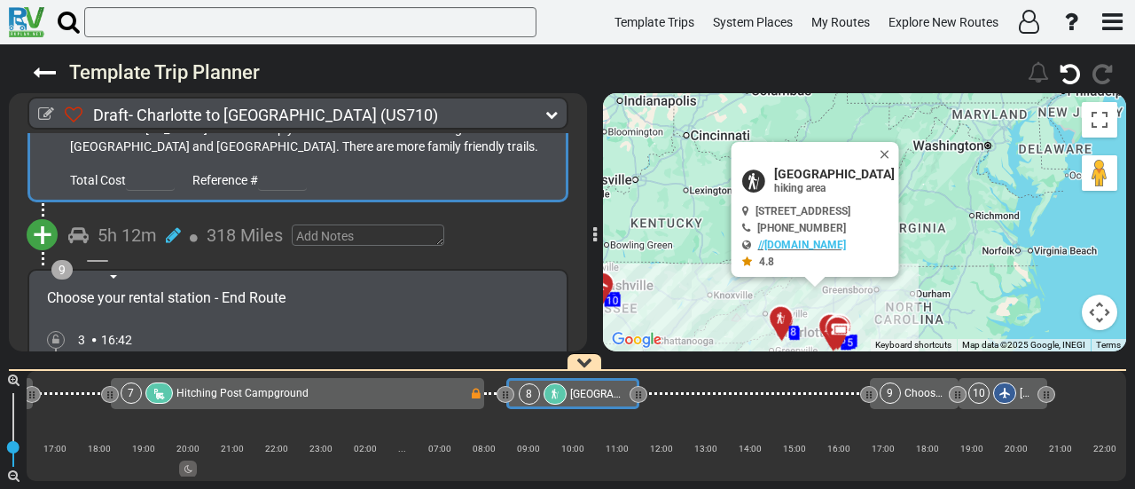
click at [39, 215] on span "+" at bounding box center [43, 235] width 20 height 41
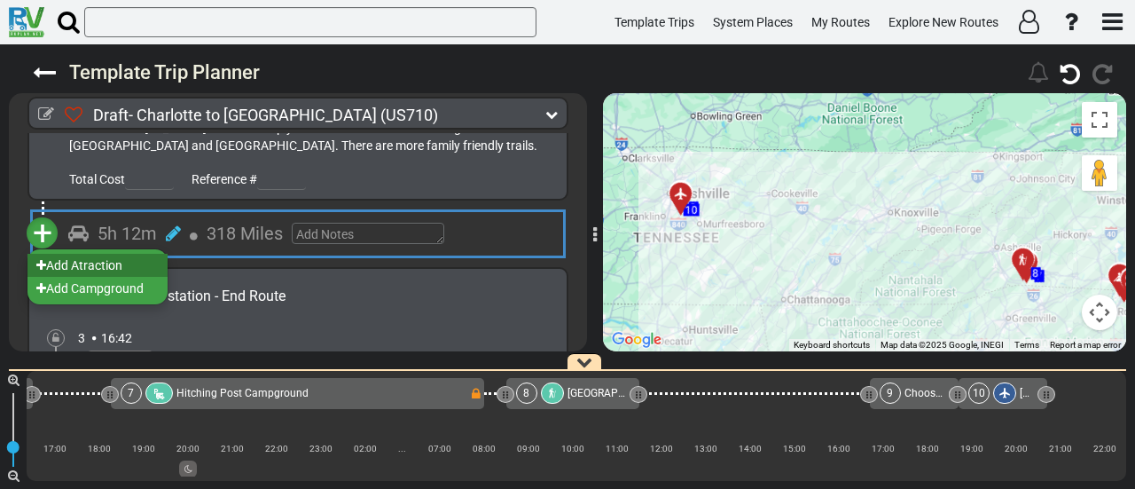
click at [127, 254] on li "Add Atraction" at bounding box center [97, 265] width 140 height 23
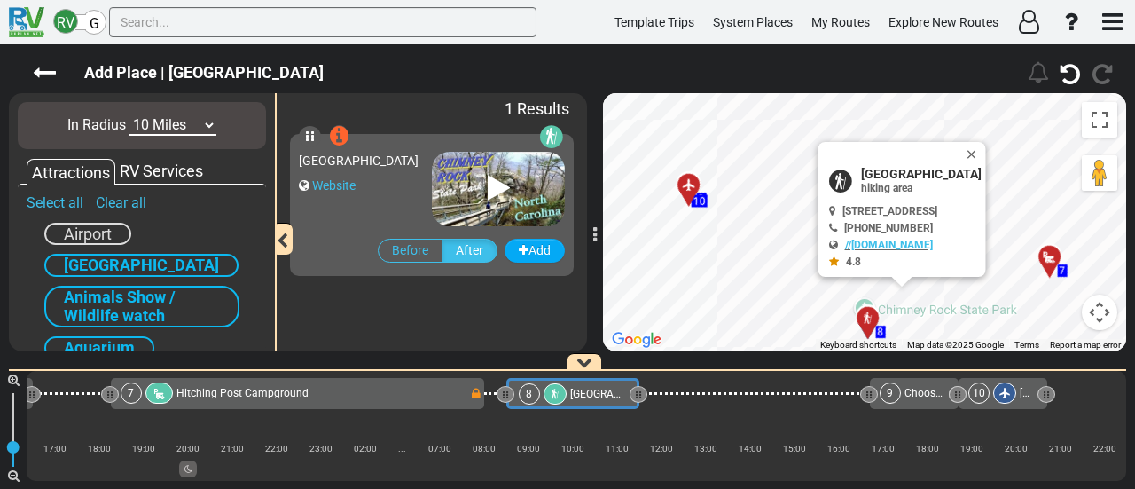
click at [146, 121] on select "10 Miles 50 Miles 100 Miles 250 Miles 500 Miles 1000 Miles" at bounding box center [172, 125] width 87 height 20
select select "number:50"
click at [129, 115] on select "10 Miles 50 Miles 100 Miles 250 Miles 500 Miles 1000 Miles" at bounding box center [172, 125] width 87 height 20
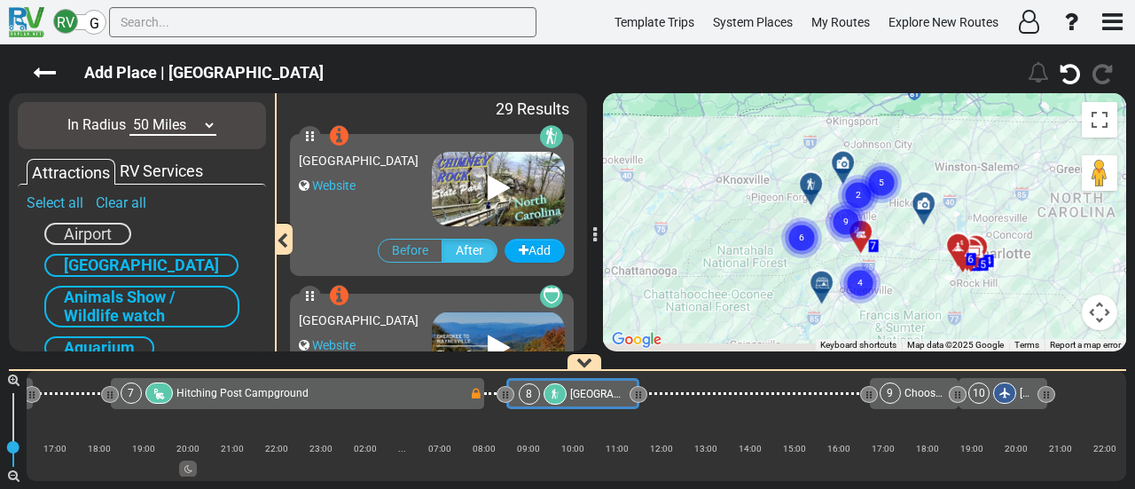
drag, startPoint x: 911, startPoint y: 314, endPoint x: 894, endPoint y: 172, distance: 142.9
click at [894, 172] on icon "5" at bounding box center [881, 183] width 44 height 44
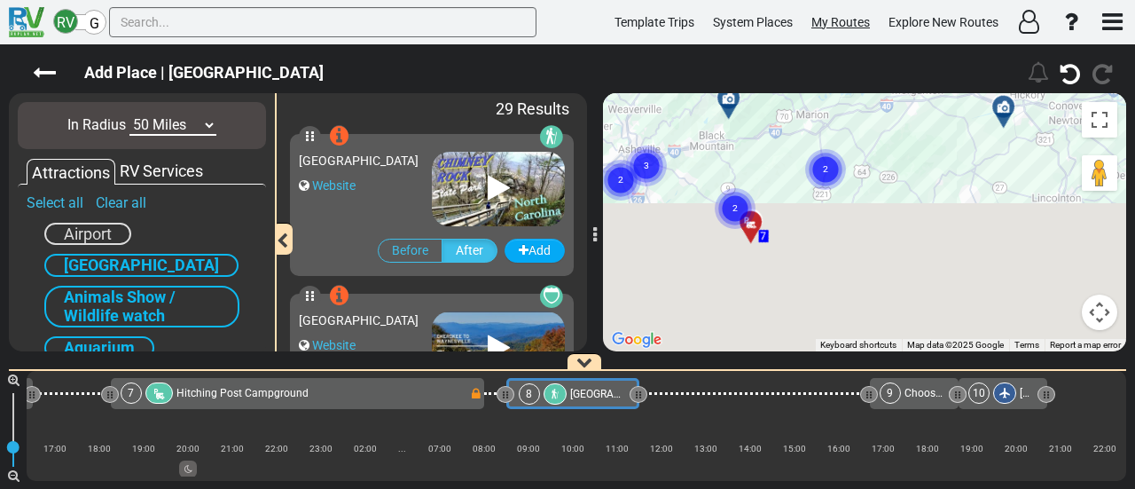
drag, startPoint x: 846, startPoint y: 271, endPoint x: 836, endPoint y: 29, distance: 242.3
click at [836, 29] on div "RV G Template Trips System Places My Routes Explore New Routes" at bounding box center [567, 244] width 1135 height 489
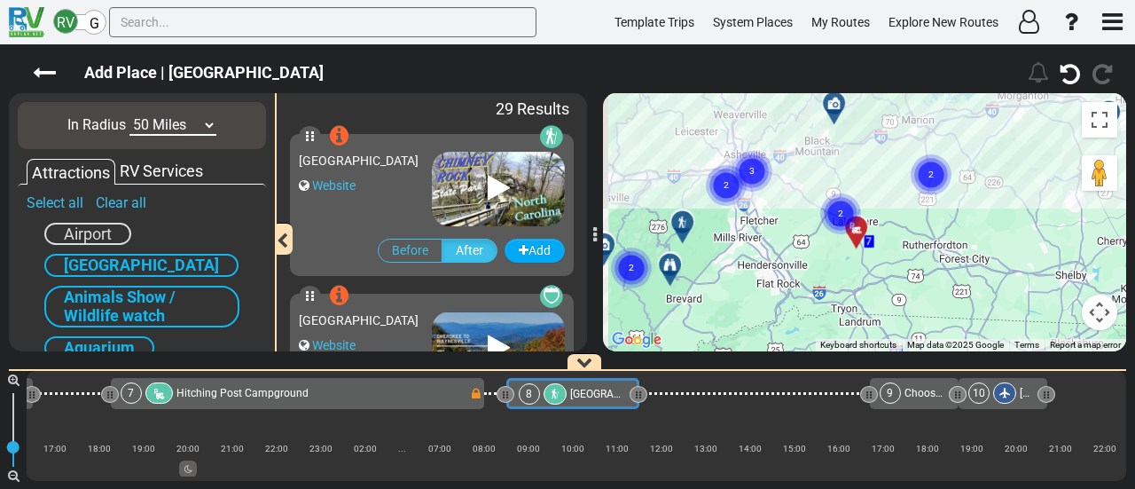
drag, startPoint x: 792, startPoint y: 137, endPoint x: 912, endPoint y: 173, distance: 124.9
click at [912, 173] on div "To activate drag with keyboard, press Alt + Enter. Once in keyboard drag state,…" at bounding box center [864, 222] width 523 height 258
click at [763, 166] on circle "Cluster of 3 markers" at bounding box center [752, 171] width 41 height 41
click at [776, 168] on div at bounding box center [773, 170] width 29 height 27
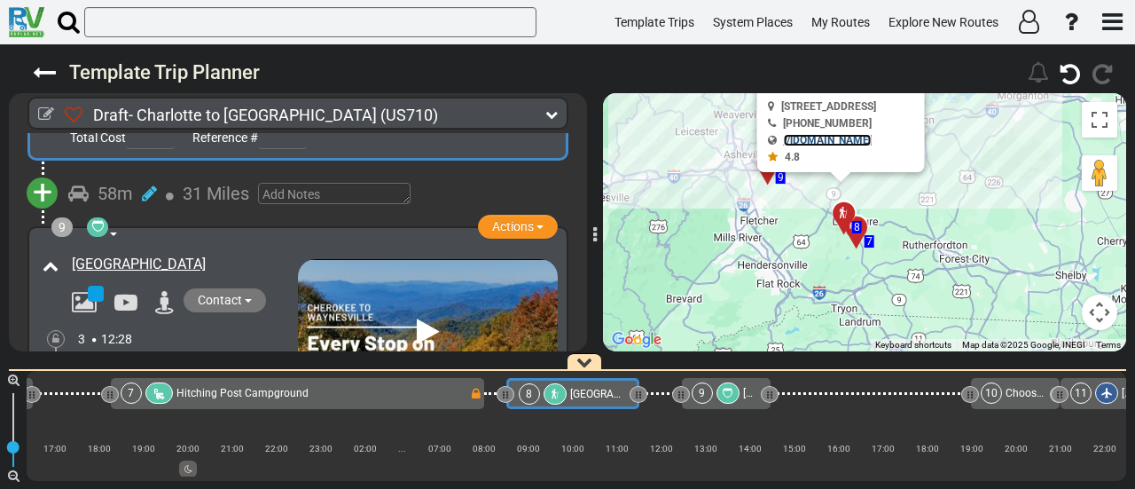
scroll to position [0, 1295]
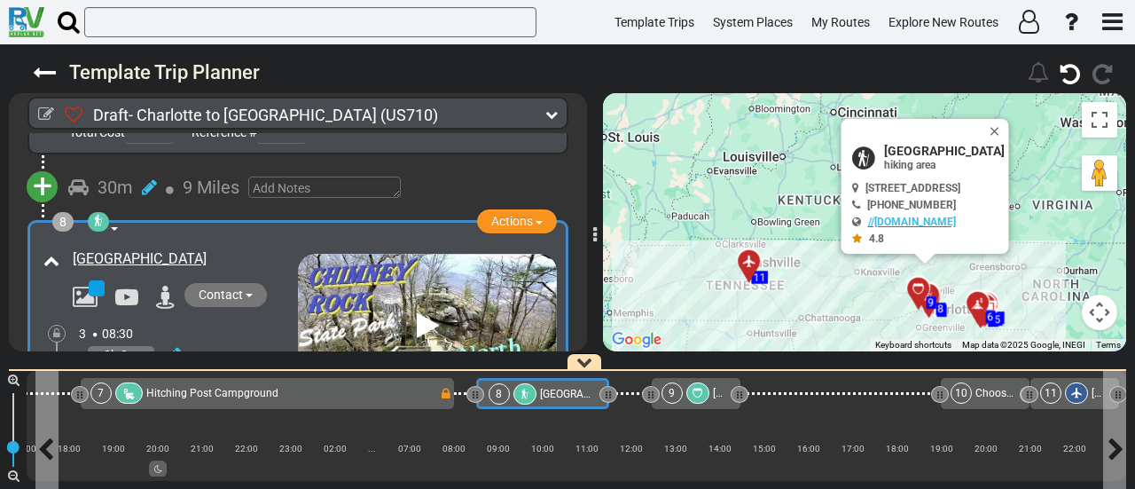
click at [576, 395] on span "[GEOGRAPHIC_DATA]" at bounding box center [591, 394] width 102 height 12
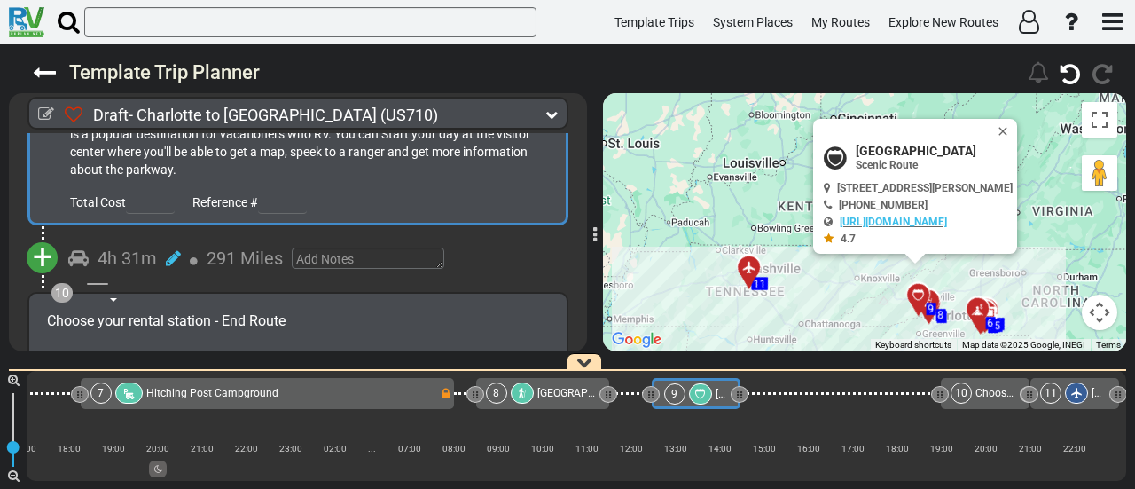
scroll to position [2914, 0]
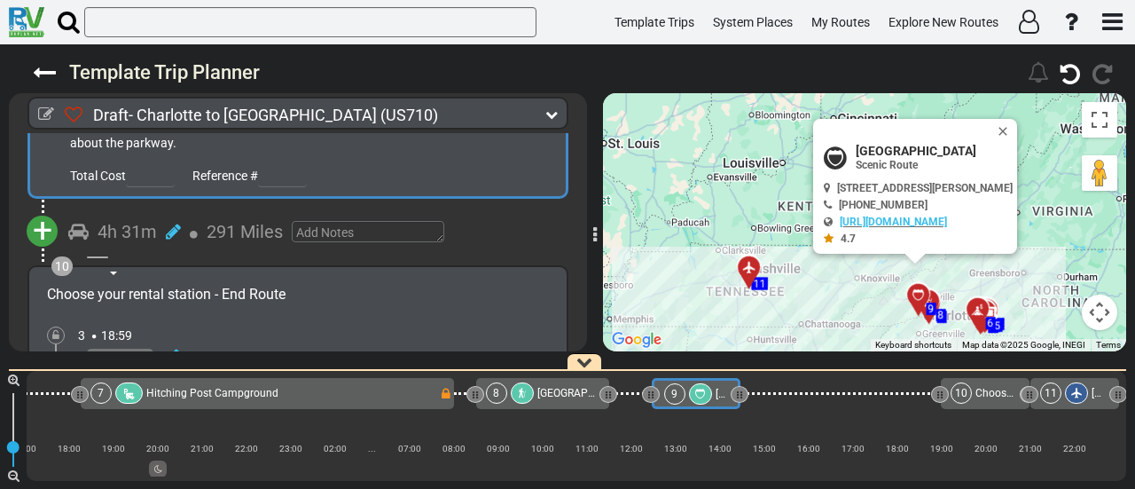
click at [44, 210] on span "+" at bounding box center [43, 230] width 20 height 41
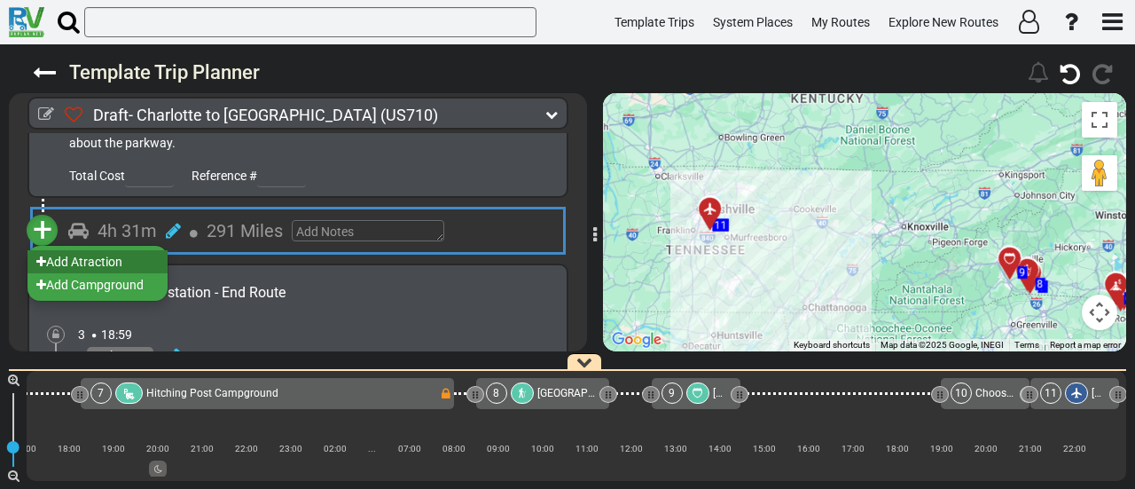
click at [114, 250] on li "Add Atraction" at bounding box center [97, 261] width 140 height 23
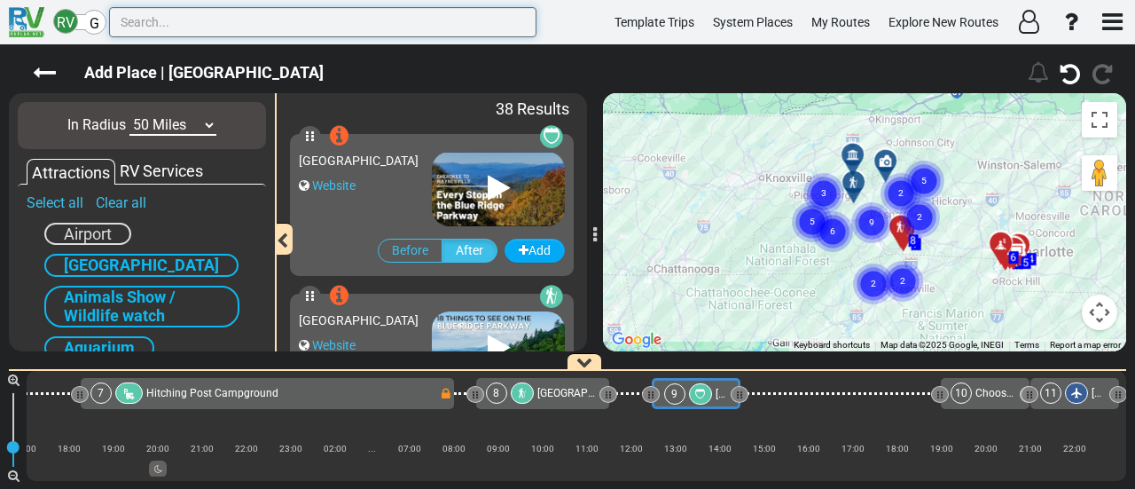
click at [194, 20] on input "text" at bounding box center [322, 22] width 427 height 30
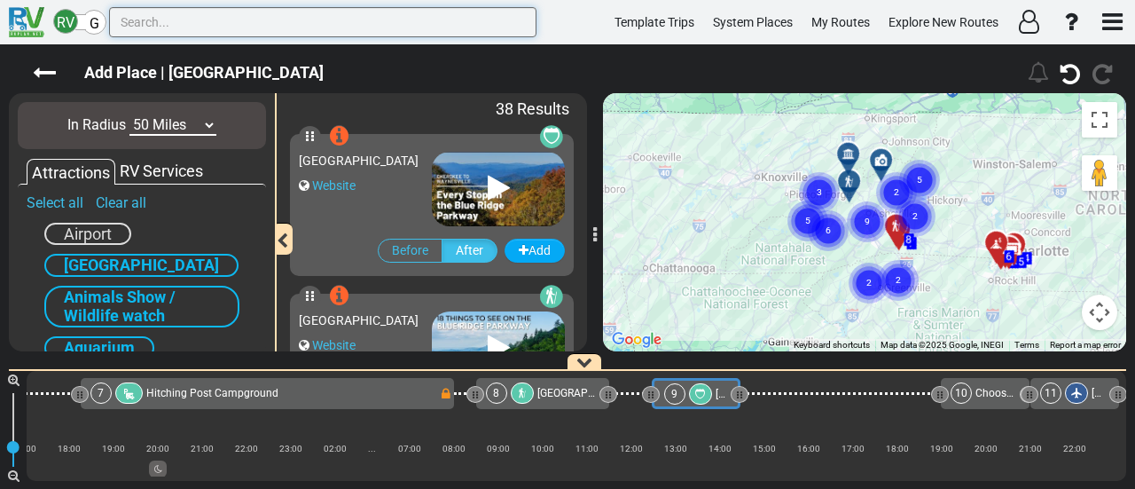
paste input "Lake Lure"
type input "Lake Lure"
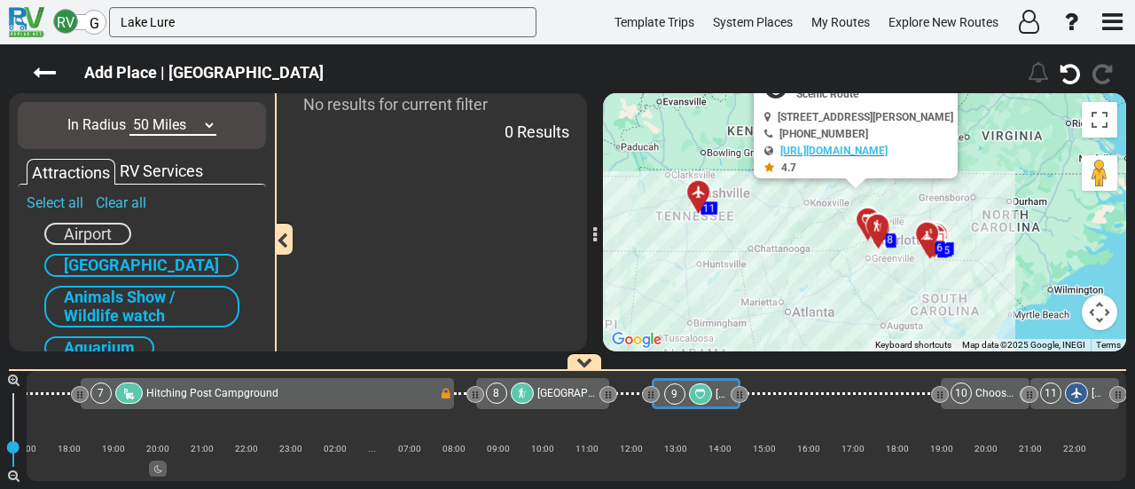
click at [149, 127] on select "10 Miles 50 Miles 100 Miles 250 Miles 500 Miles 1000 Miles" at bounding box center [172, 125] width 87 height 20
drag, startPoint x: 49, startPoint y: 67, endPoint x: 696, endPoint y: 336, distance: 701.2
click at [49, 67] on icon at bounding box center [44, 72] width 23 height 23
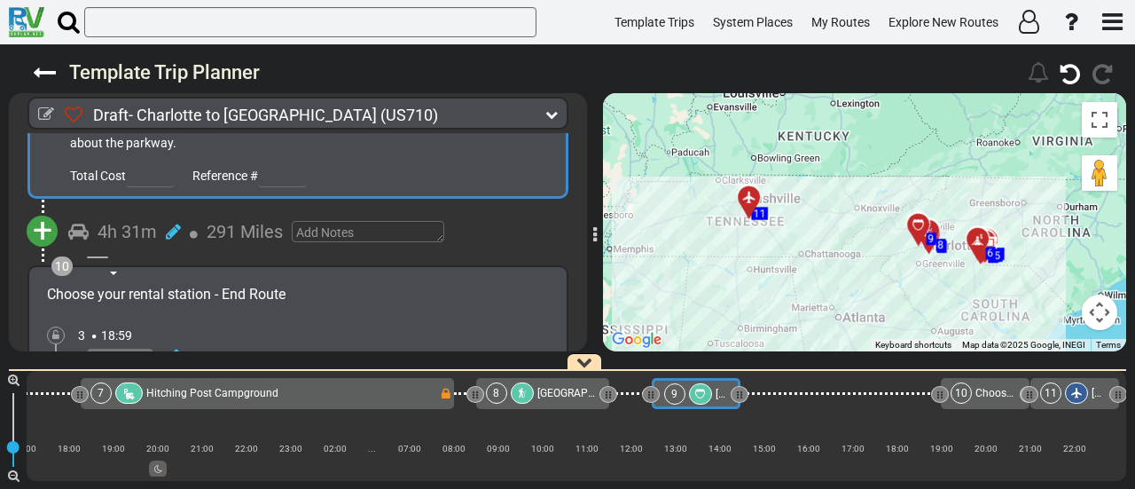
click at [560, 389] on span "[GEOGRAPHIC_DATA]" at bounding box center [588, 393] width 102 height 12
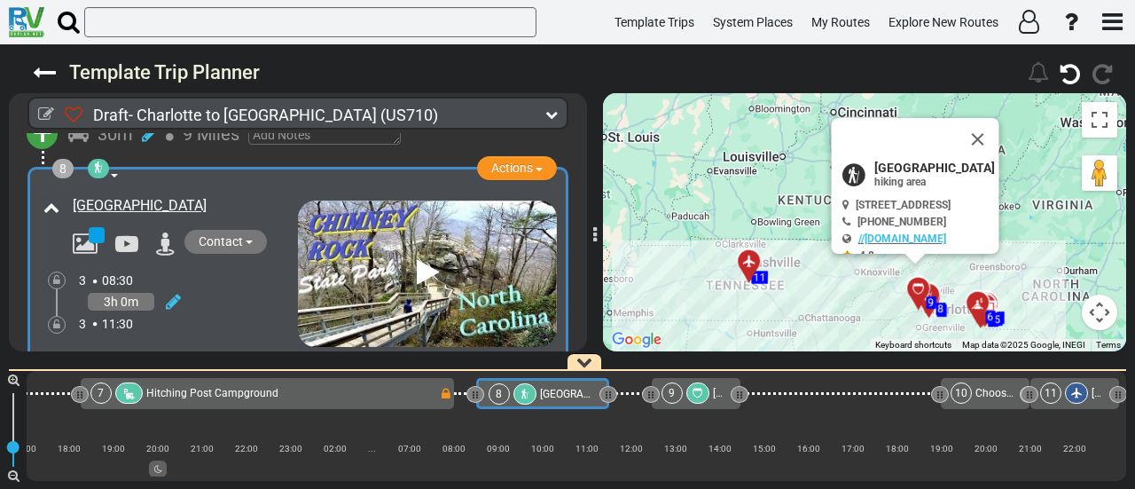
scroll to position [2203, 0]
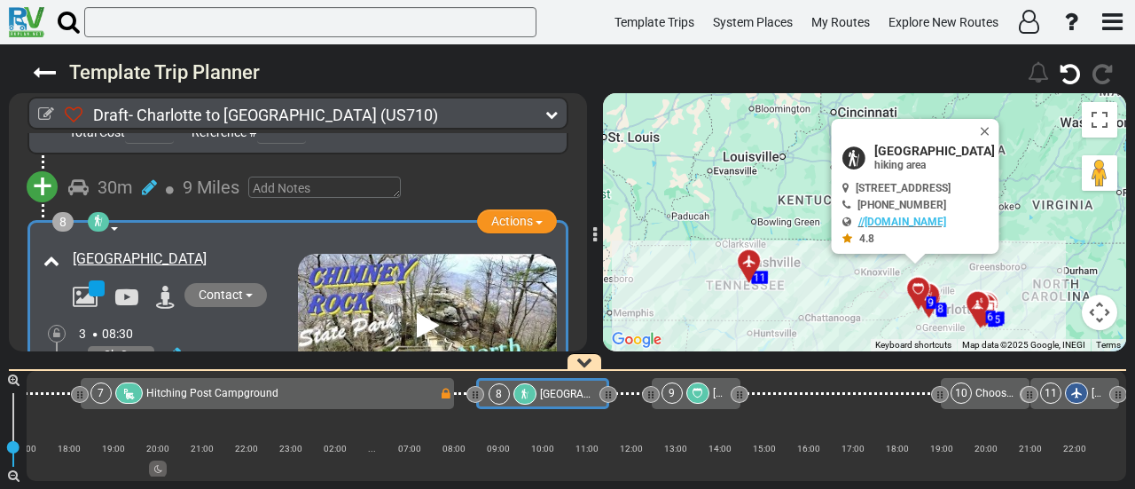
click at [874, 150] on span "[GEOGRAPHIC_DATA]" at bounding box center [934, 151] width 121 height 14
copy div "[GEOGRAPHIC_DATA]"
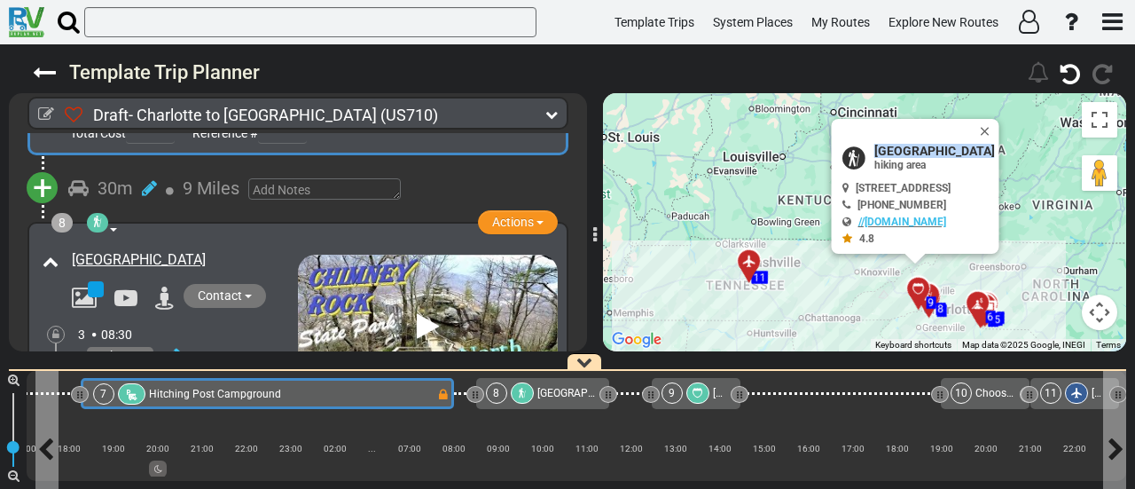
click at [412, 397] on div "7 Hitching Post Campground" at bounding box center [264, 393] width 343 height 21
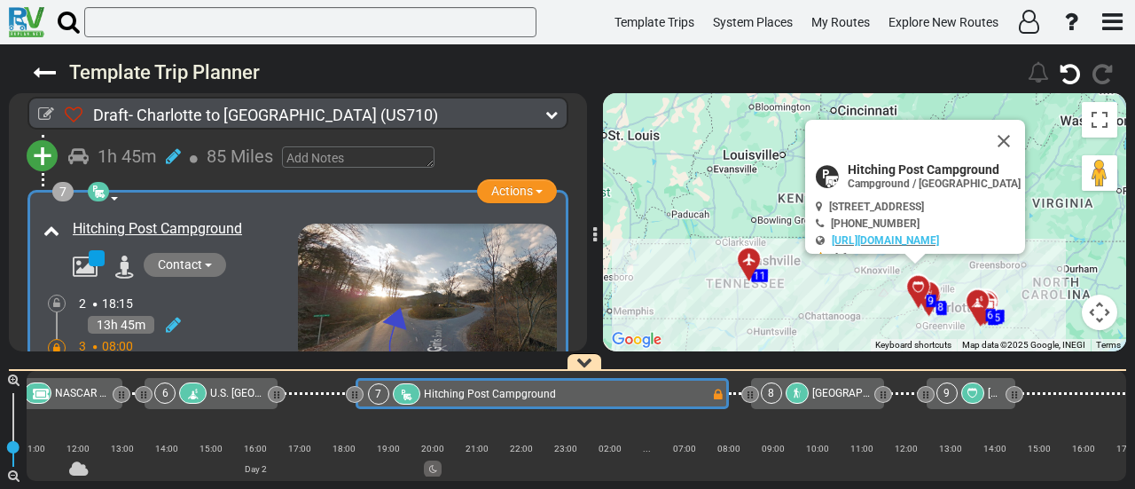
scroll to position [0, 993]
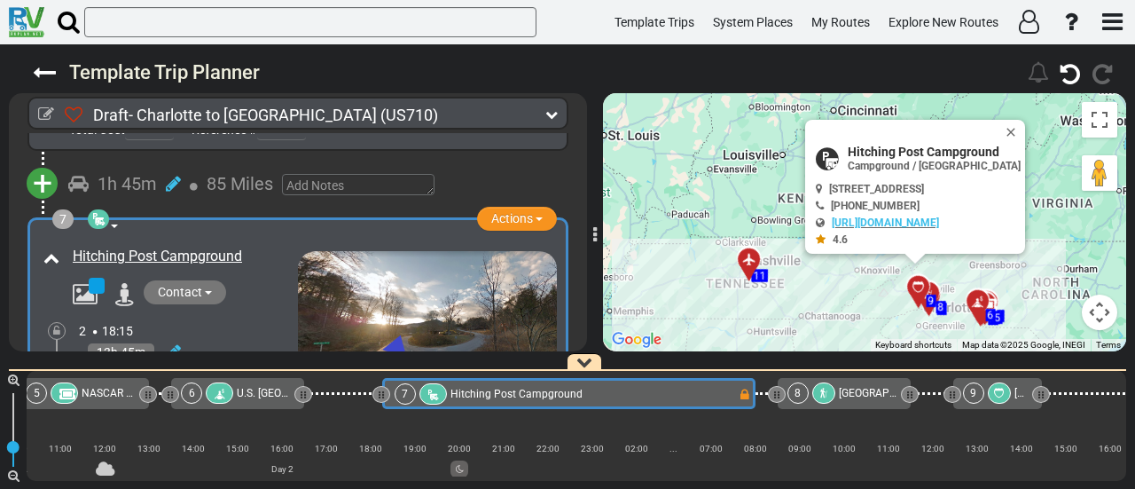
click at [908, 155] on span "Hitching Post Campground" at bounding box center [934, 152] width 173 height 14
copy div "Hitching Post Campground"
click at [810, 393] on div "8" at bounding box center [812, 392] width 51 height 21
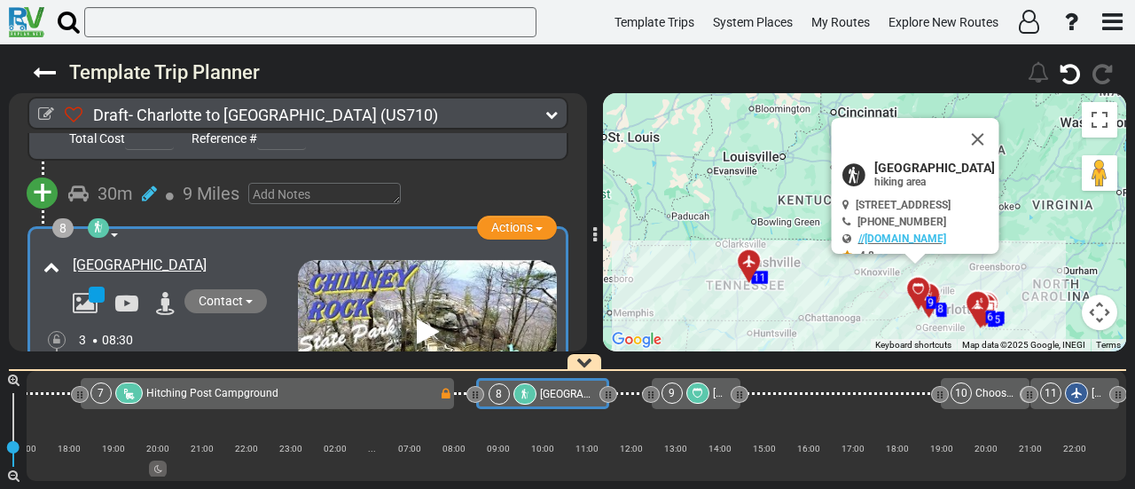
scroll to position [2203, 0]
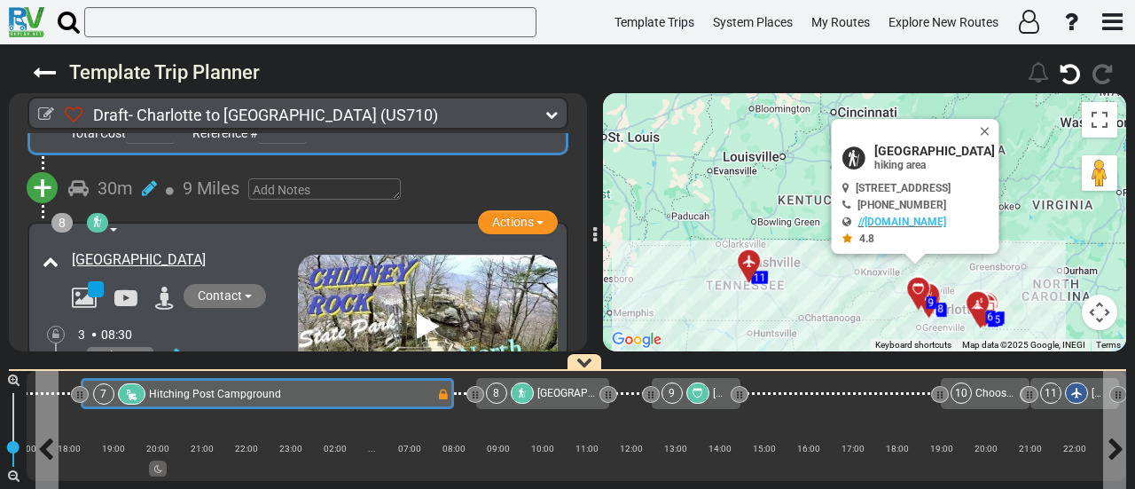
click at [337, 396] on div "7 Hitching Post Campground" at bounding box center [264, 393] width 343 height 21
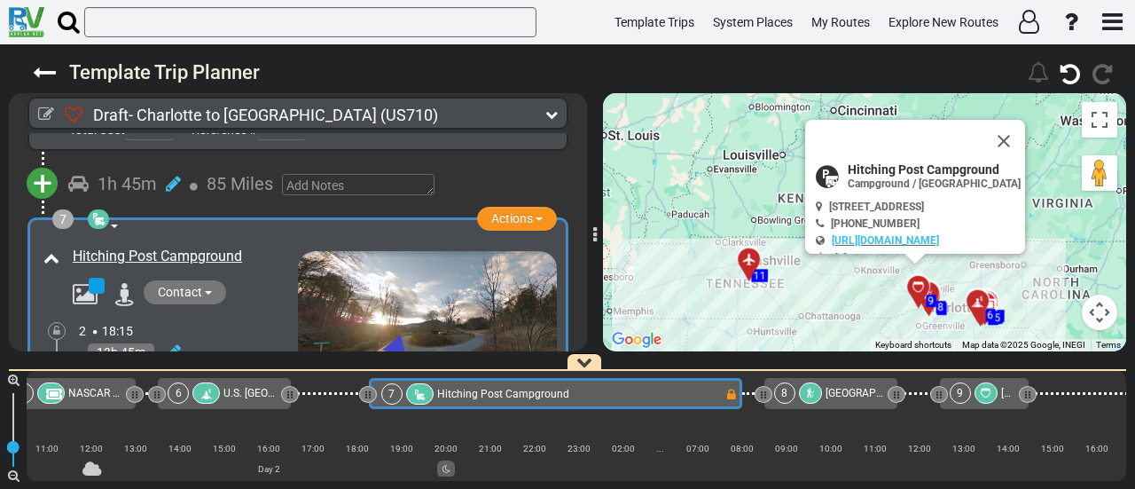
scroll to position [0, 993]
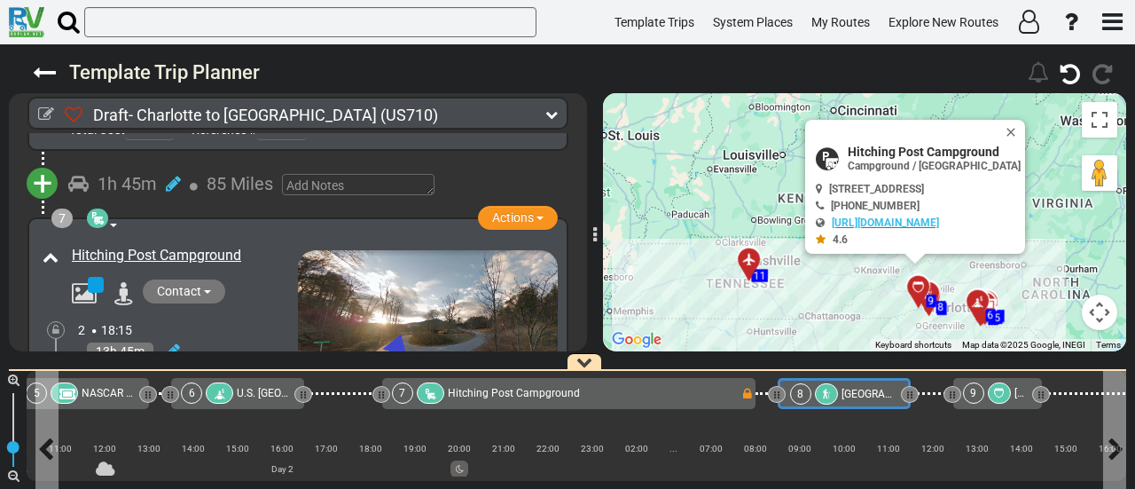
click at [834, 388] on div "8" at bounding box center [815, 393] width 51 height 21
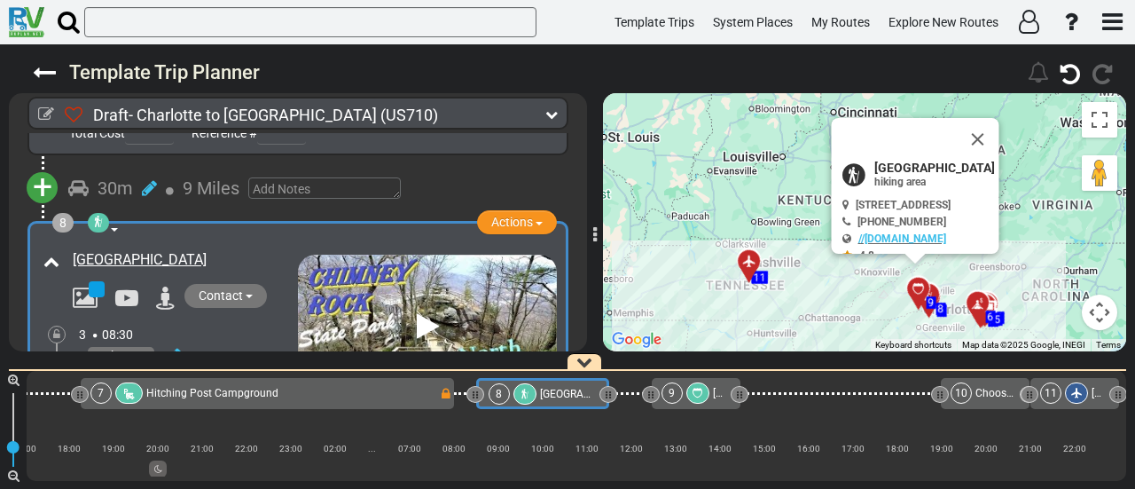
scroll to position [2203, 0]
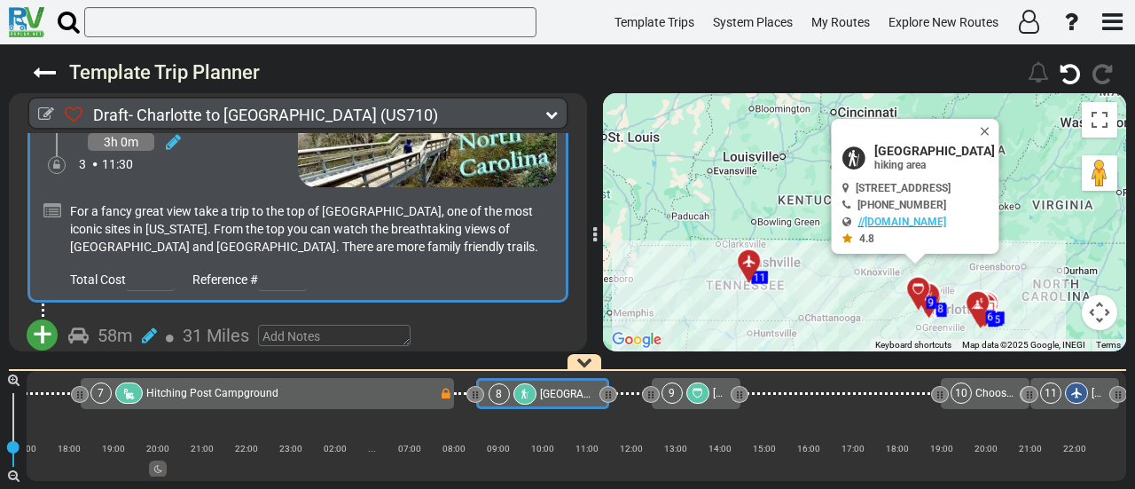
click at [53, 319] on button "+" at bounding box center [42, 334] width 31 height 31
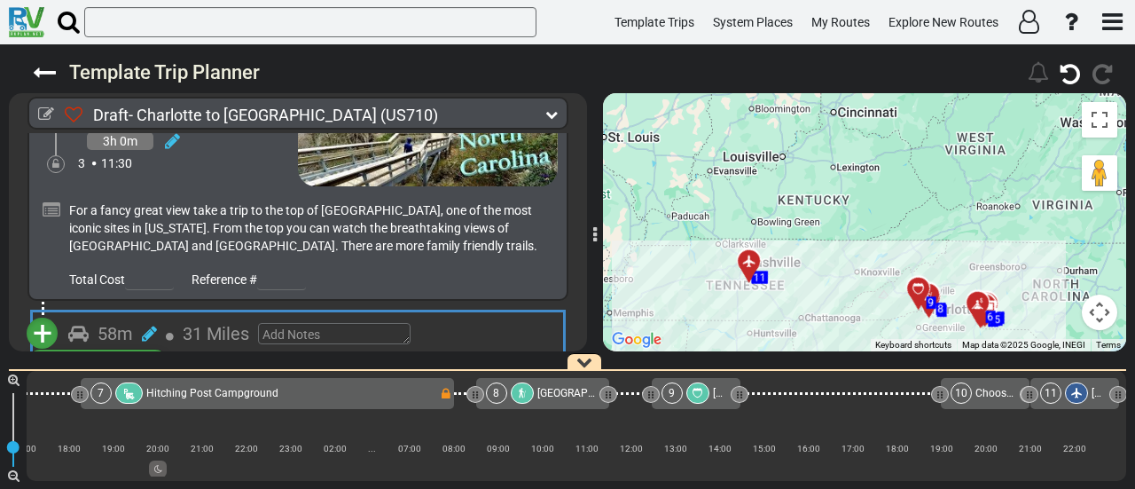
scroll to position [2416, 0]
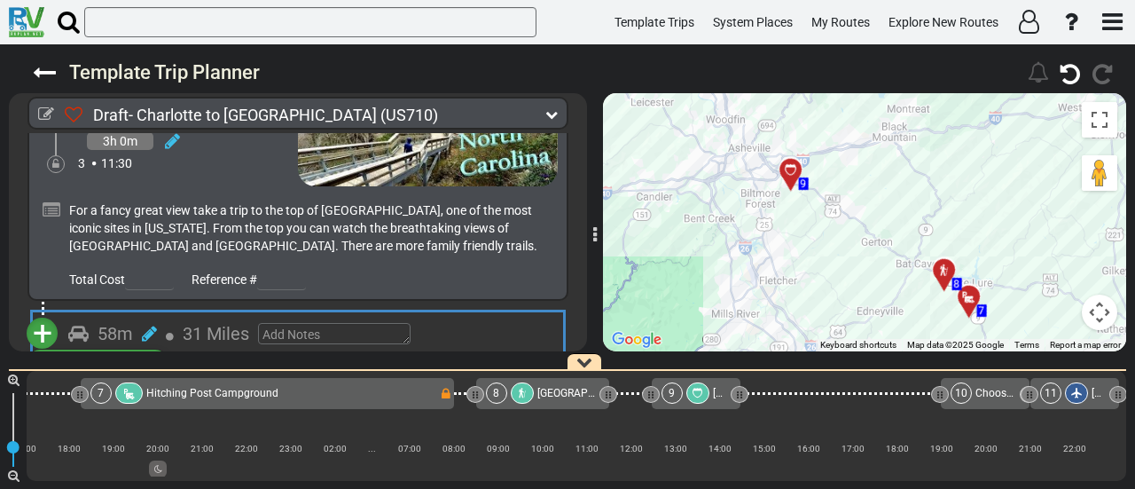
click at [127, 354] on li "Add Atraction" at bounding box center [97, 365] width 140 height 23
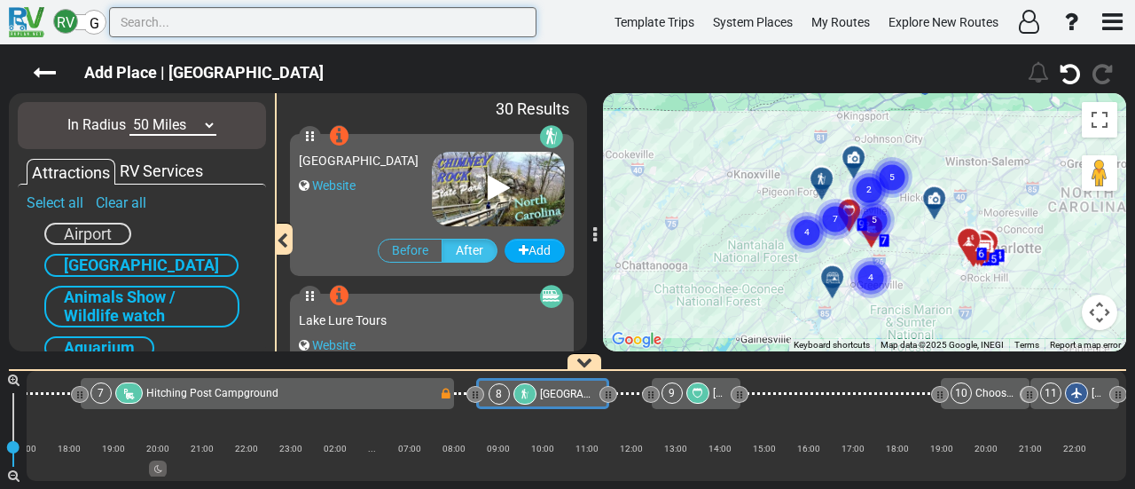
click at [260, 30] on input "text" at bounding box center [322, 22] width 427 height 30
paste input "Lake Lure Tours"
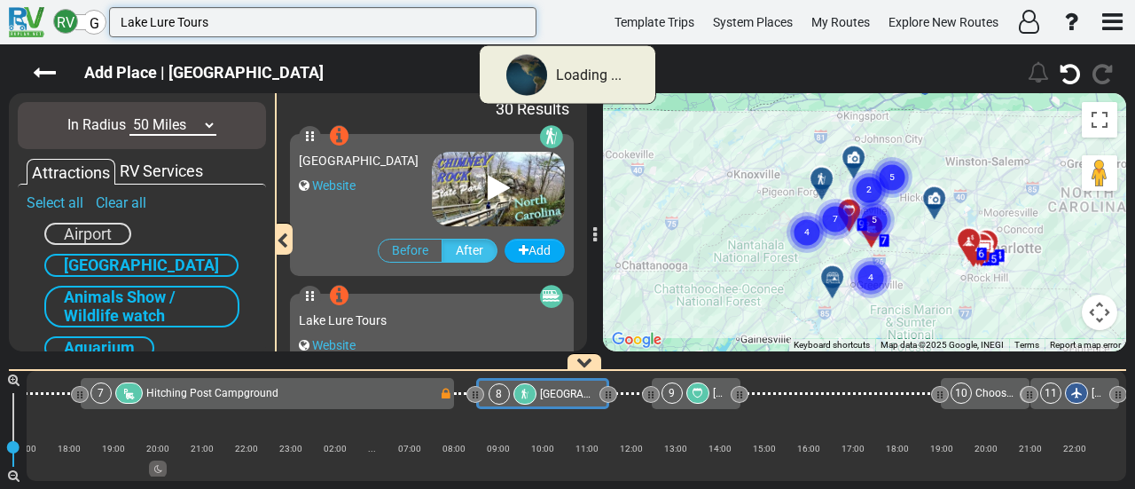
type input "Lake Lure Tours"
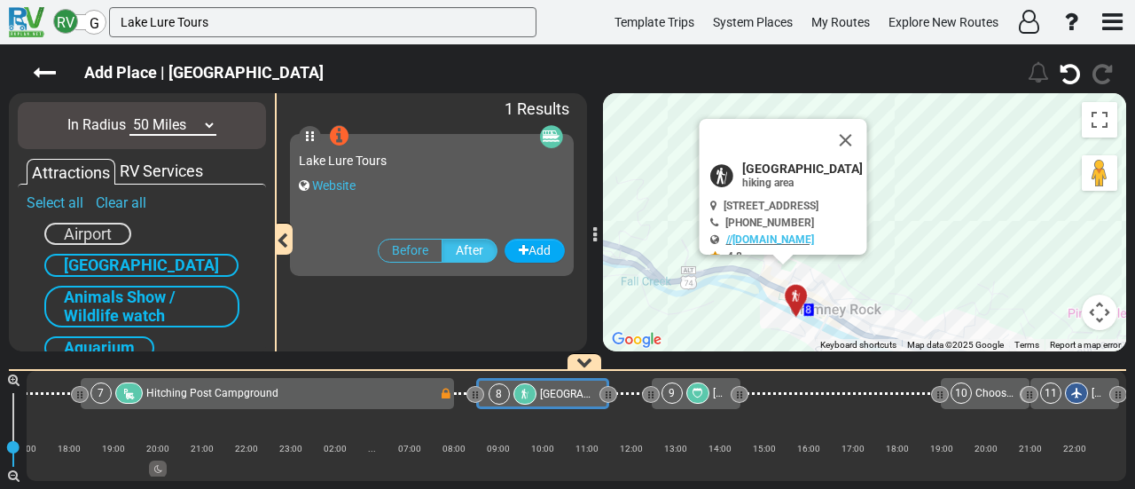
click at [1093, 315] on button "Map camera controls" at bounding box center [1099, 311] width 35 height 35
click at [1066, 317] on button "Zoom out" at bounding box center [1055, 311] width 35 height 35
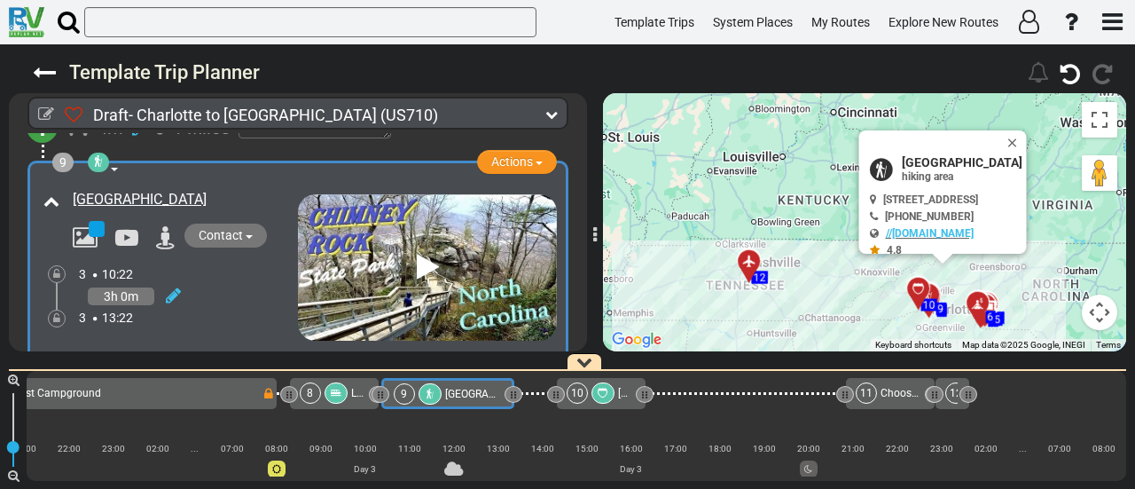
scroll to position [2658, 0]
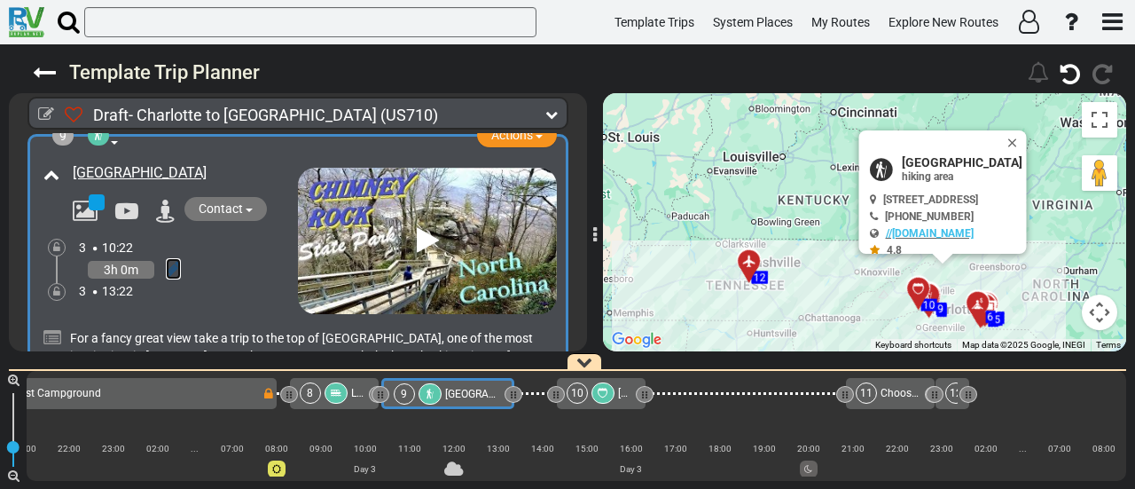
drag, startPoint x: 176, startPoint y: 240, endPoint x: 160, endPoint y: 226, distance: 22.0
click at [176, 260] on icon at bounding box center [173, 269] width 15 height 18
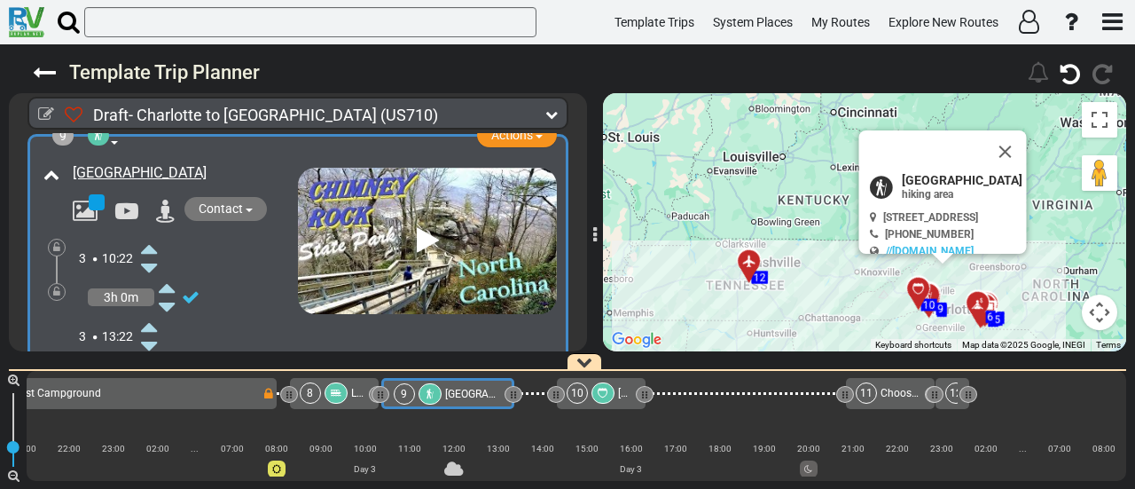
drag, startPoint x: 153, startPoint y: 218, endPoint x: 172, endPoint y: 276, distance: 60.6
click at [153, 234] on icon at bounding box center [149, 248] width 16 height 28
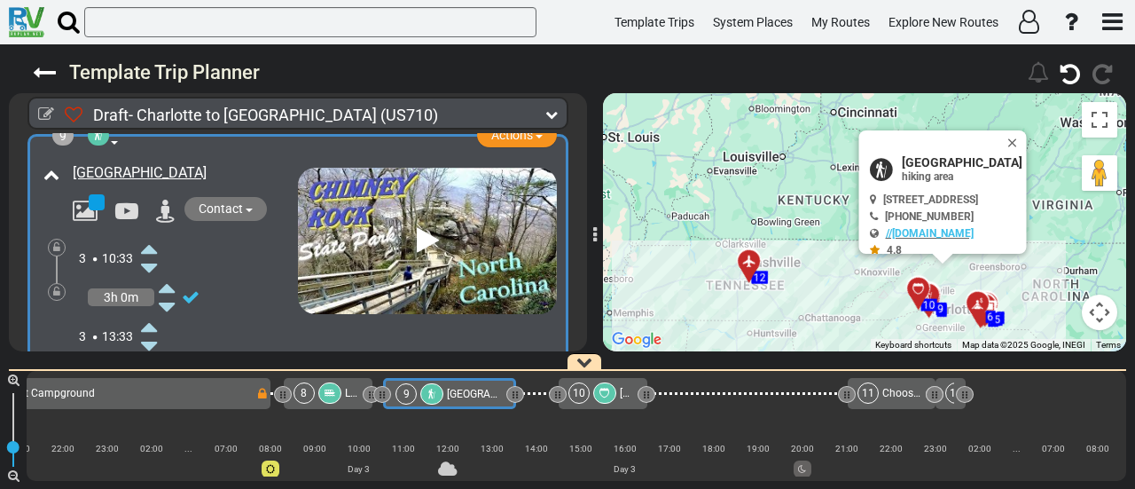
scroll to position [0, 1480]
click at [332, 391] on icon at bounding box center [328, 393] width 11 height 11
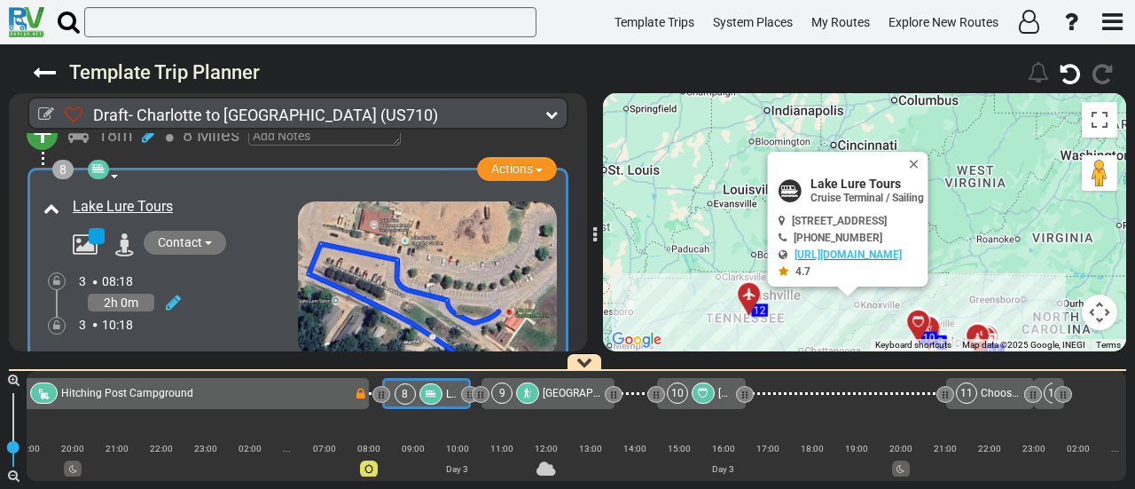
scroll to position [2291, 0]
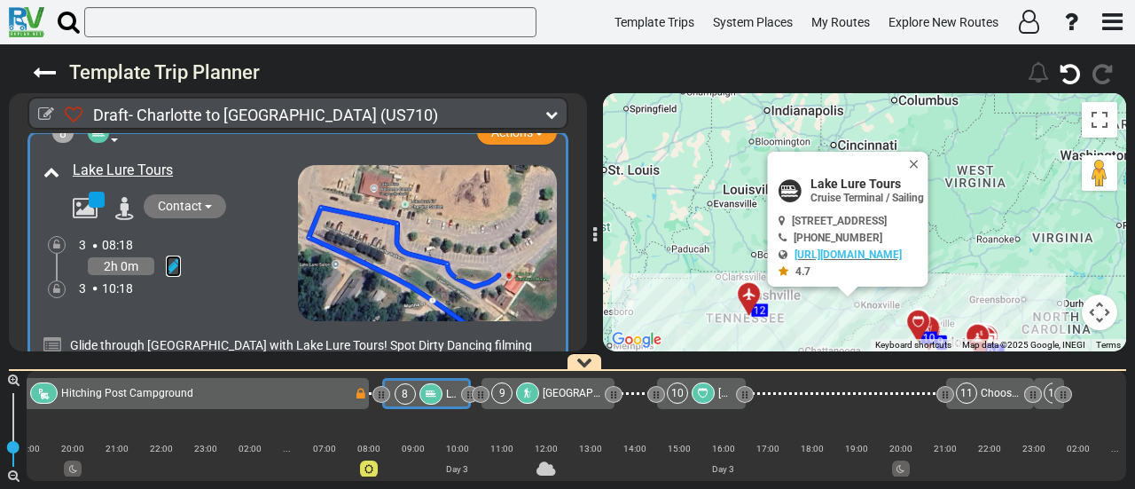
click at [177, 257] on icon at bounding box center [173, 266] width 15 height 18
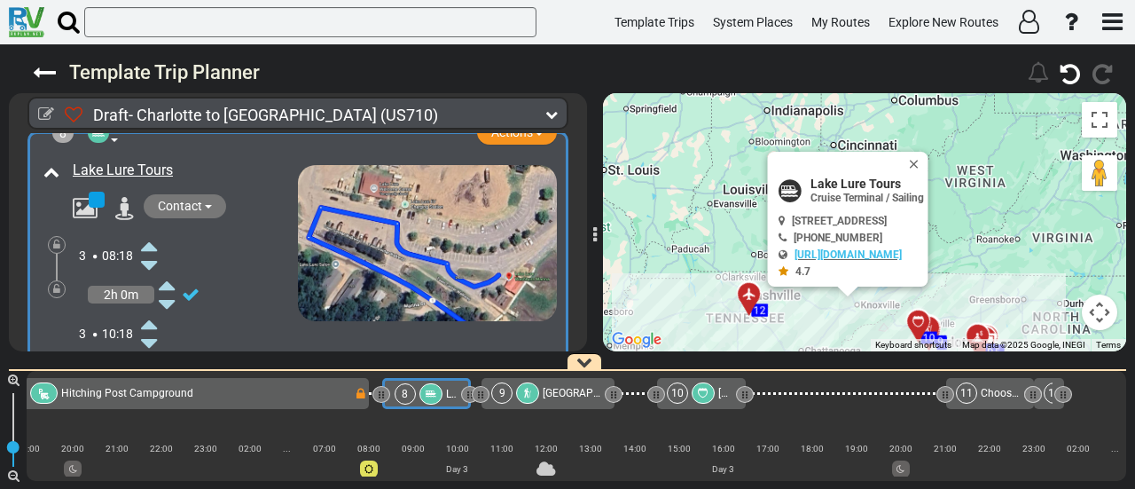
click at [153, 231] on icon at bounding box center [149, 245] width 16 height 28
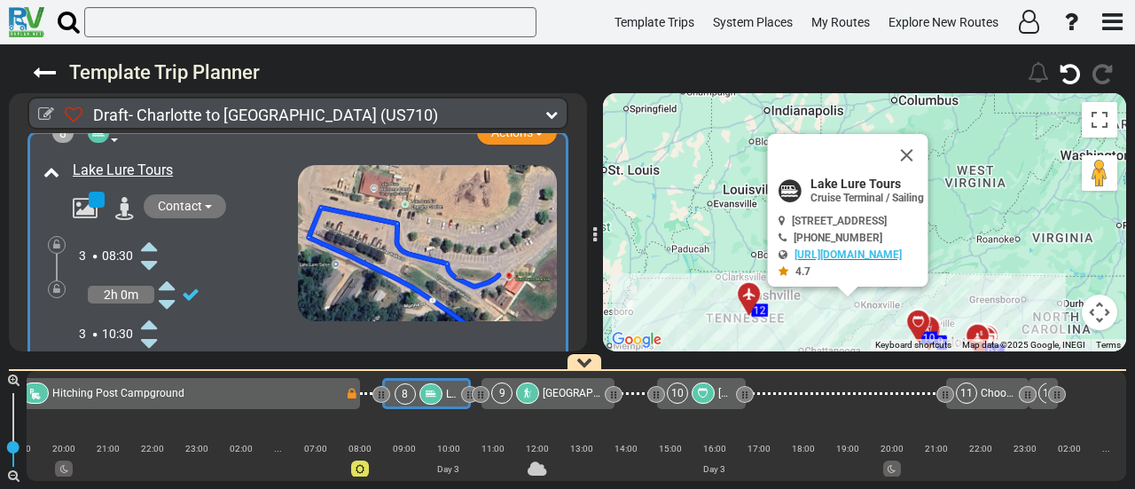
scroll to position [0, 1389]
click at [834, 177] on span "Lake Lure Tours" at bounding box center [867, 183] width 114 height 14
copy div "Lake Lure Tours"
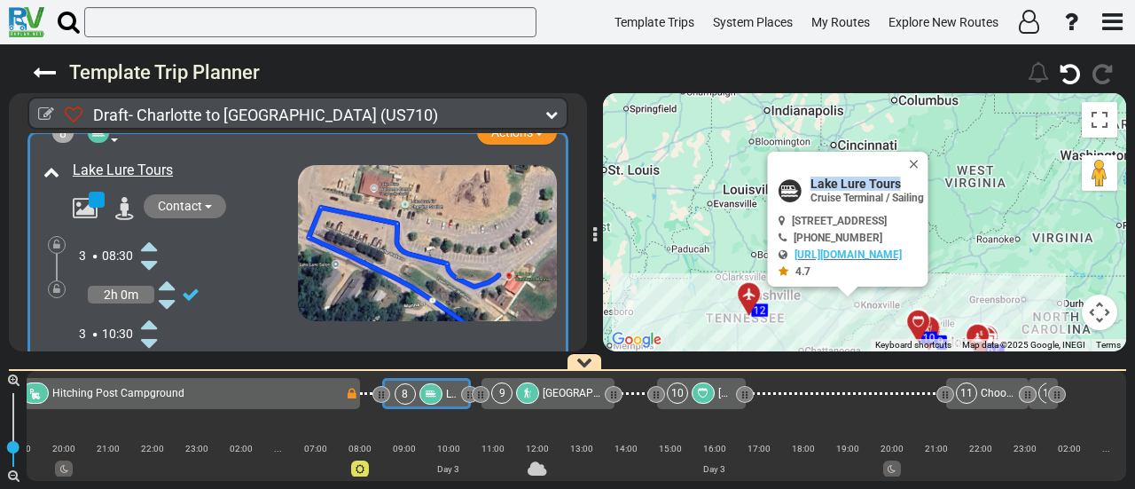
click at [317, 391] on div "7 Hitching Post Campground" at bounding box center [170, 392] width 348 height 21
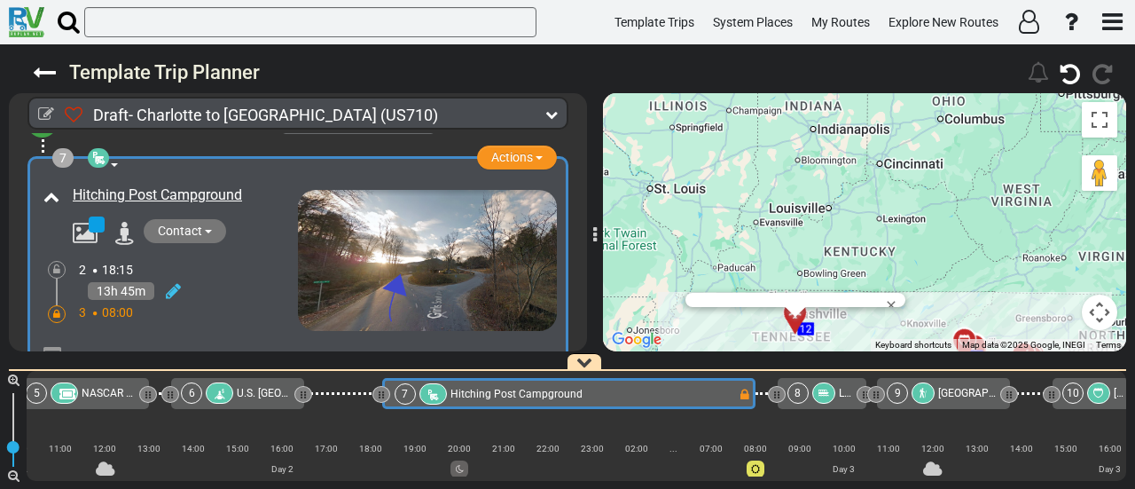
scroll to position [1971, 0]
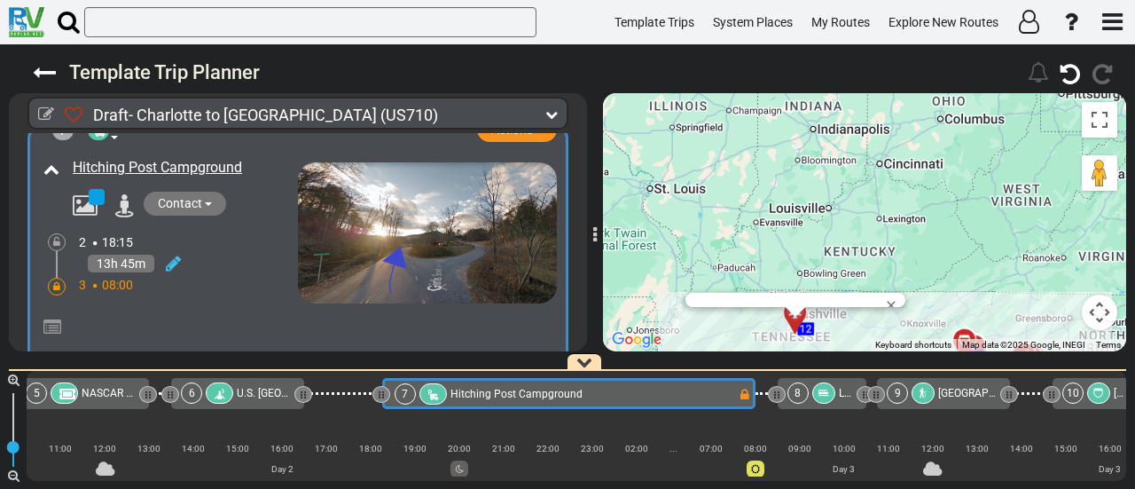
click at [51, 278] on div at bounding box center [57, 287] width 18 height 18
click at [55, 281] on icon at bounding box center [56, 286] width 7 height 11
click at [174, 254] on icon at bounding box center [173, 263] width 15 height 18
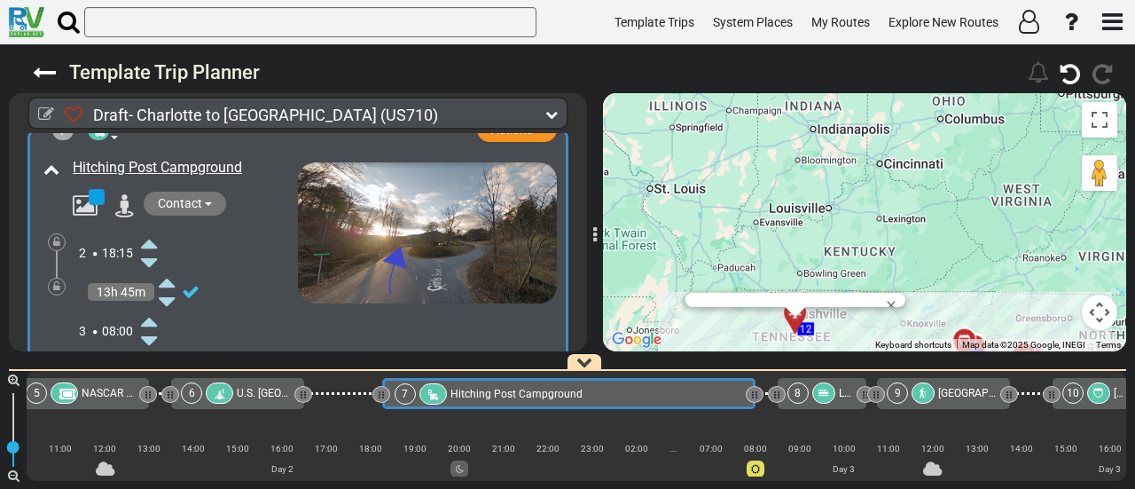
click at [149, 307] on icon at bounding box center [149, 321] width 16 height 28
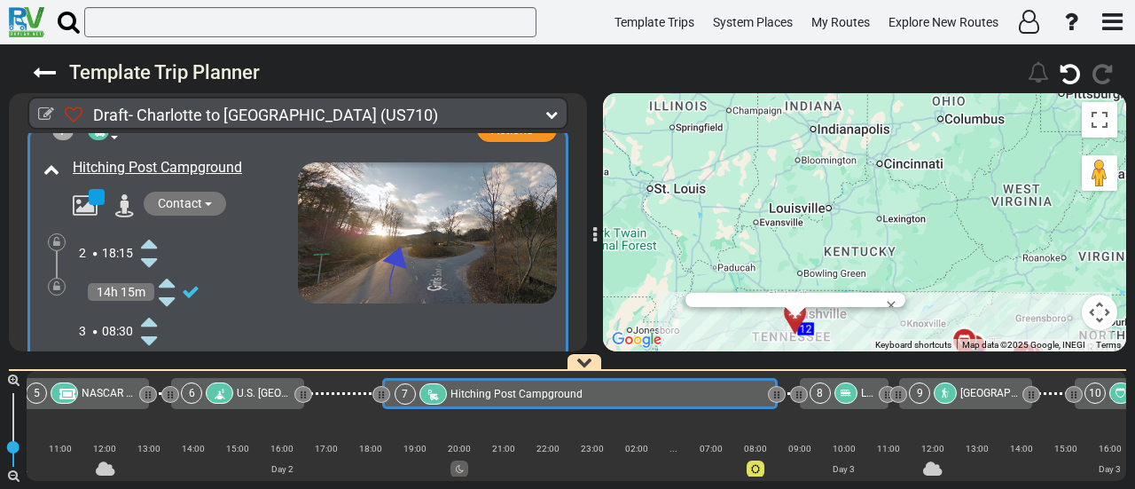
click at [59, 281] on icon at bounding box center [56, 286] width 7 height 11
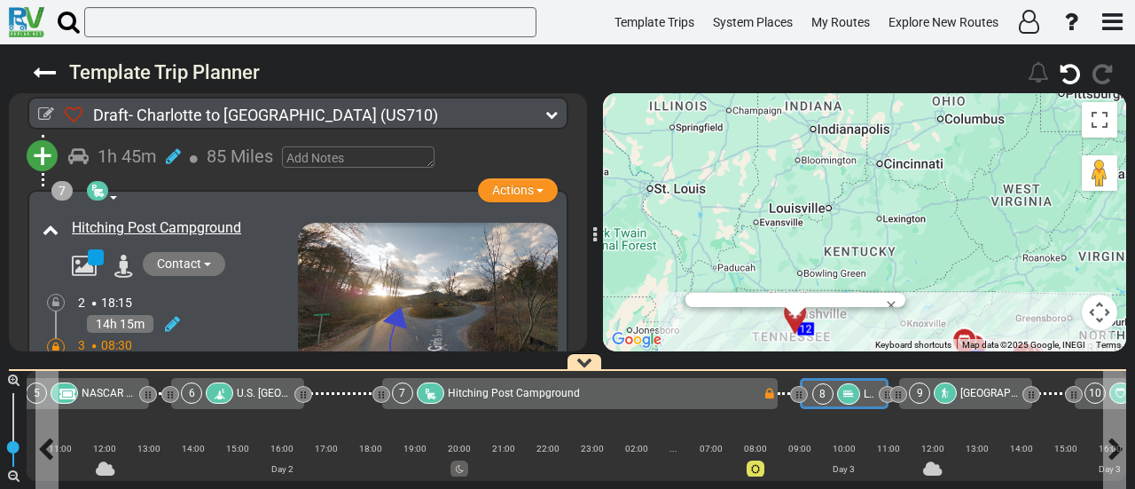
click at [828, 391] on div "8" at bounding box center [822, 393] width 21 height 21
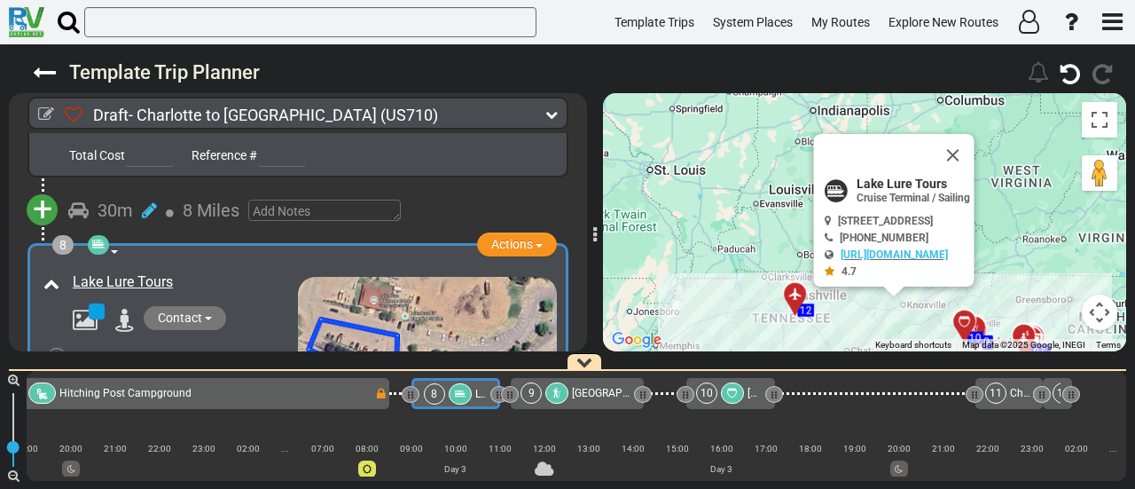
scroll to position [2203, 0]
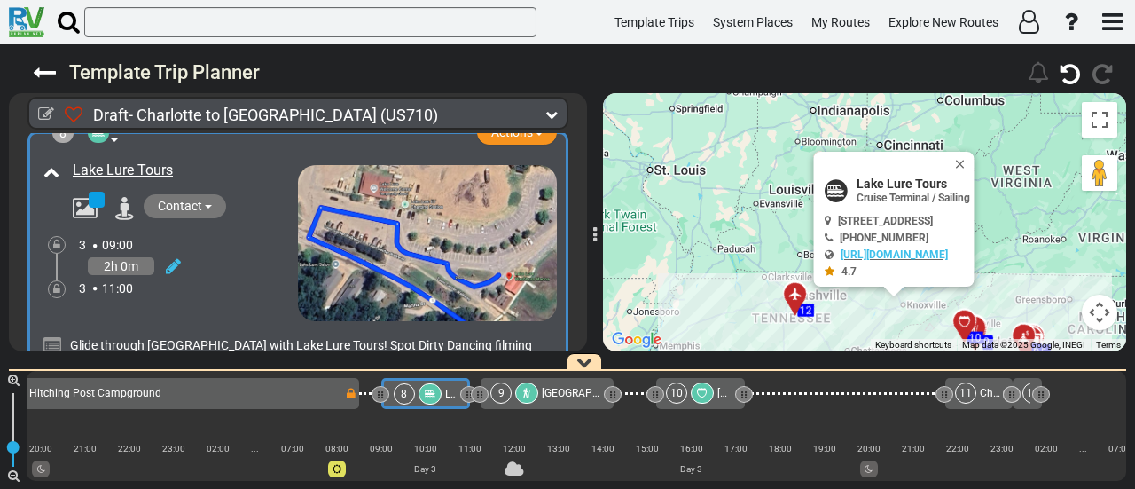
click at [537, 396] on div "9" at bounding box center [515, 392] width 51 height 21
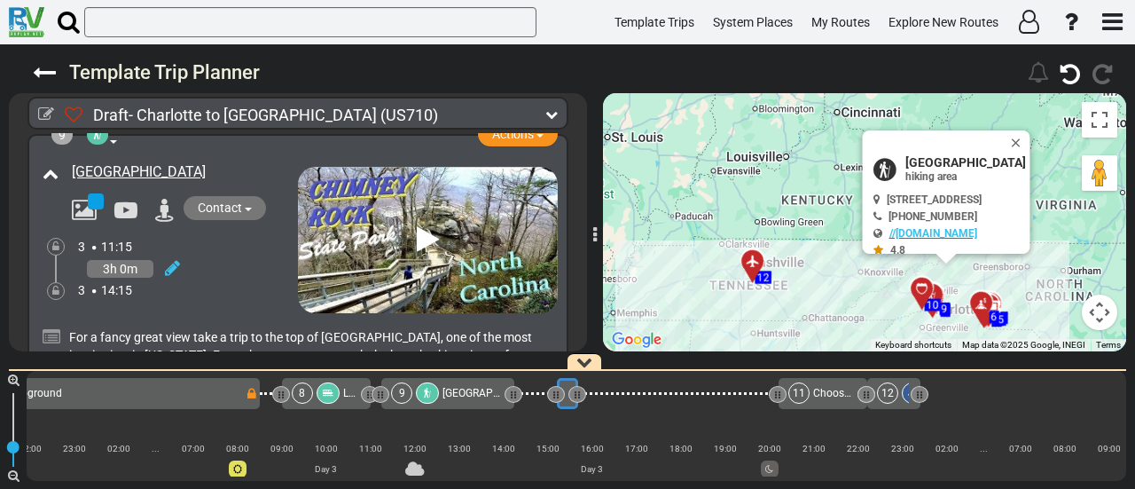
drag, startPoint x: 640, startPoint y: 393, endPoint x: 573, endPoint y: 403, distance: 68.2
click at [573, 403] on div "10 Blue Ridge Parkway Visitor Center" at bounding box center [567, 393] width 20 height 31
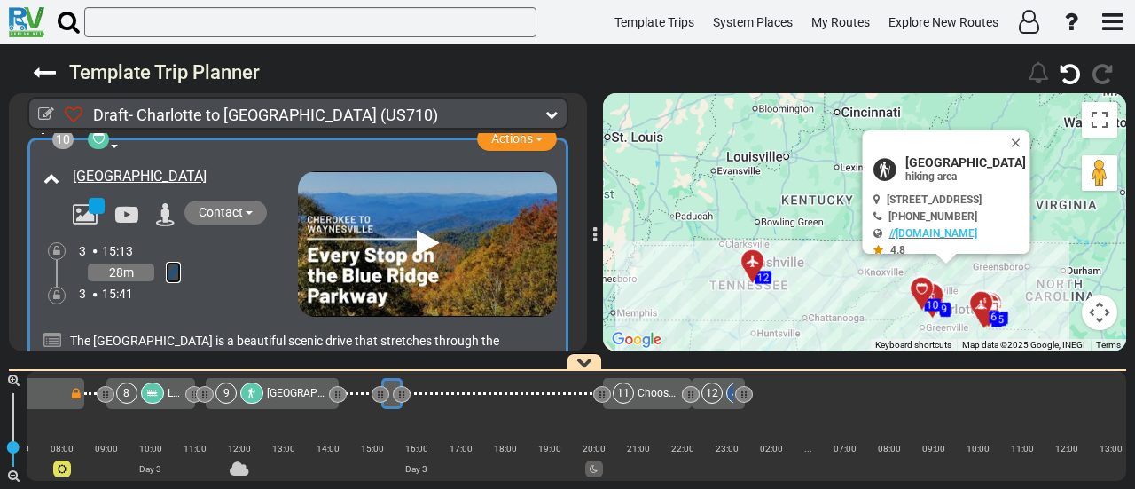
click at [168, 263] on icon at bounding box center [173, 272] width 15 height 18
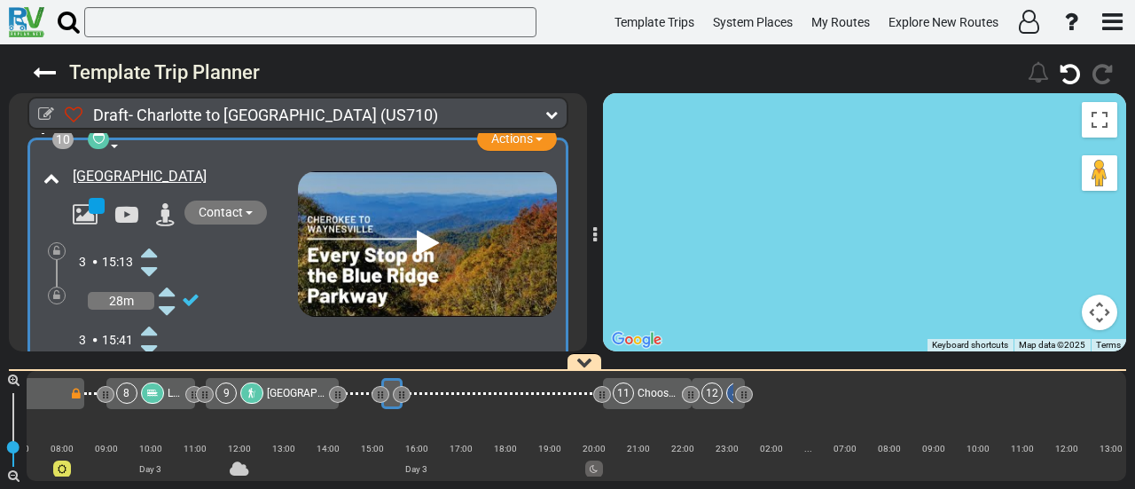
click at [147, 238] on icon at bounding box center [149, 252] width 16 height 28
click at [153, 335] on icon at bounding box center [149, 349] width 16 height 28
click at [153, 316] on icon at bounding box center [149, 330] width 16 height 28
